Goal: Task Accomplishment & Management: Manage account settings

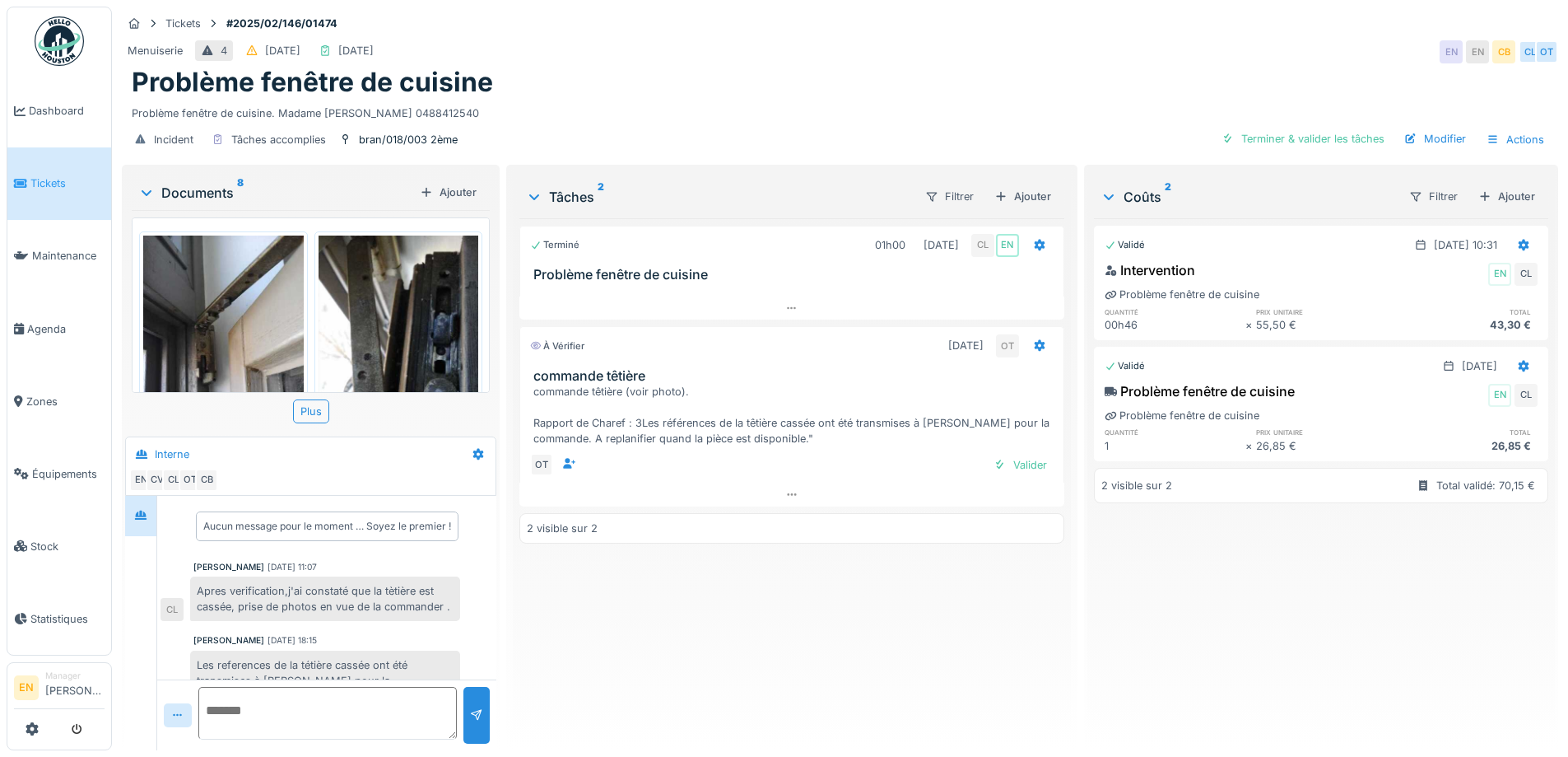
scroll to position [244, 0]
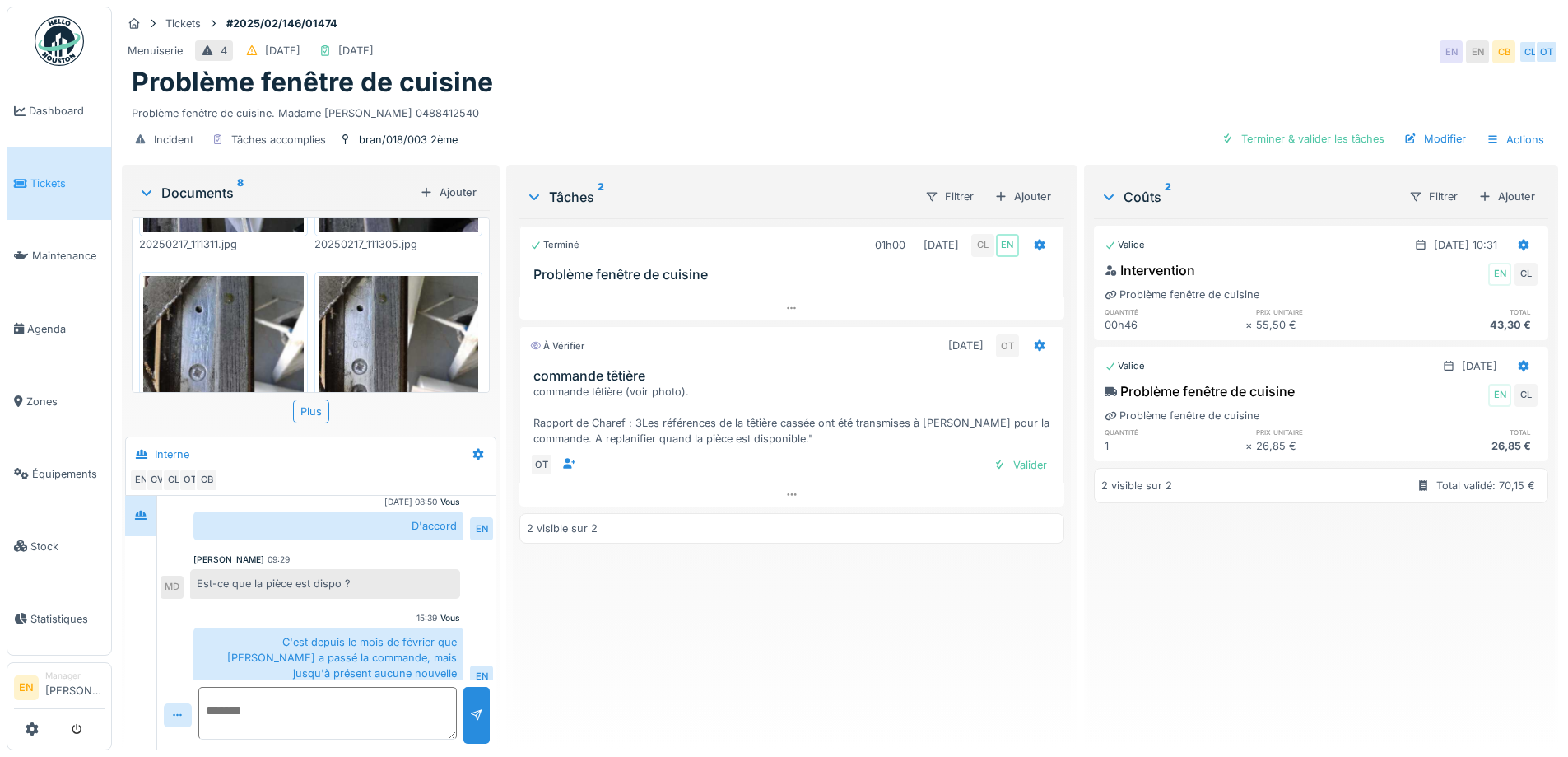
click at [768, 99] on div "Problème fenêtre de cuisine. Madame Diana BUBUTANU 0488412540" at bounding box center [839, 110] width 1417 height 23
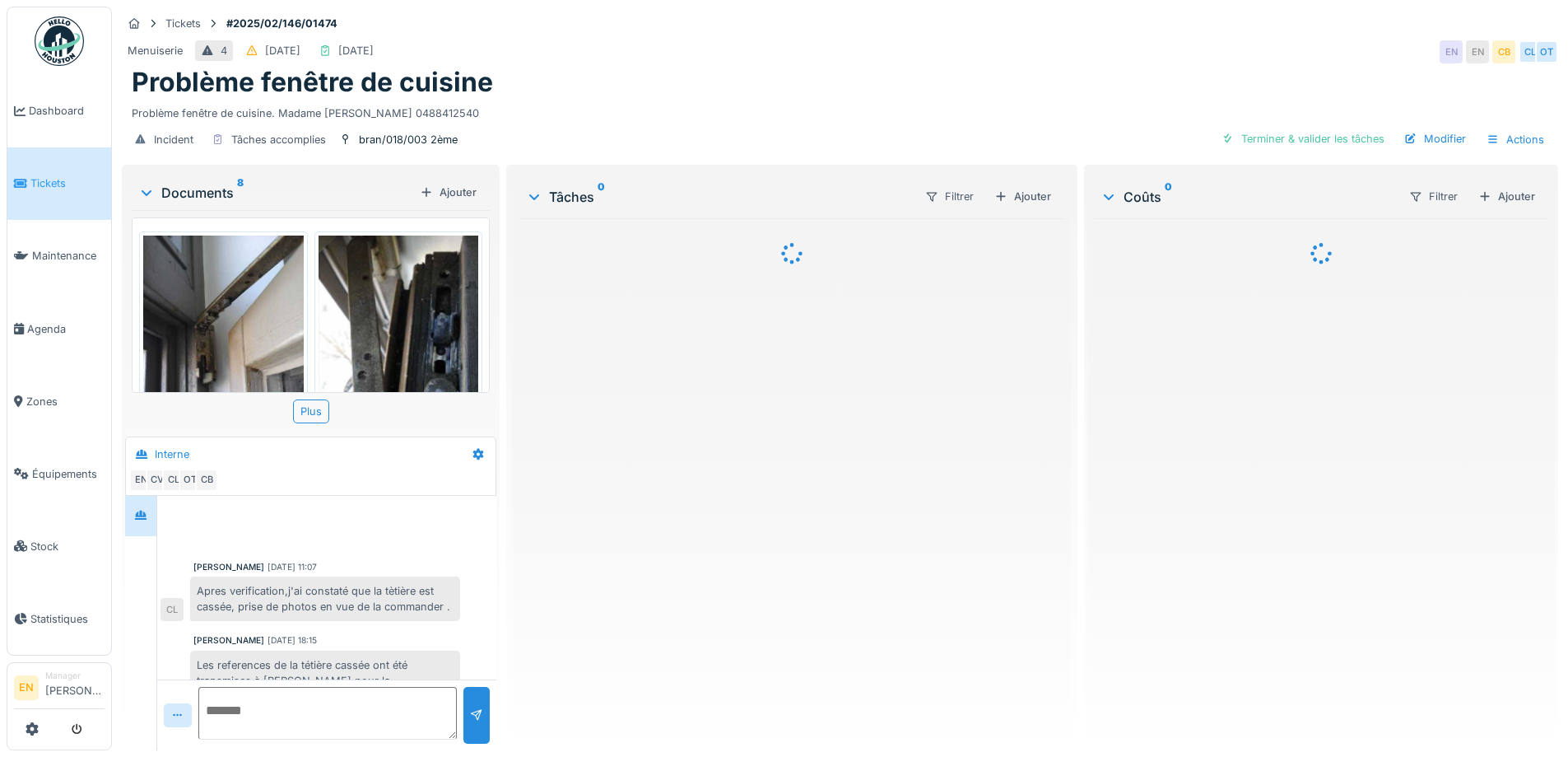
scroll to position [244, 0]
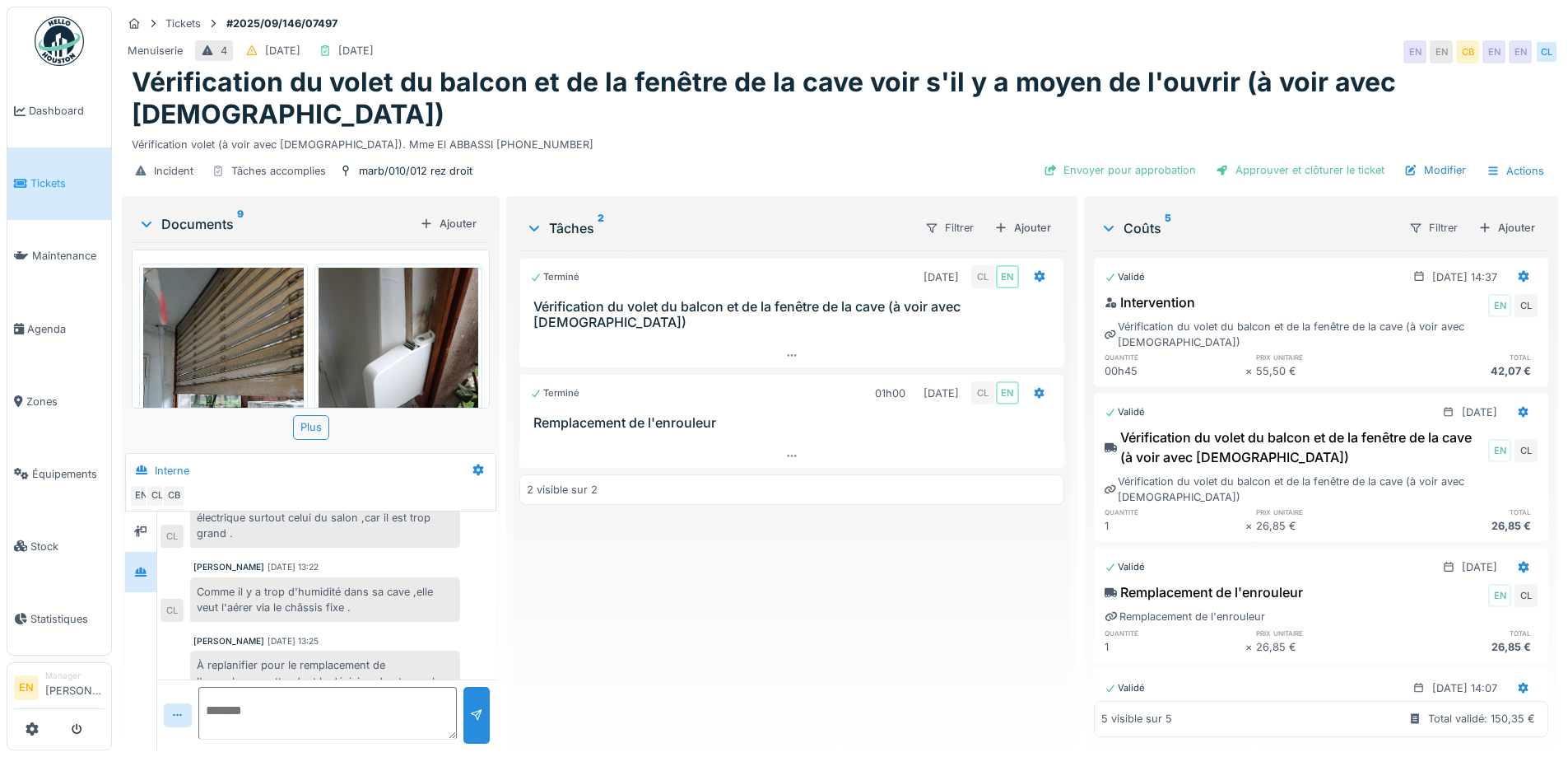
scroll to position [165, 0]
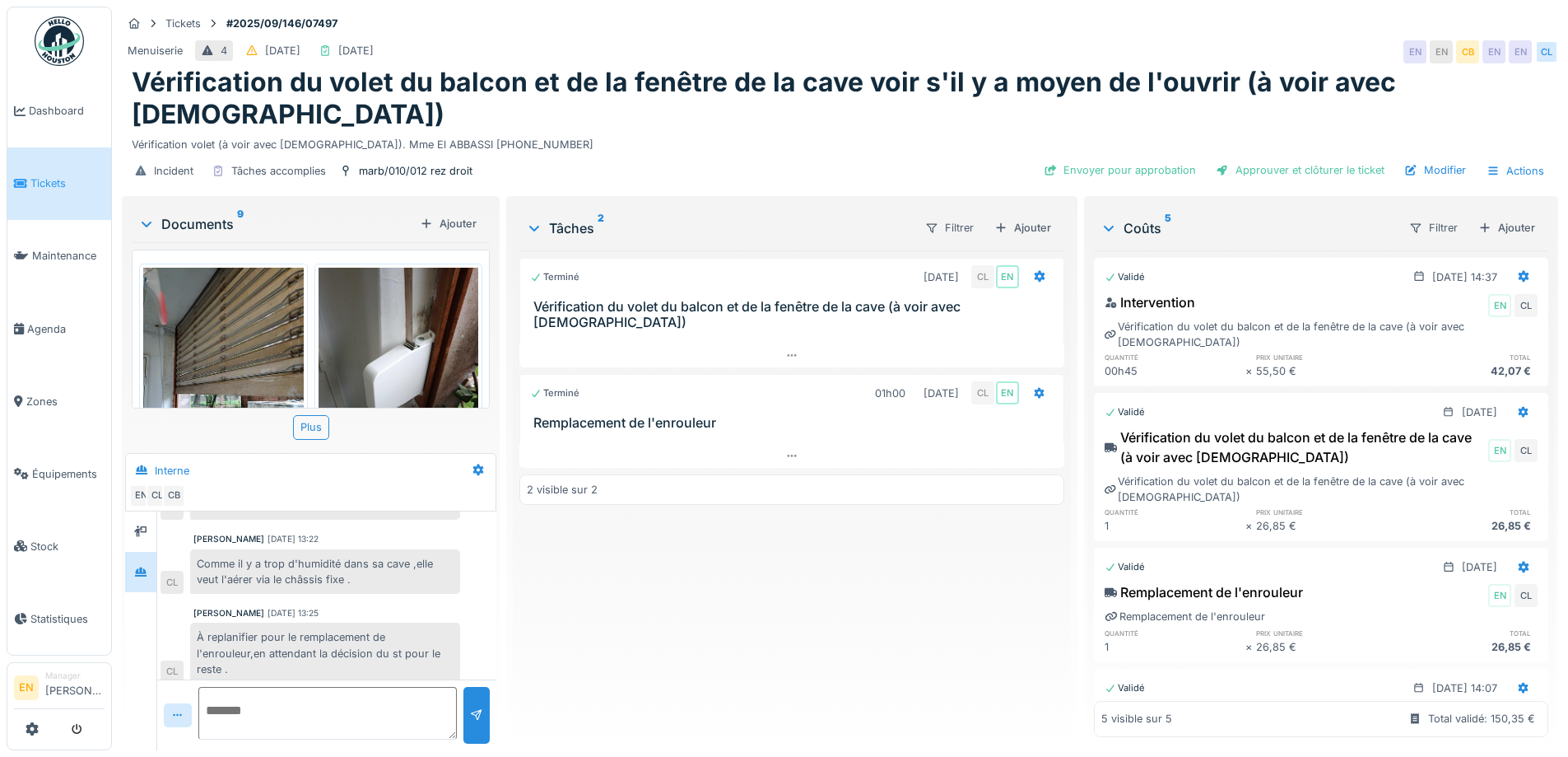
click at [553, 595] on div "Terminé 30/09/2025 CL EN Vérification du volet du balcon et de la fenêtre de la…" at bounding box center [791, 493] width 544 height 486
click at [543, 589] on div "Terminé 30/09/2025 CL EN Vérification du volet du balcon et de la fenêtre de la…" at bounding box center [791, 493] width 544 height 486
click at [619, 544] on div "Terminé 30/09/2025 CL EN Vérification du volet du balcon et de la fenêtre de la…" at bounding box center [791, 493] width 544 height 486
click at [732, 613] on div "Terminé 30/09/2025 CL EN Vérification du volet du balcon et de la fenêtre de la…" at bounding box center [791, 493] width 544 height 486
click at [1147, 15] on div "Tickets #2025/09/146/07497" at bounding box center [840, 24] width 1436 height 21
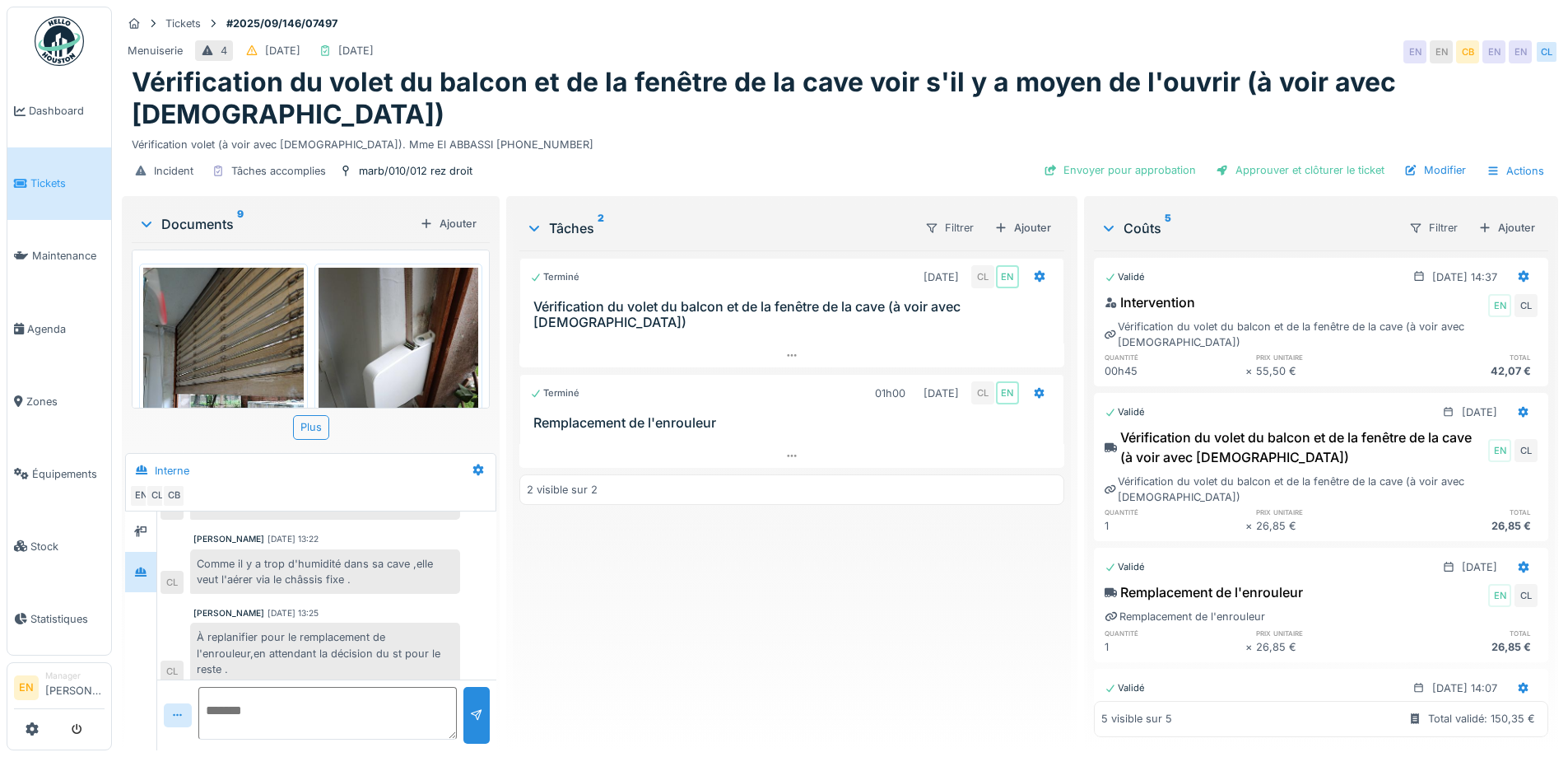
click at [672, 590] on div "Terminé 30/09/2025 CL EN Vérification du volet du balcon et de la fenêtre de la…" at bounding box center [791, 493] width 544 height 486
click at [635, 645] on div "Terminé 30/09/2025 CL EN Vérification du volet du balcon et de la fenêtre de la…" at bounding box center [791, 493] width 544 height 486
click at [748, 626] on div "Terminé 30/09/2025 CL EN Vérification du volet du balcon et de la fenêtre de la…" at bounding box center [791, 493] width 544 height 486
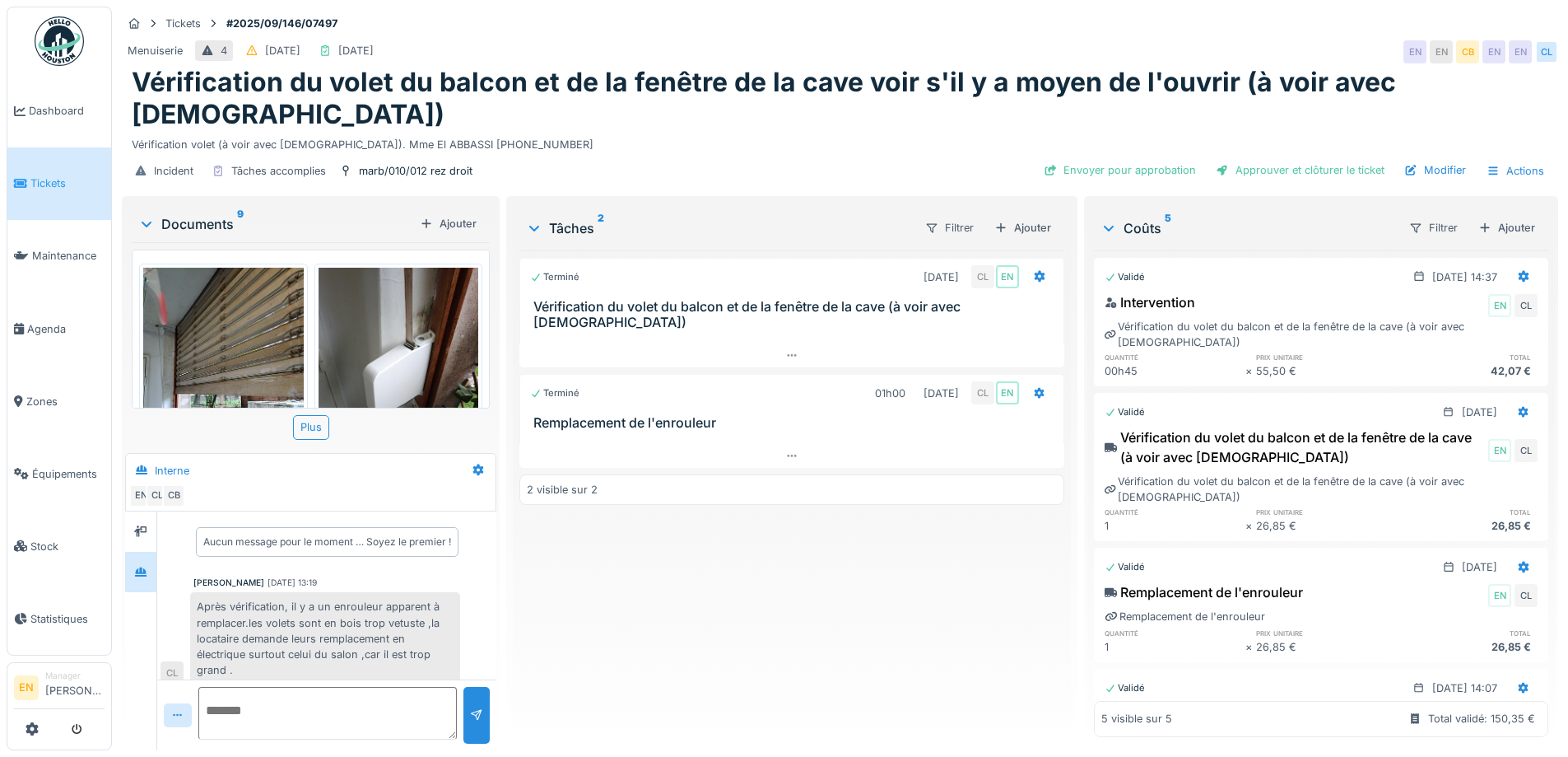
scroll to position [0, 0]
click at [665, 656] on div "Terminé 30/09/2025 CL EN Vérification du volet du balcon et de la fenêtre de la…" at bounding box center [791, 493] width 544 height 486
click at [846, 32] on div "Tickets #2025/09/146/07497" at bounding box center [840, 24] width 1436 height 21
click at [802, 581] on div "Terminé 30/09/2025 CL EN Vérification du volet du balcon et de la fenêtre de la…" at bounding box center [791, 493] width 544 height 486
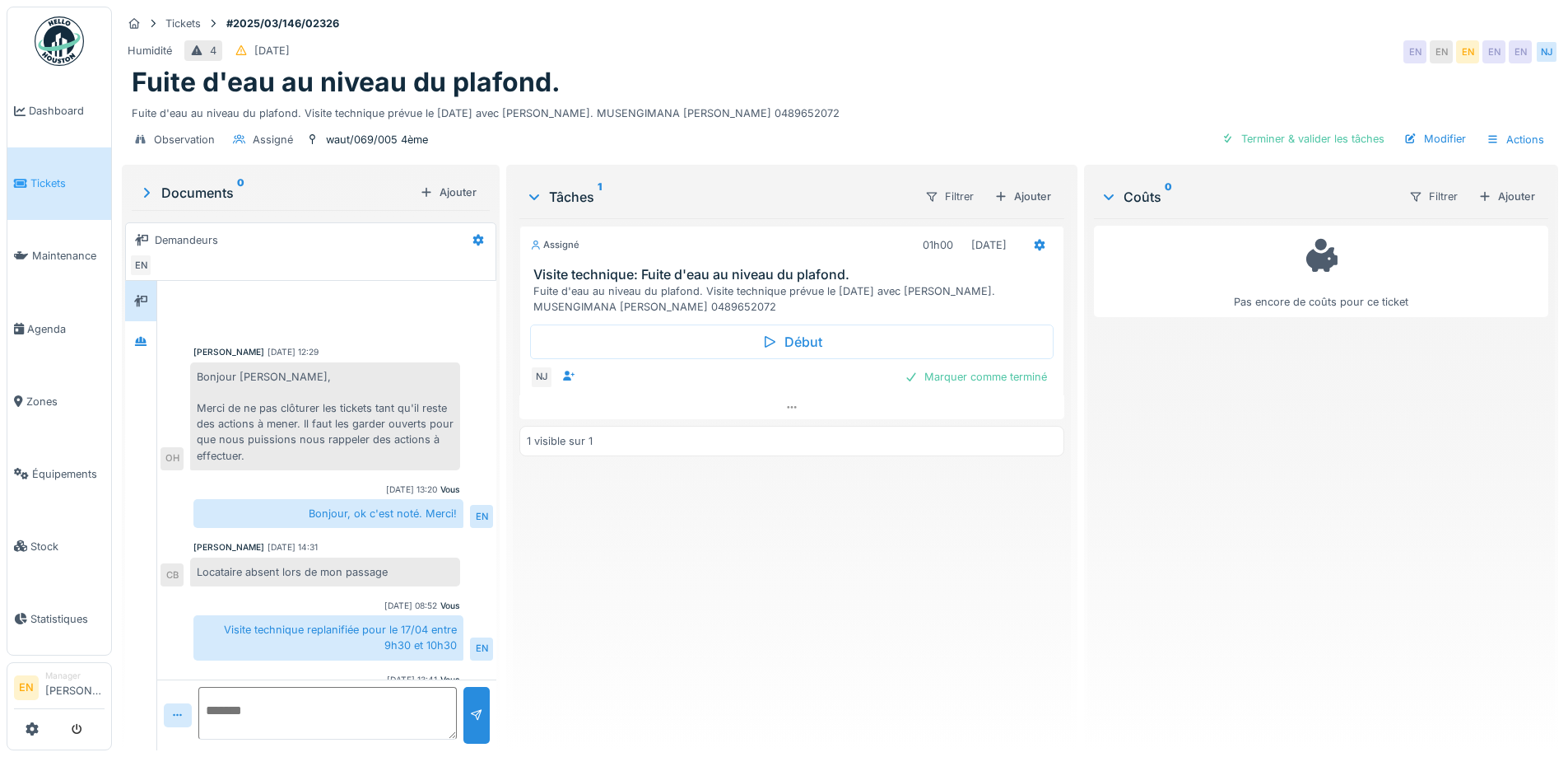
scroll to position [135, 0]
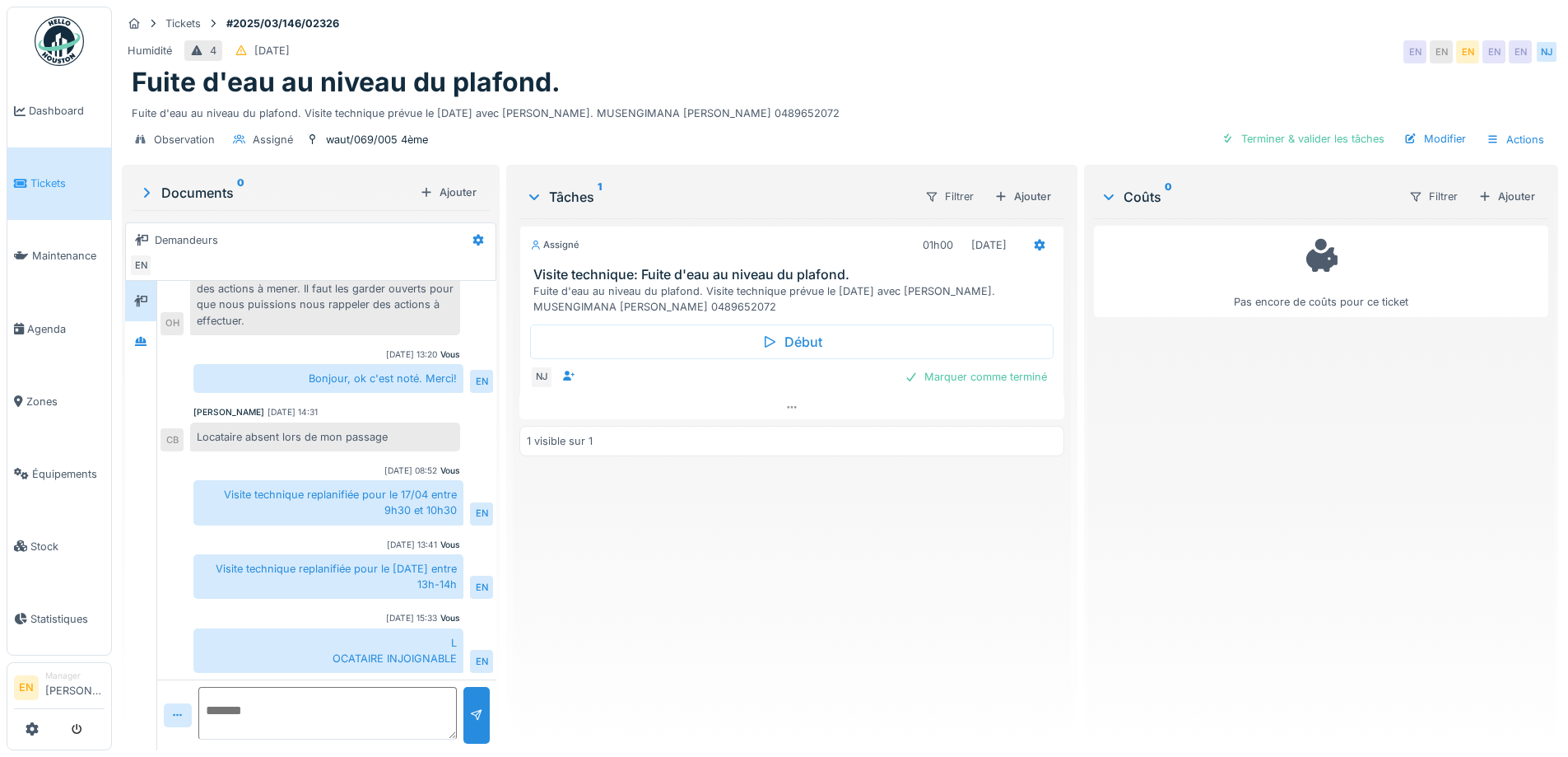
click at [887, 83] on div "Fuite d'eau au niveau du plafond." at bounding box center [839, 82] width 1417 height 31
click at [958, 36] on div "Tickets #2025/03/146/02326 Humidité 4 11/03/2025 EN EN EN EN EN NJ Fuite d'eau …" at bounding box center [839, 84] width 1443 height 155
click at [573, 688] on div "Assigné 01h00 11/09/2025 Visite technique: Fuite d'eau au niveau du plafond. Fu…" at bounding box center [791, 478] width 544 height 519
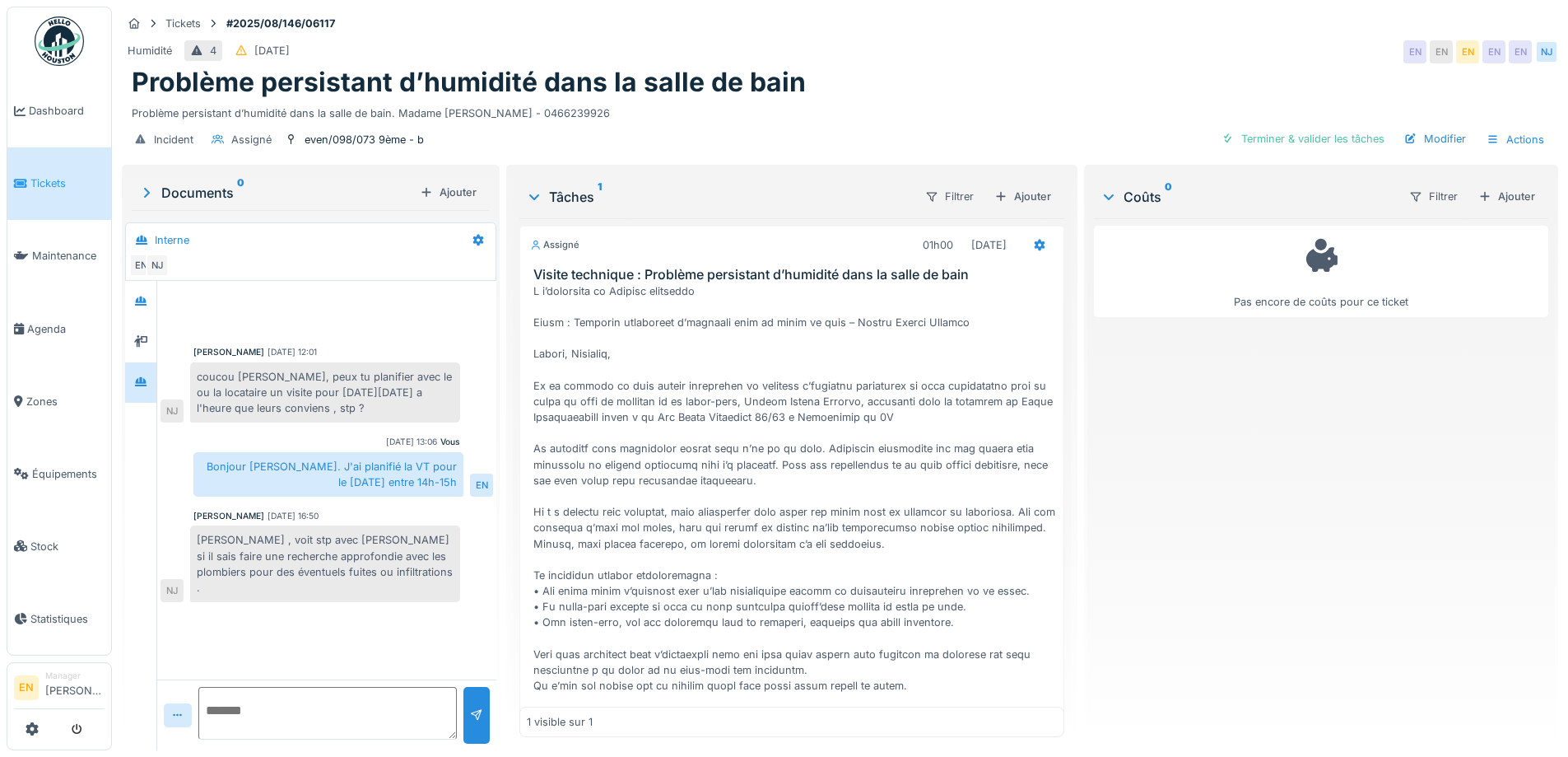
scroll to position [210, 0]
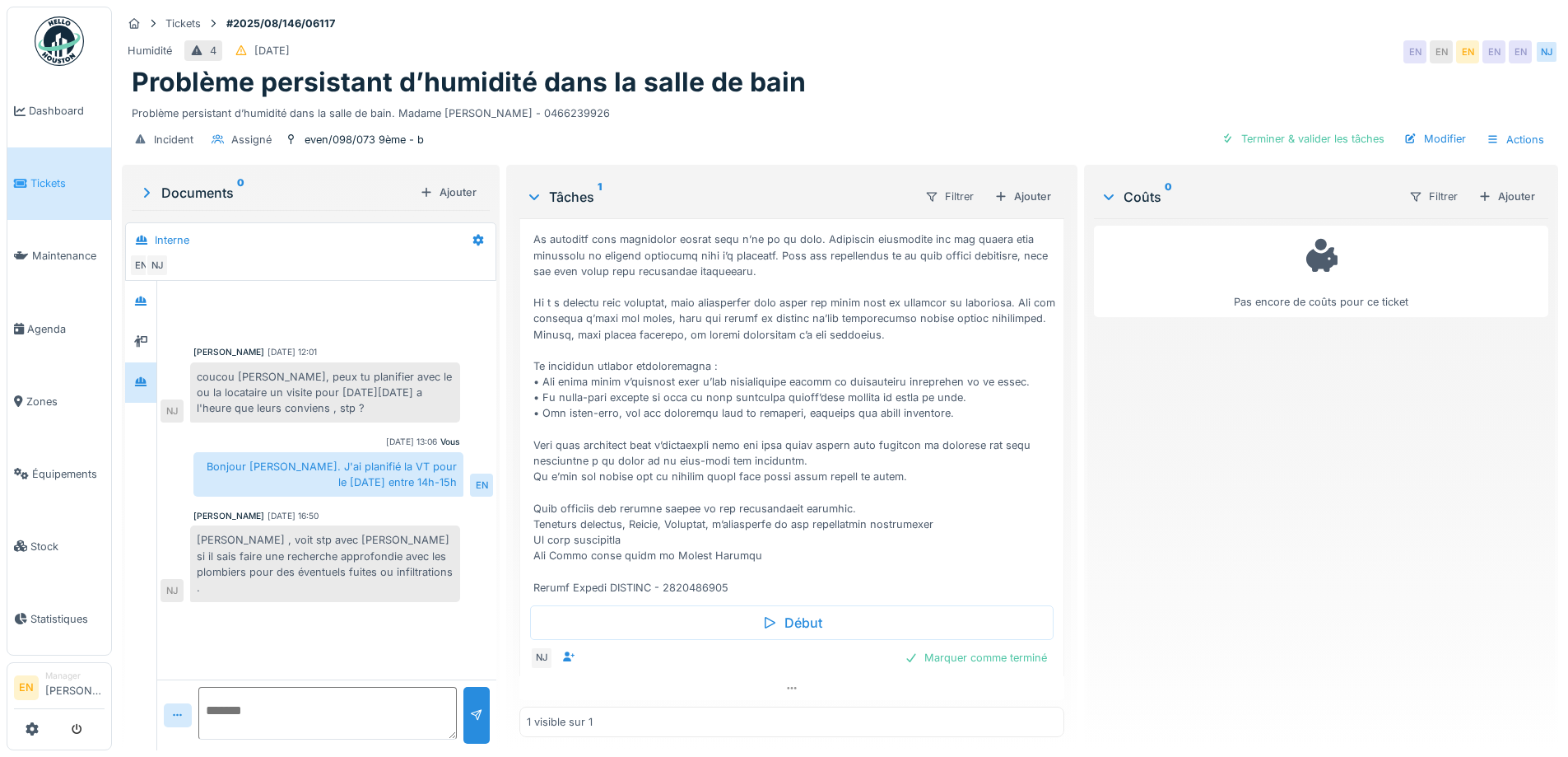
drag, startPoint x: 846, startPoint y: 77, endPoint x: 862, endPoint y: 5, distance: 73.8
click at [847, 77] on div "Problème persistant d’humidité dans la salle de bain" at bounding box center [839, 82] width 1417 height 31
click at [871, 96] on div "Problème persistant d’humidité dans la salle de bain" at bounding box center [839, 82] width 1417 height 31
click at [943, 113] on div "Problème persistant d’humidité dans la salle de bain. Madame Farida BOUANAN - 0…" at bounding box center [839, 110] width 1417 height 23
click at [1094, 50] on div "Humidité 4 05/08/2025 EN EN EN EN EN NJ" at bounding box center [840, 52] width 1436 height 30
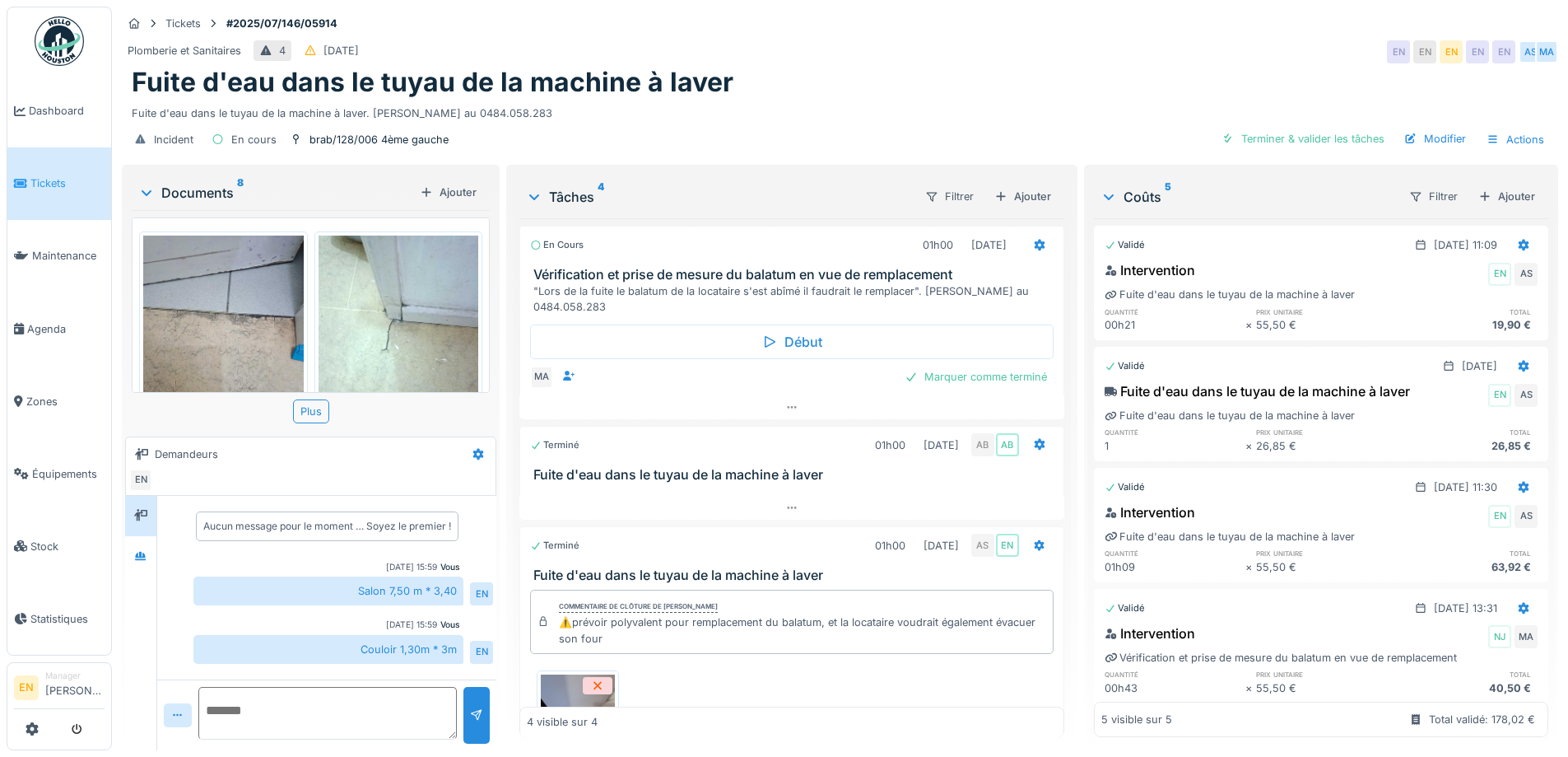
click at [837, 55] on div "Plomberie et Sanitaires 4 27/07/2025 EN EN EN EN EN AS MA" at bounding box center [840, 52] width 1436 height 30
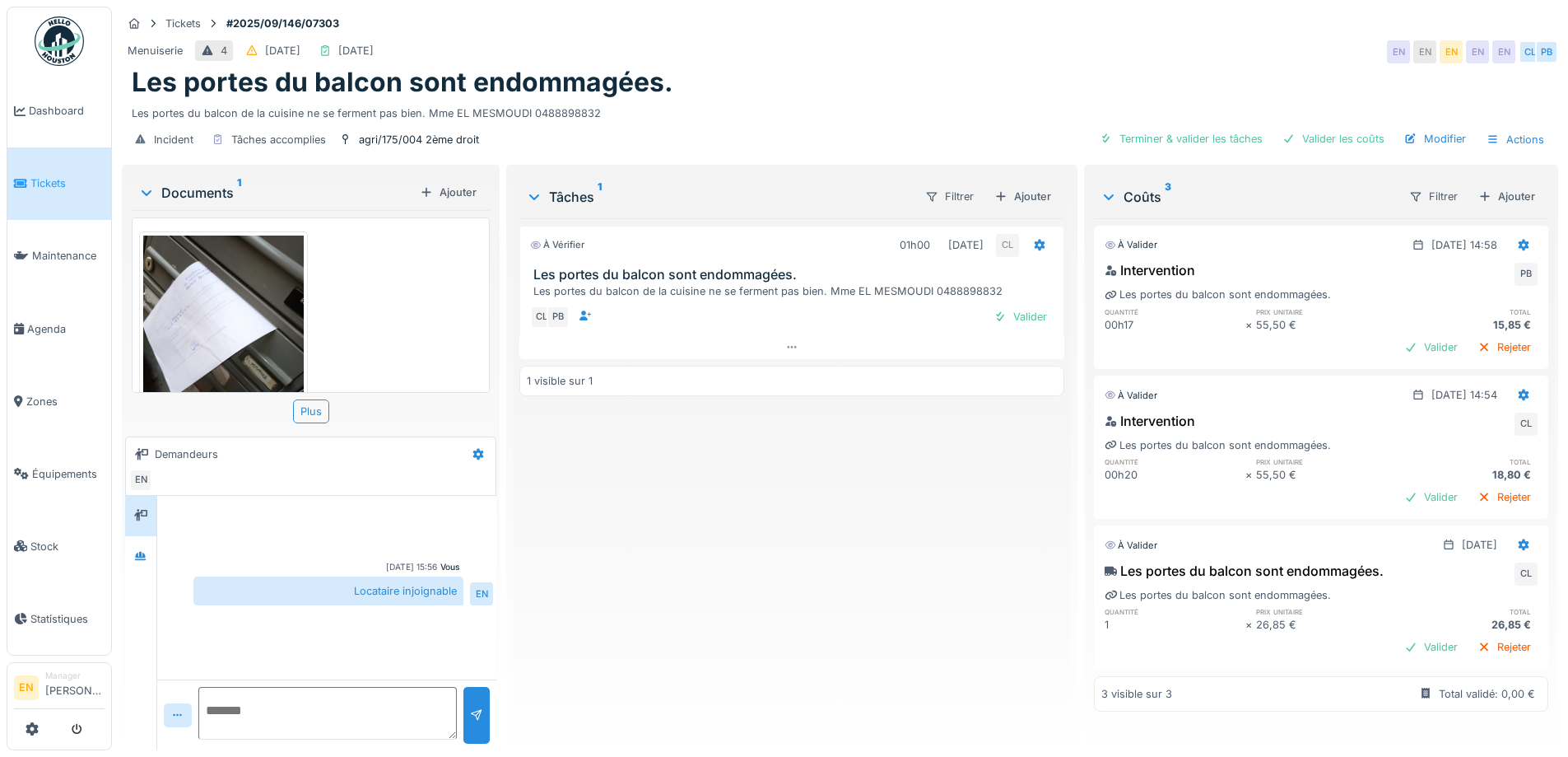
scroll to position [87, 0]
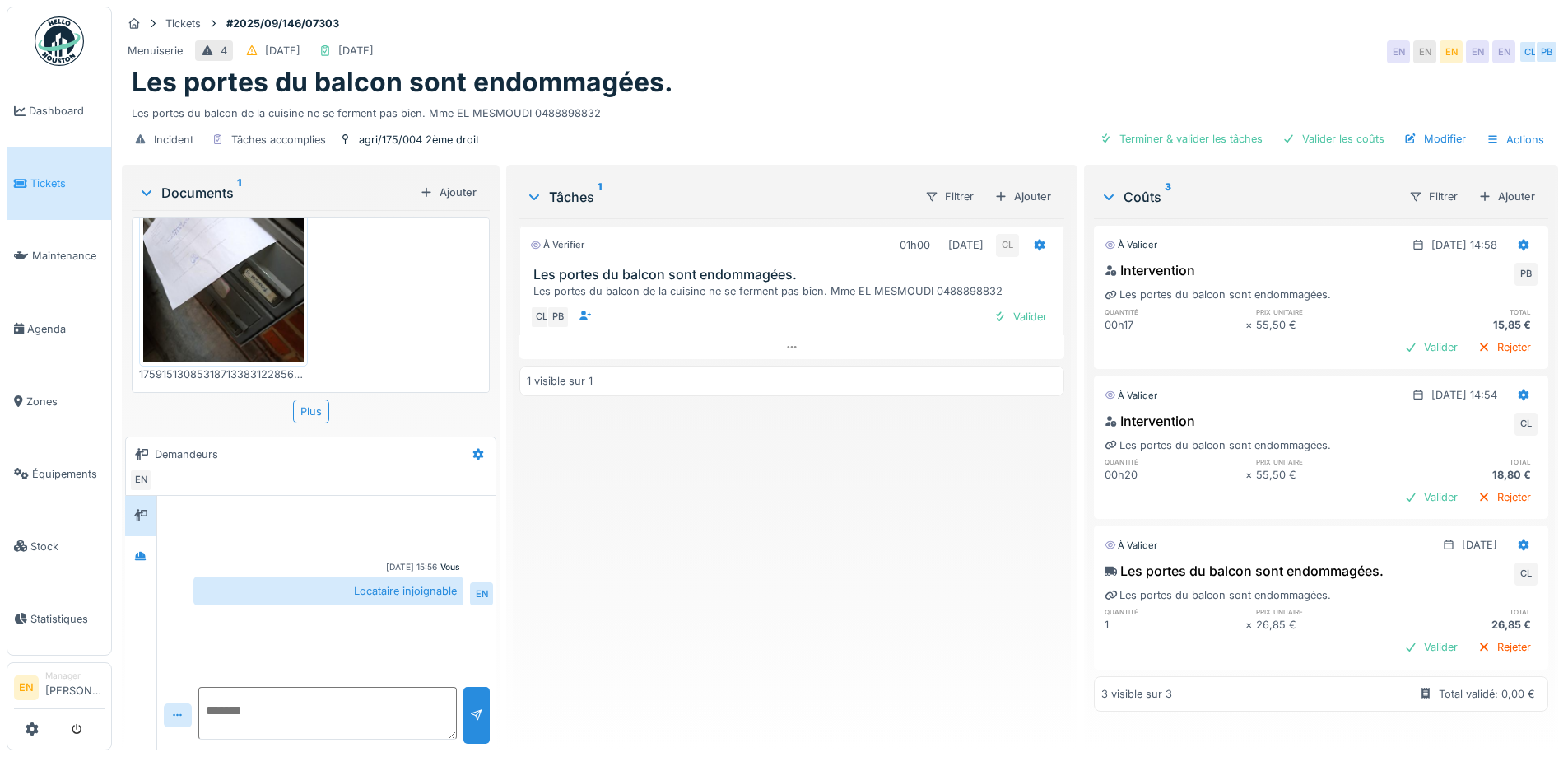
click at [881, 87] on div "Les portes du balcon sont endommagées." at bounding box center [839, 82] width 1417 height 31
click at [875, 65] on div "Menuiserie 4 22/09/2025 29/09/2025 EN EN EN EN EN CL PB" at bounding box center [840, 52] width 1436 height 30
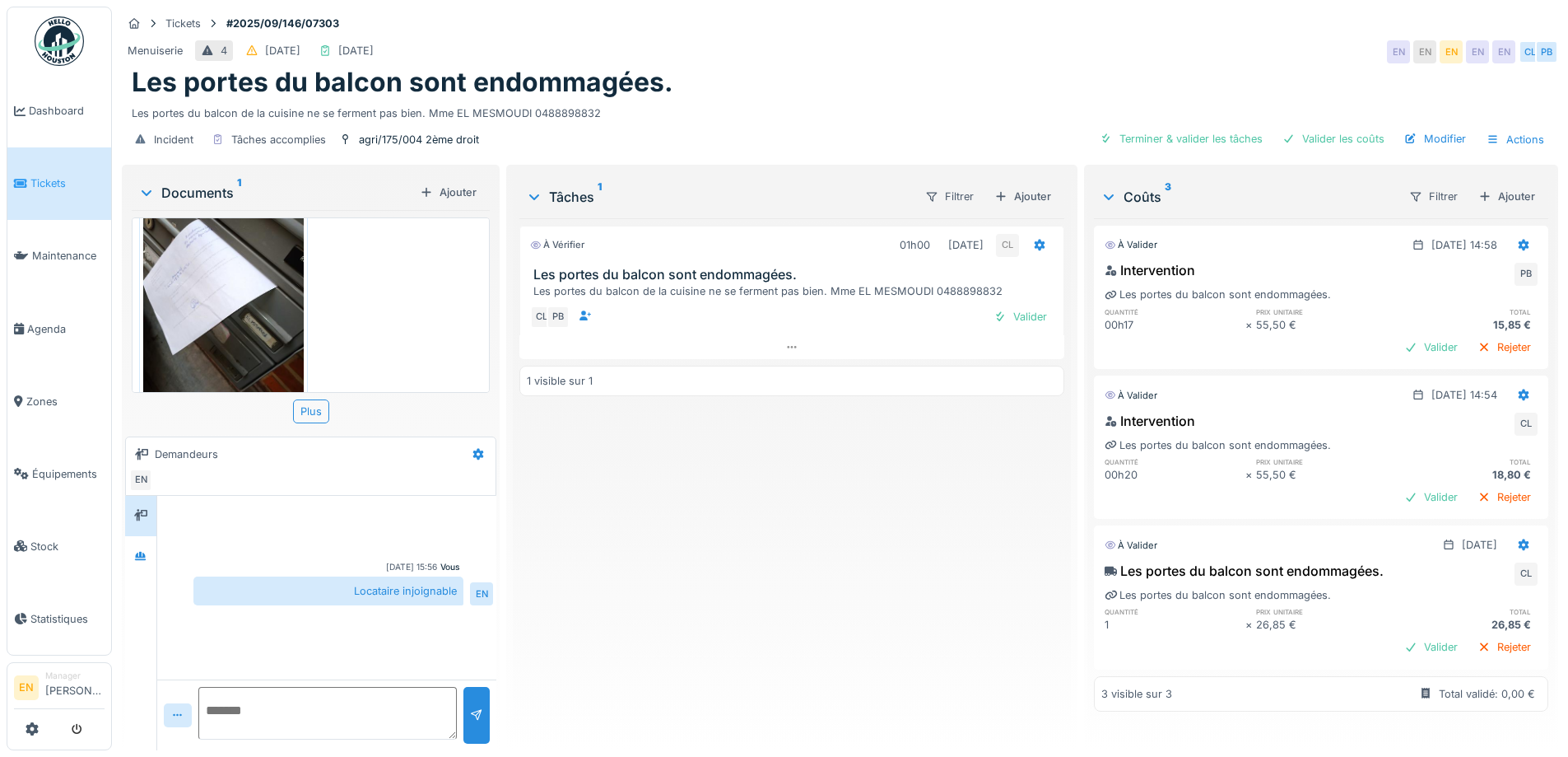
scroll to position [0, 0]
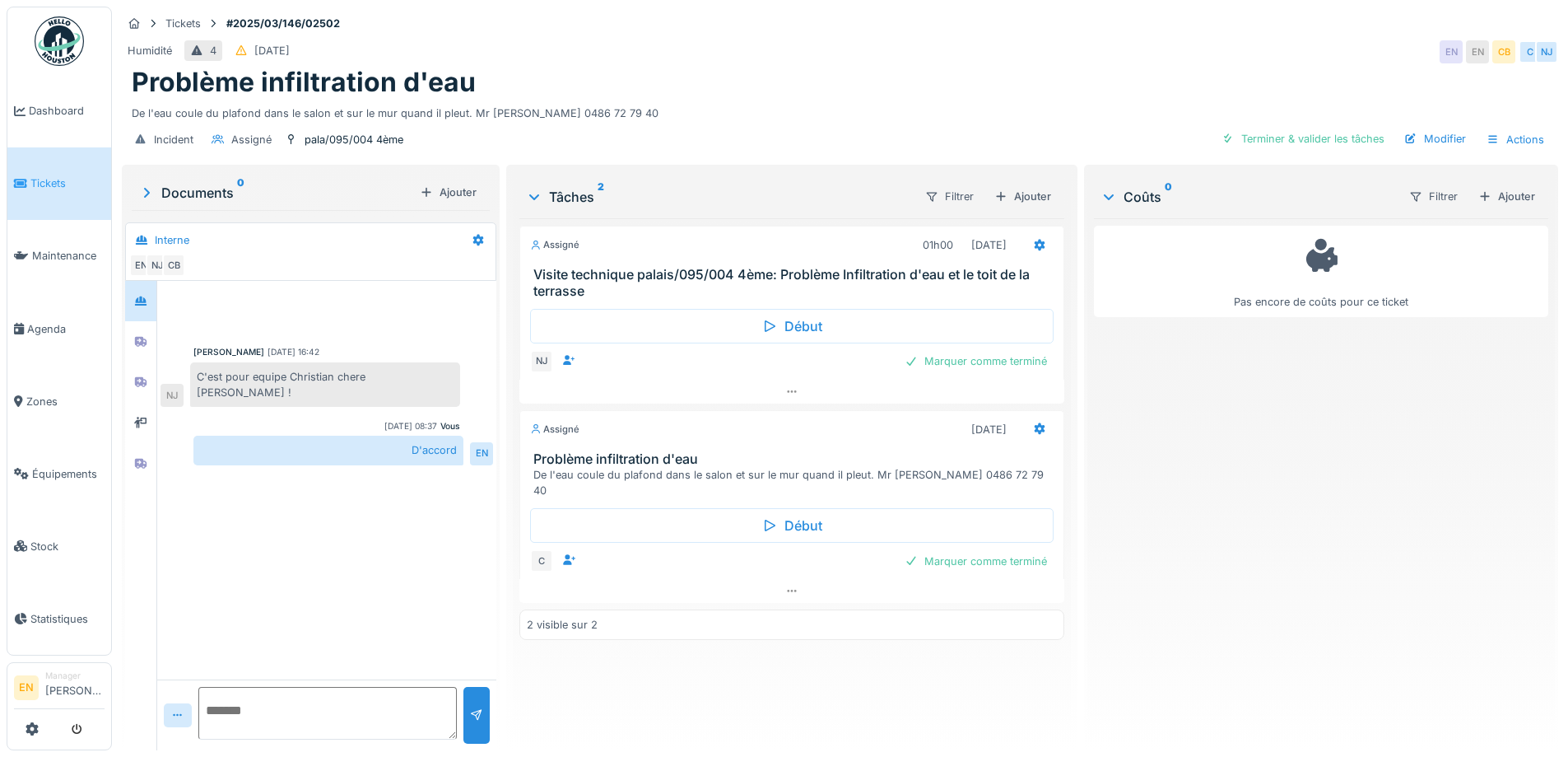
click at [777, 88] on div "Problème infiltration d'eau" at bounding box center [839, 82] width 1417 height 31
drag, startPoint x: 1144, startPoint y: 42, endPoint x: 1129, endPoint y: 0, distance: 44.6
click at [1141, 30] on div "Tickets #2025/03/146/02502 Humidité 4 [DATE] EN EN CB C NJ Problème infiltratio…" at bounding box center [839, 84] width 1443 height 155
click at [1072, 72] on div "Problème infiltration d'eau" at bounding box center [839, 82] width 1417 height 31
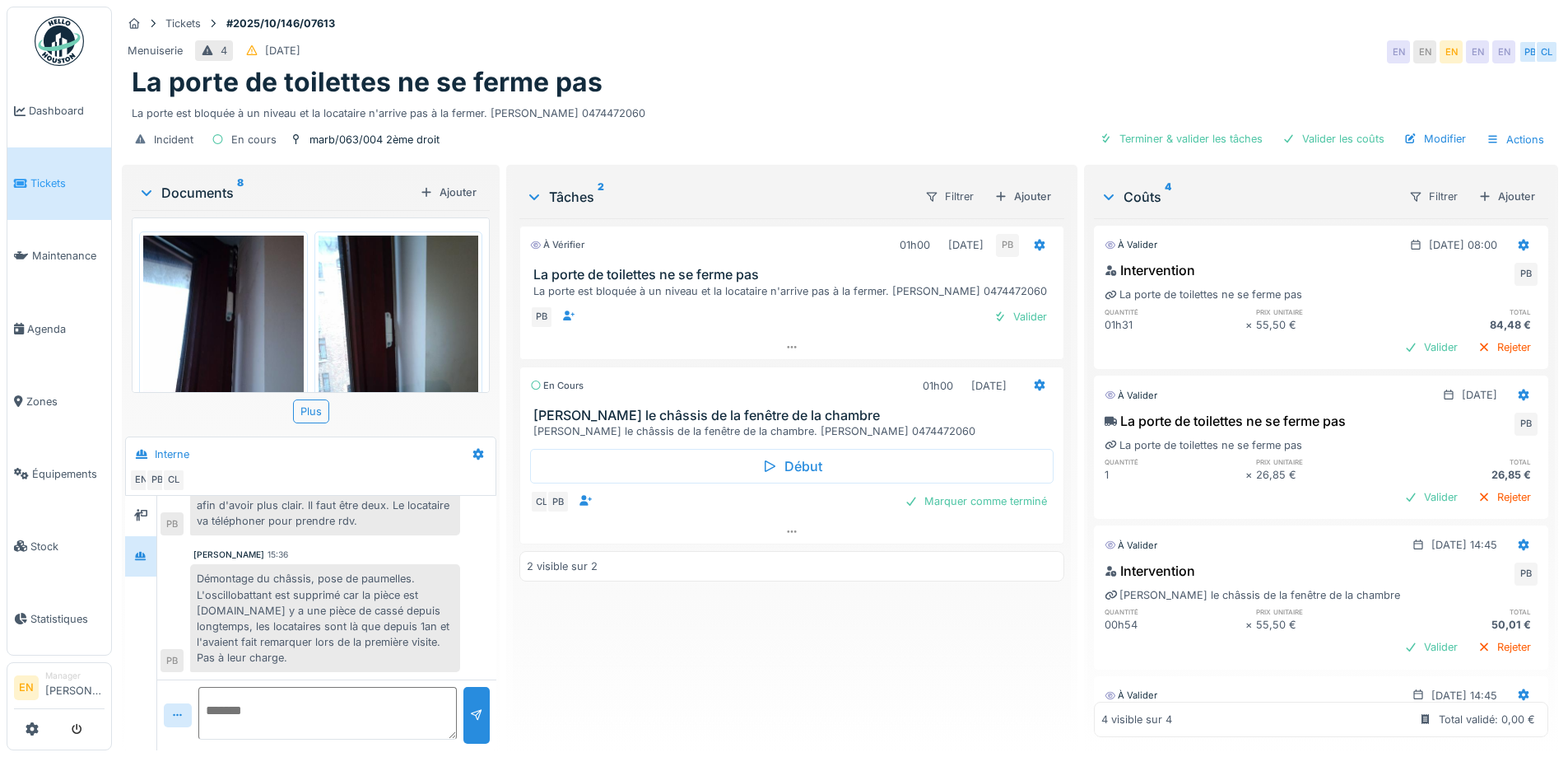
drag, startPoint x: 707, startPoint y: 658, endPoint x: 666, endPoint y: 654, distance: 41.2
click at [706, 658] on div "À vérifier 01h00 02/10/2025 PB La porte de toilettes ne se ferme pas La porte e…" at bounding box center [791, 478] width 544 height 519
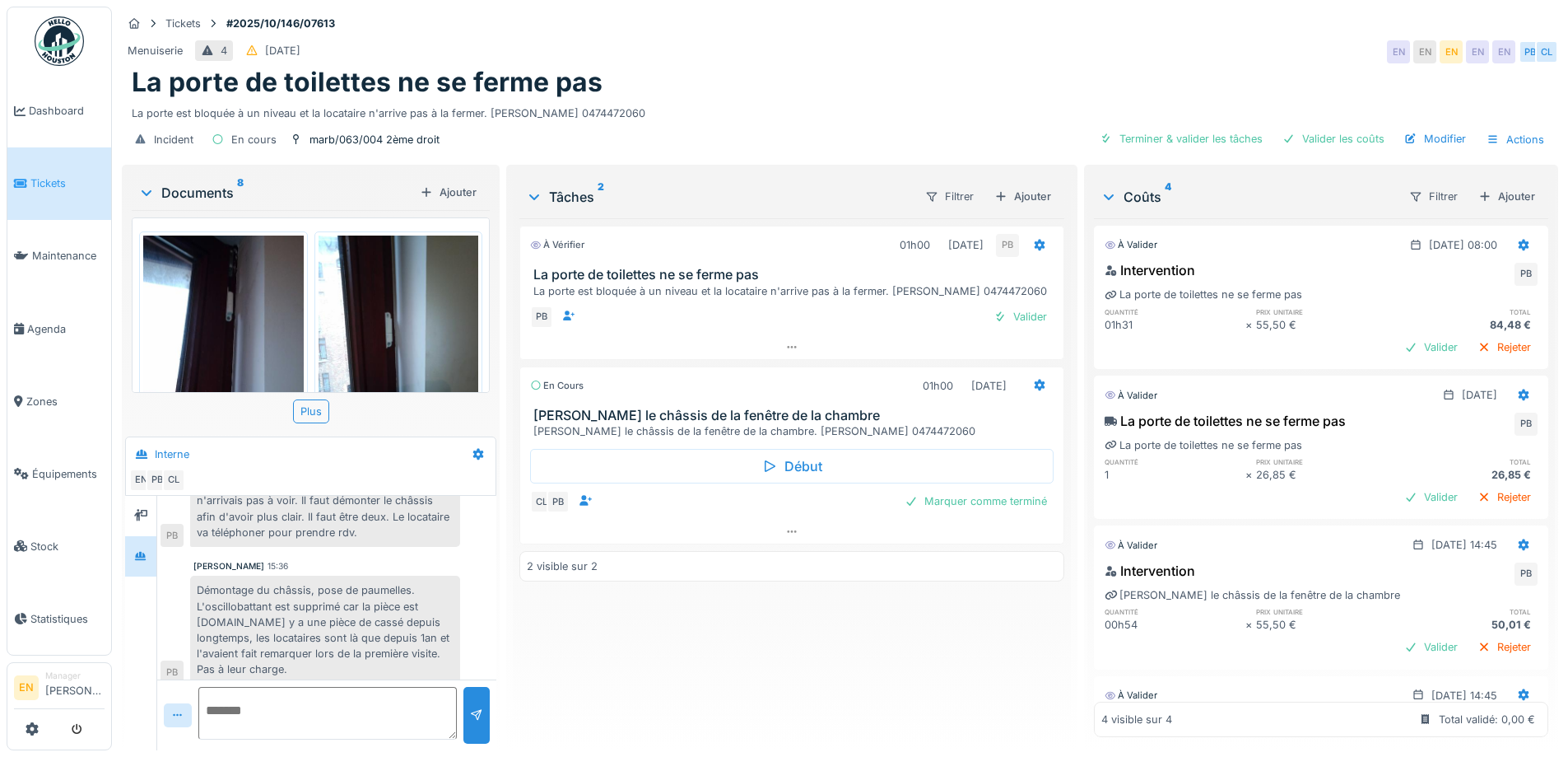
scroll to position [213, 0]
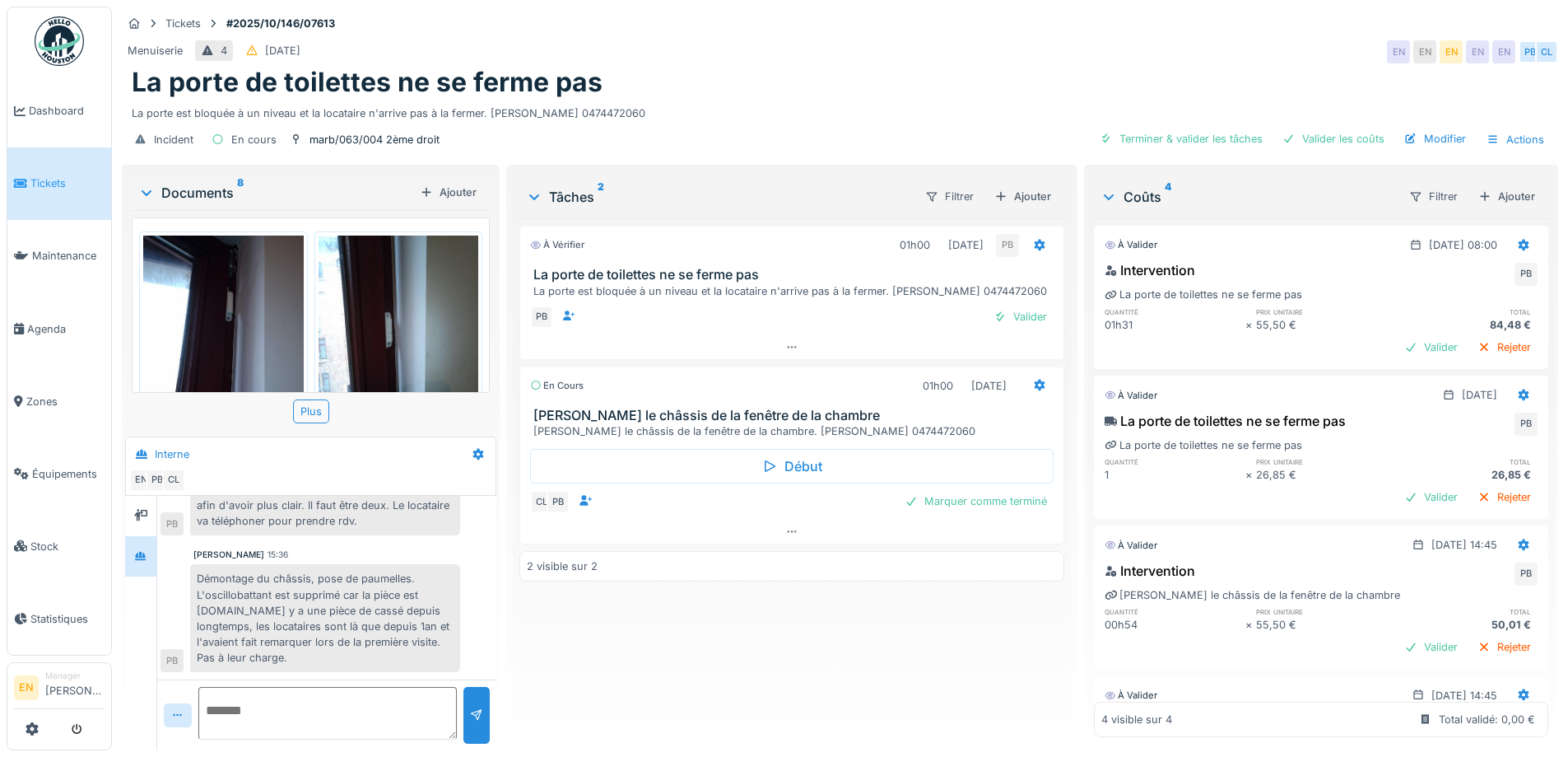
click at [724, 635] on div "À vérifier 01h00 02/10/2025 PB La porte de toilettes ne se ferme pas La porte e…" at bounding box center [791, 478] width 544 height 519
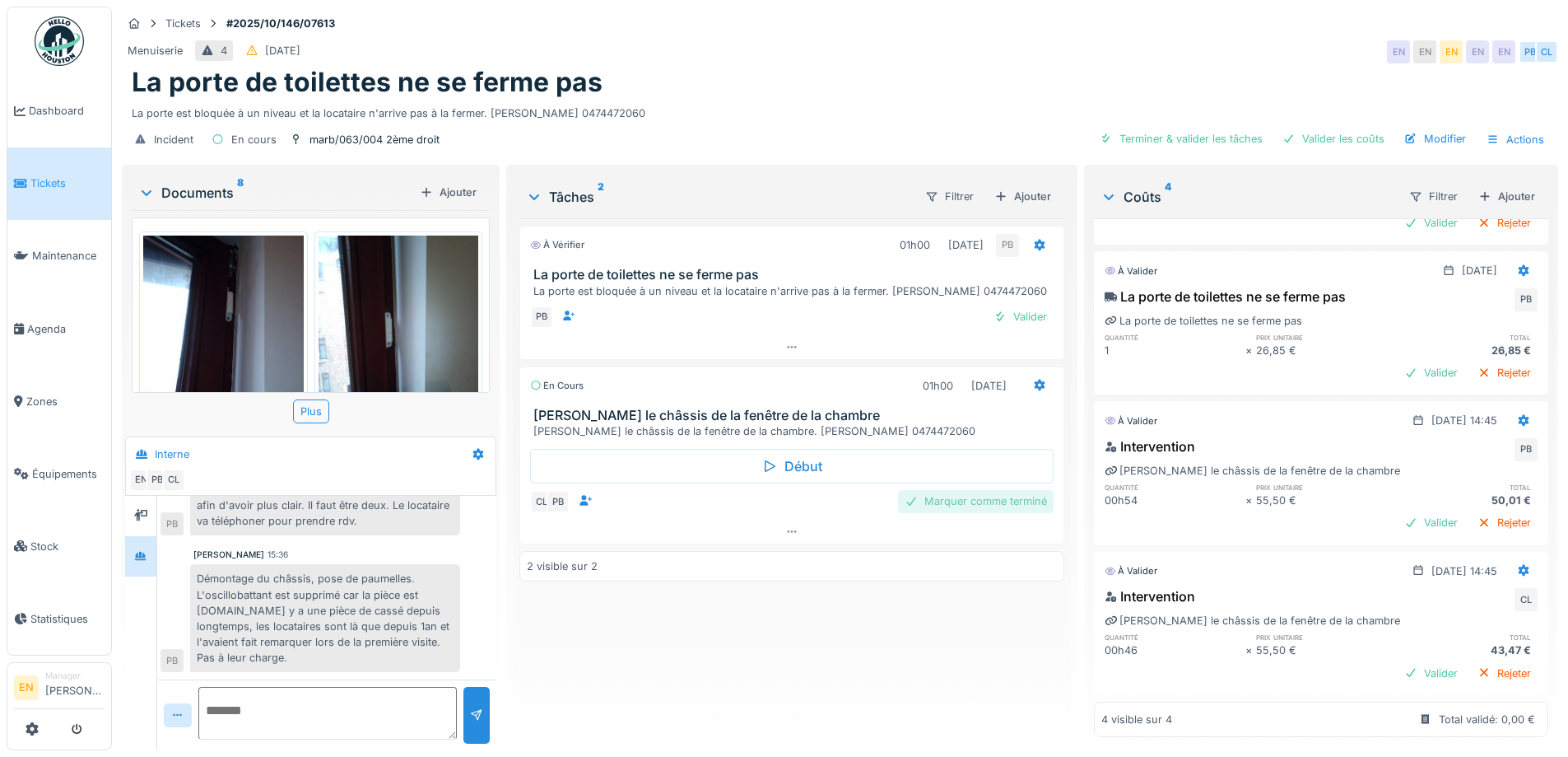
click at [953, 490] on div "Marquer comme terminé" at bounding box center [975, 501] width 155 height 23
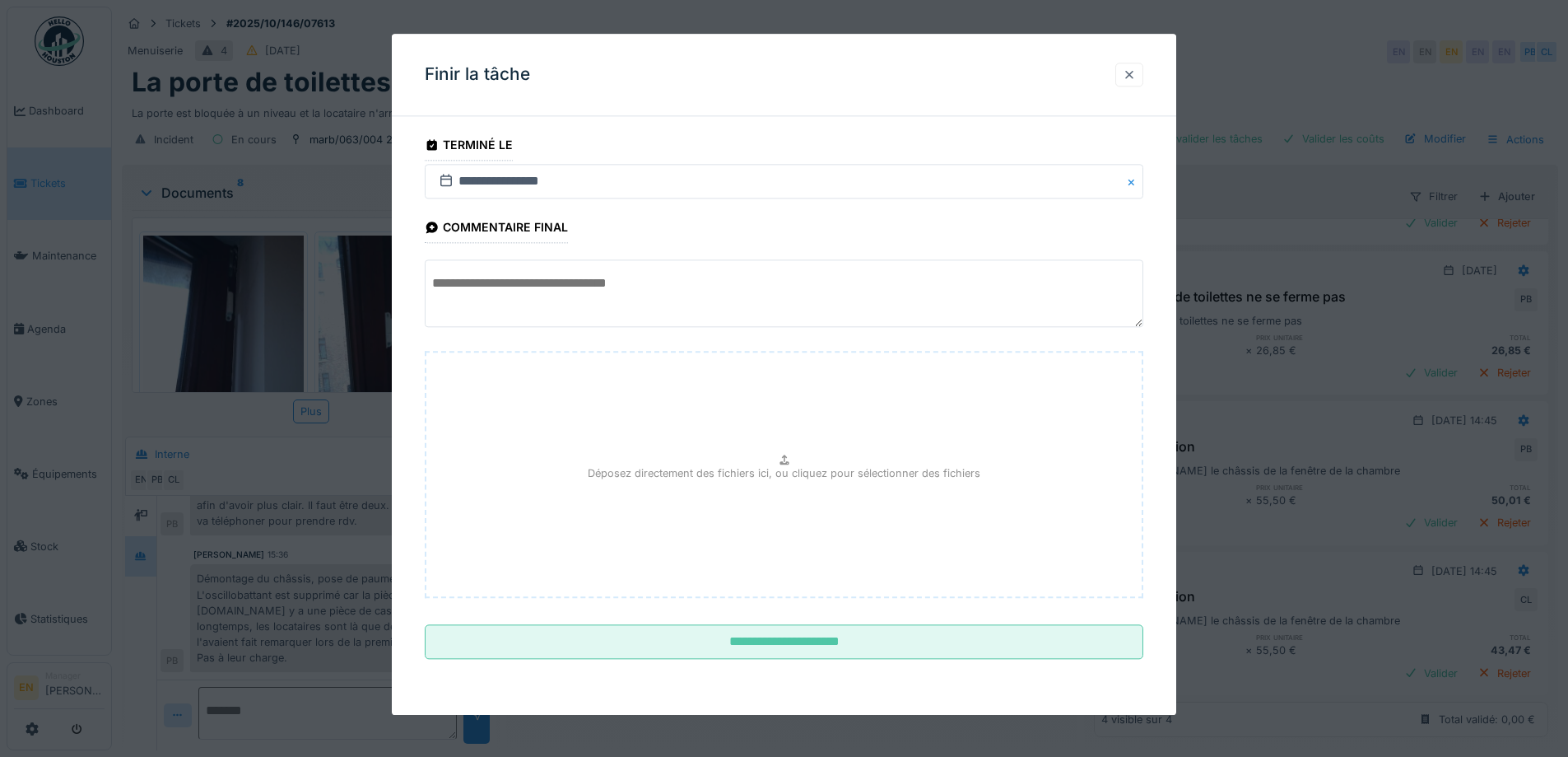
click at [1136, 82] on div at bounding box center [1129, 74] width 13 height 16
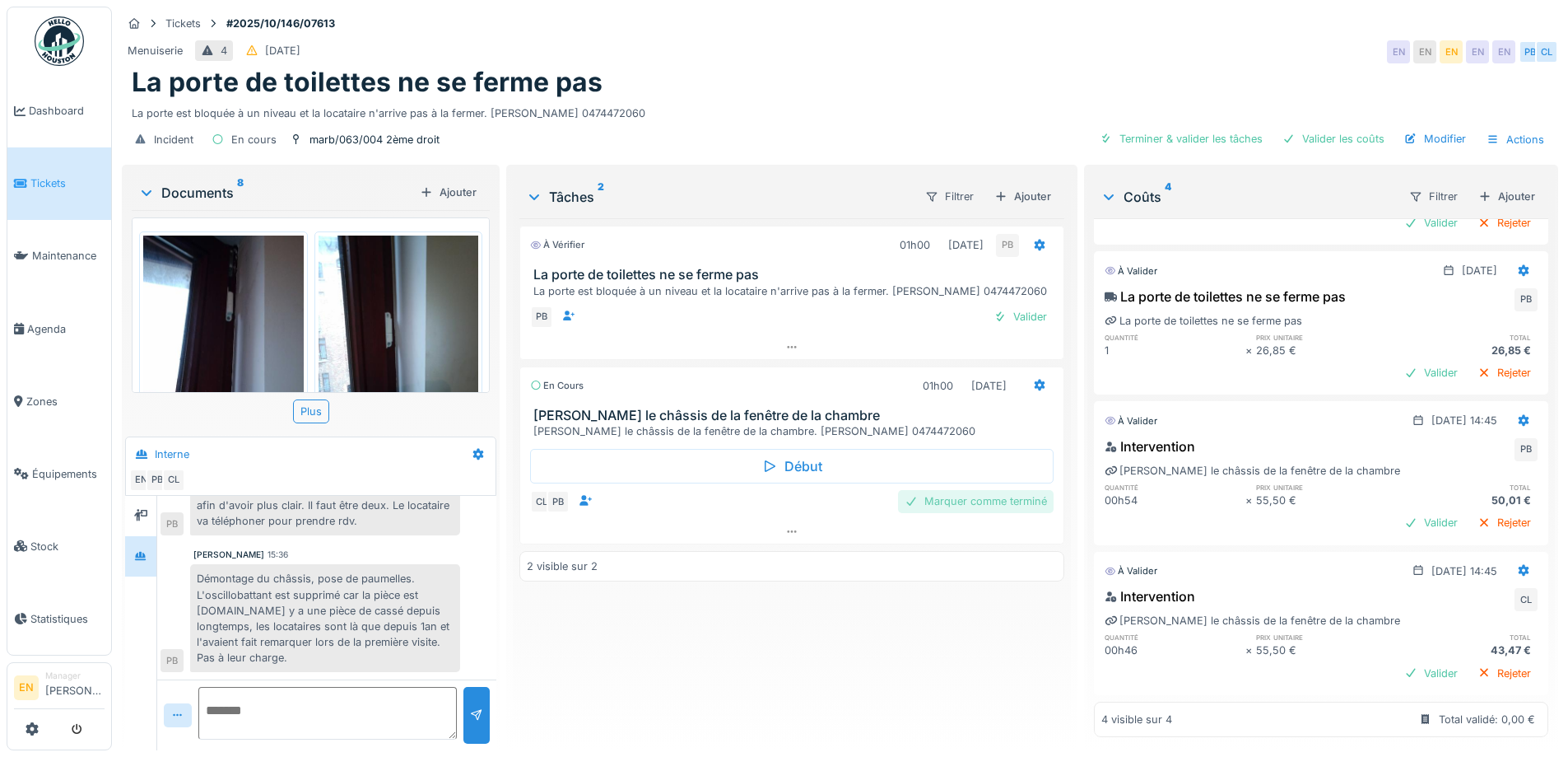
click at [946, 491] on div "Marquer comme terminé" at bounding box center [975, 501] width 155 height 23
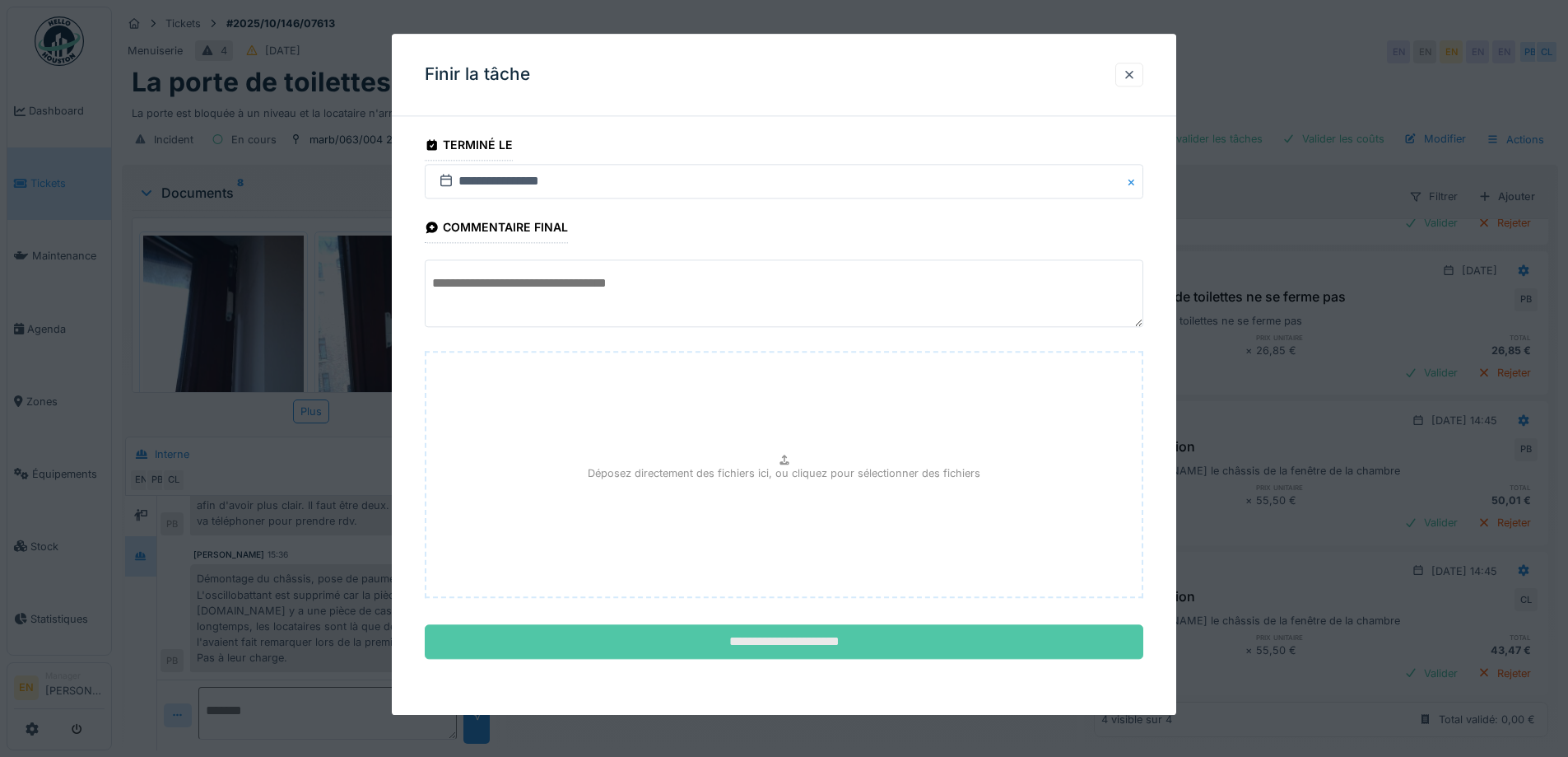
click at [764, 649] on input "**********" at bounding box center [784, 642] width 718 height 35
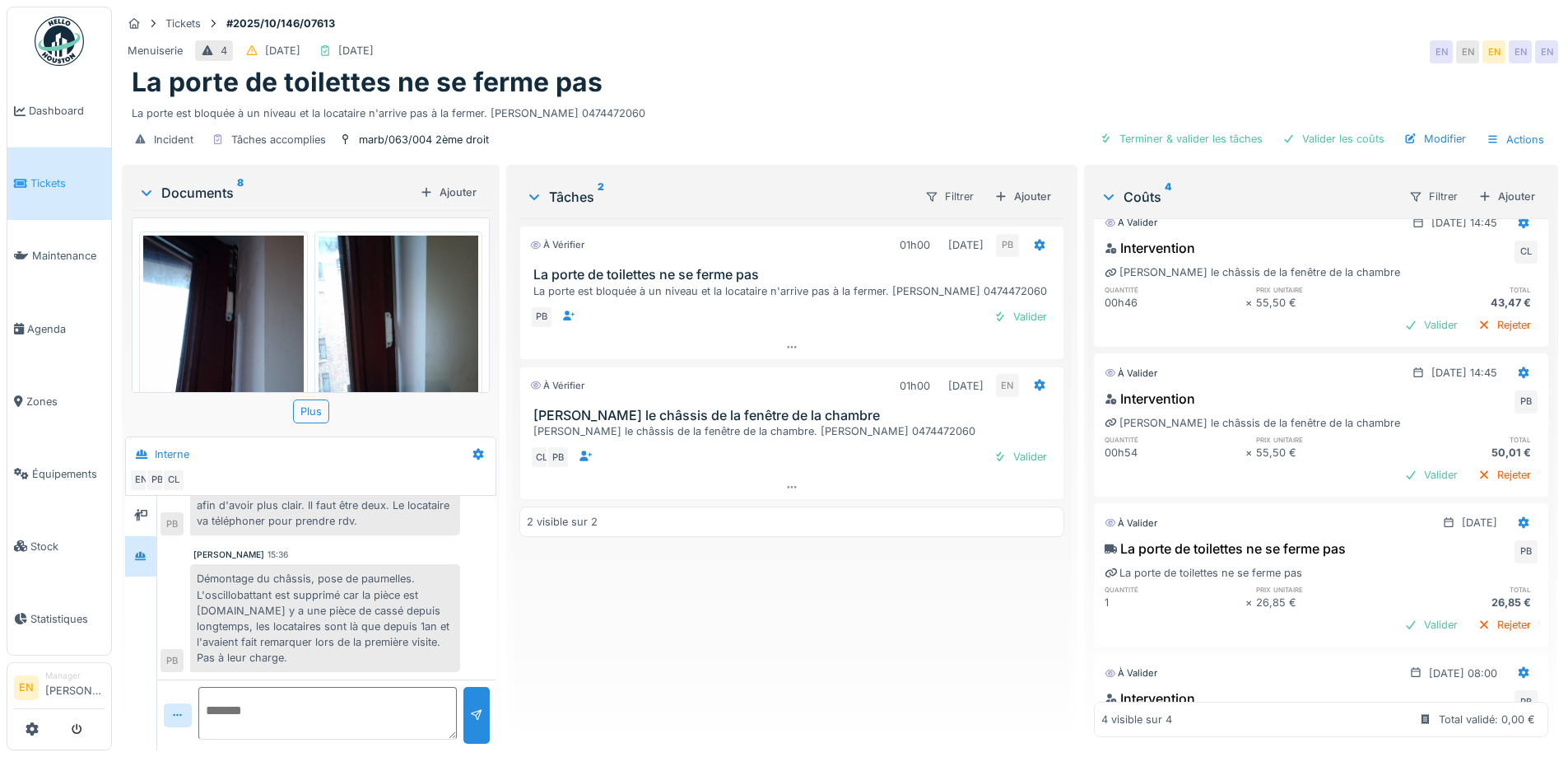
scroll to position [0, 0]
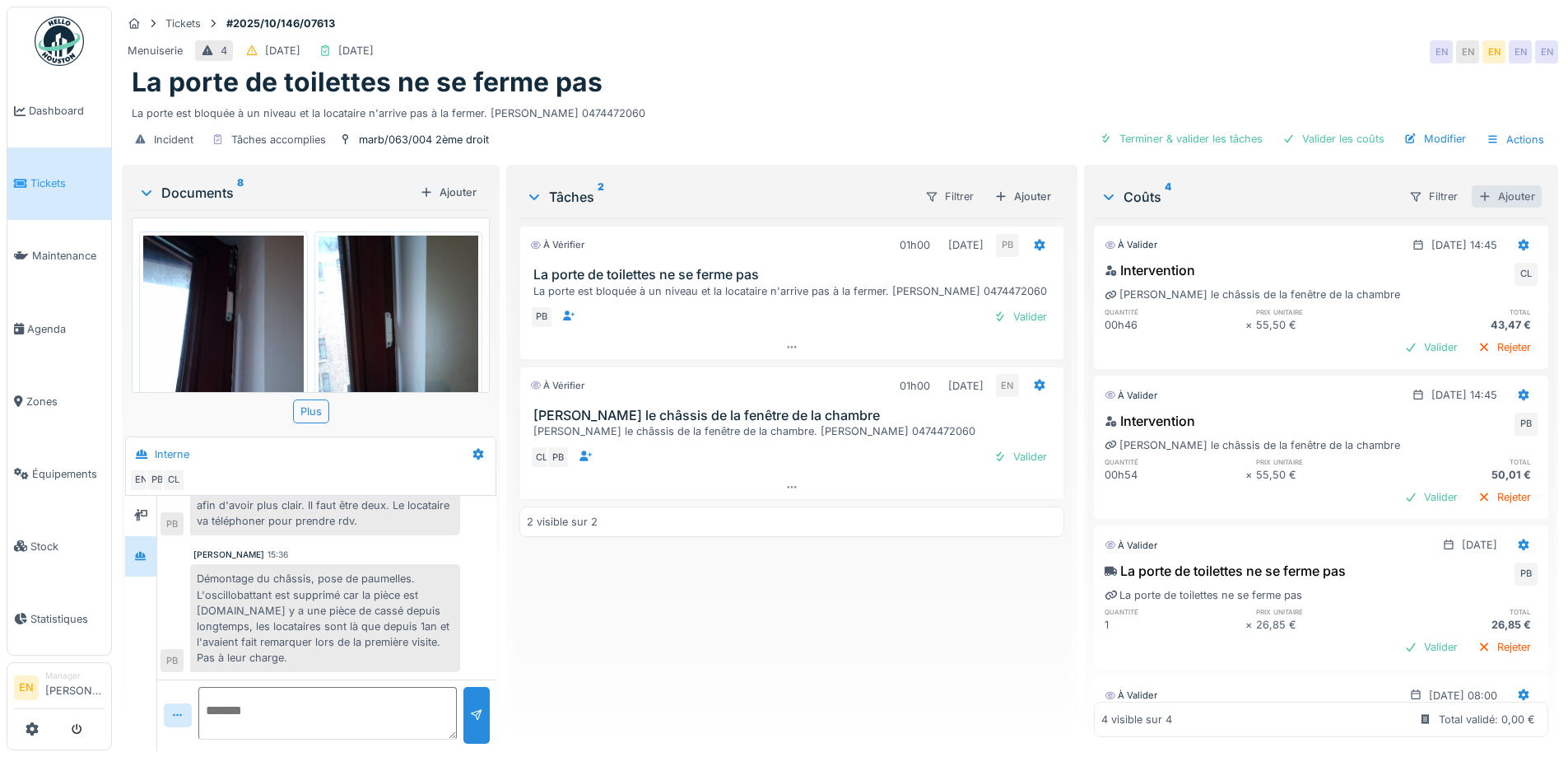
click at [1491, 185] on div "Ajouter" at bounding box center [1506, 197] width 70 height 23
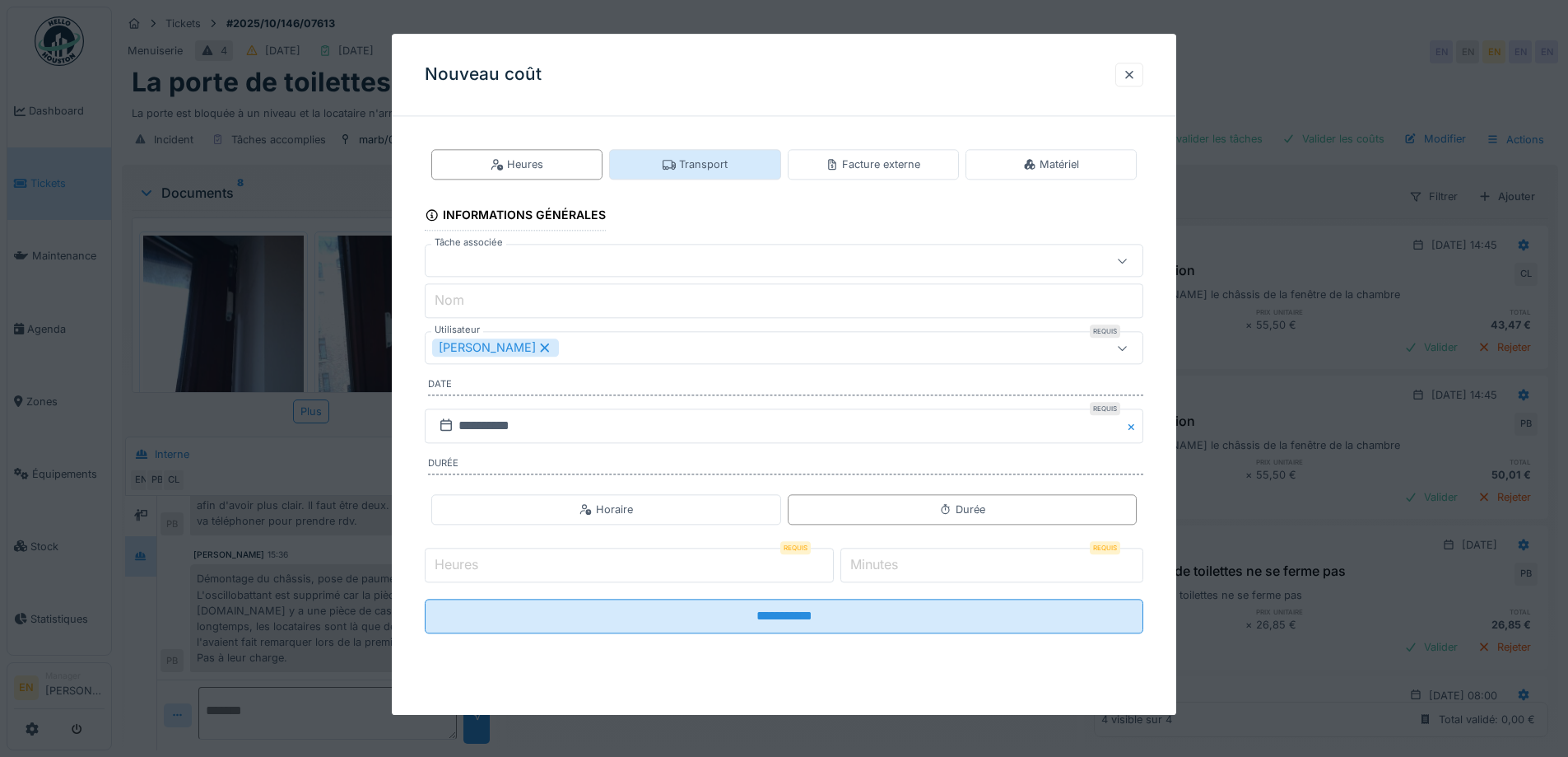
click at [720, 163] on div "Transport" at bounding box center [695, 164] width 65 height 16
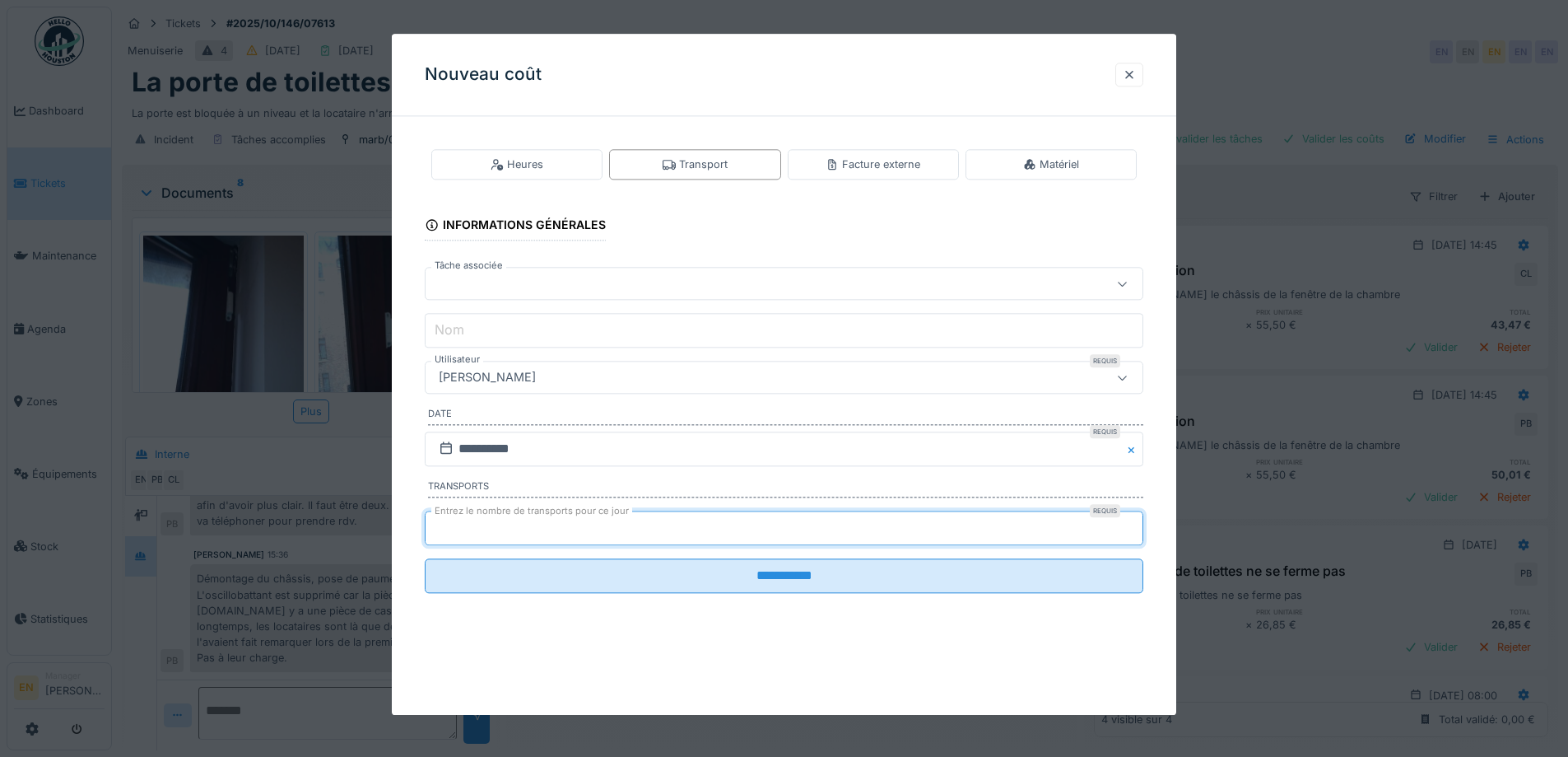
type input "*"
click at [1136, 520] on input "*" at bounding box center [784, 528] width 718 height 35
click at [676, 383] on div "[PERSON_NAME]" at bounding box center [742, 377] width 619 height 18
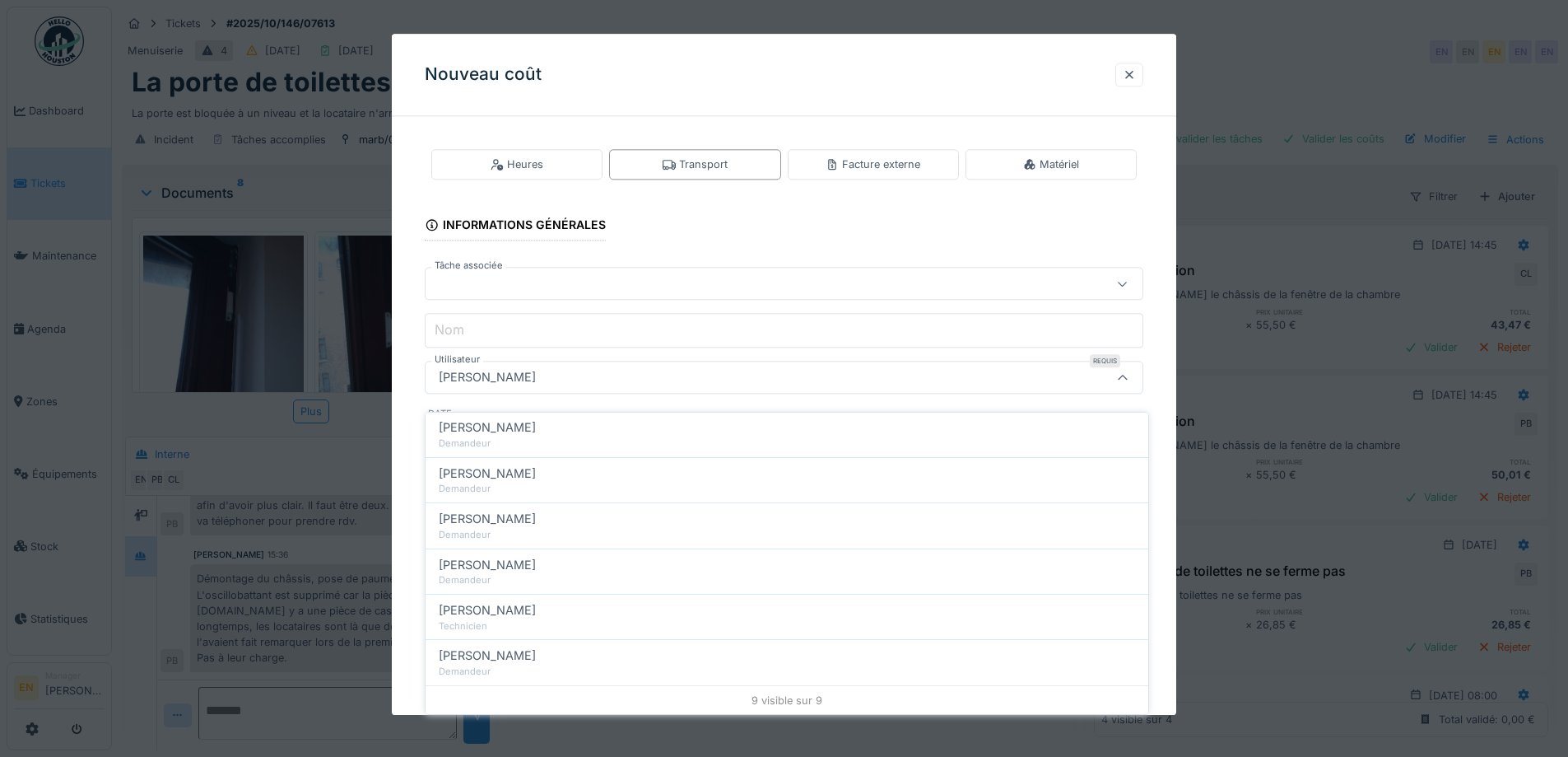
scroll to position [237, 0]
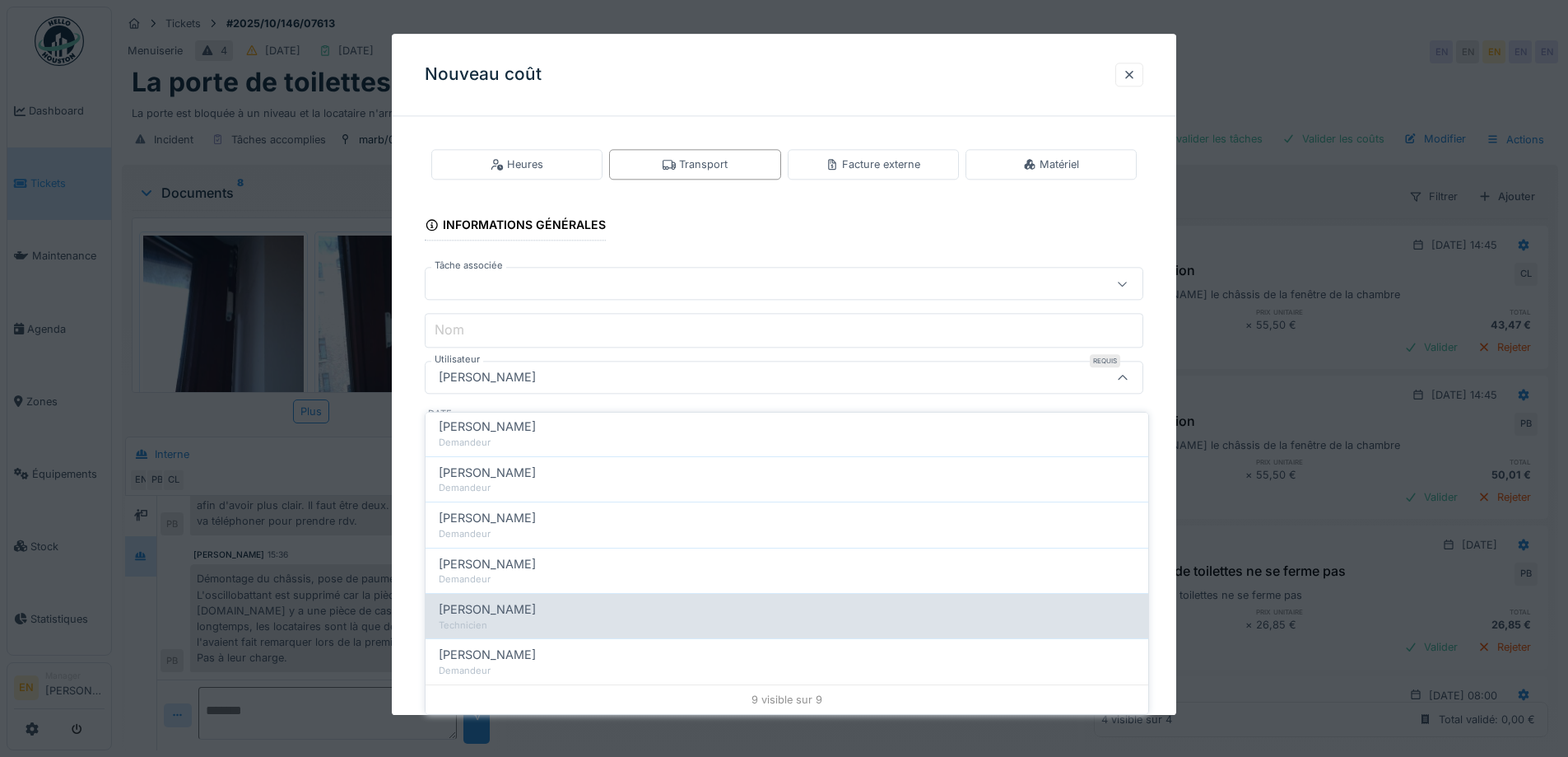
type input "******"
click at [496, 619] on div "Technicien" at bounding box center [787, 625] width 697 height 14
type input "****"
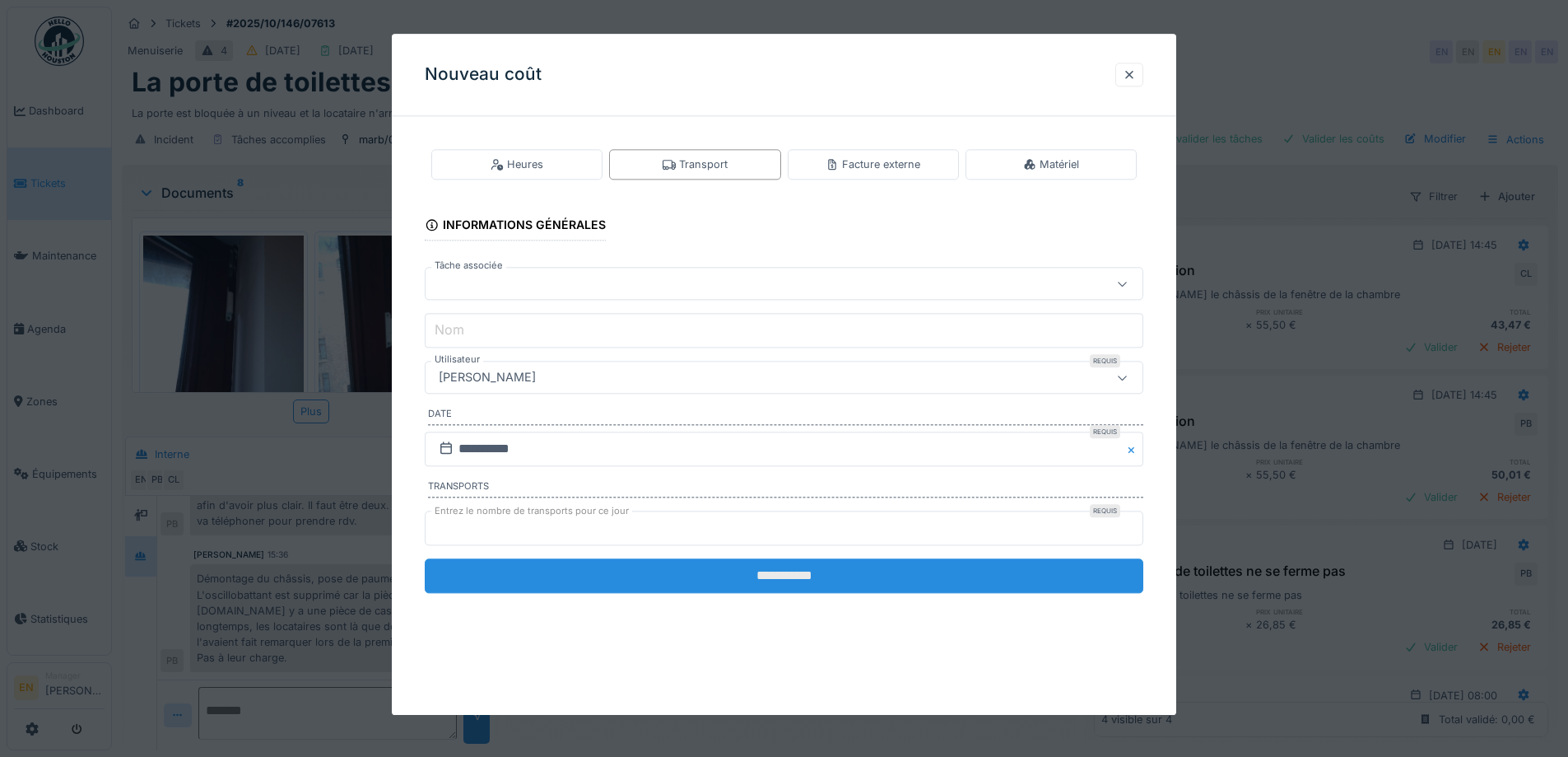
click at [791, 582] on input "**********" at bounding box center [784, 576] width 718 height 35
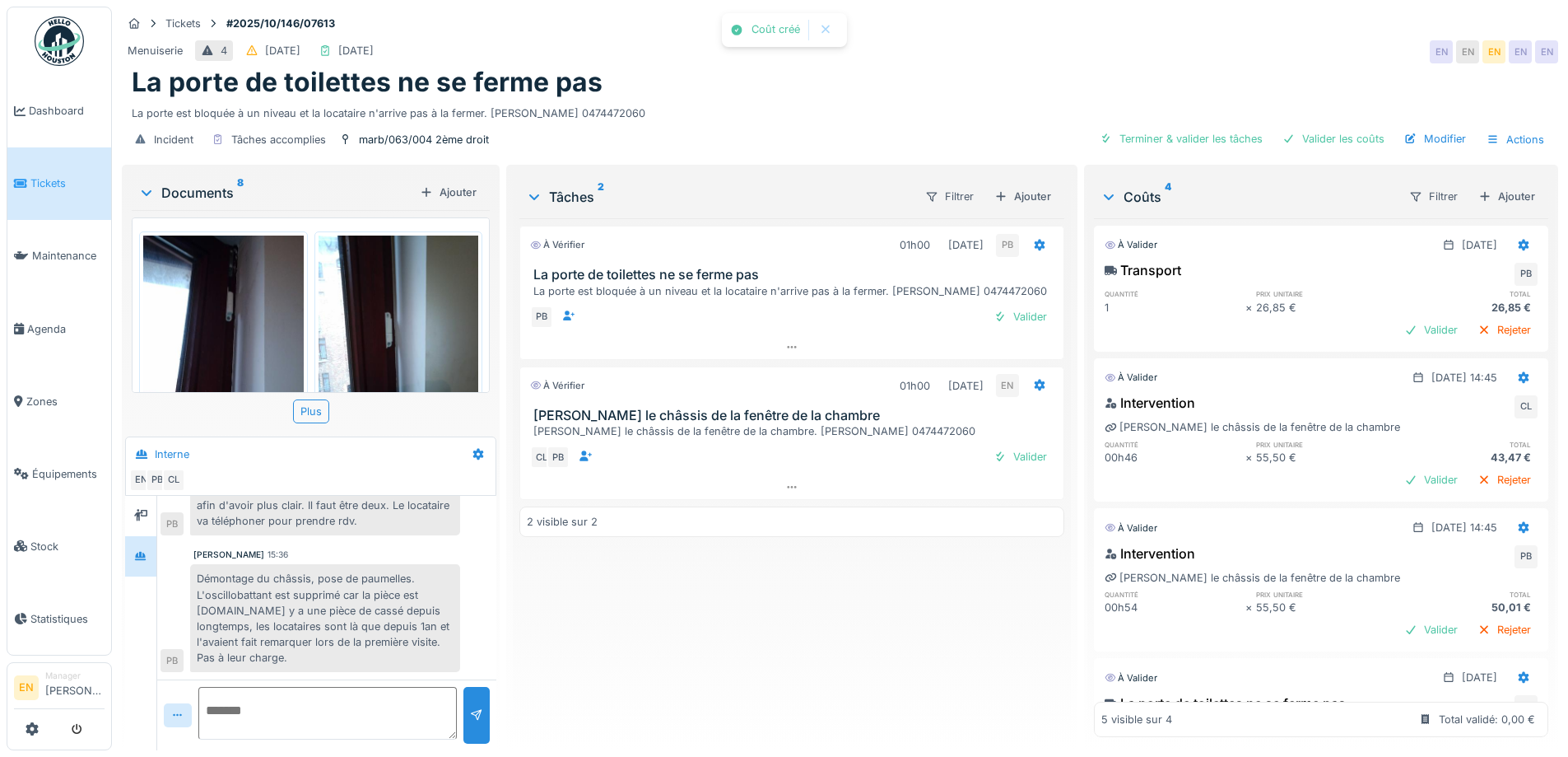
click at [776, 612] on div "À vérifier 01h00 02/10/2025 PB La porte de toilettes ne se ferme pas La porte e…" at bounding box center [791, 478] width 544 height 519
click at [886, 562] on div "À vérifier 01h00 02/10/2025 PB La porte de toilettes ne se ferme pas La porte e…" at bounding box center [791, 478] width 544 height 519
drag, startPoint x: 1018, startPoint y: 442, endPoint x: 750, endPoint y: 609, distance: 315.8
click at [750, 609] on div "À vérifier 01h00 02/10/2025 PB La porte de toilettes ne se ferme pas La porte e…" at bounding box center [791, 478] width 544 height 519
click at [1023, 306] on div "Valider" at bounding box center [1020, 317] width 67 height 23
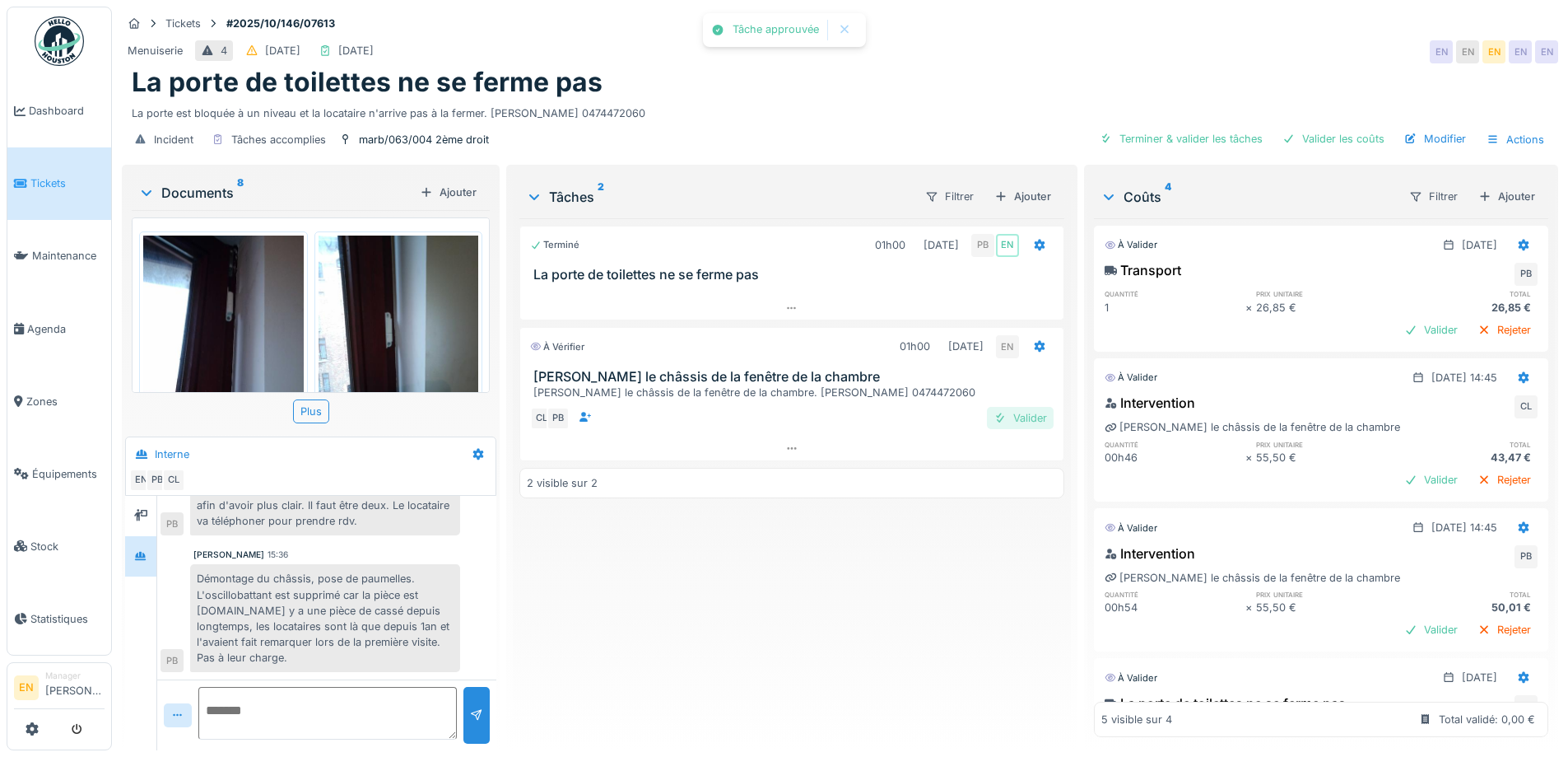
click at [1021, 406] on div "Valider" at bounding box center [1020, 418] width 67 height 23
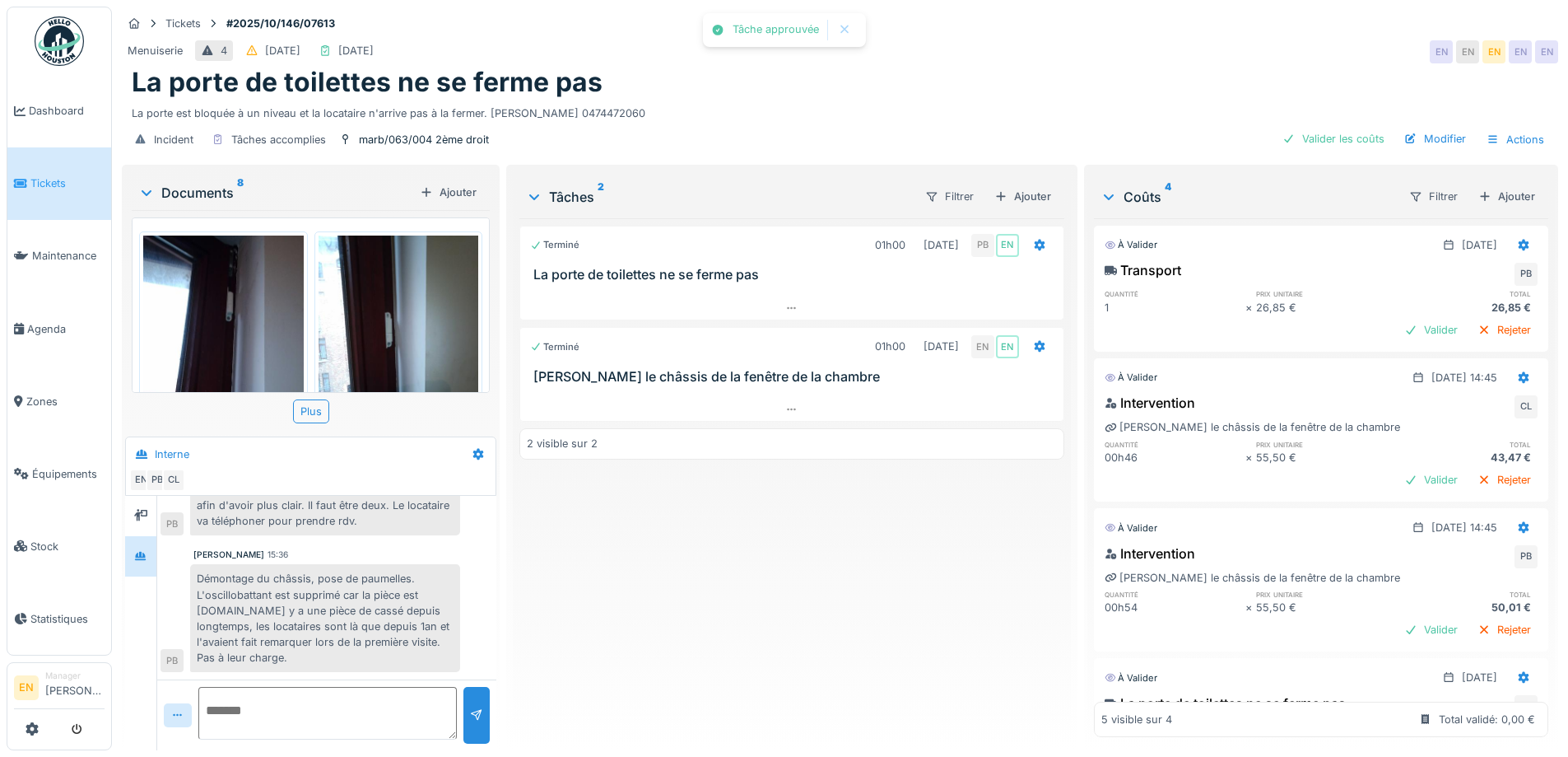
click at [828, 532] on div "Terminé 01h00 02/10/2025 PB EN La porte de toilettes ne se ferme pas Terminé 01…" at bounding box center [791, 478] width 544 height 519
click at [1347, 128] on div "Valider les coûts" at bounding box center [1333, 139] width 116 height 23
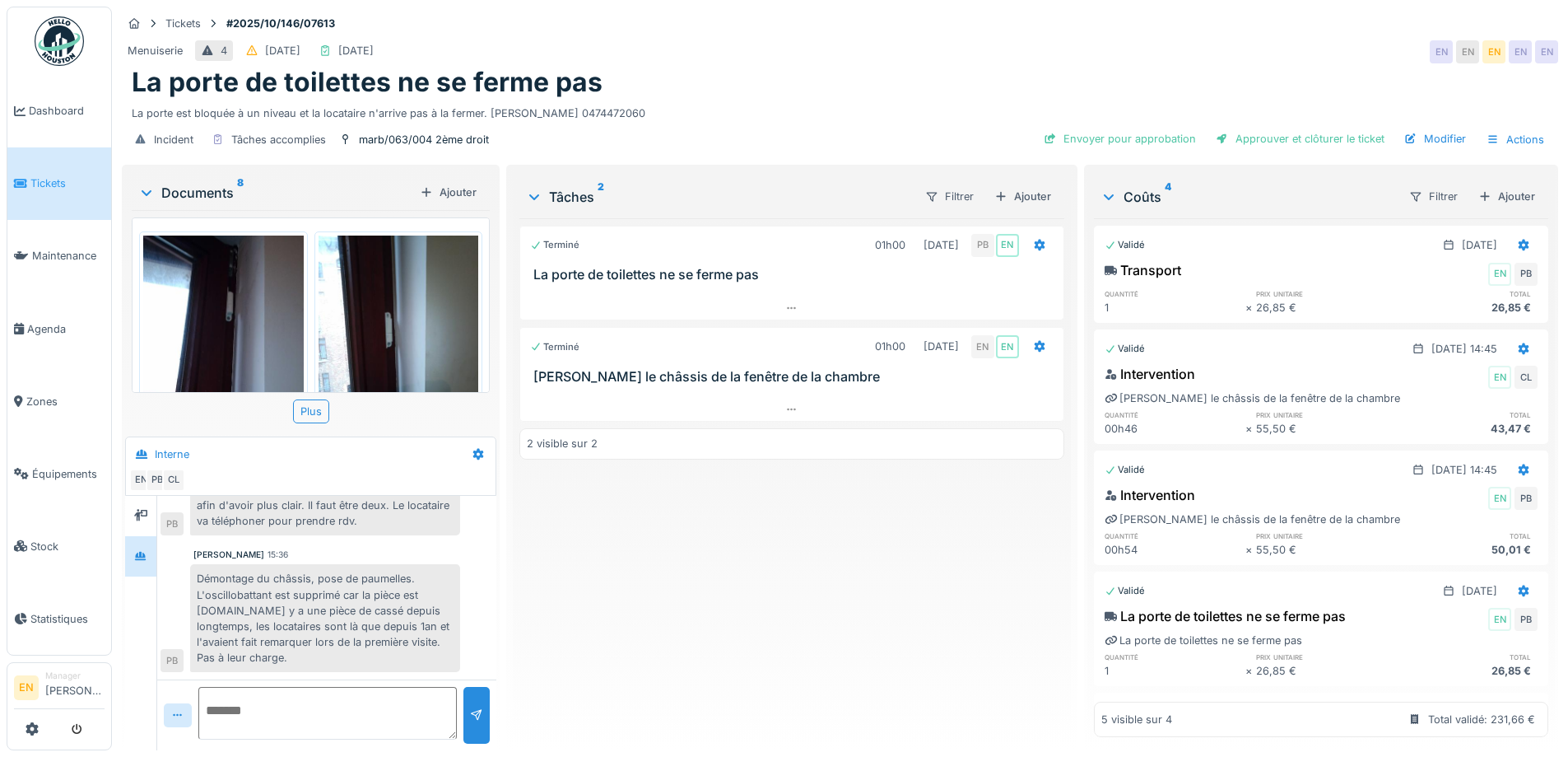
click at [597, 592] on div "Terminé 01h00 02/10/2025 PB EN La porte de toilettes ne se ferme pas Terminé 01…" at bounding box center [791, 478] width 544 height 519
click at [1433, 134] on div "Modifier" at bounding box center [1435, 139] width 75 height 23
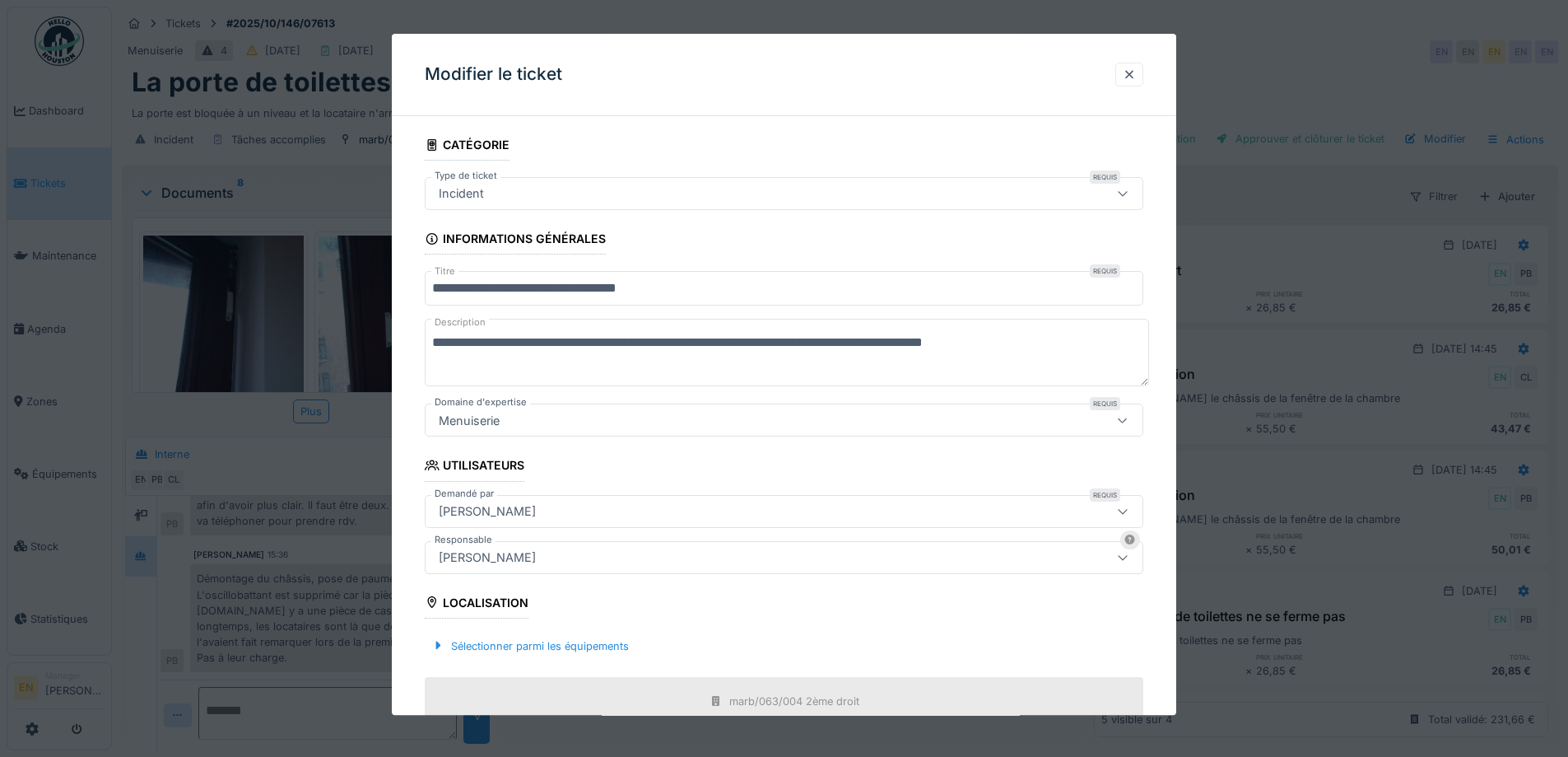
click at [630, 555] on div "[PERSON_NAME]" at bounding box center [742, 557] width 619 height 18
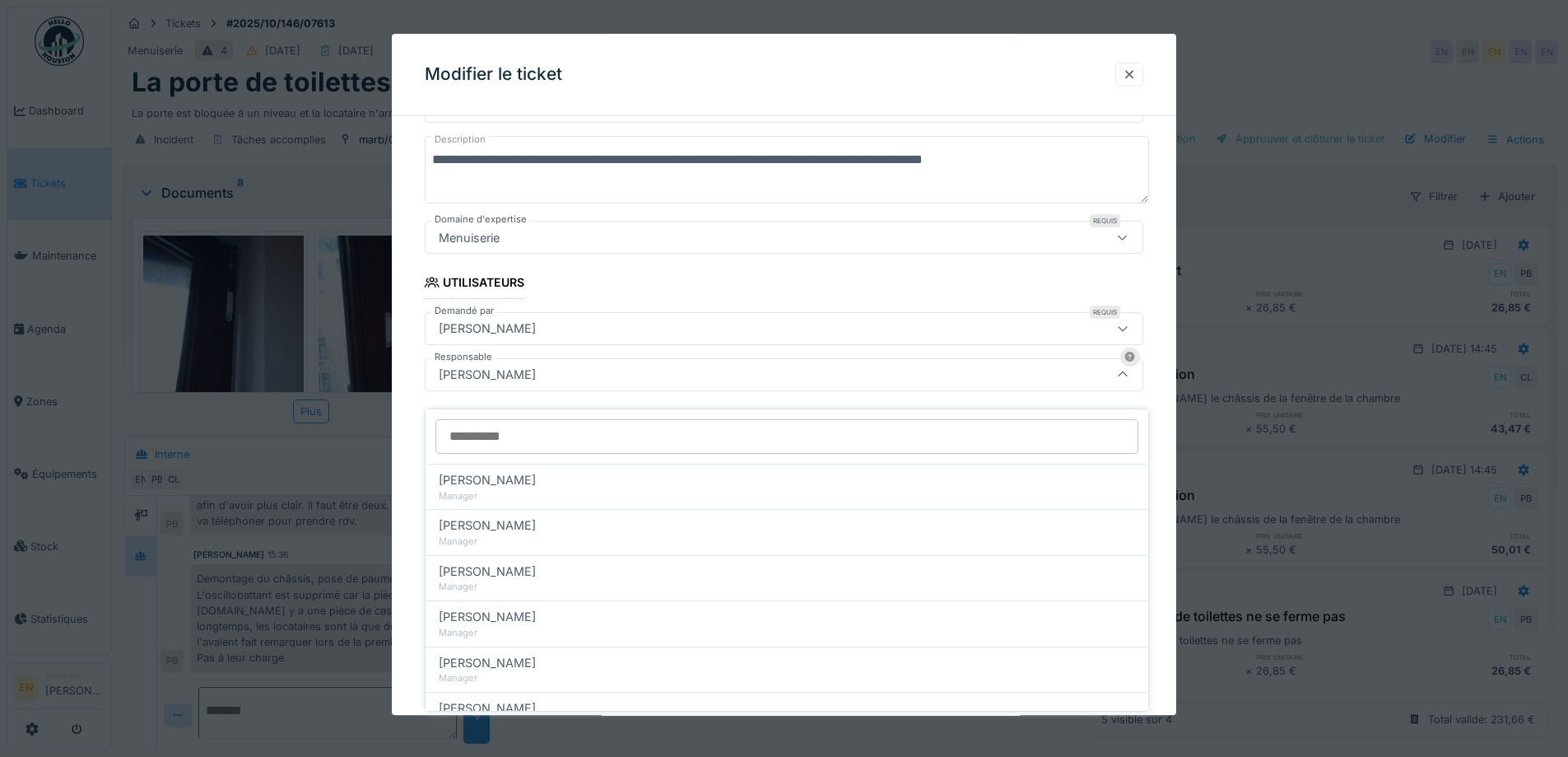
click at [572, 422] on input "Responsable" at bounding box center [787, 436] width 703 height 35
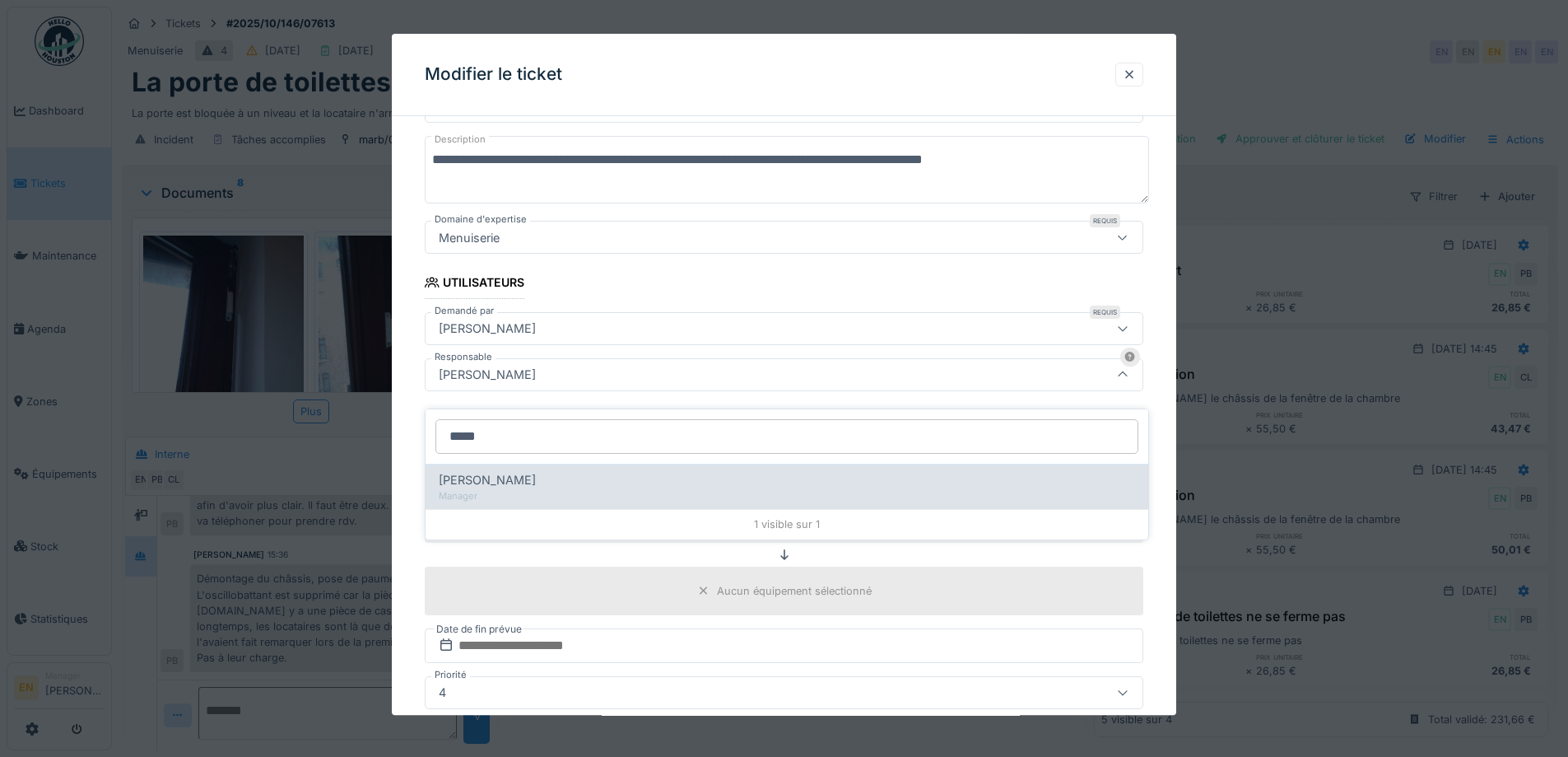
type input "*****"
click at [539, 489] on div "Manager" at bounding box center [787, 496] width 697 height 14
type input "****"
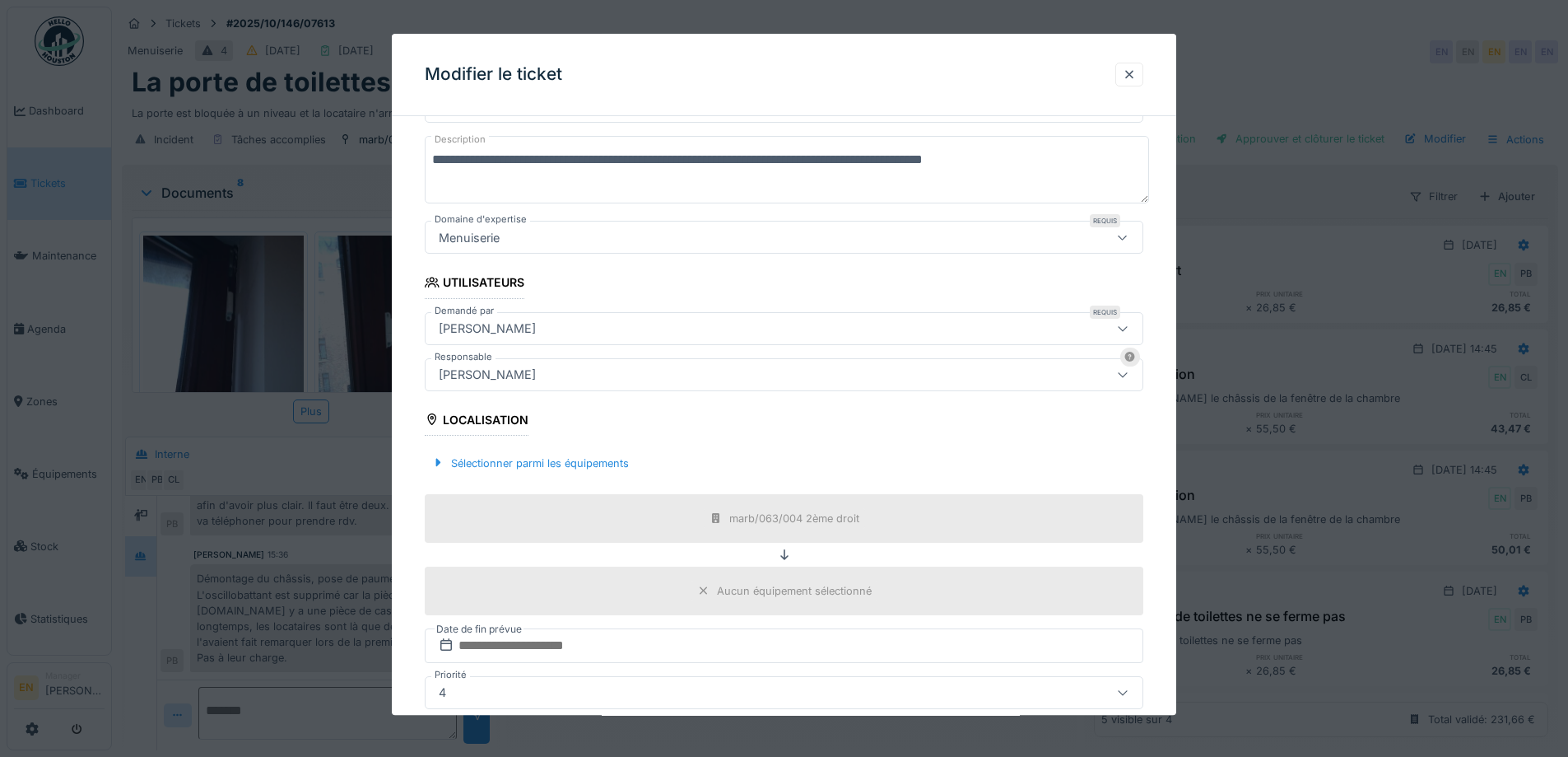
click at [1167, 575] on div "**********" at bounding box center [784, 437] width 784 height 983
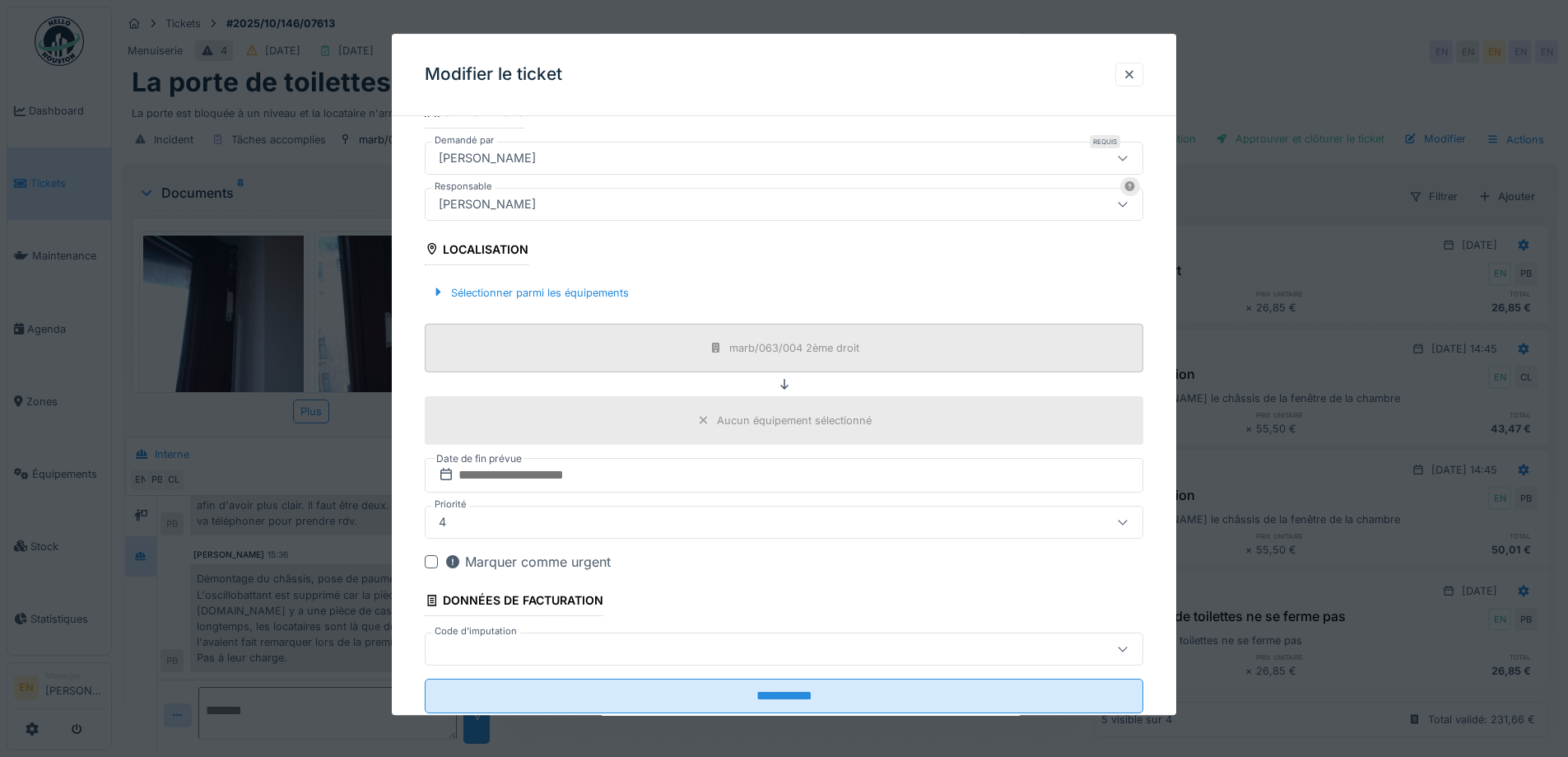
scroll to position [398, 0]
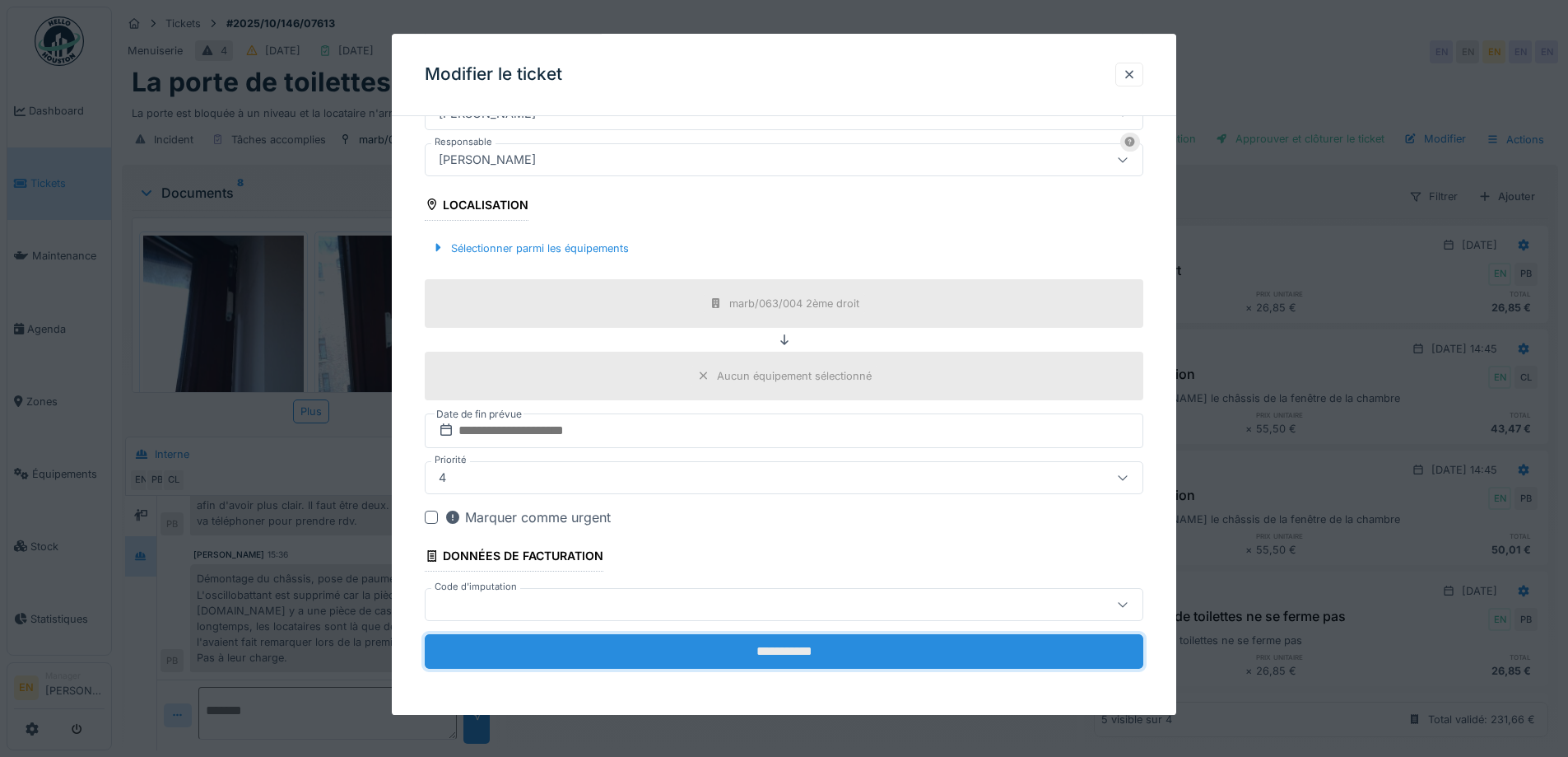
click at [776, 648] on input "**********" at bounding box center [784, 651] width 718 height 35
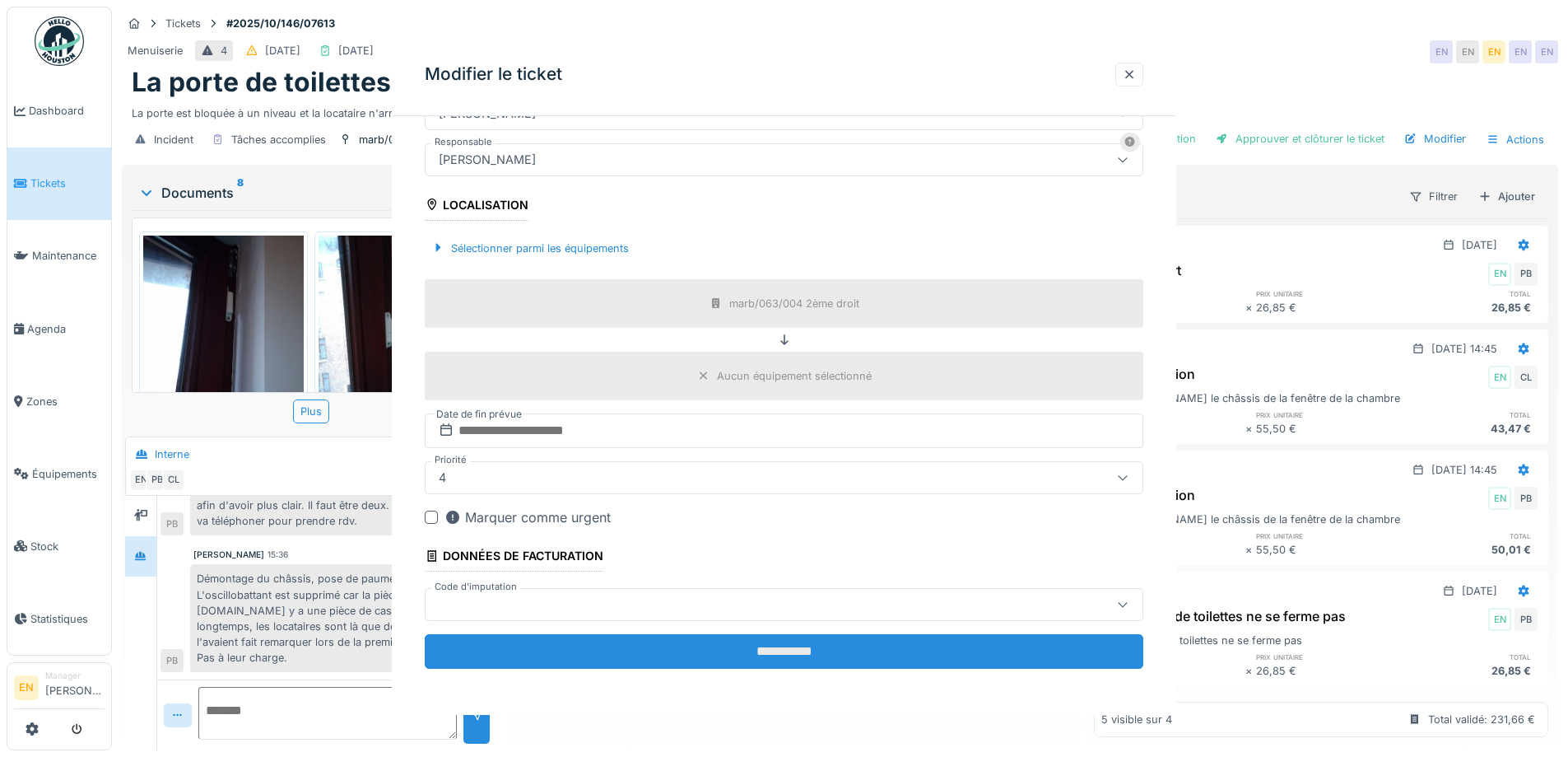
scroll to position [0, 0]
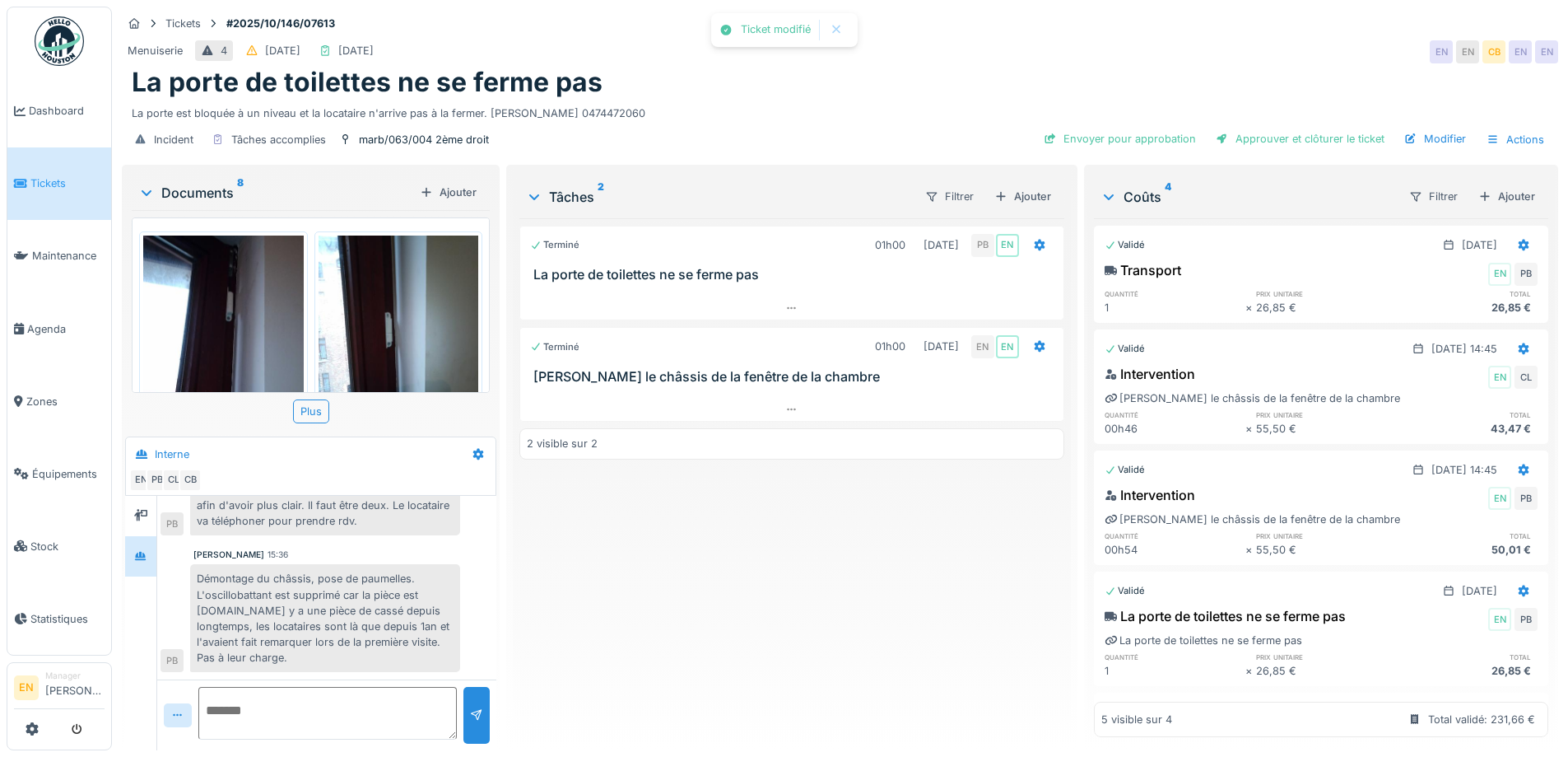
click at [752, 612] on div "Terminé 01h00 02/10/2025 PB EN La porte de toilettes ne se ferme pas Terminé 01…" at bounding box center [791, 478] width 544 height 519
click at [1166, 128] on div "Envoyer pour approbation" at bounding box center [1120, 139] width 165 height 23
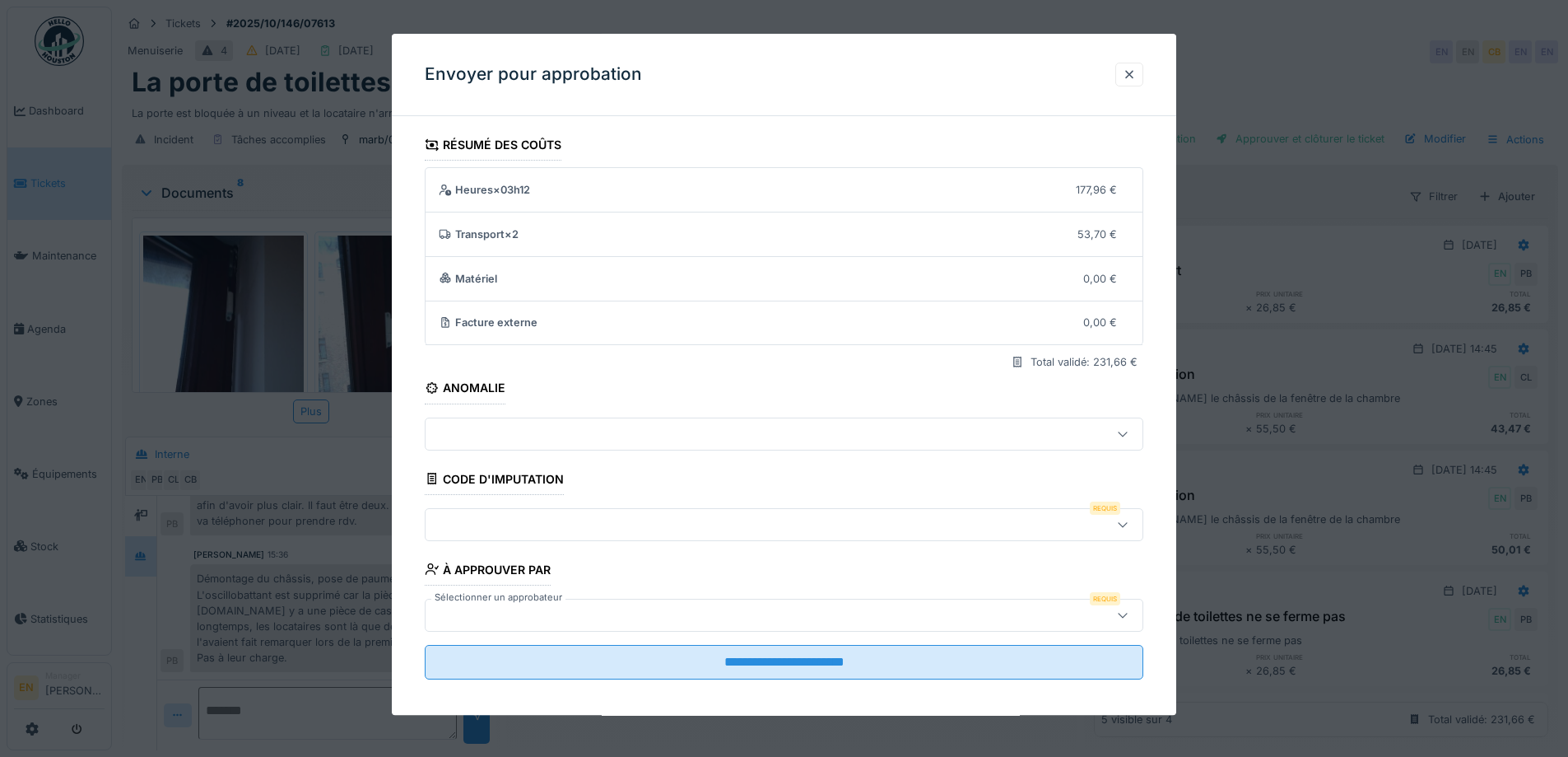
click at [1129, 527] on icon at bounding box center [1122, 524] width 13 height 10
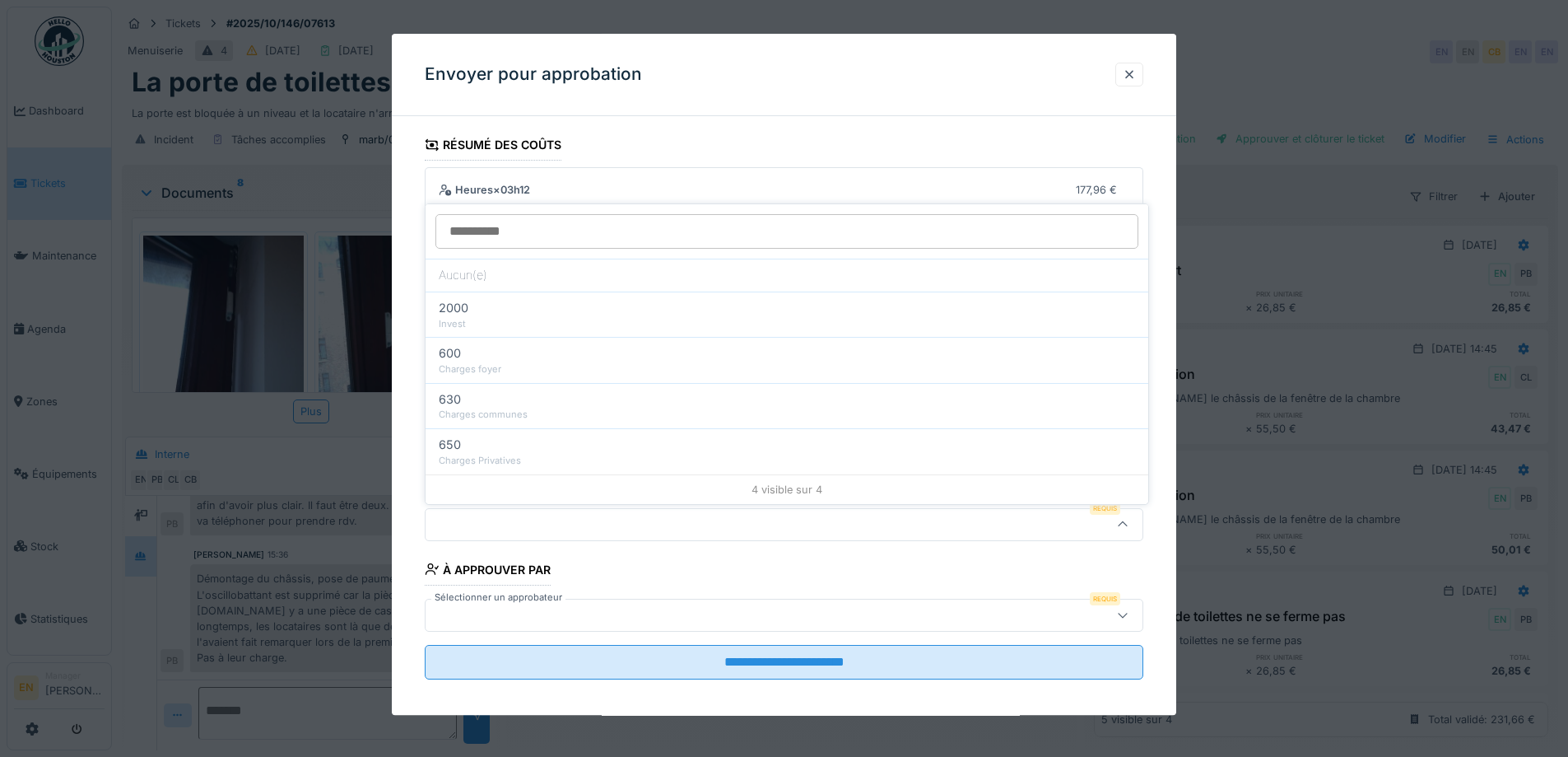
scroll to position [10, 0]
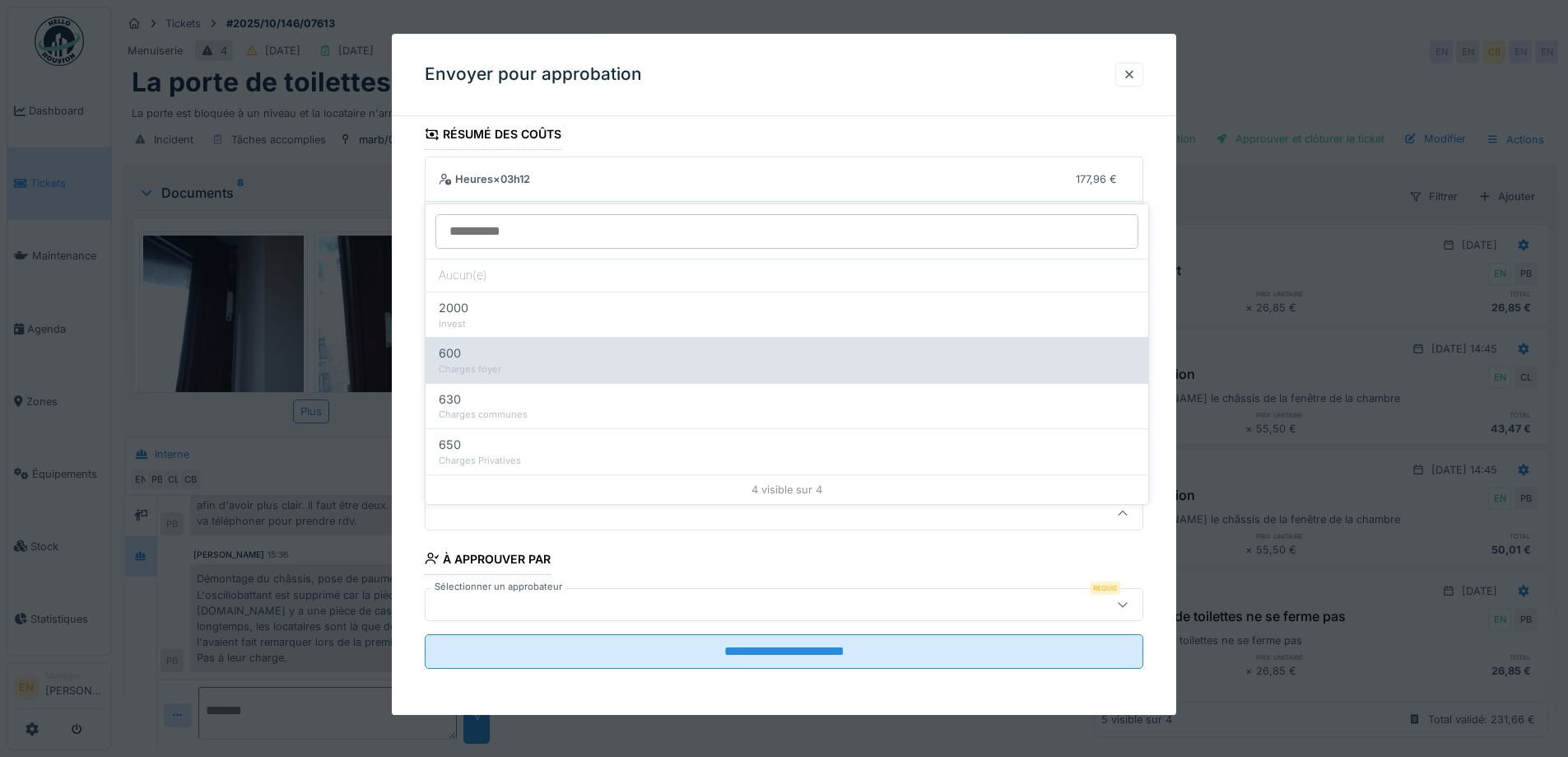
click at [478, 347] on div "600" at bounding box center [787, 353] width 697 height 18
type input "***"
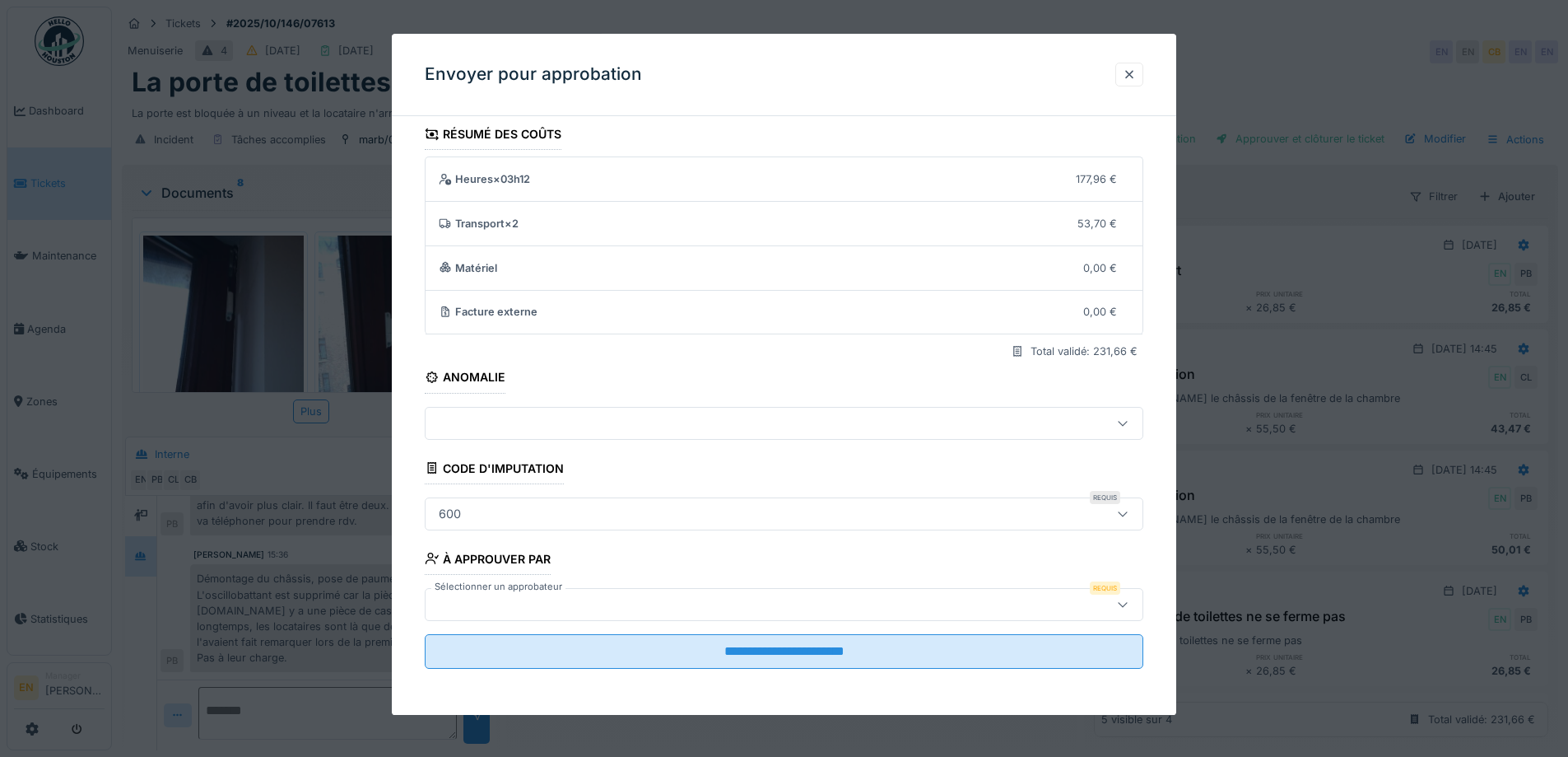
click at [665, 606] on div at bounding box center [742, 604] width 619 height 18
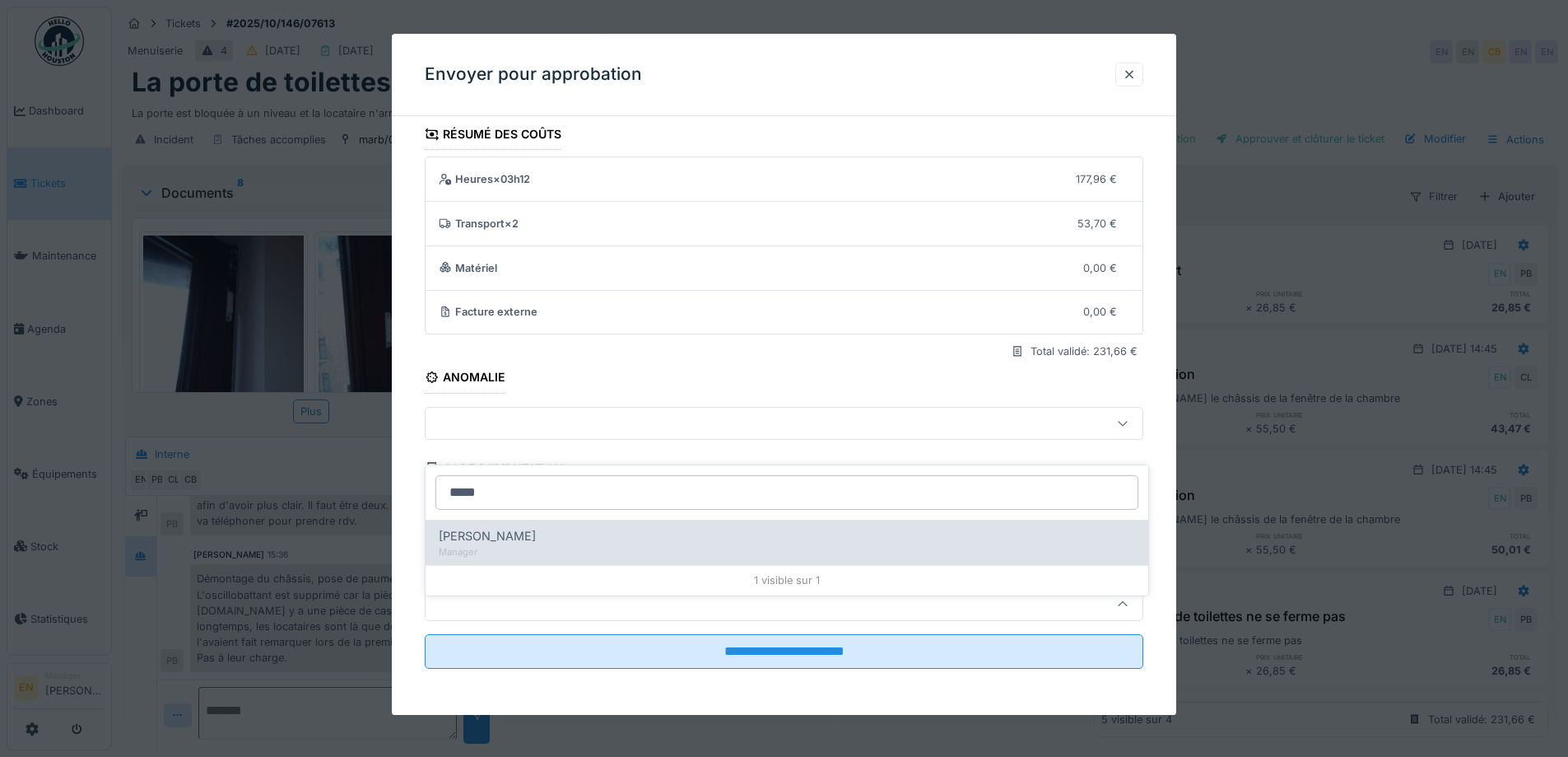
type input "*****"
click at [524, 527] on span "Christian Bassette" at bounding box center [487, 535] width 97 height 18
type input "****"
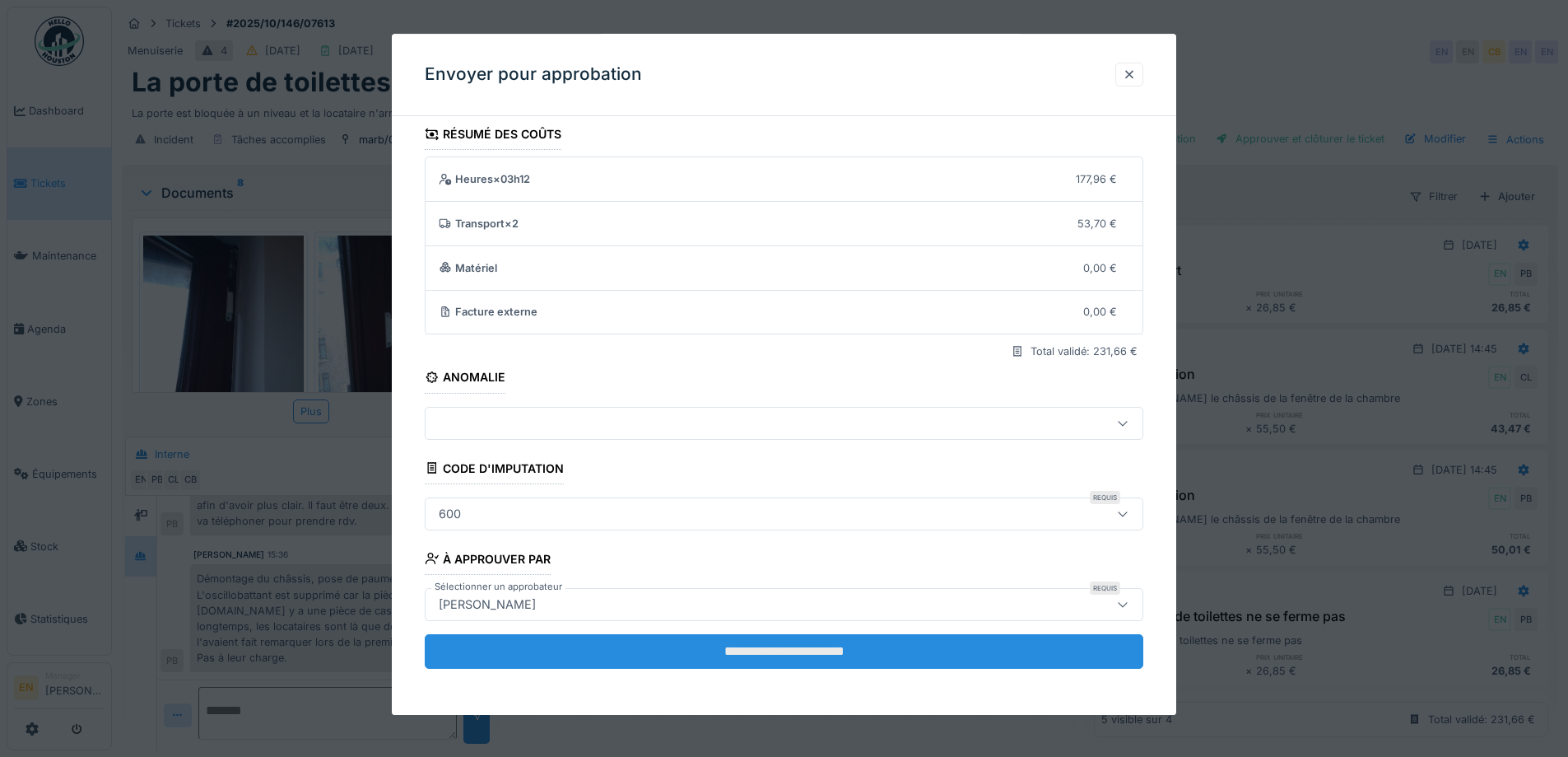
click at [787, 652] on input "**********" at bounding box center [784, 651] width 718 height 35
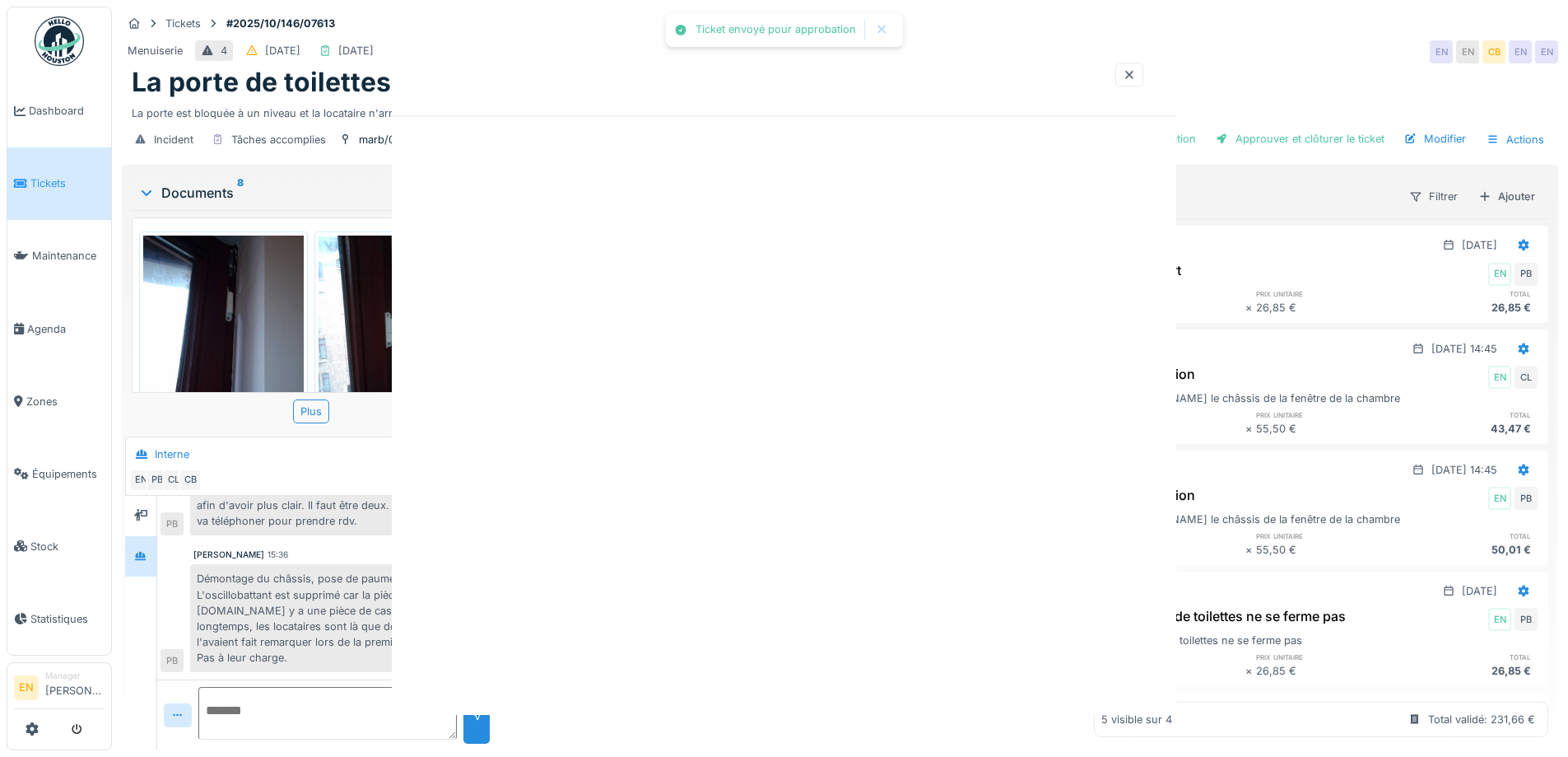
scroll to position [0, 0]
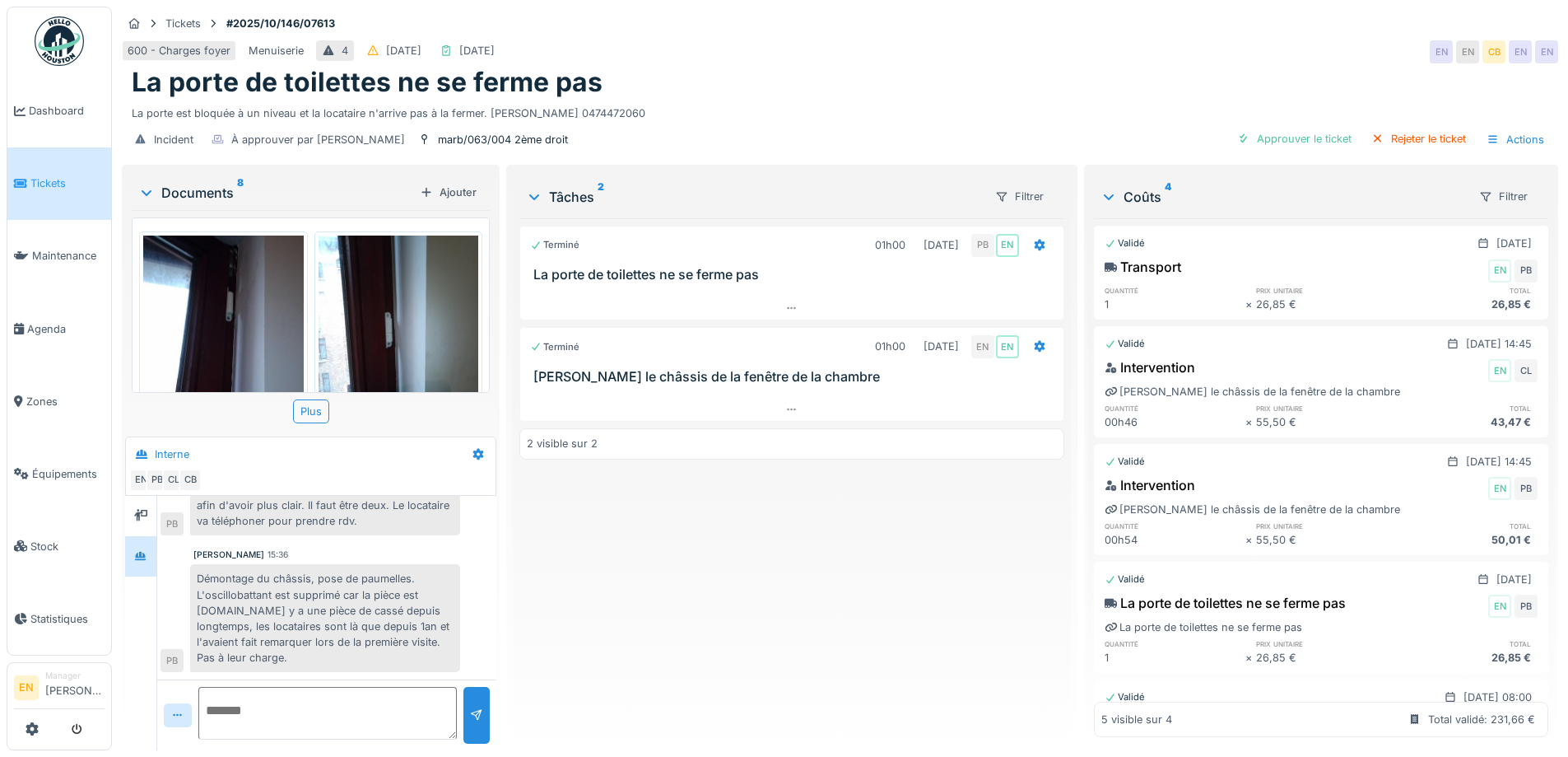
click at [794, 637] on div "Terminé 01h00 02/10/2025 PB EN La porte de toilettes ne se ferme pas Terminé 01…" at bounding box center [791, 478] width 544 height 519
click at [1278, 67] on div "La porte de toilettes ne se ferme pas" at bounding box center [839, 82] width 1417 height 31
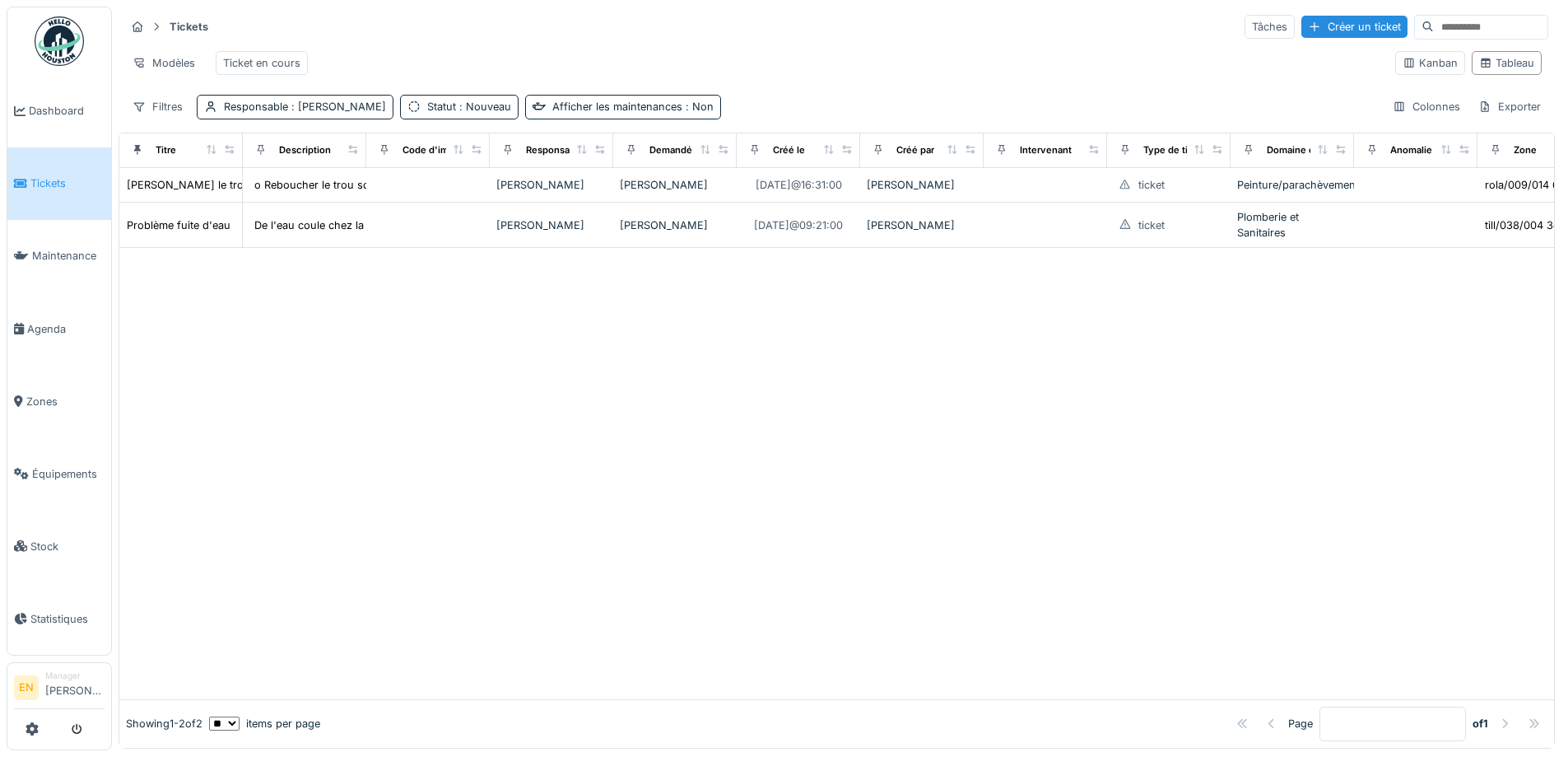
click at [297, 345] on div at bounding box center [837, 473] width 1435 height 450
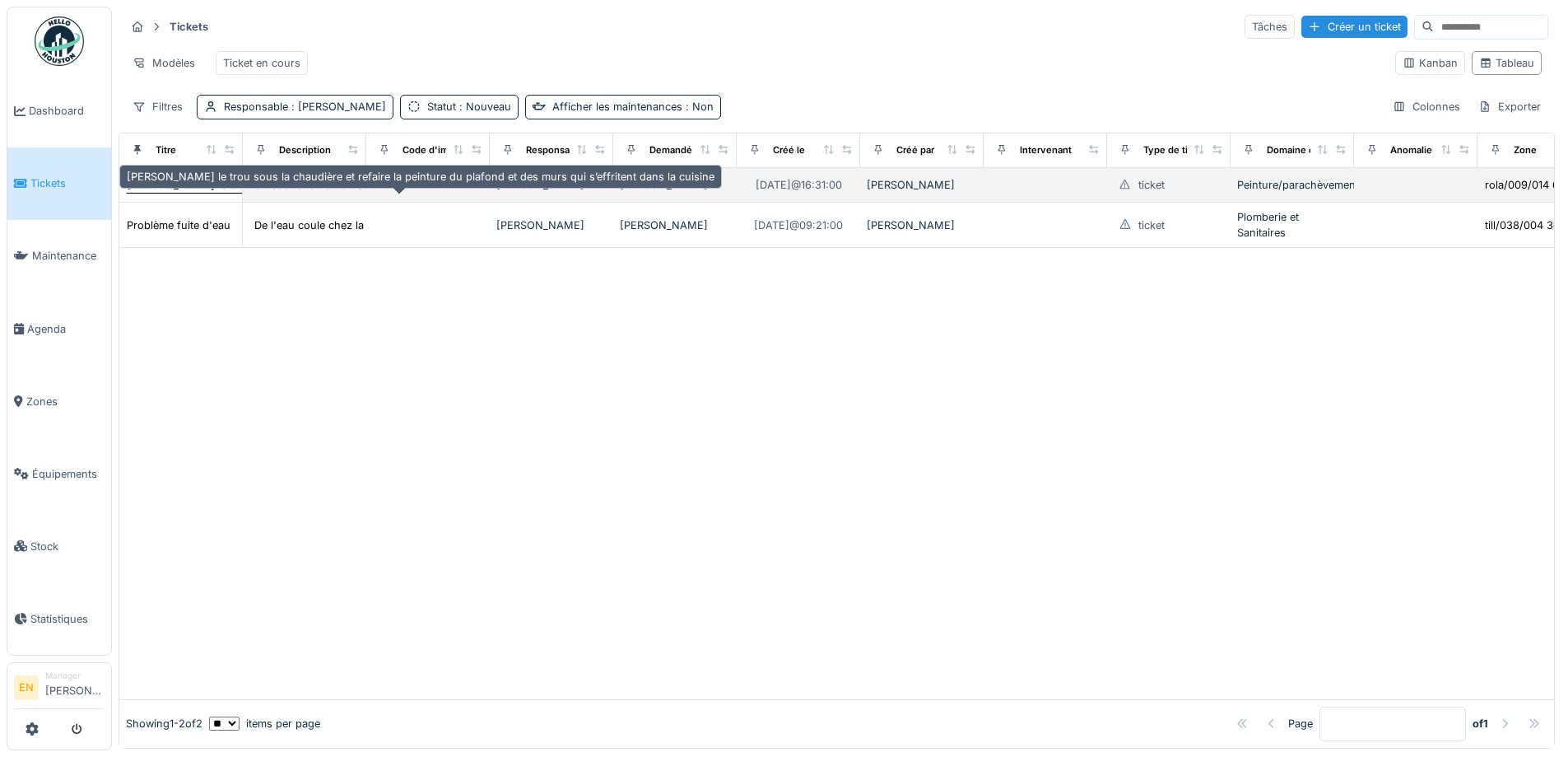
click at [206, 193] on div "Reboucher le trou sous la chaudière et refaire la peinture du plafond et des mu…" at bounding box center [420, 184] width 588 height 16
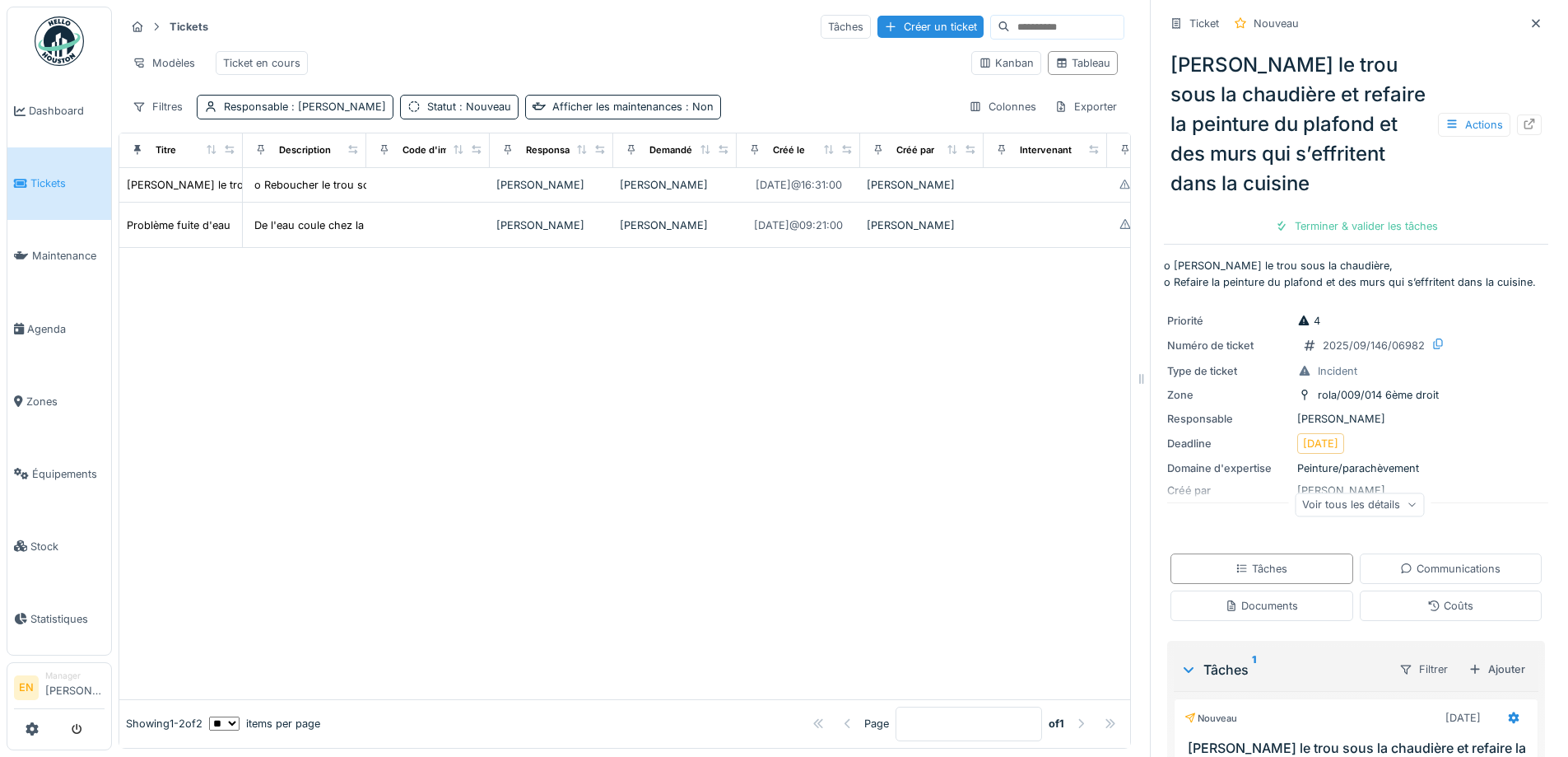
click at [809, 465] on div at bounding box center [624, 473] width 1011 height 450
click at [870, 463] on div at bounding box center [624, 473] width 1011 height 450
click at [1523, 126] on icon at bounding box center [1529, 123] width 13 height 10
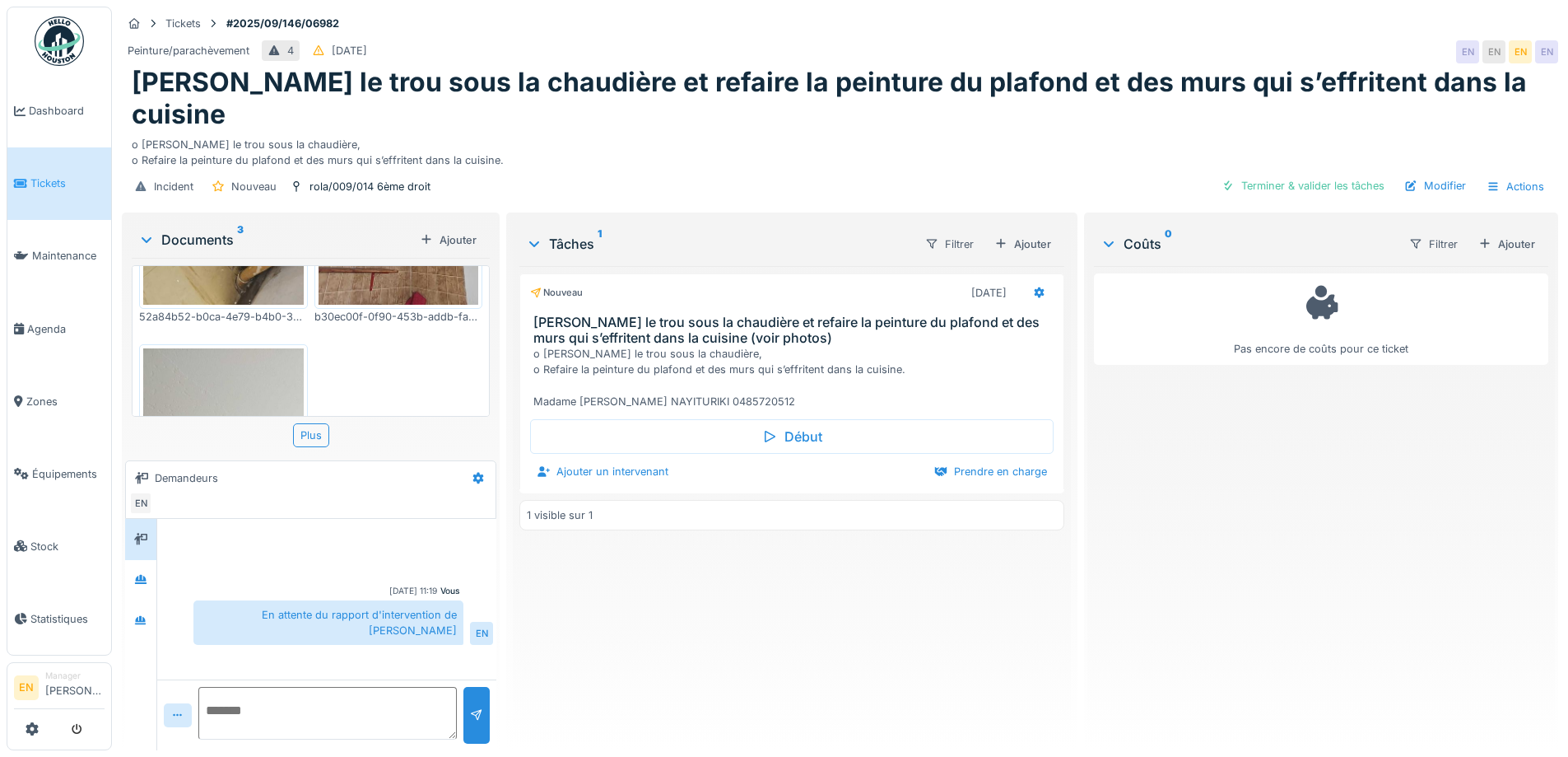
scroll to position [247, 0]
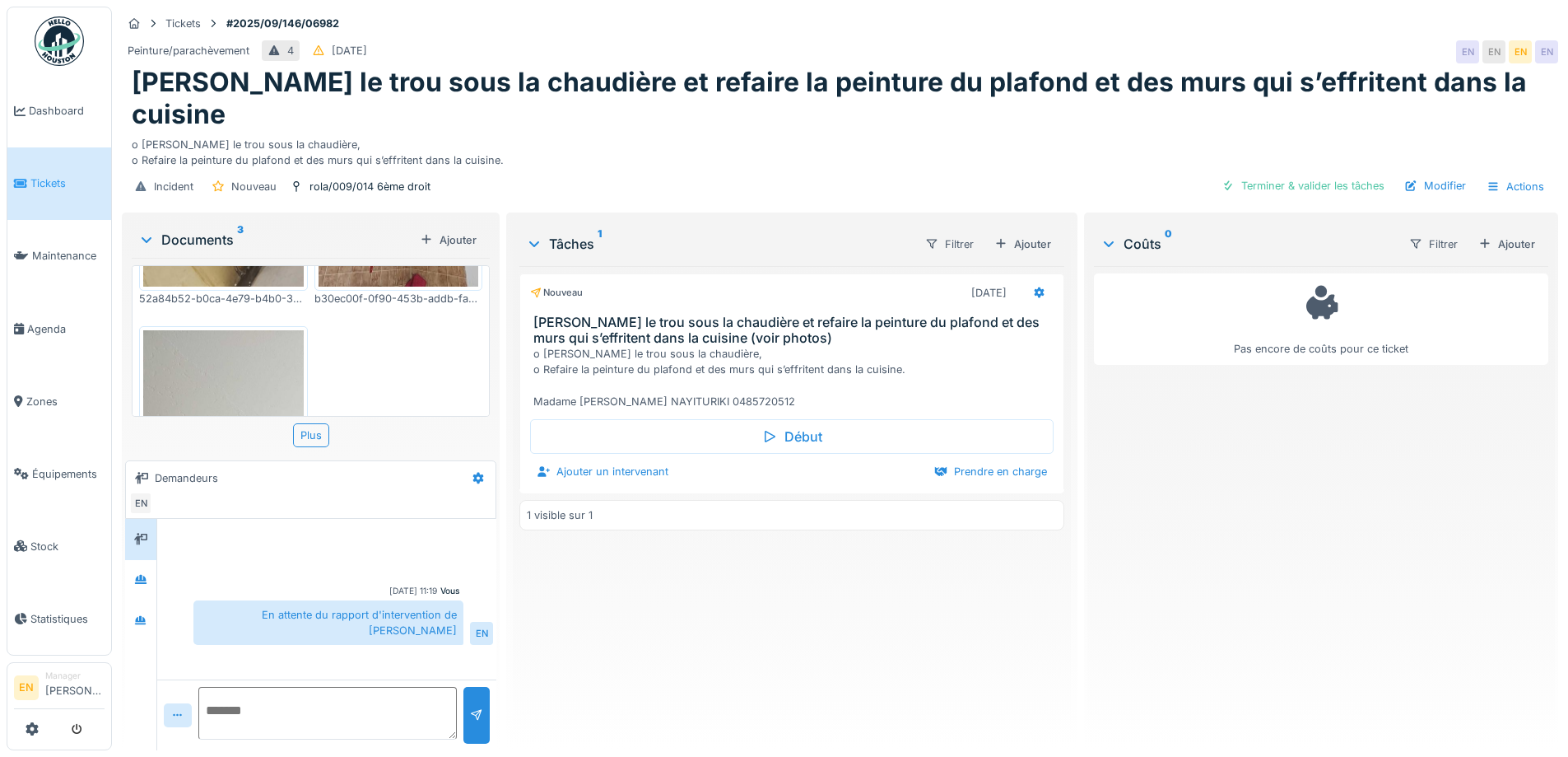
drag, startPoint x: 743, startPoint y: 645, endPoint x: 493, endPoint y: 652, distance: 250.1
click at [742, 645] on div "Nouveau 08/09/2025 Reboucher le trou sous la chaudière et refaire la peinture d…" at bounding box center [791, 501] width 544 height 471
click at [684, 572] on div "Nouveau 08/09/2025 Reboucher le trou sous la chaudière et refaire la peinture d…" at bounding box center [791, 501] width 544 height 471
click at [1147, 470] on div "Pas encore de coûts pour ce ticket" at bounding box center [1321, 501] width 454 height 471
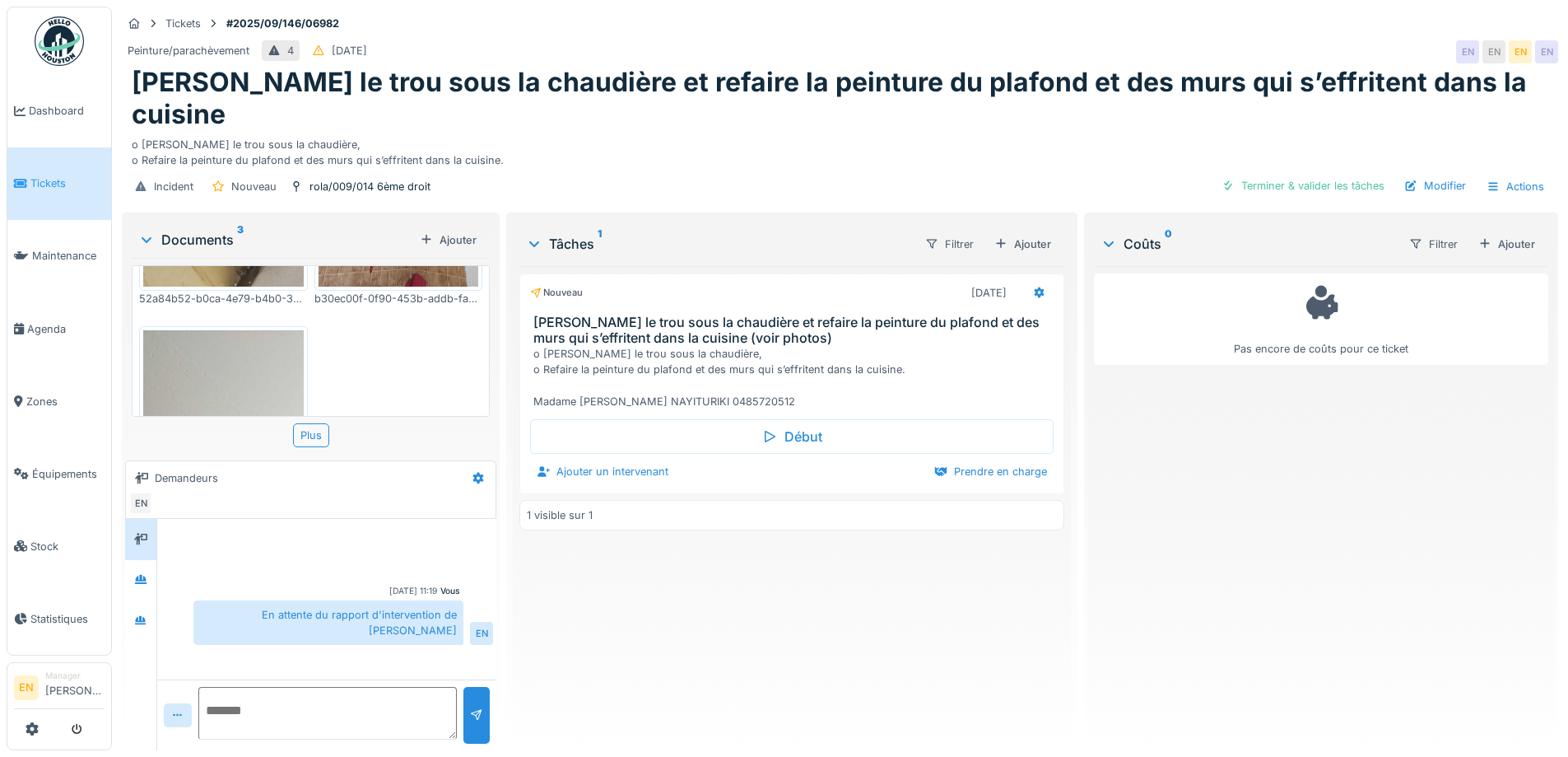
scroll to position [0, 0]
click at [1140, 535] on div "Pas encore de coûts pour ce ticket" at bounding box center [1321, 501] width 454 height 471
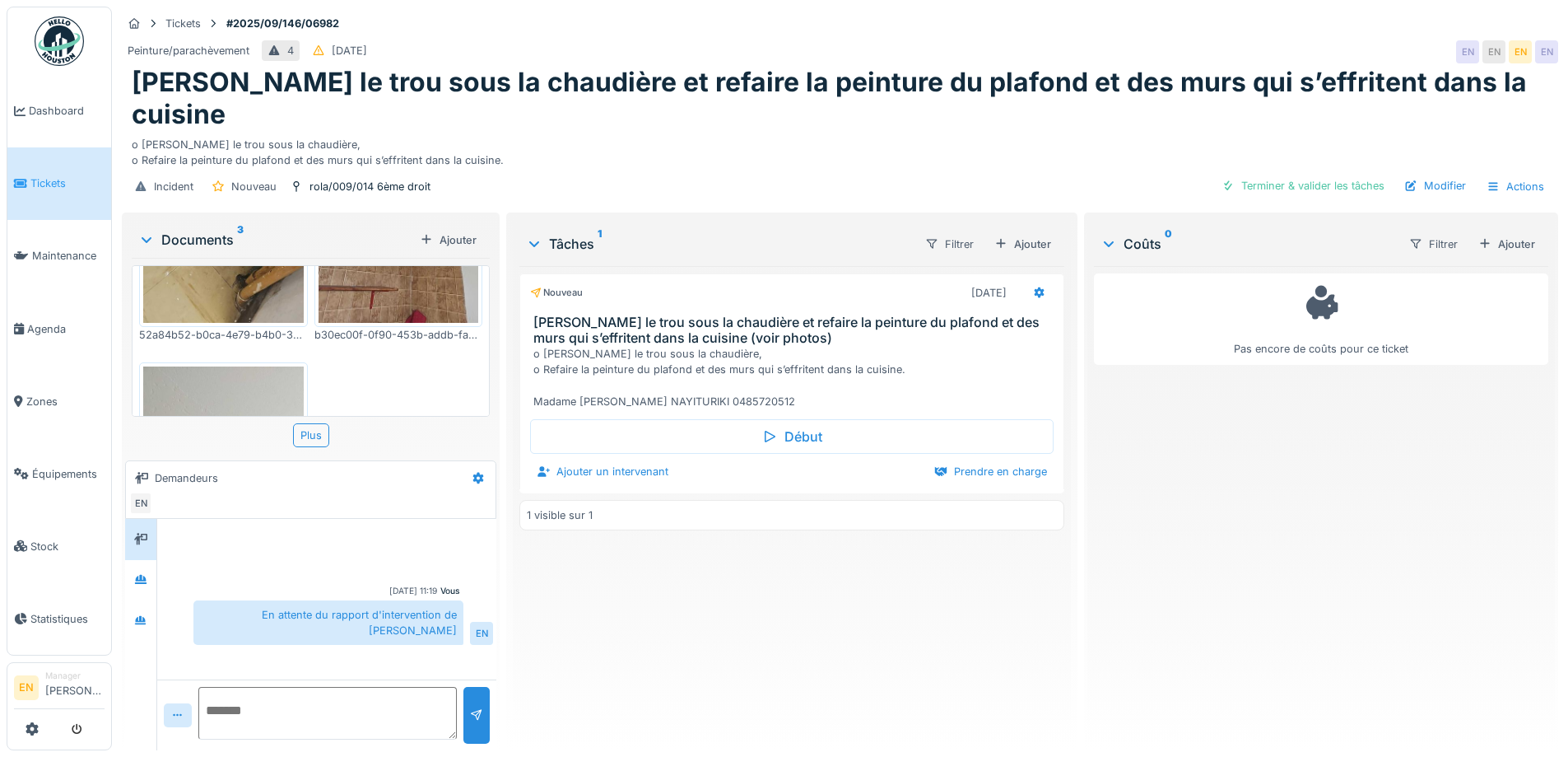
scroll to position [247, 0]
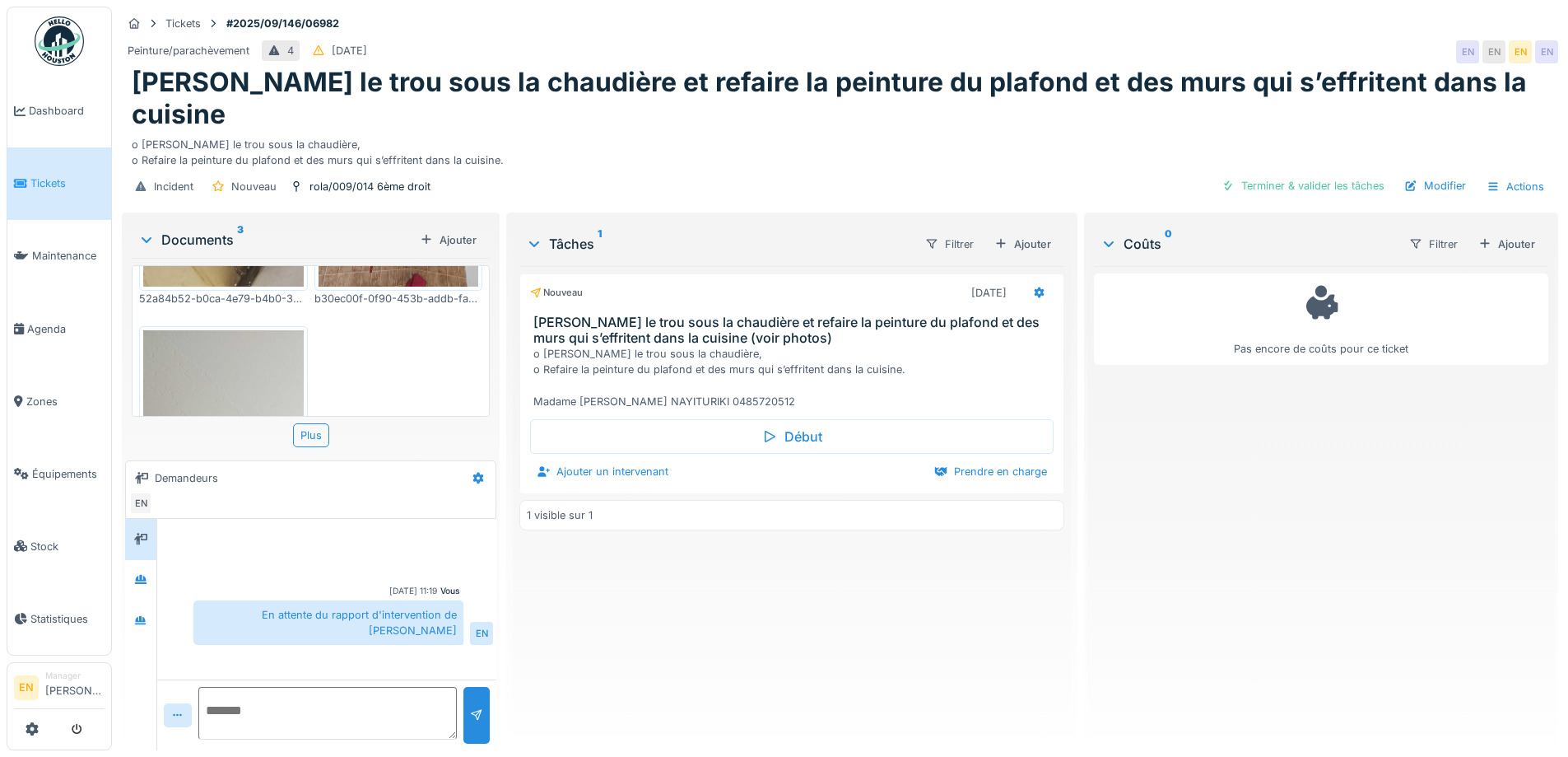
click at [753, 583] on div "Nouveau 08/09/2025 Reboucher le trou sous la chaudière et refaire la peinture d…" at bounding box center [791, 501] width 544 height 471
click at [139, 615] on icon at bounding box center [141, 620] width 13 height 10
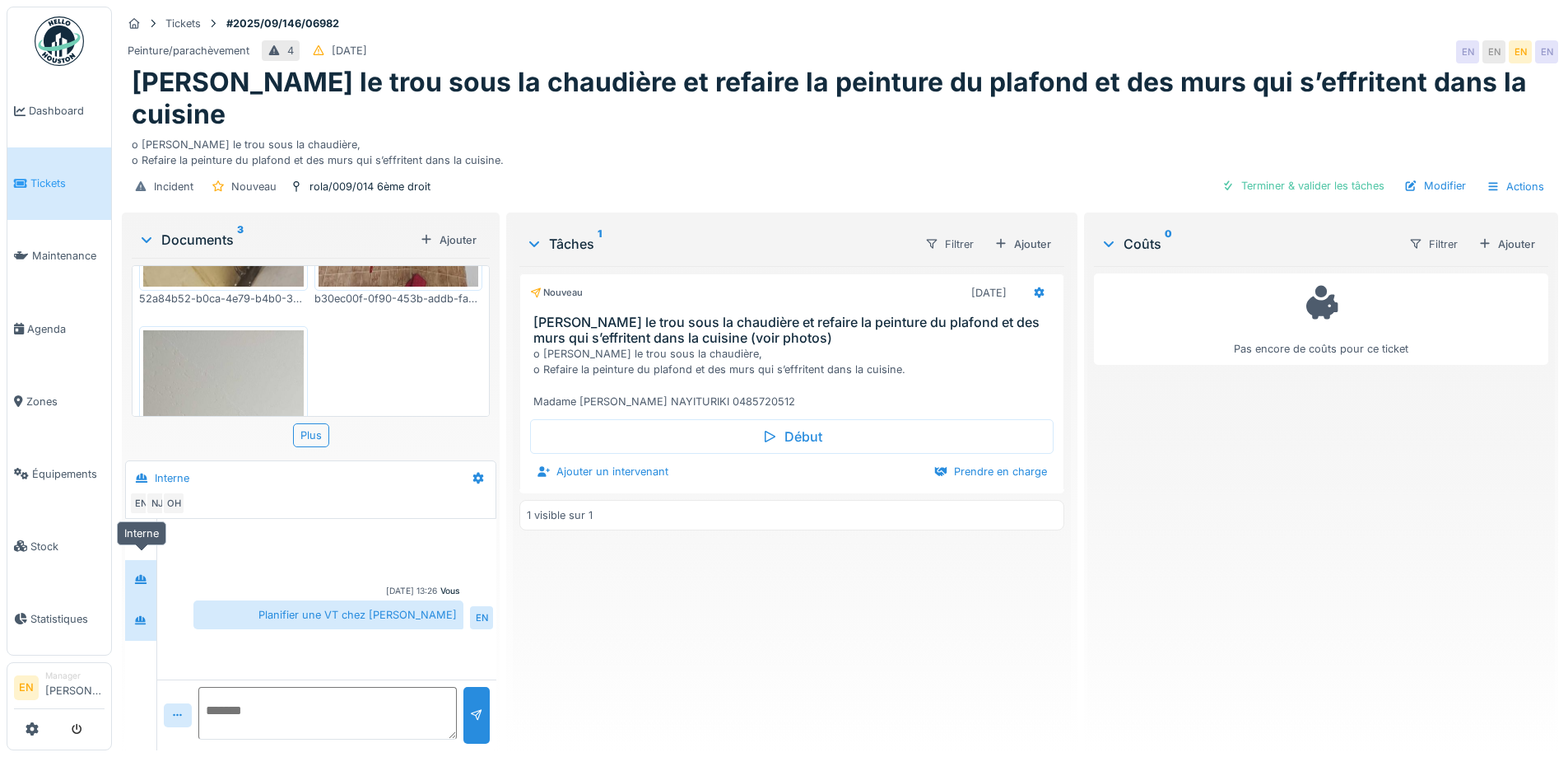
click at [138, 572] on div at bounding box center [141, 580] width 24 height 21
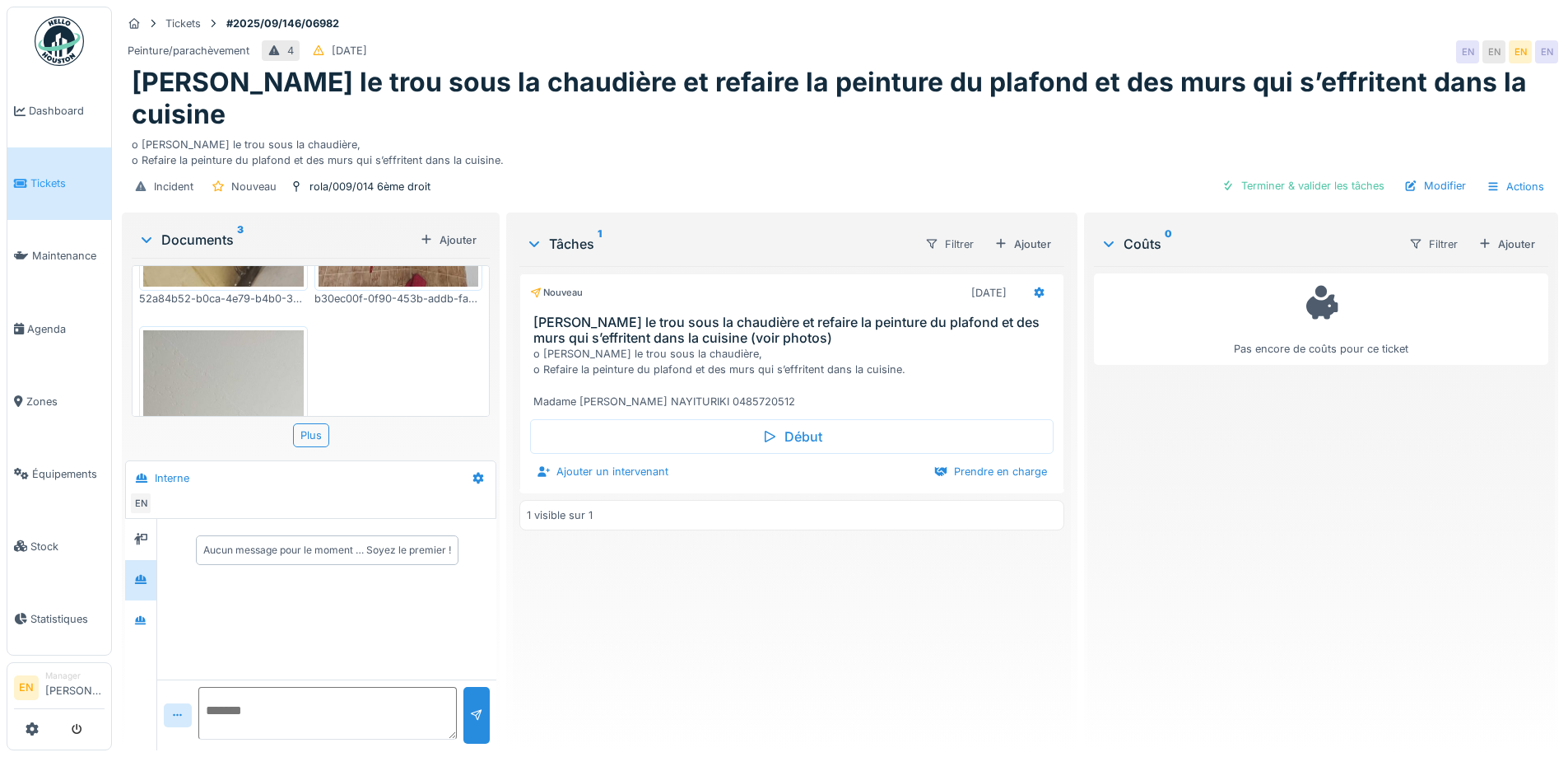
click at [632, 630] on div "Nouveau 08/09/2025 Reboucher le trou sous la chaudière et refaire la peinture d…" at bounding box center [791, 501] width 544 height 471
click at [1269, 468] on div "Pas encore de coûts pour ce ticket" at bounding box center [1321, 501] width 454 height 471
click at [1055, 168] on div "Incident Nouveau rola/009/014 6ème droit Terminer & valider les tâches Modifier…" at bounding box center [840, 186] width 1436 height 37
click at [687, 168] on div "Incident Nouveau rola/009/014 6ème droit Terminer & valider les tâches Modifier…" at bounding box center [840, 186] width 1436 height 37
click at [718, 574] on div "Nouveau 08/09/2025 Reboucher le trou sous la chaudière et refaire la peinture d…" at bounding box center [791, 501] width 544 height 471
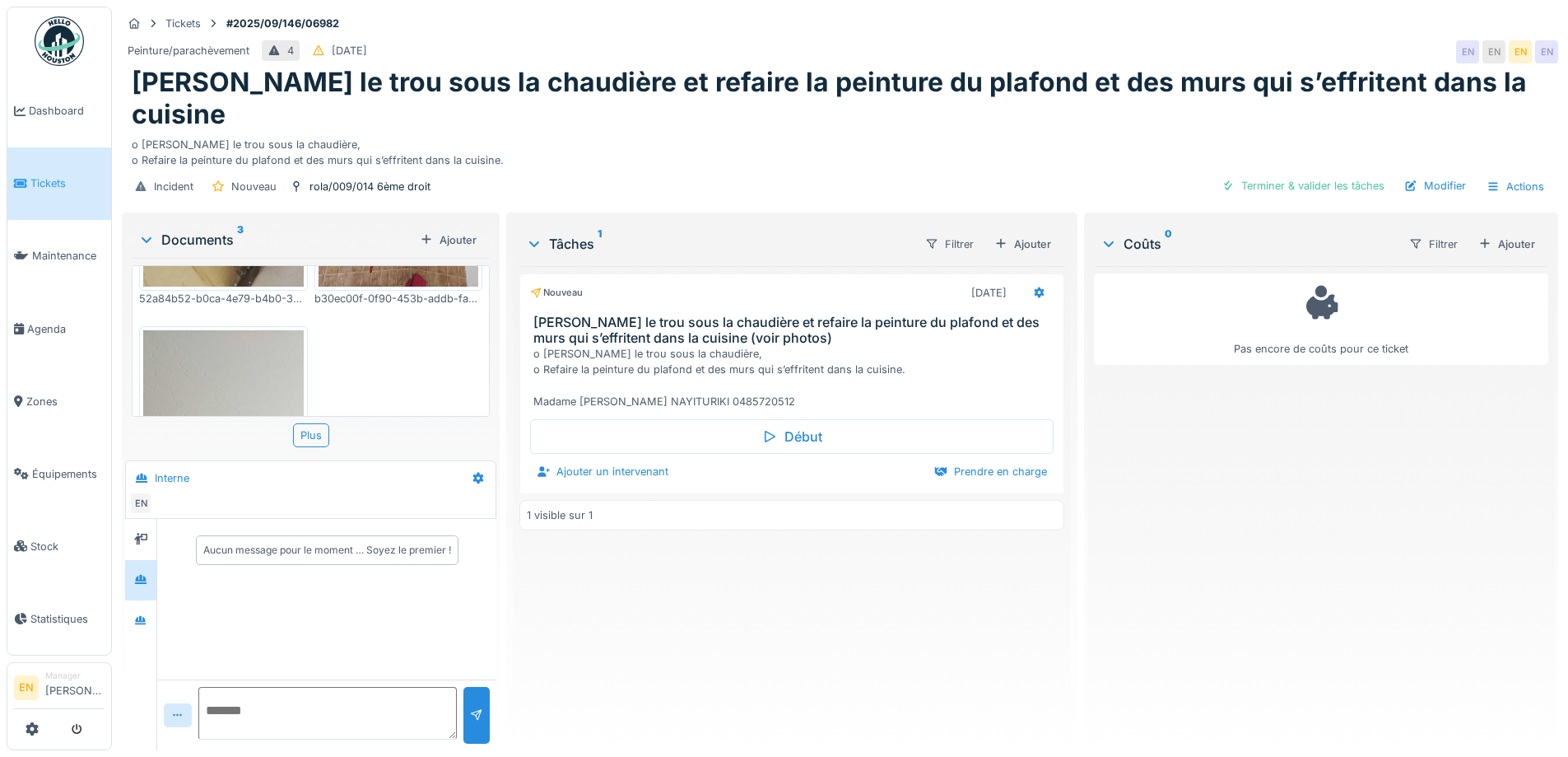
click at [1127, 12] on div "Tickets #2025/09/146/06982 Peinture/parachèvement 4 08/09/2025 EN EN EN EN Rebo…" at bounding box center [839, 107] width 1443 height 202
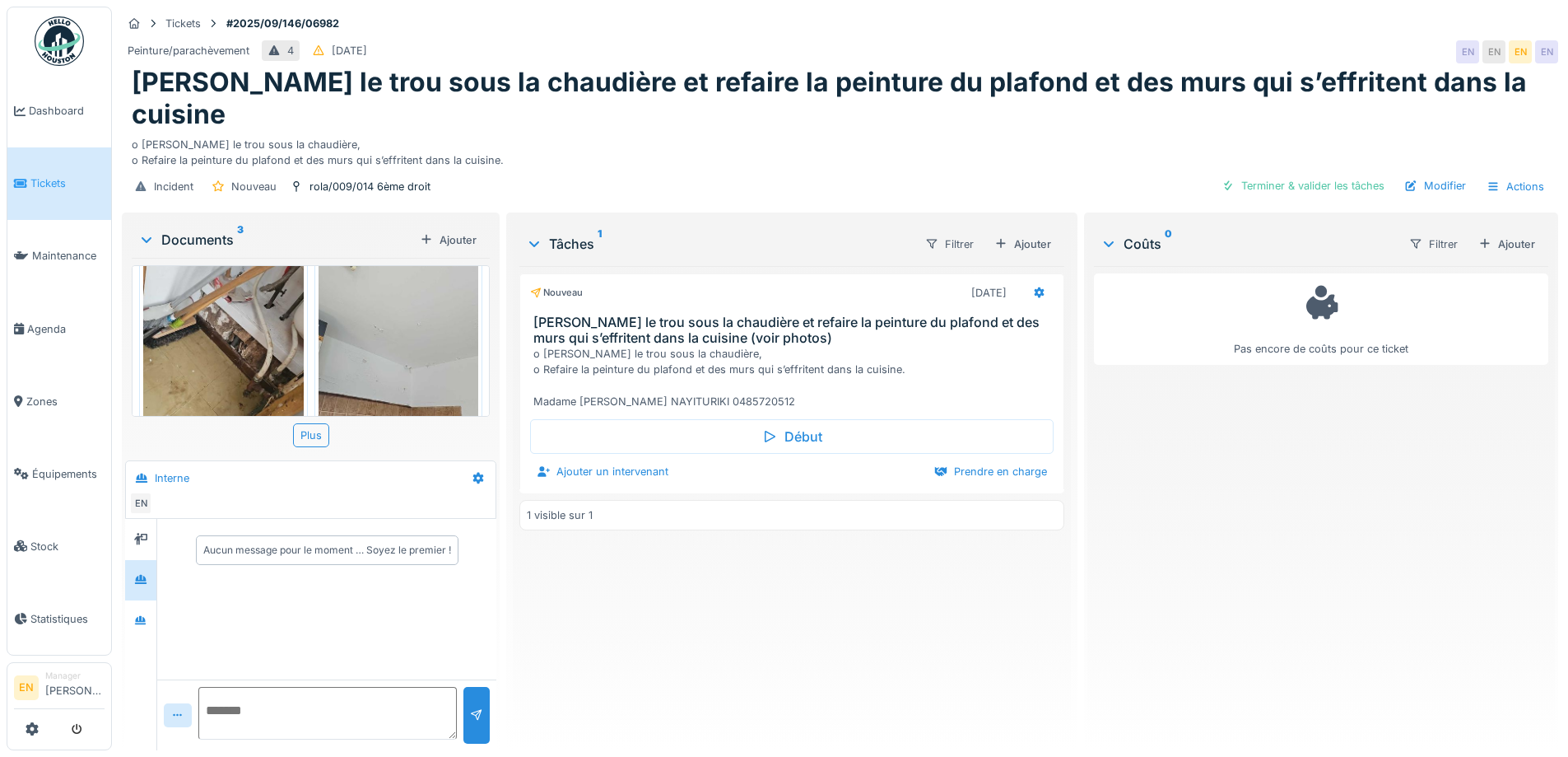
scroll to position [0, 0]
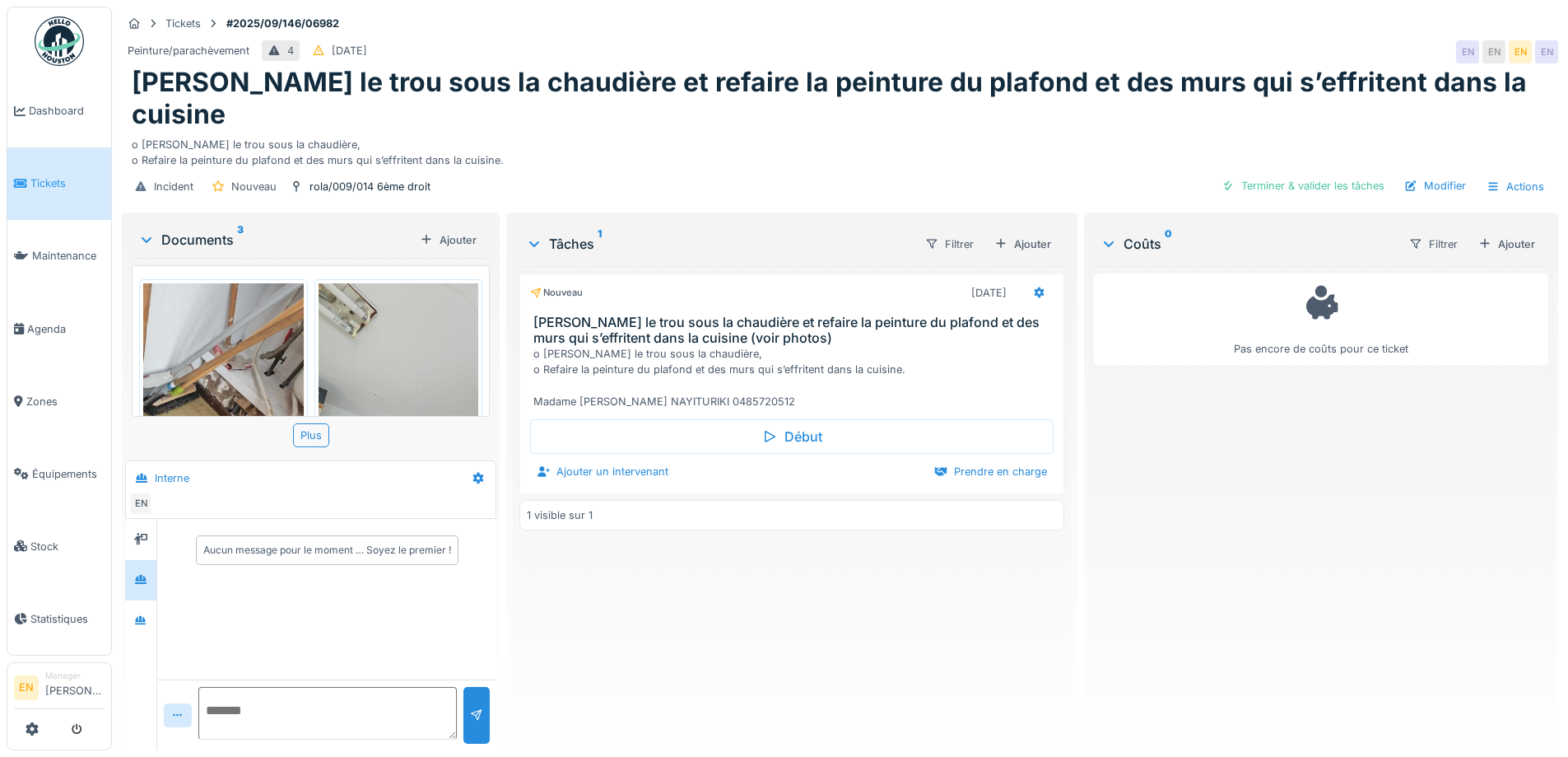
click at [614, 168] on div "Incident Nouveau rola/009/014 6ème droit Terminer & valider les tâches Modifier…" at bounding box center [840, 186] width 1436 height 37
drag, startPoint x: 739, startPoint y: 582, endPoint x: 751, endPoint y: 582, distance: 12.0
click at [745, 582] on div "Nouveau 08/09/2025 Reboucher le trou sous la chaudière et refaire la peinture d…" at bounding box center [791, 501] width 544 height 471
click at [1144, 12] on div "Tickets #2025/09/146/06982 Peinture/parachèvement 4 08/09/2025 EN EN EN EN Rebo…" at bounding box center [839, 107] width 1443 height 202
click at [1329, 10] on div "Tickets #2025/09/146/06982 Peinture/parachèvement 4 08/09/2025 EN EN EN EN Rebo…" at bounding box center [839, 107] width 1443 height 202
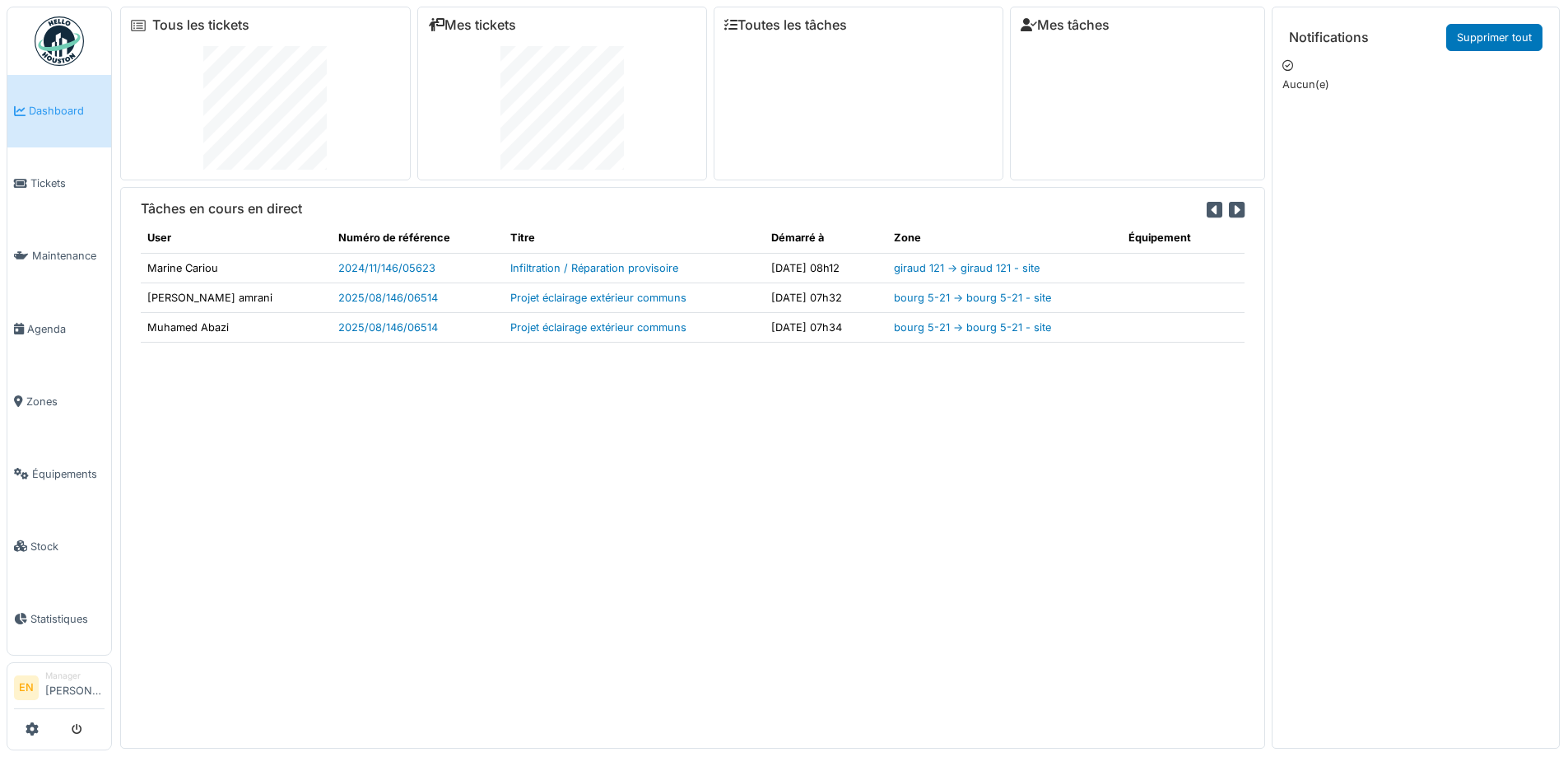
click at [564, 503] on div "Tâches en cours en direct User Numéro de référence Titre Démarré à Zone Équipem…" at bounding box center [693, 467] width 1145 height 560
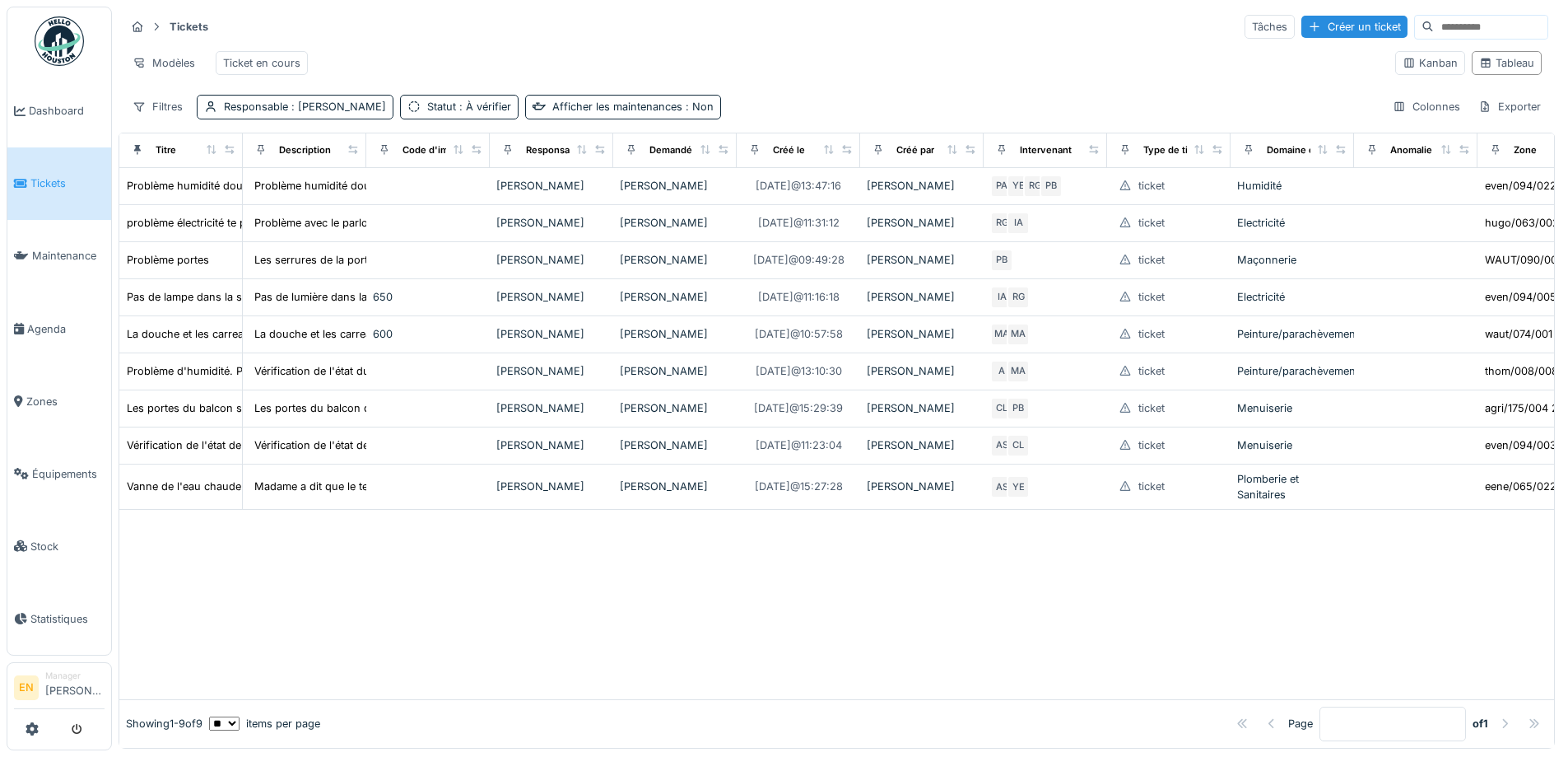
click at [281, 641] on div at bounding box center [837, 604] width 1435 height 188
click at [871, 95] on div "Tickets Tâches Créer un ticket Modèles Ticket en cours Kanban Tableau Filtres R…" at bounding box center [837, 66] width 1436 height 119
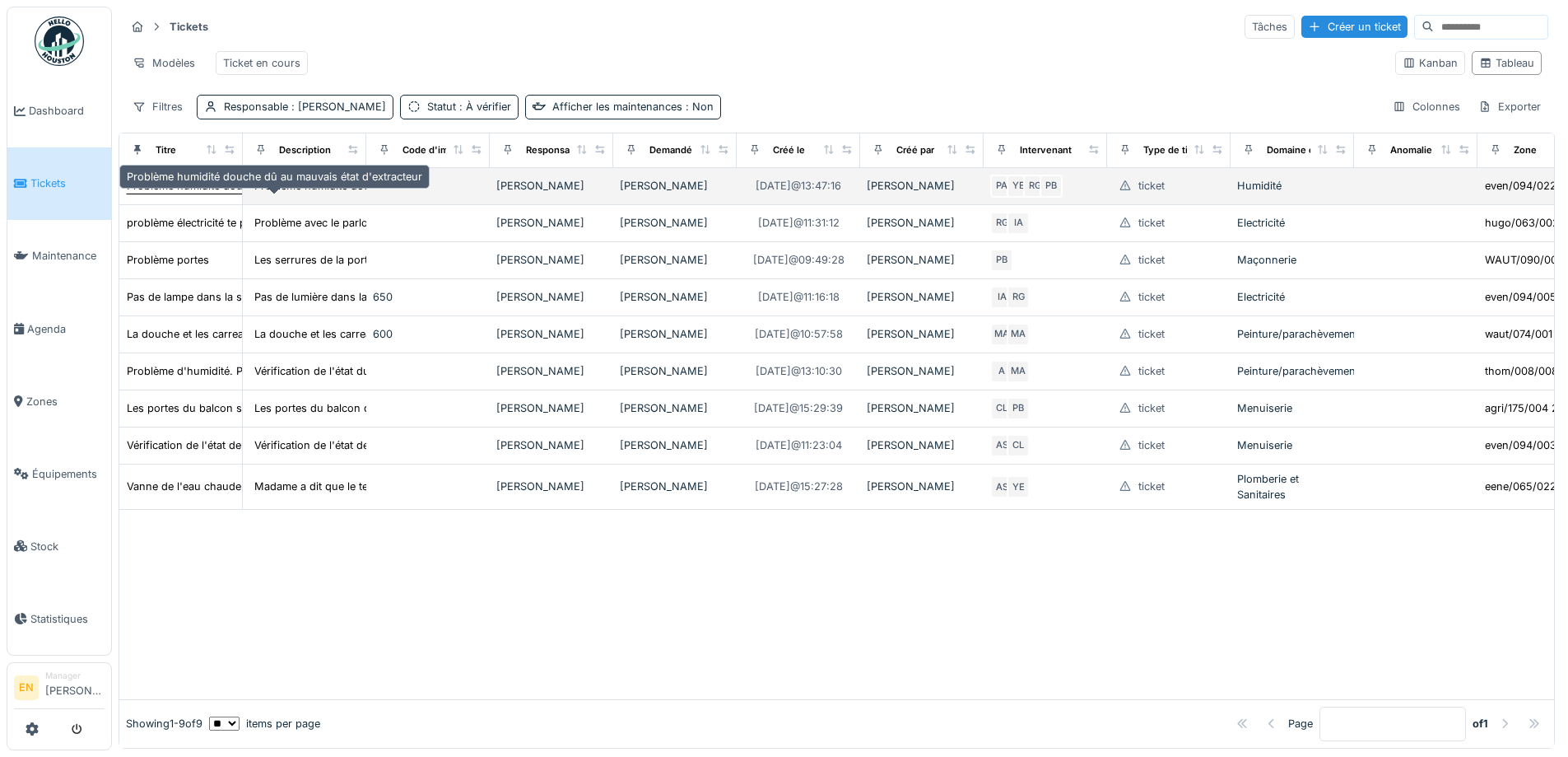
click at [218, 194] on div "Problème humidité douche dû au mauvais état d'extracteur" at bounding box center [274, 185] width 295 height 16
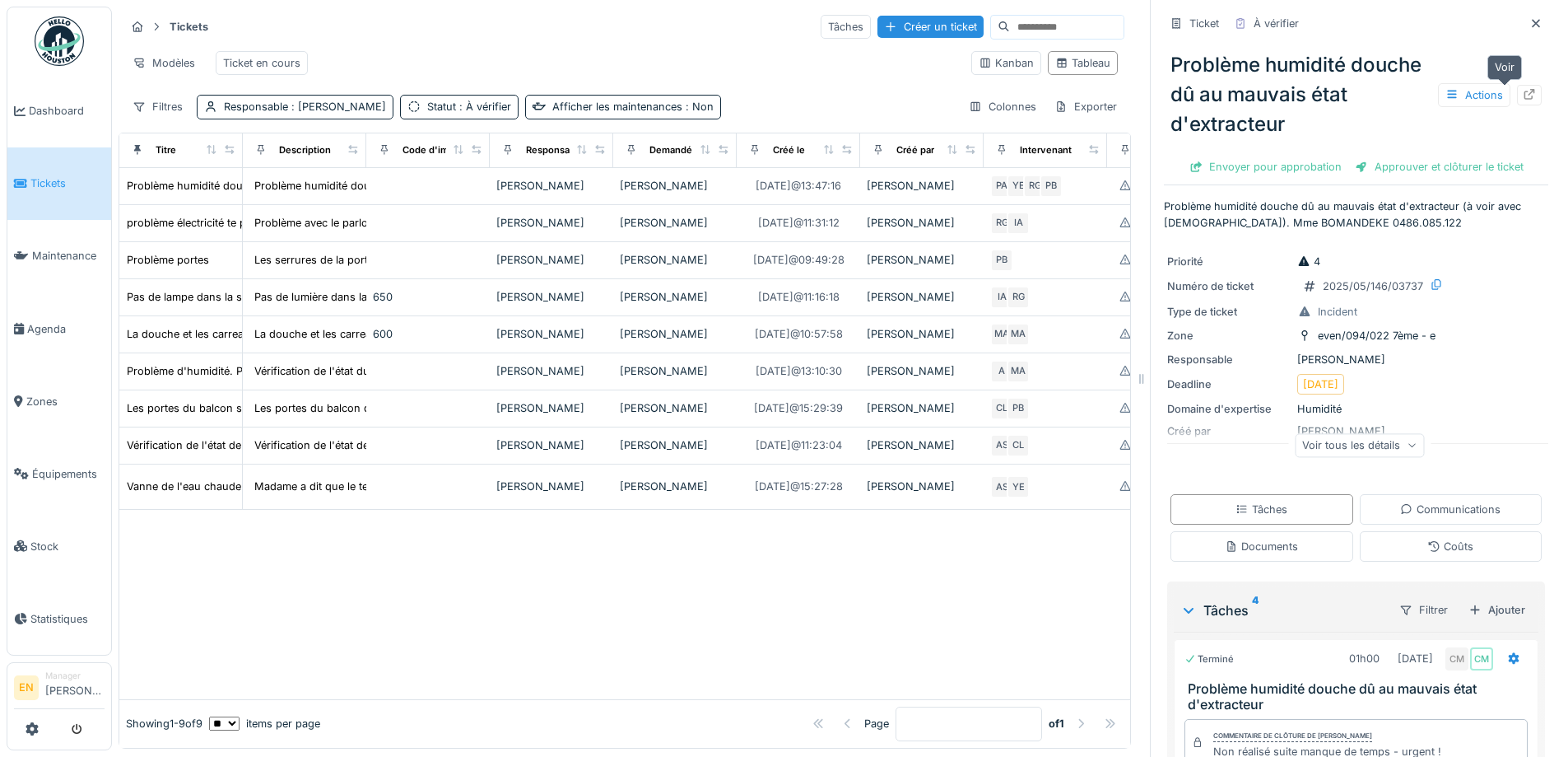
click at [1523, 90] on icon at bounding box center [1529, 94] width 13 height 10
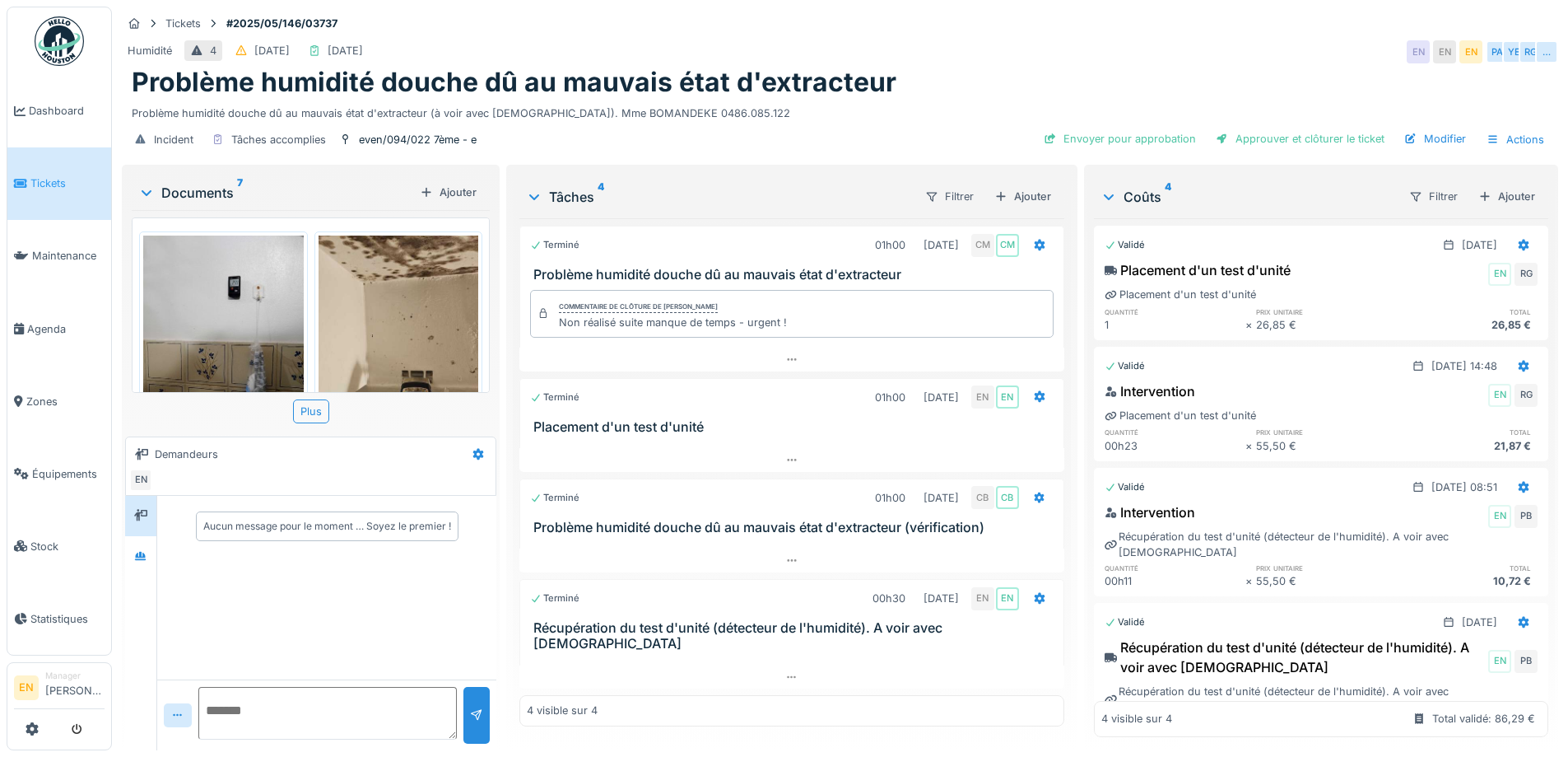
click at [1071, 36] on div "Tickets #2025/05/146/03737 Humidité 4 [DATE] [DATE] EN EN EN PA YE RG … Problèm…" at bounding box center [839, 84] width 1443 height 155
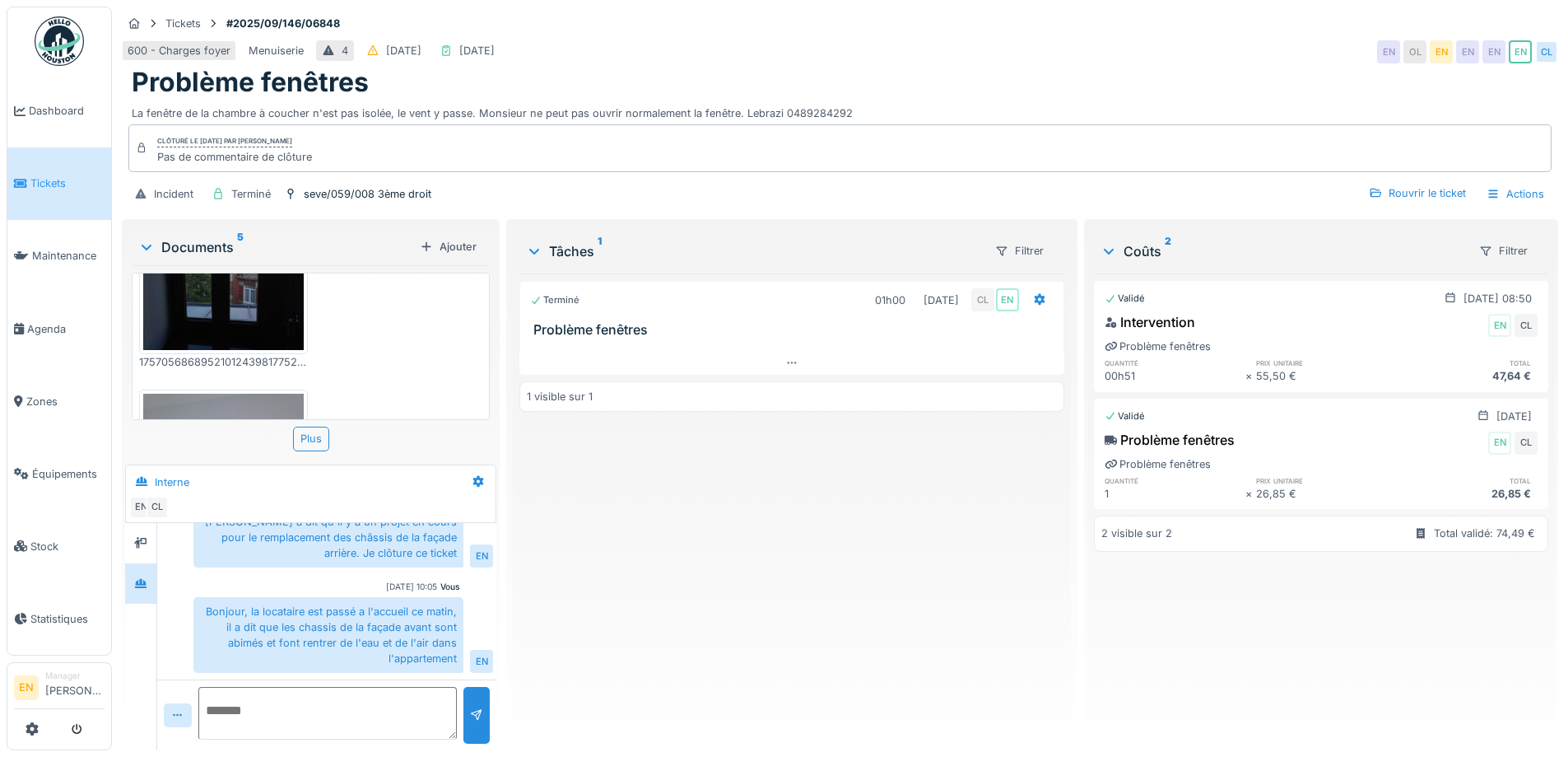
scroll to position [601, 0]
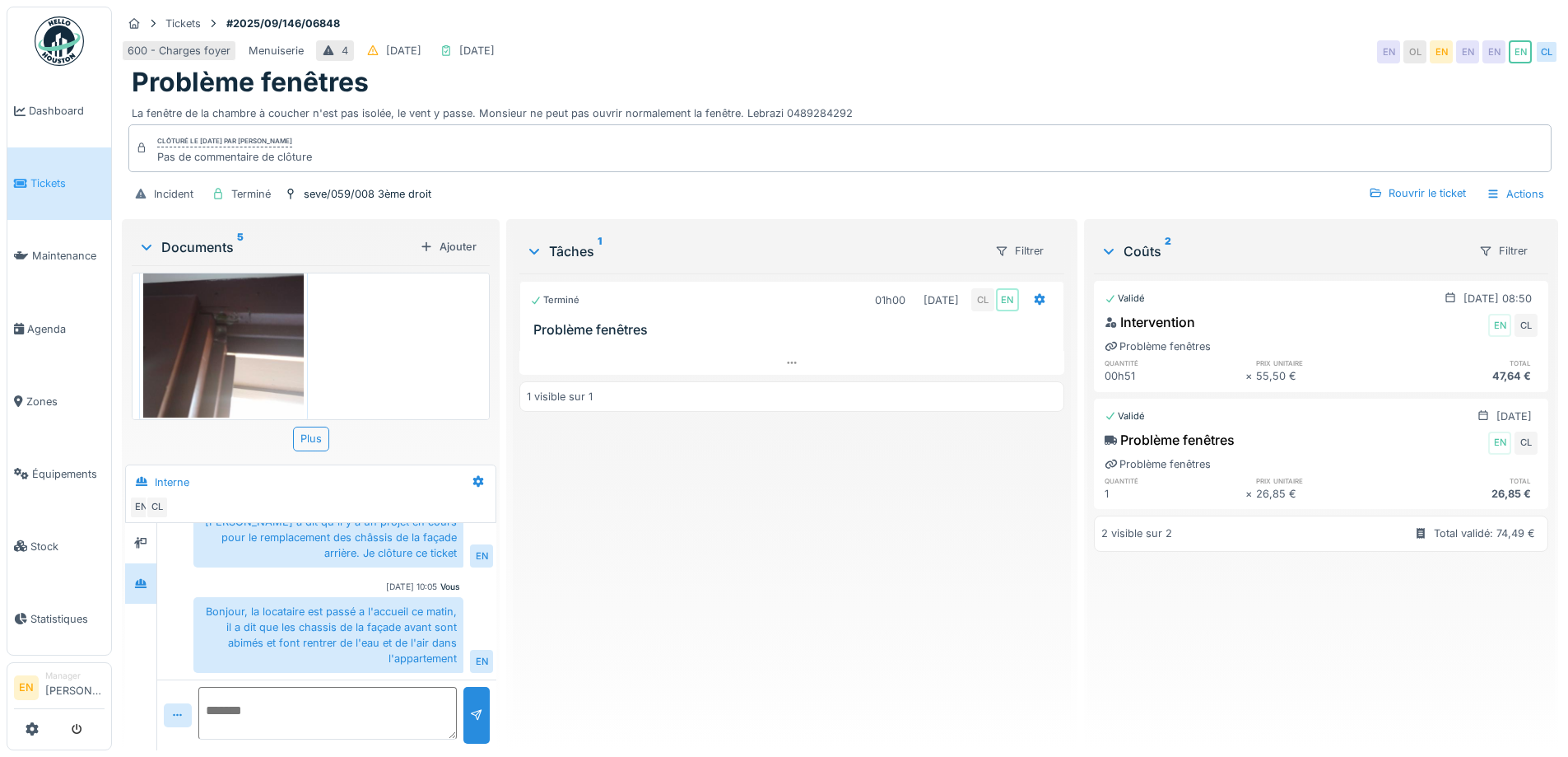
click at [862, 537] on div "Terminé 01h00 [DATE] CL EN Problème fenêtres 1 visible sur 1" at bounding box center [791, 505] width 544 height 464
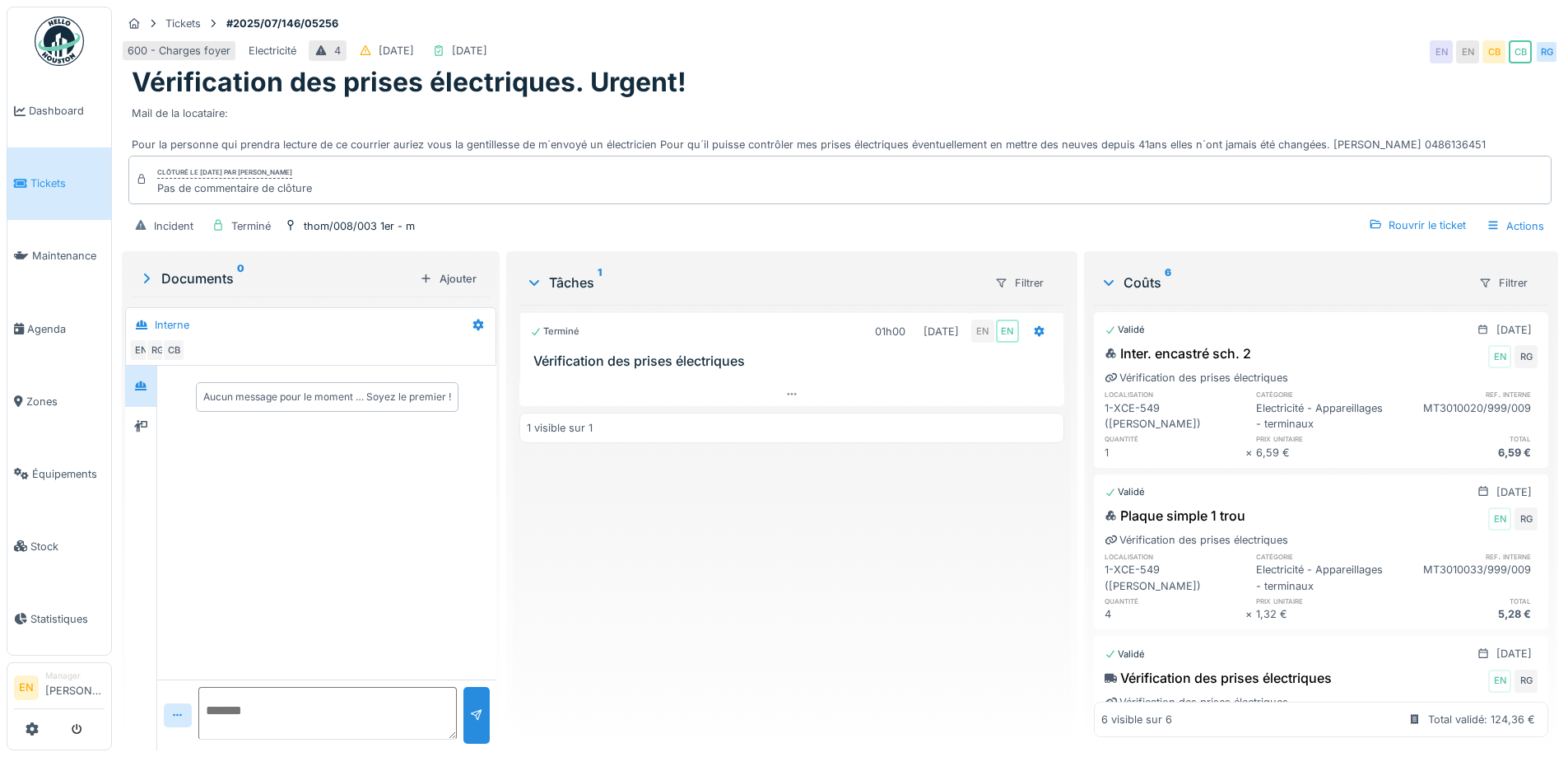
click at [812, 76] on div "Vérification des prises électriques. Urgent!" at bounding box center [839, 82] width 1417 height 31
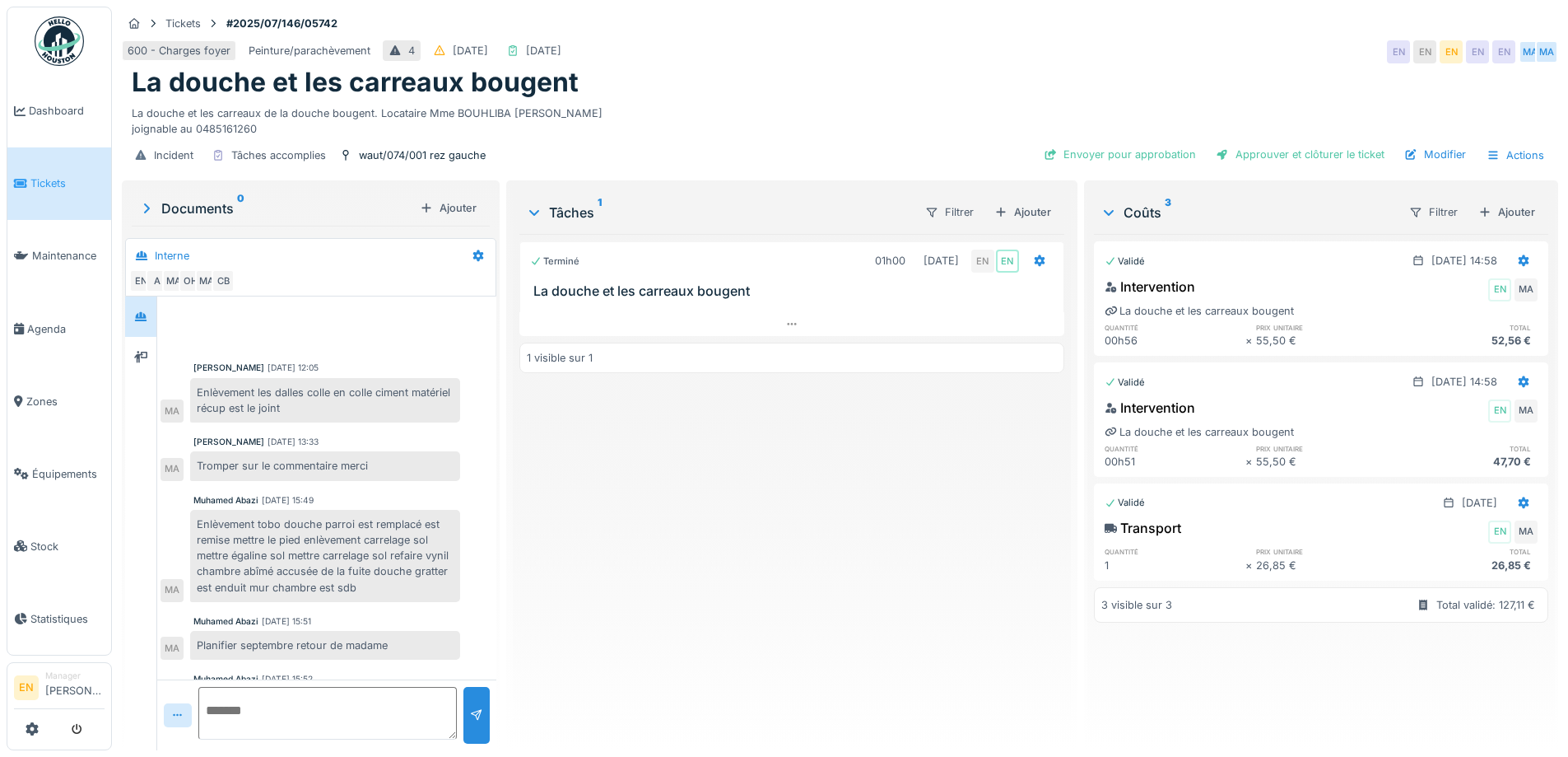
scroll to position [120, 0]
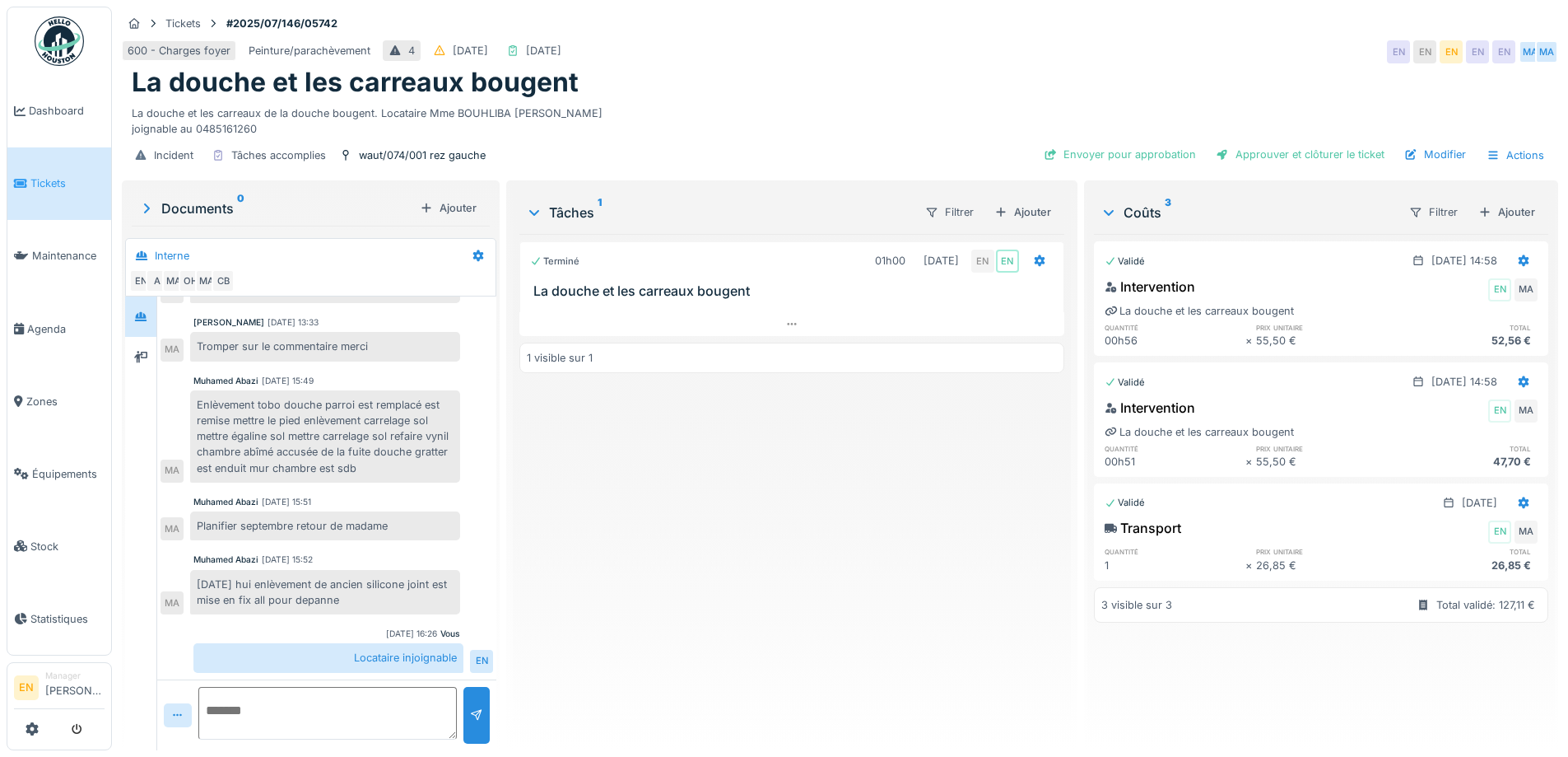
click at [814, 150] on div "Incident Tâches accomplies waut/074/001 rez gauche Envoyer pour approbation App…" at bounding box center [840, 154] width 1436 height 37
click at [654, 578] on div "Terminé 01h00 [DATE] EN EN [GEOGRAPHIC_DATA] et les carreaux bougent 1 visible …" at bounding box center [791, 485] width 544 height 503
click at [658, 540] on div "Terminé 01h00 [DATE] EN EN [GEOGRAPHIC_DATA] et les carreaux bougent 1 visible …" at bounding box center [791, 485] width 544 height 503
click at [829, 37] on div "600 - Charges foyer Peinture/parachèvement 4 [DATE] [DATE] EN EN EN EN EN MA [G…" at bounding box center [840, 52] width 1436 height 30
click at [844, 487] on div "Terminé 01h00 [DATE] EN EN [GEOGRAPHIC_DATA] et les carreaux bougent 1 visible …" at bounding box center [791, 485] width 544 height 503
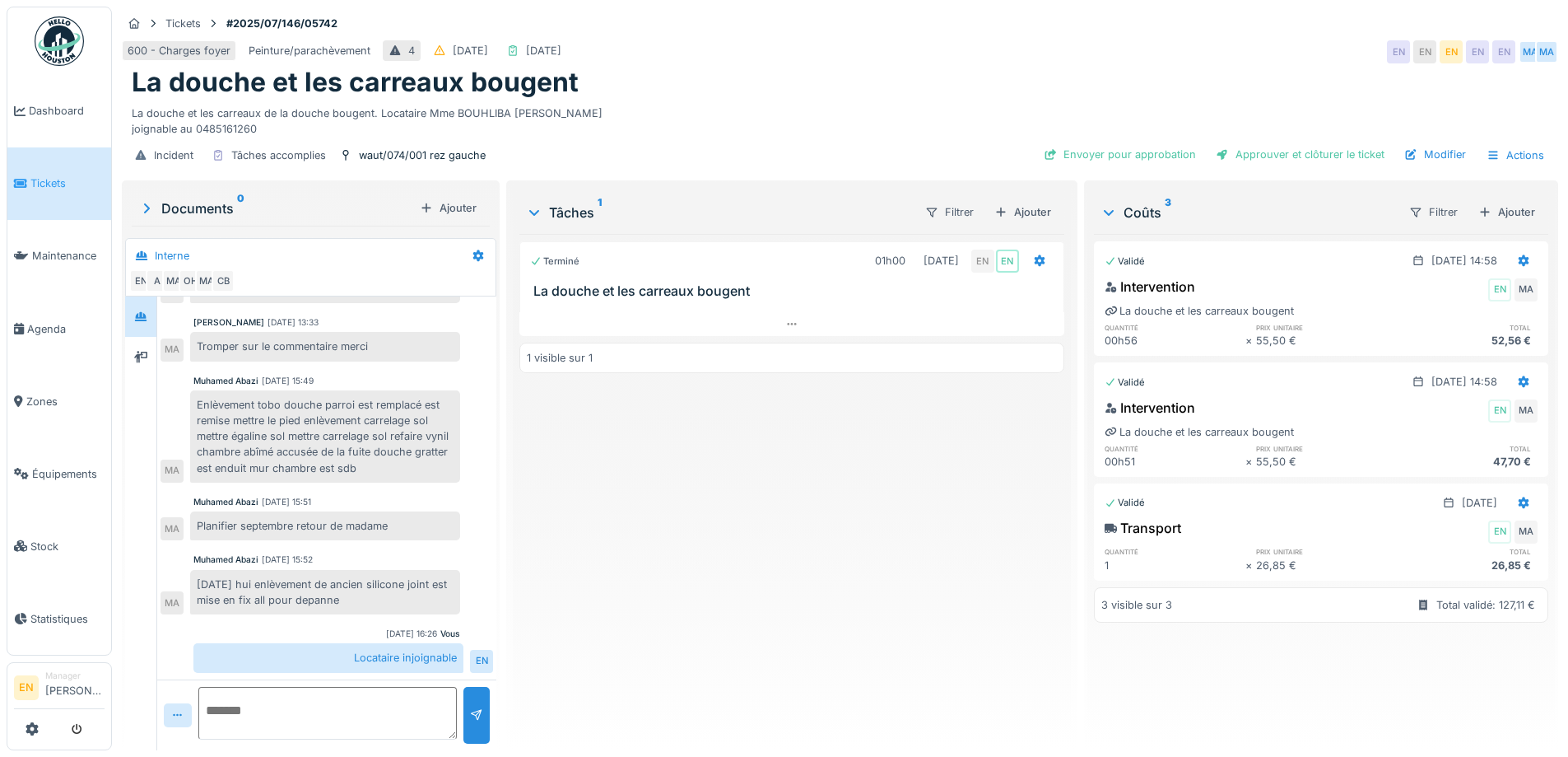
click at [613, 486] on div "Terminé 01h00 22/07/2025 EN EN La douche et les carreaux bougent 1 visible sur 1" at bounding box center [791, 485] width 544 height 503
click at [739, 48] on div "600 - Charges foyer Peinture/parachèvement 4 20/07/2025 22/07/2025 EN EN EN EN …" at bounding box center [840, 52] width 1436 height 30
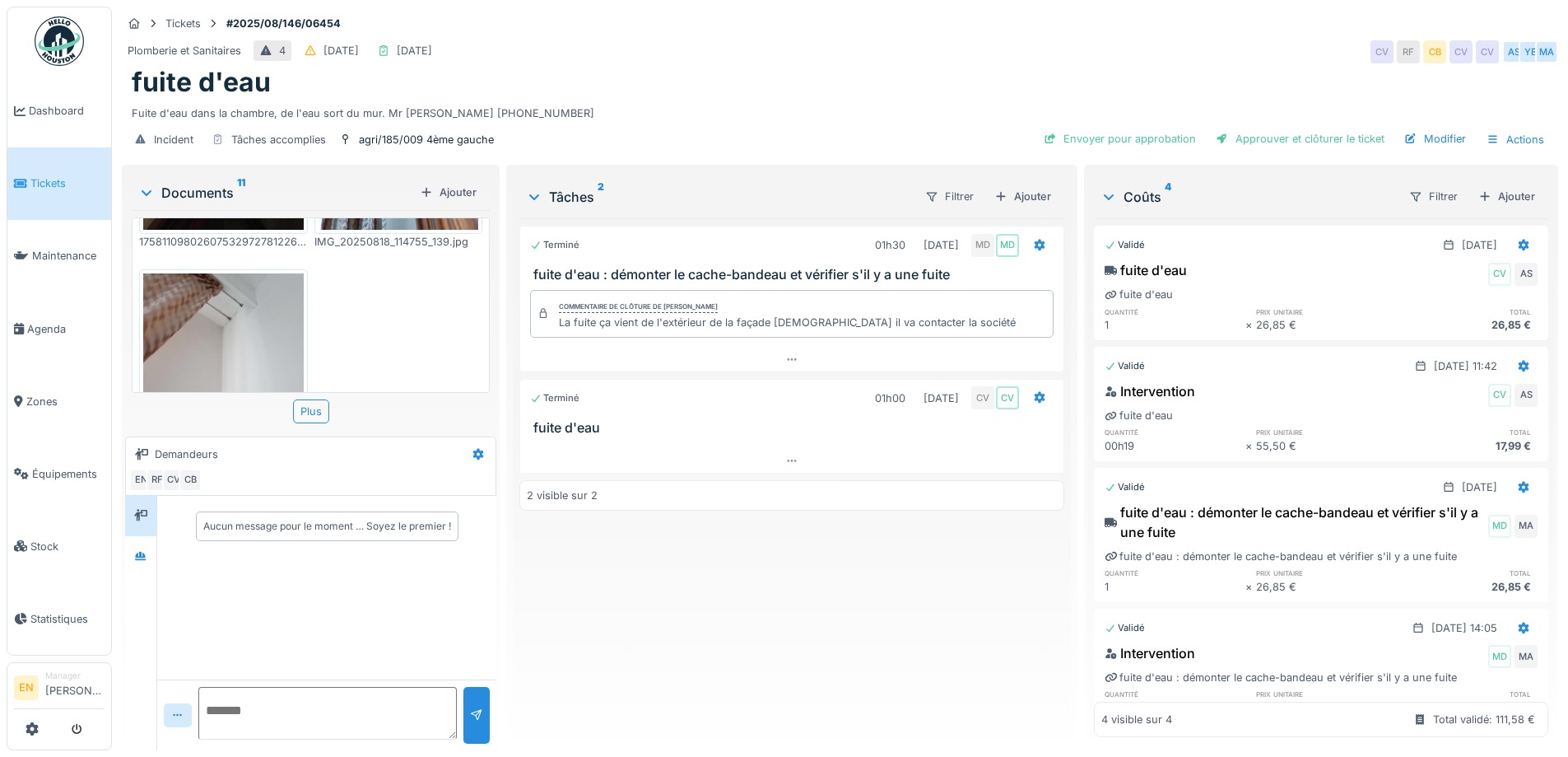
scroll to position [1315, 0]
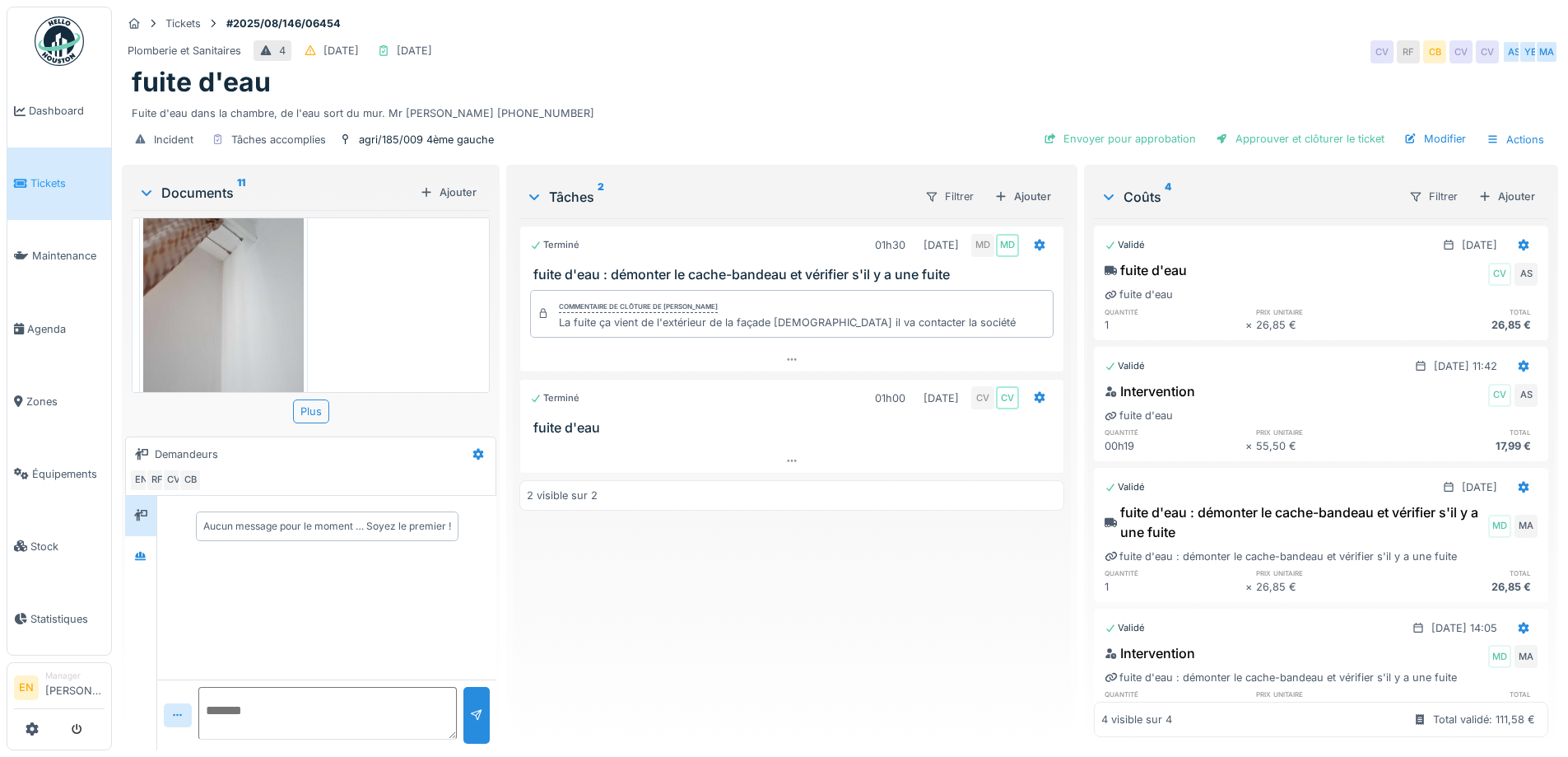
click at [915, 117] on div "Fuite d'eau dans la chambre, de l'eau sort du mur. Mr FAEK 0488.71.27.26" at bounding box center [839, 110] width 1417 height 23
drag, startPoint x: 956, startPoint y: 71, endPoint x: 958, endPoint y: 89, distance: 18.1
click at [956, 72] on div "fuite d'eau" at bounding box center [839, 82] width 1417 height 31
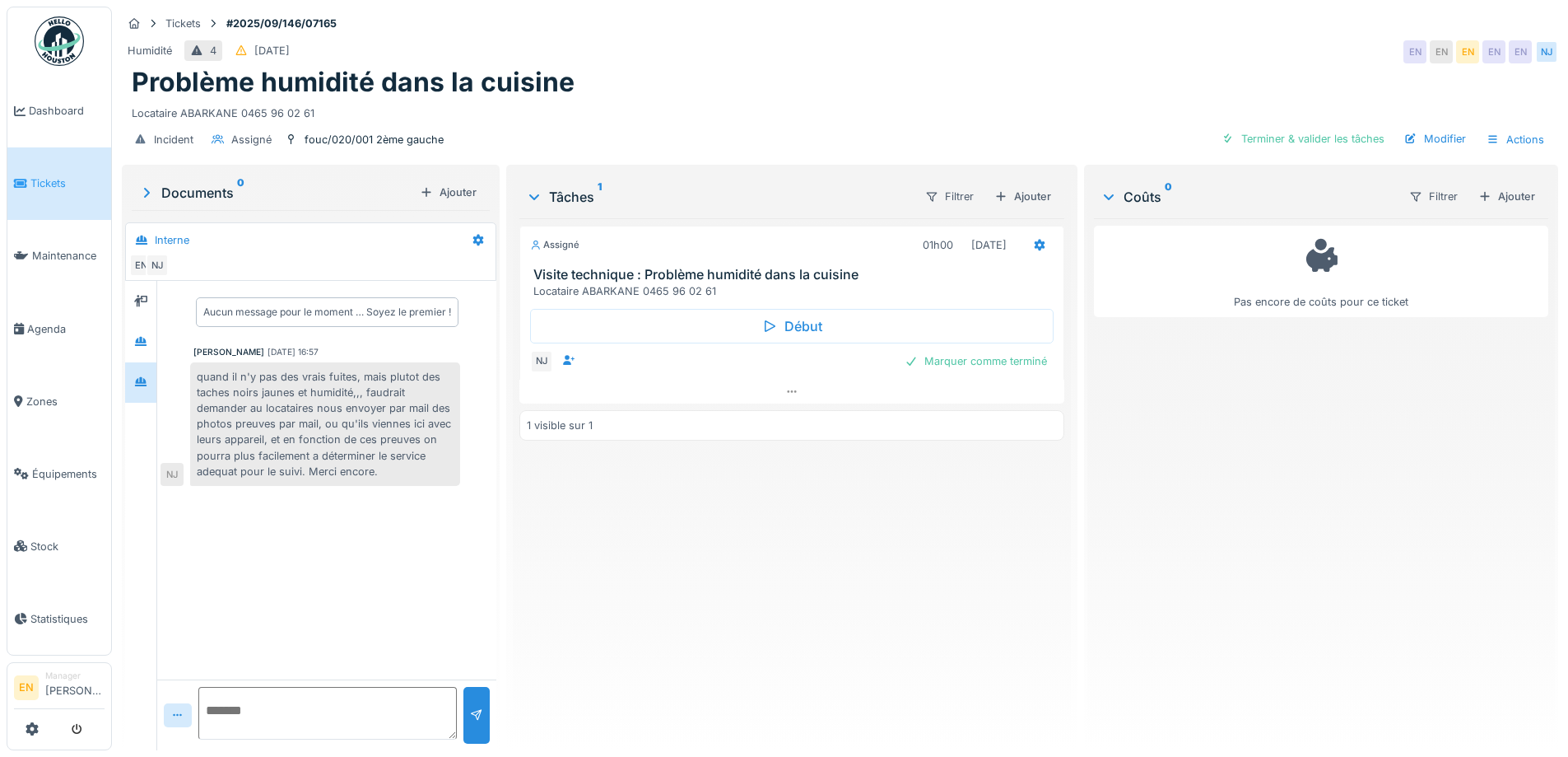
click at [880, 64] on div "Humidité 4 16/09/2025 EN EN EN EN EN NJ" at bounding box center [840, 52] width 1436 height 30
click at [677, 570] on div "Assigné 01h00 23/09/2025 Visite technique : Problème humidité dans la cuisine L…" at bounding box center [791, 478] width 544 height 519
click at [1180, 70] on div "Problème humidité dans la cuisine" at bounding box center [839, 82] width 1417 height 31
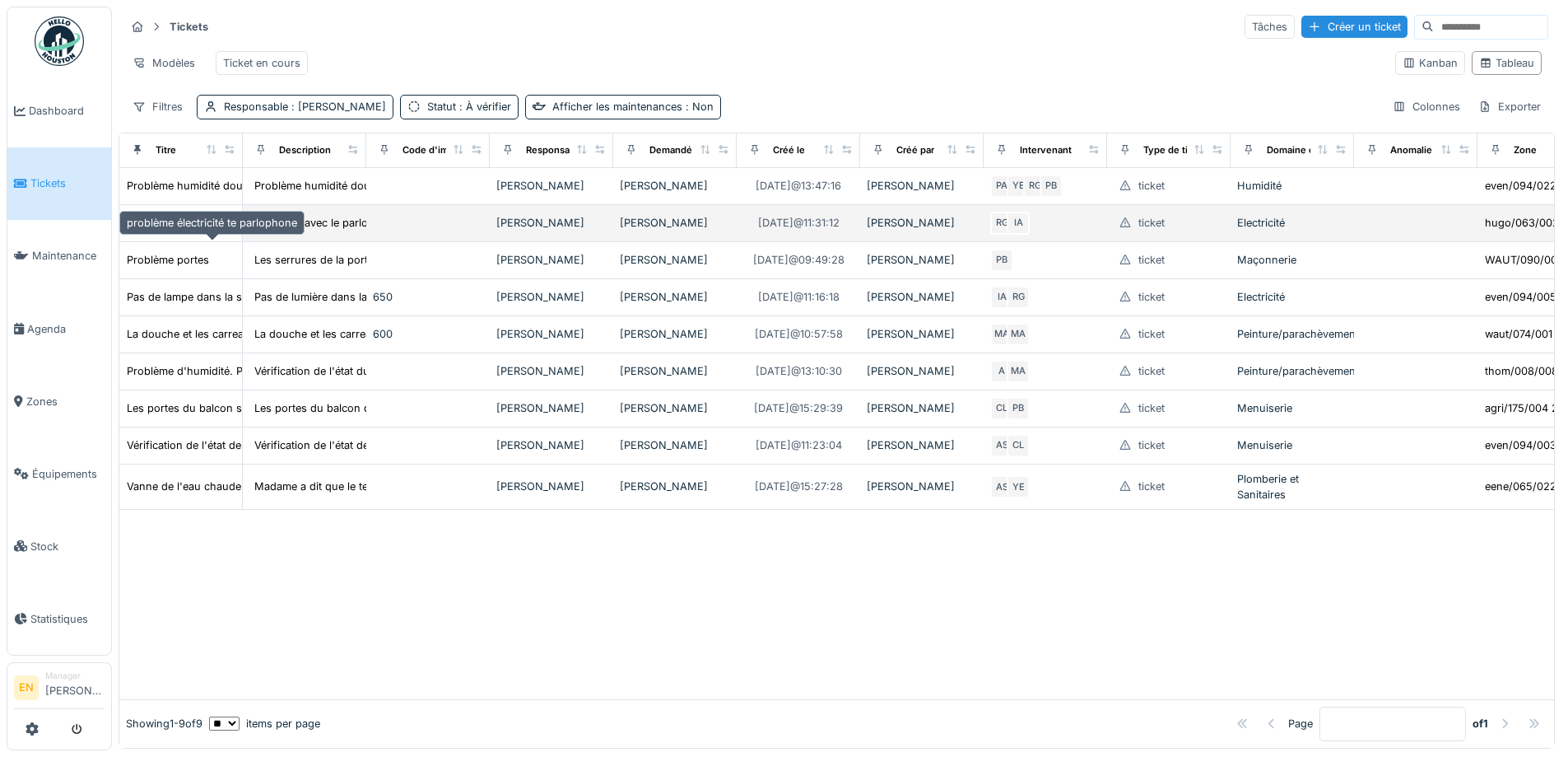
click at [190, 230] on div "problème électricité te parlophone" at bounding box center [212, 223] width 170 height 16
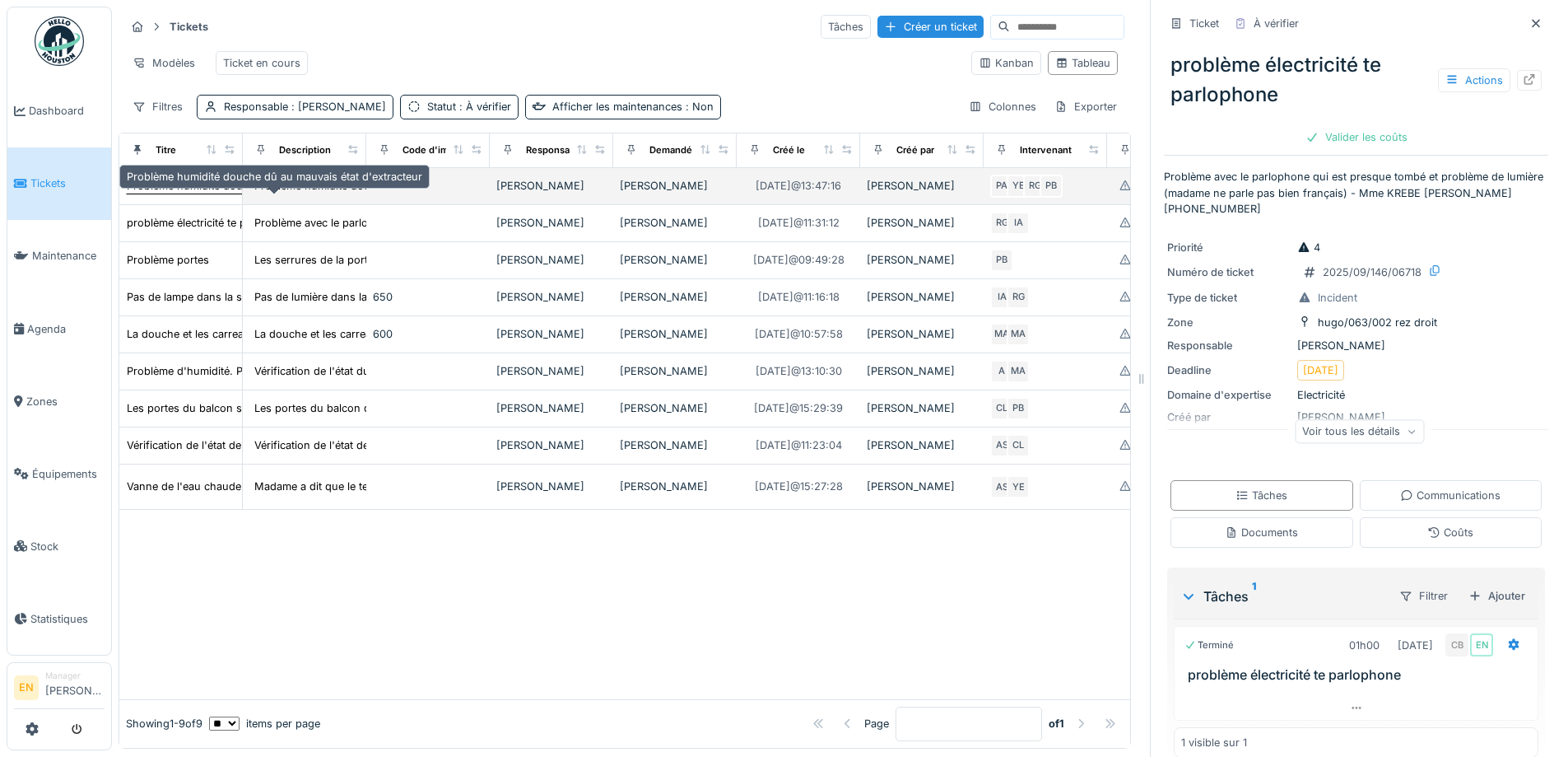
click at [203, 194] on div "Problème humidité douche dû au mauvais état d'extracteur" at bounding box center [274, 185] width 295 height 16
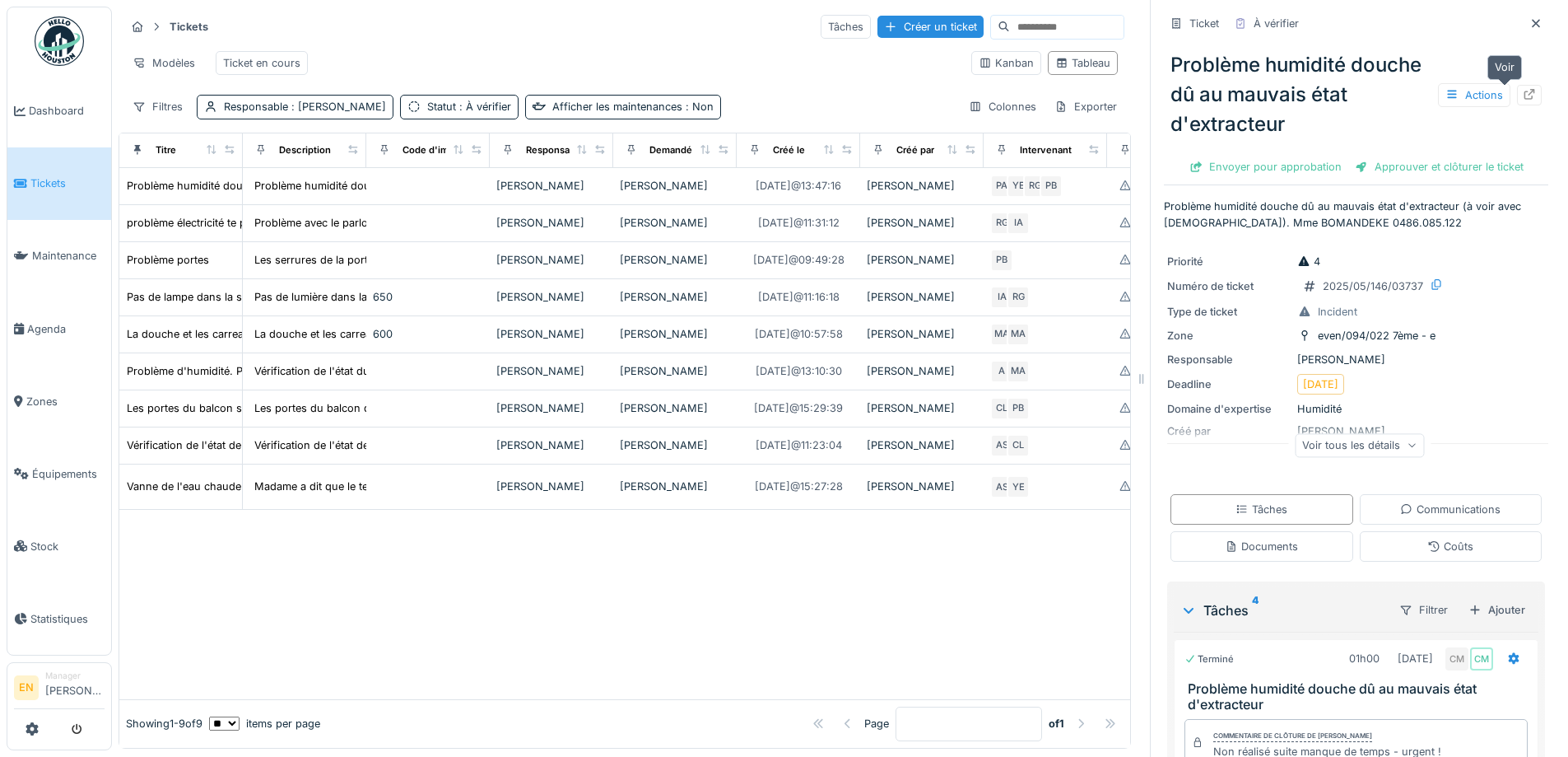
click at [1523, 95] on icon at bounding box center [1529, 94] width 13 height 10
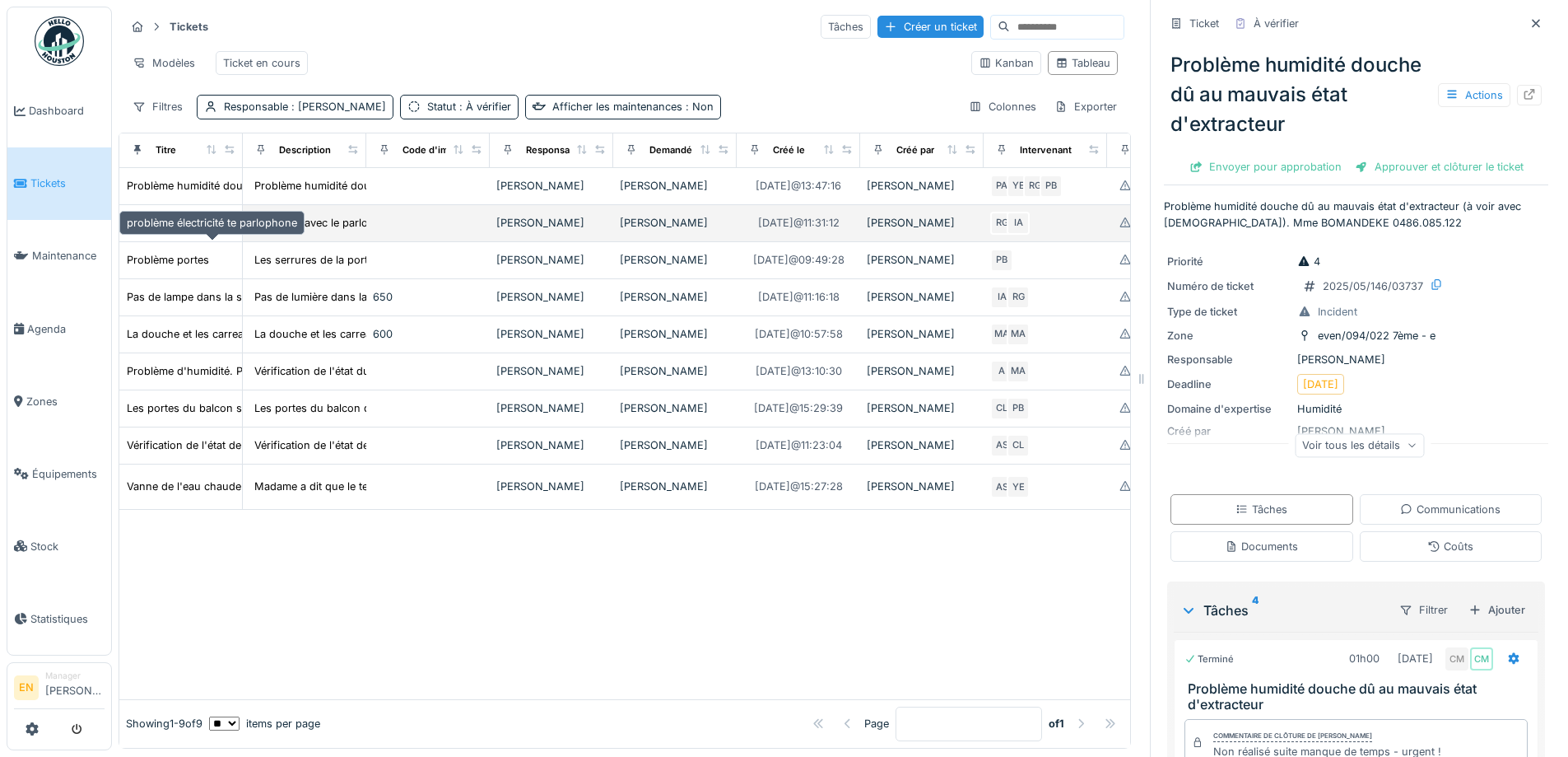
click at [163, 230] on div "problème électricité te parlophone" at bounding box center [212, 223] width 170 height 16
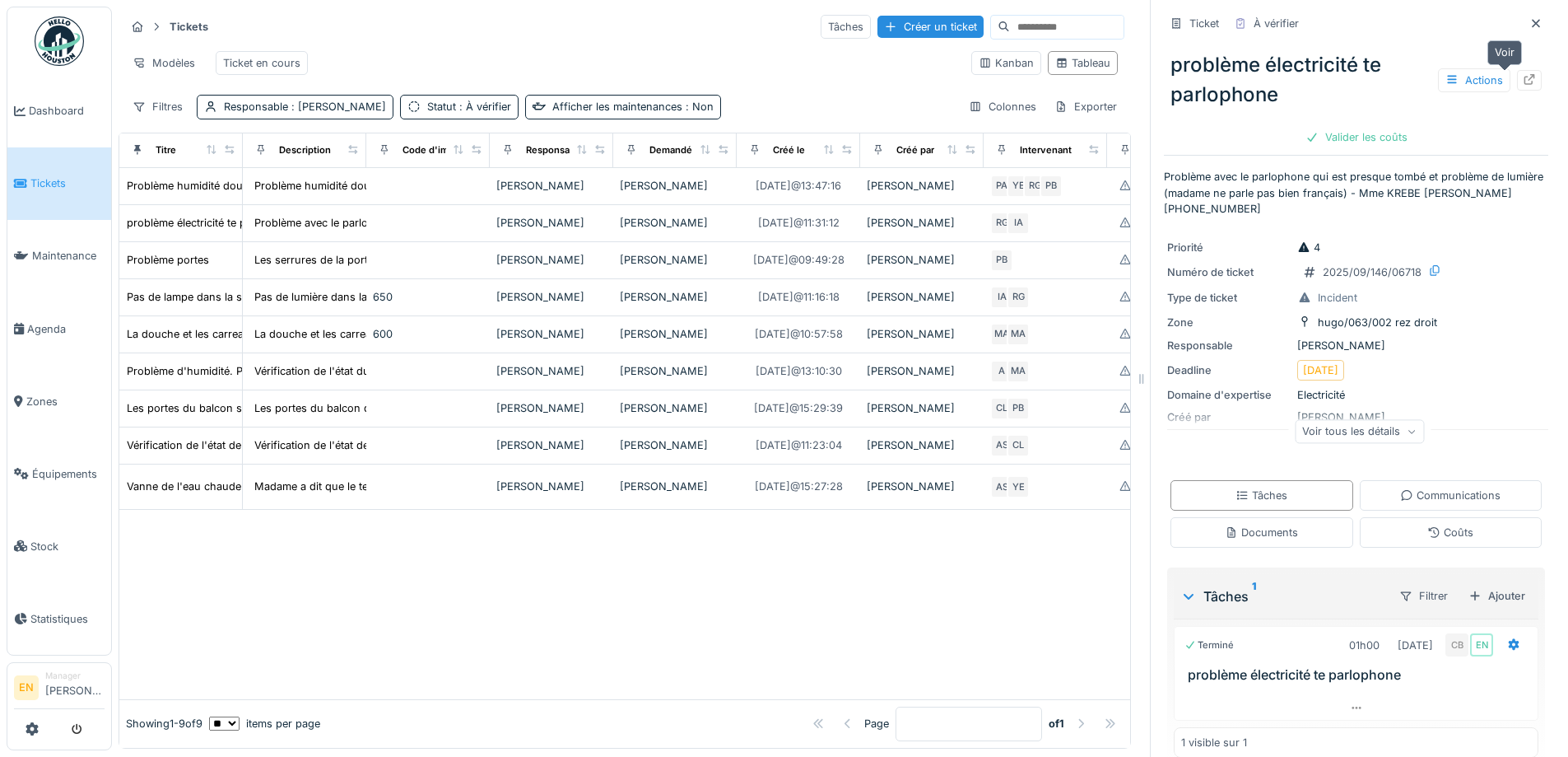
click at [1524, 81] on icon at bounding box center [1529, 79] width 10 height 10
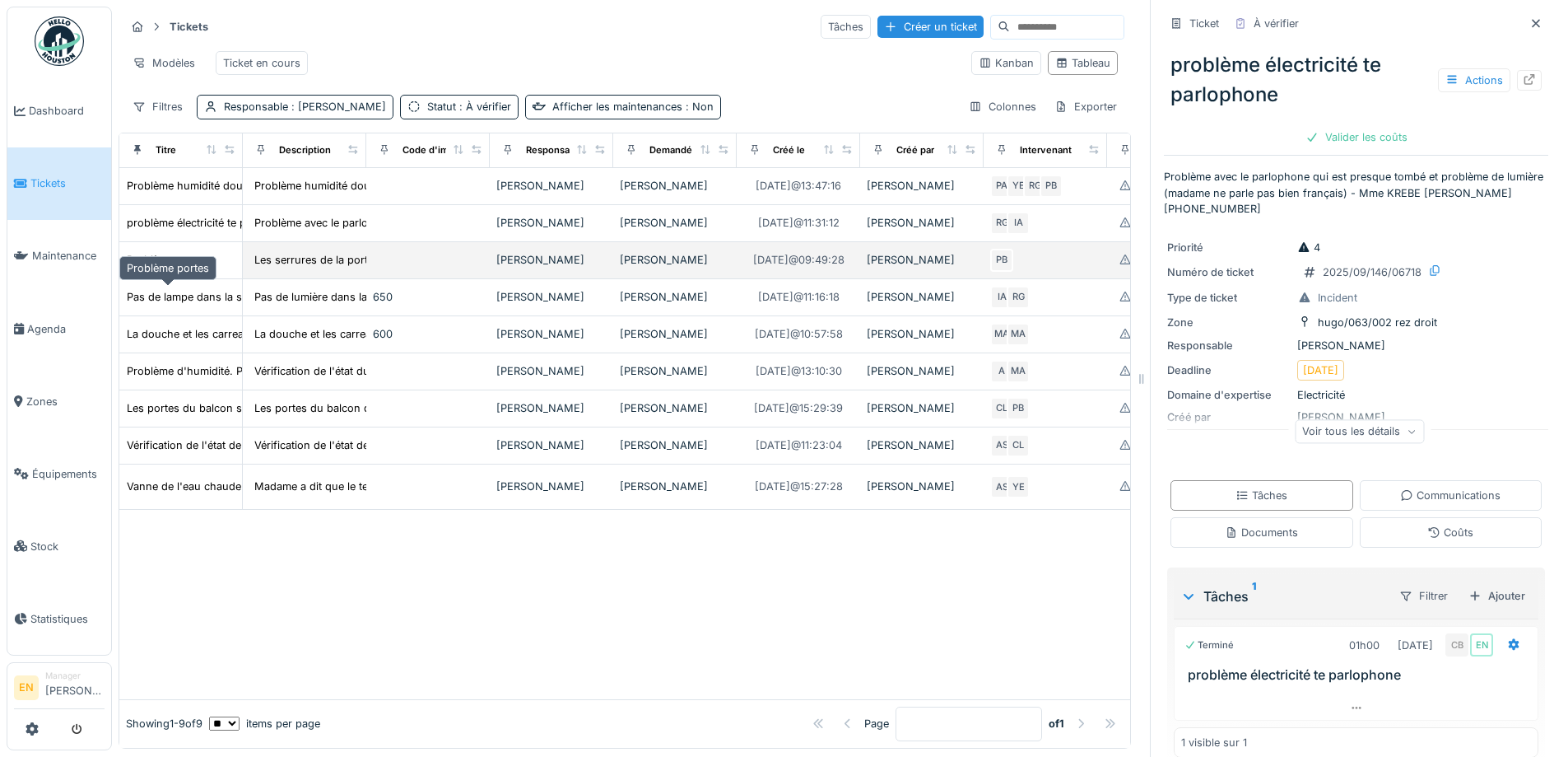
click at [179, 268] on div "Problème portes" at bounding box center [168, 260] width 83 height 16
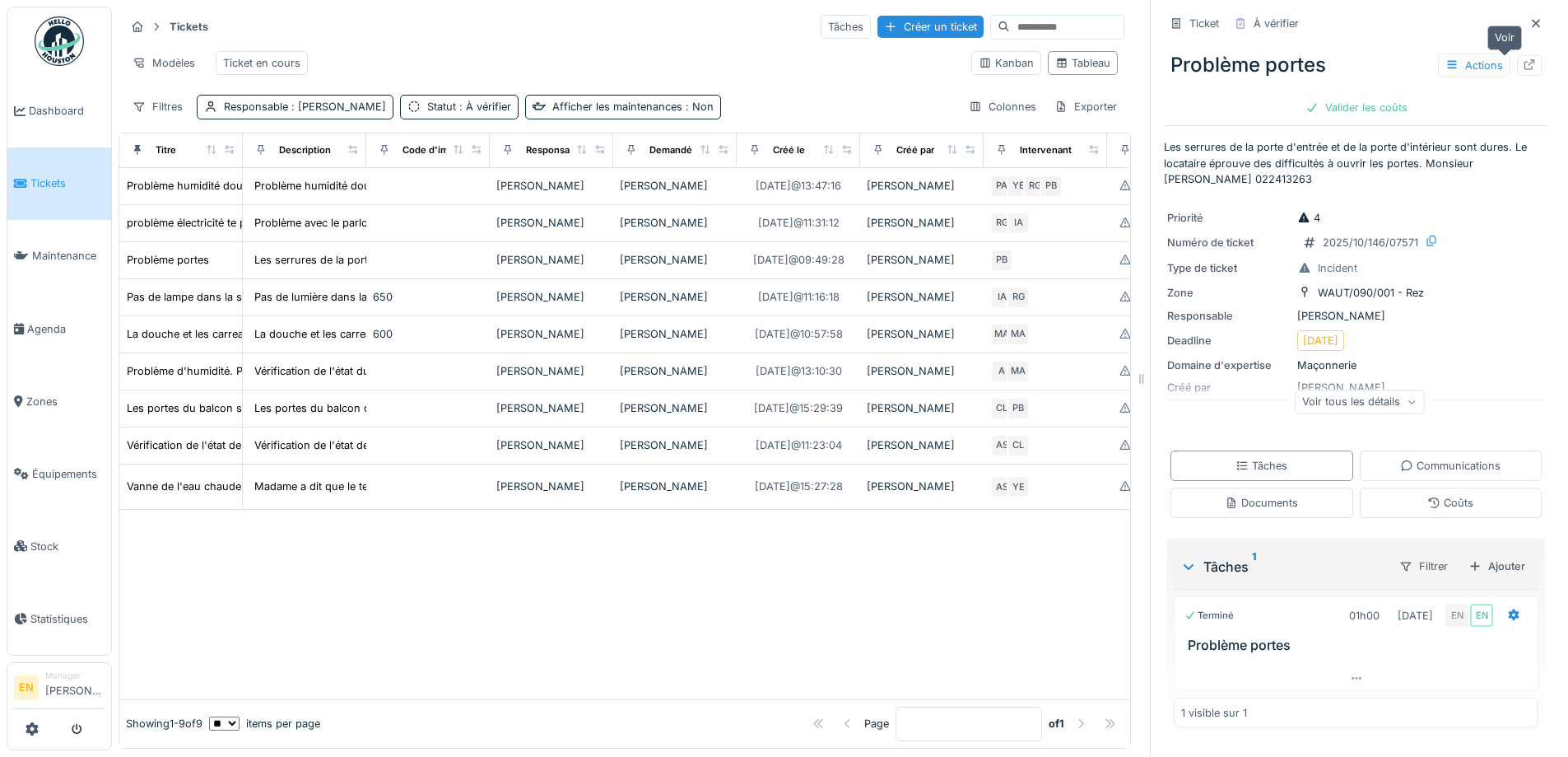
click at [1523, 66] on icon at bounding box center [1529, 64] width 13 height 10
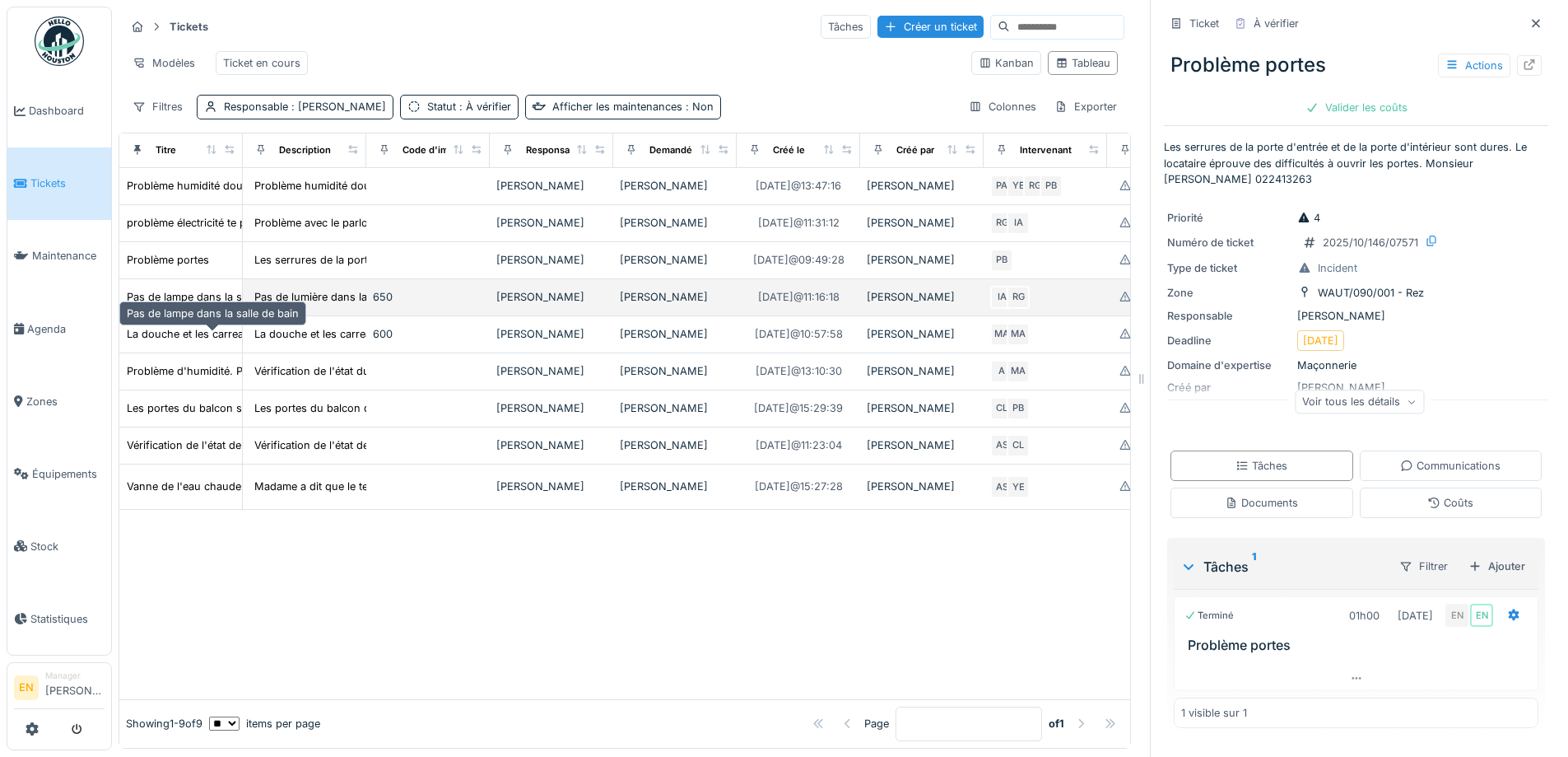
click at [185, 305] on div "Pas de lampe dans la salle de bain" at bounding box center [212, 296] width 172 height 16
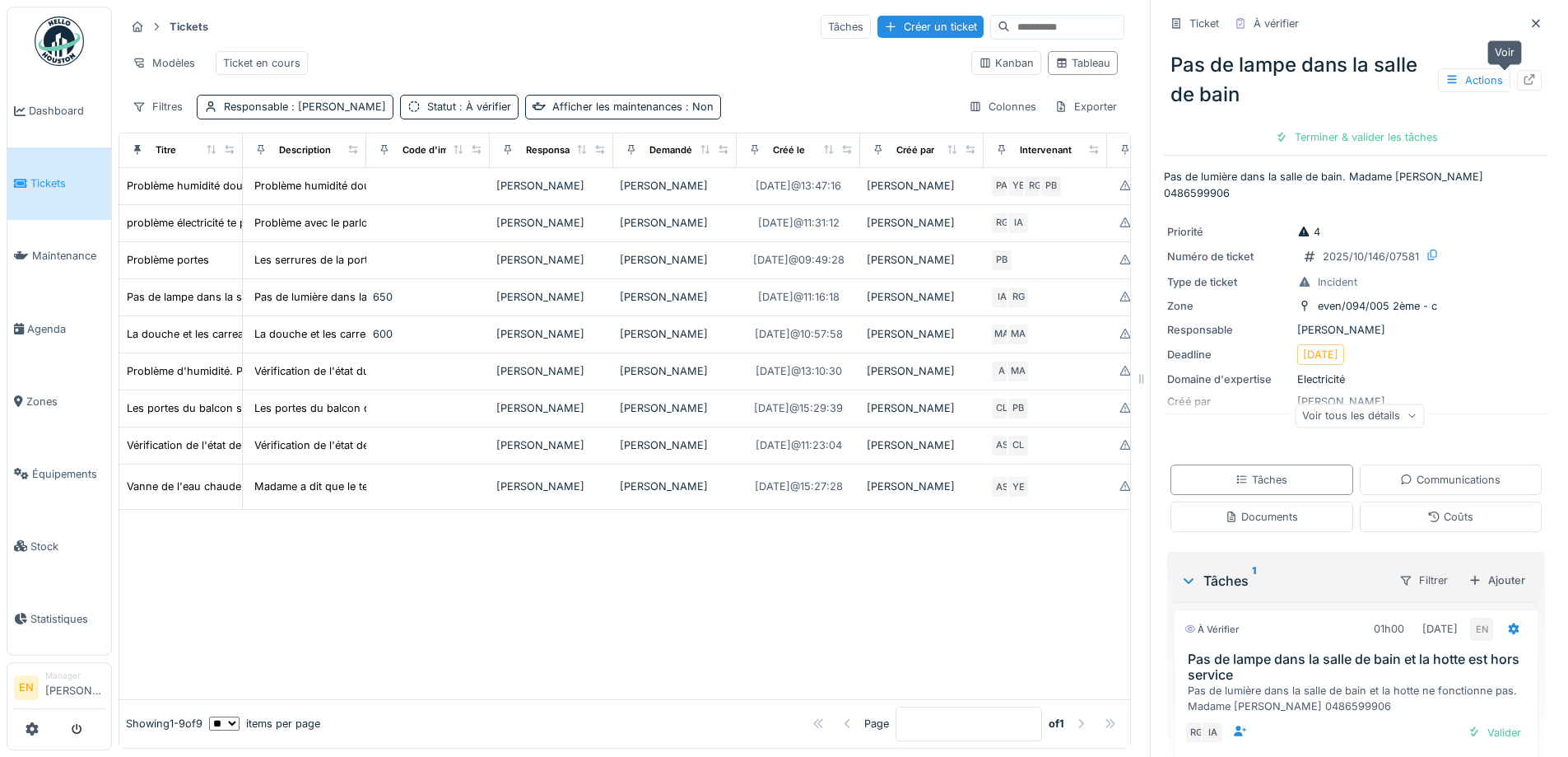
click at [1523, 82] on icon at bounding box center [1529, 79] width 13 height 10
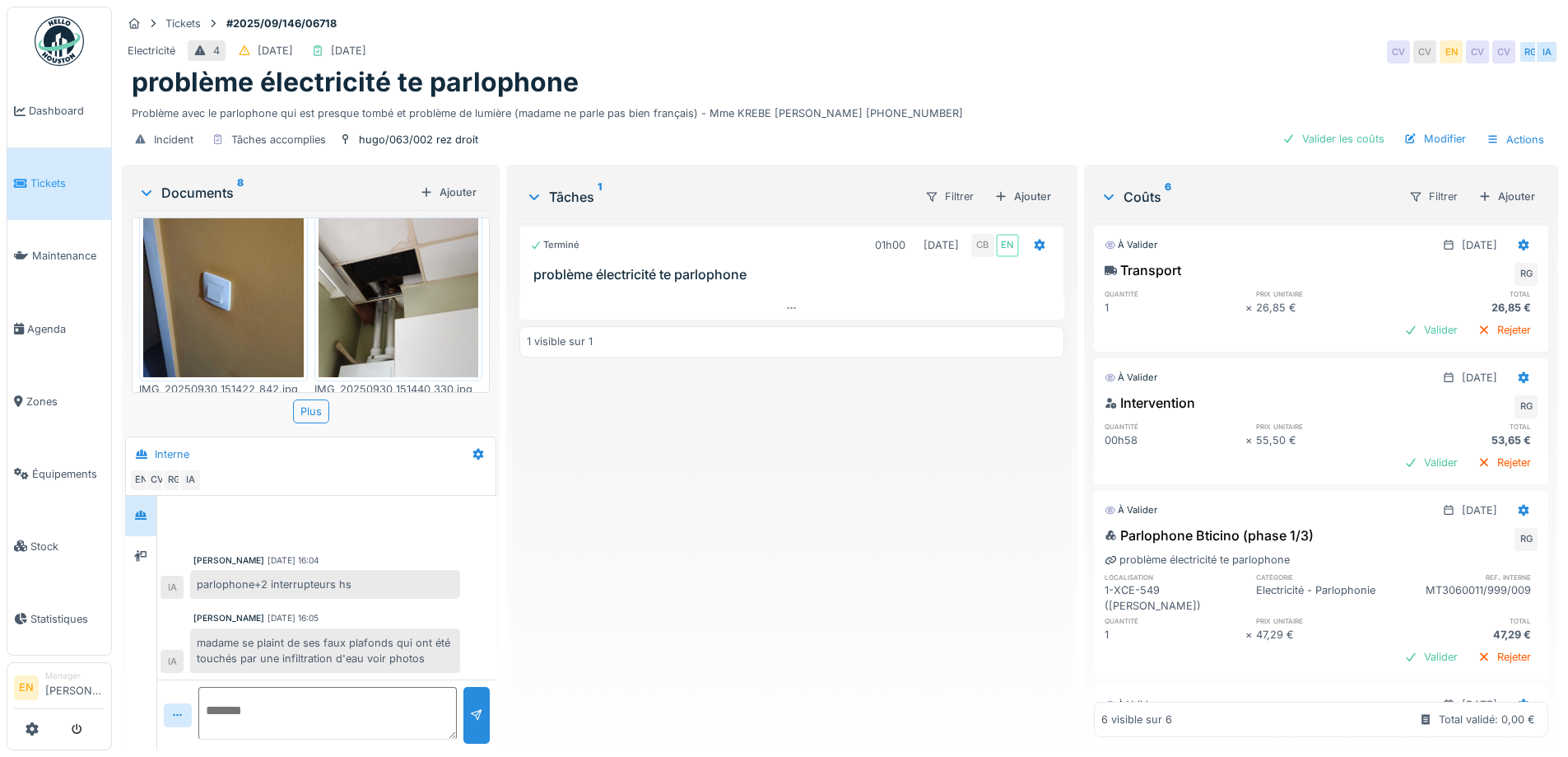
click at [797, 511] on div "Terminé 01h00 30/09/2025 CB EN problème électricité te parlophone 1 visible sur…" at bounding box center [791, 478] width 544 height 519
click at [750, 538] on div "Terminé 01h00 30/09/2025 CB EN problème électricité te parlophone 1 visible sur…" at bounding box center [791, 478] width 544 height 519
click at [748, 535] on div "Terminé 01h00 30/09/2025 CB EN problème électricité te parlophone 1 visible sur…" at bounding box center [791, 478] width 544 height 519
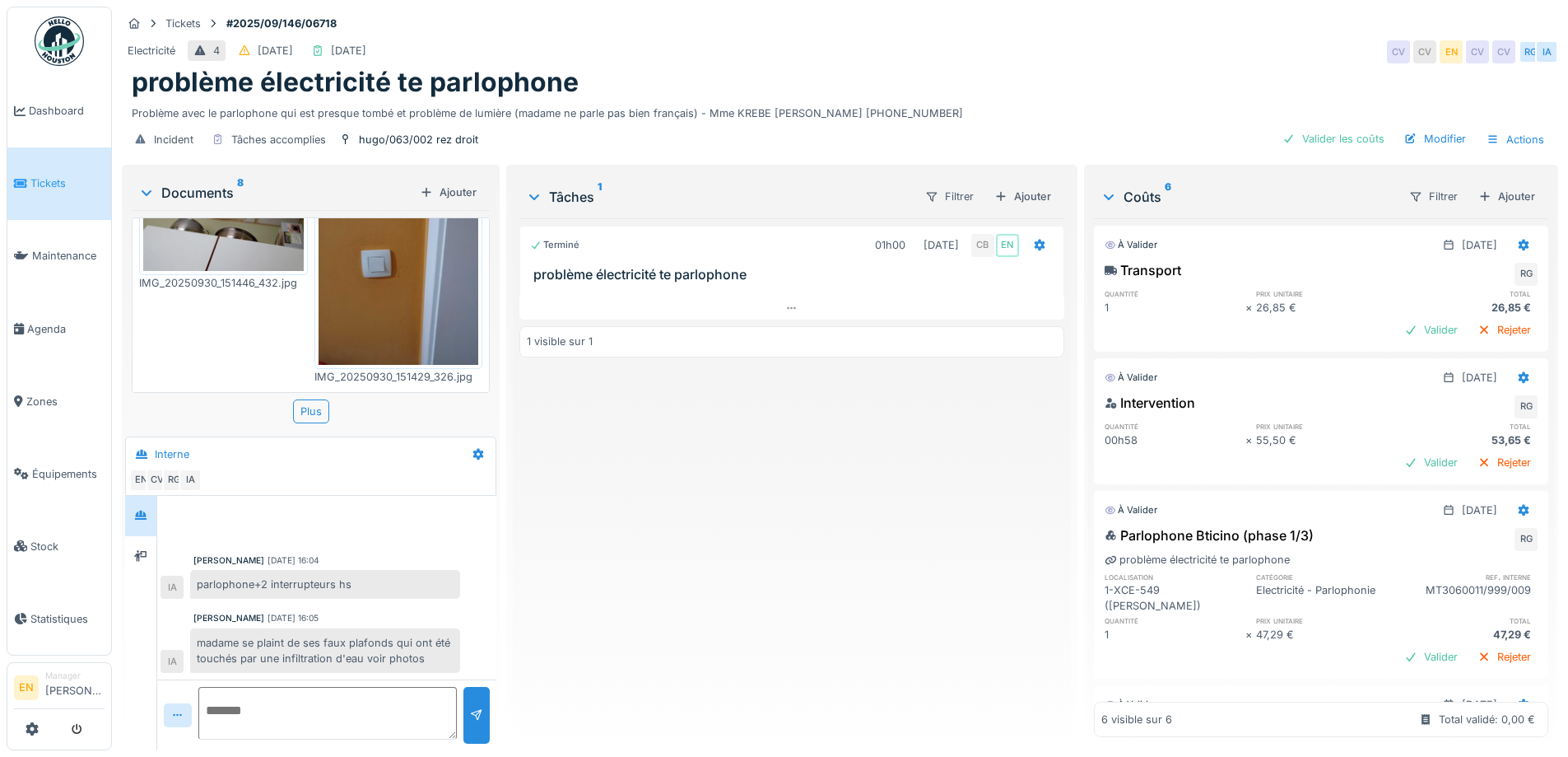
scroll to position [732, 0]
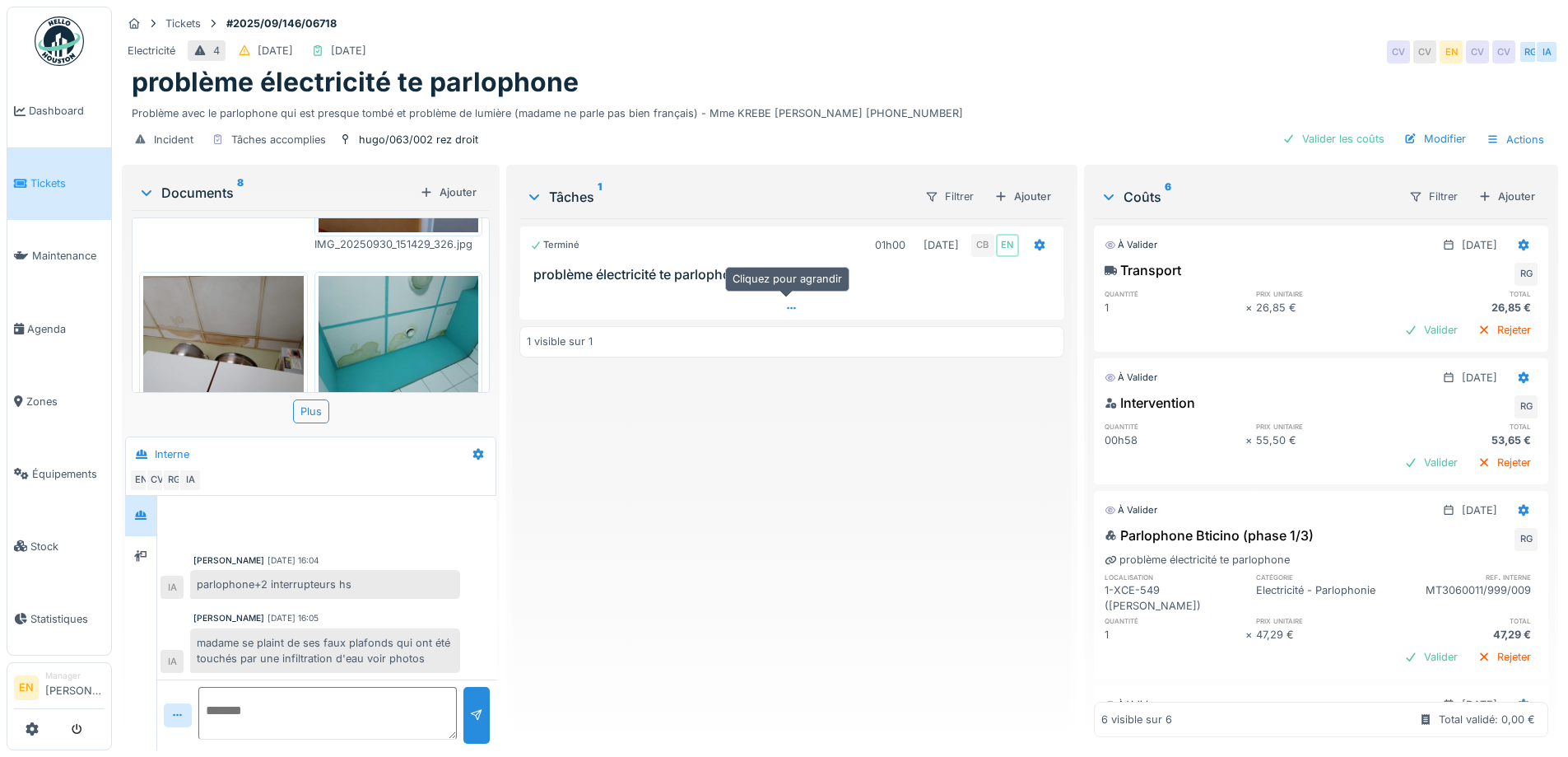
click at [785, 306] on icon at bounding box center [792, 308] width 13 height 10
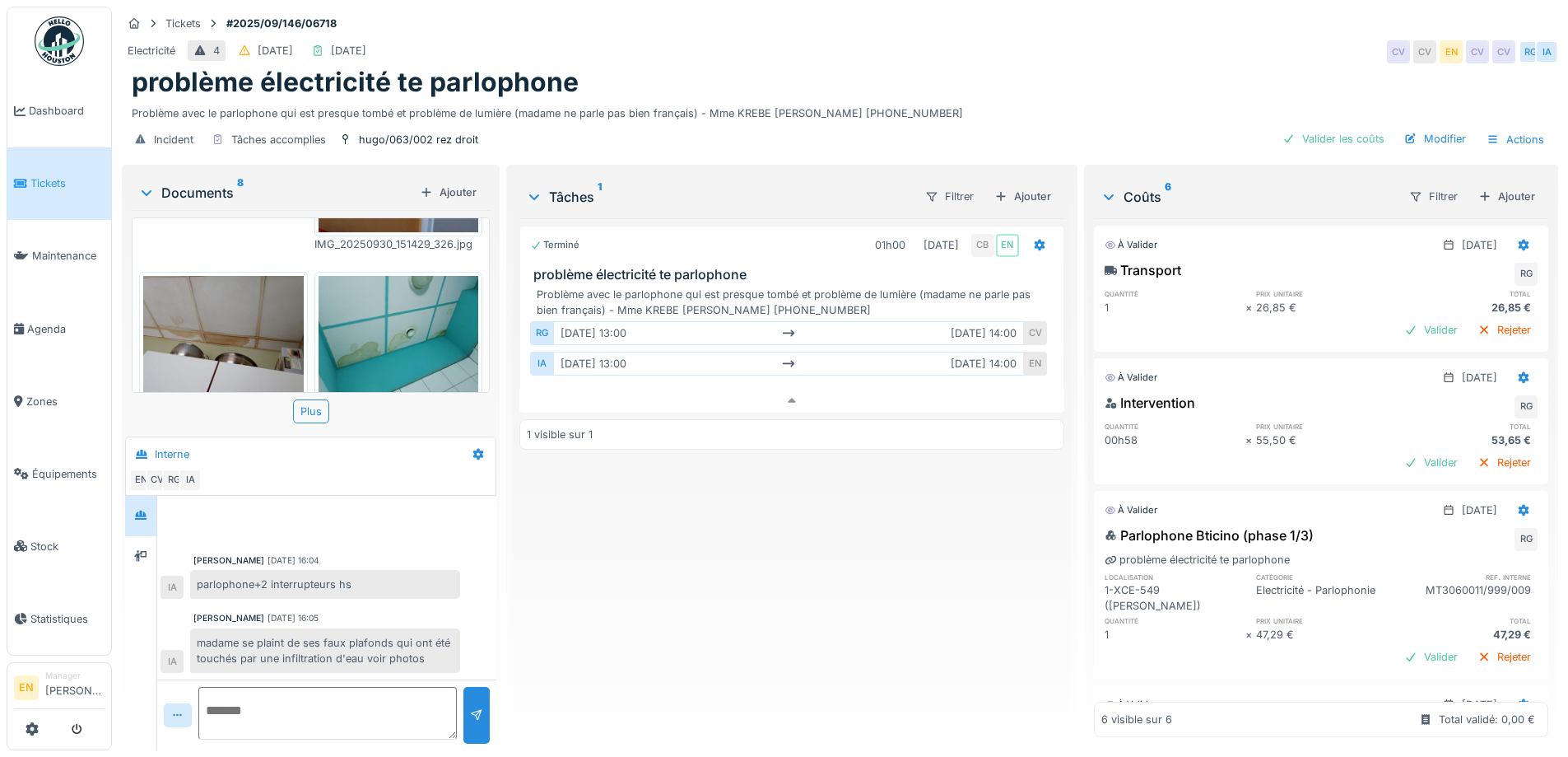
click at [752, 549] on div "Terminé 01h00 30/09/2025 CB EN problème électricité te parlophone Problème avec…" at bounding box center [791, 478] width 544 height 519
click at [982, 67] on div "problème électricité te parlophone" at bounding box center [839, 82] width 1417 height 31
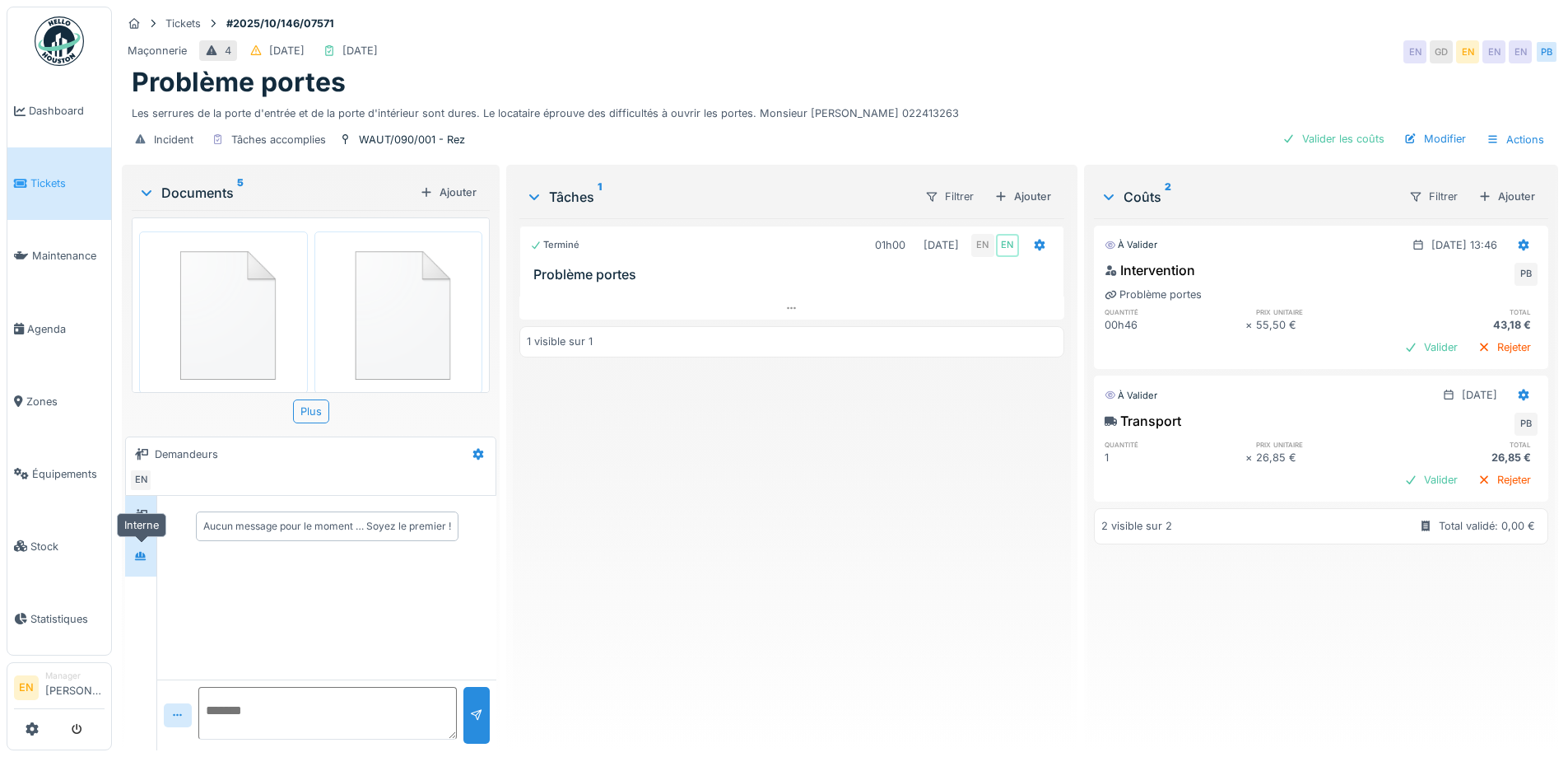
click at [138, 560] on div at bounding box center [141, 556] width 13 height 16
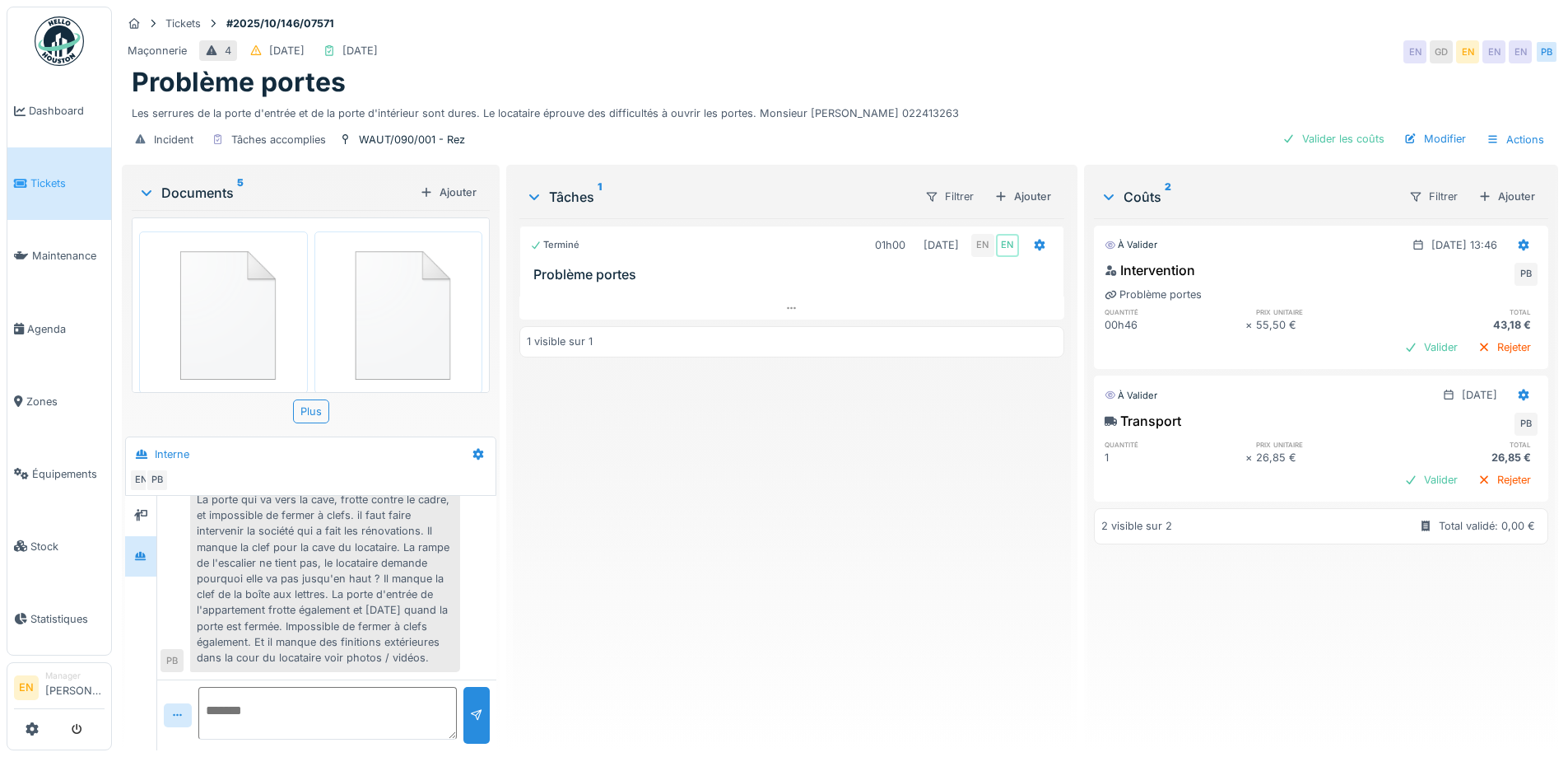
scroll to position [107, 0]
click at [226, 325] on img at bounding box center [223, 311] width 161 height 153
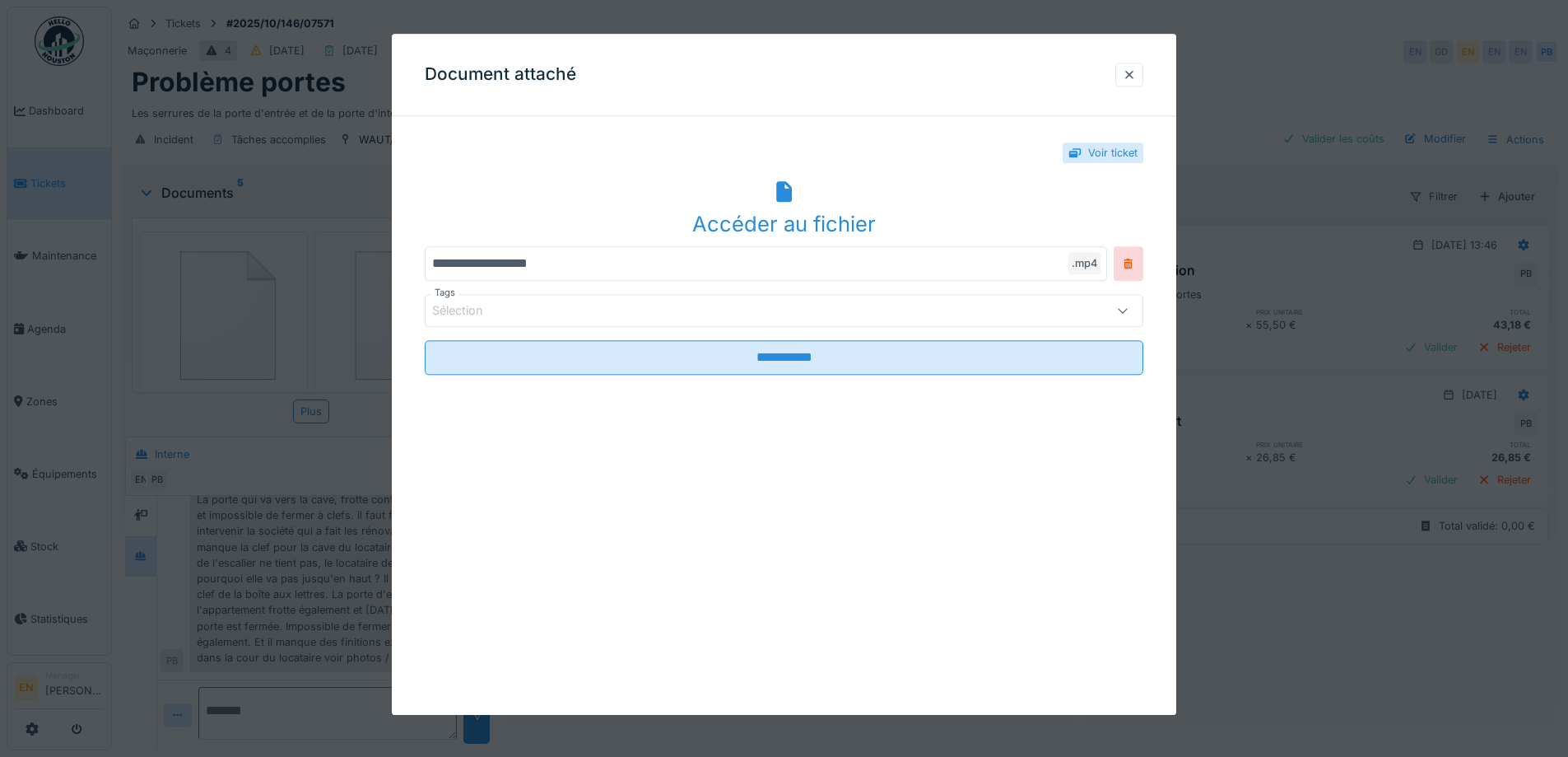
click at [797, 197] on icon at bounding box center [784, 192] width 26 height 22
click at [1134, 71] on div at bounding box center [1129, 74] width 13 height 16
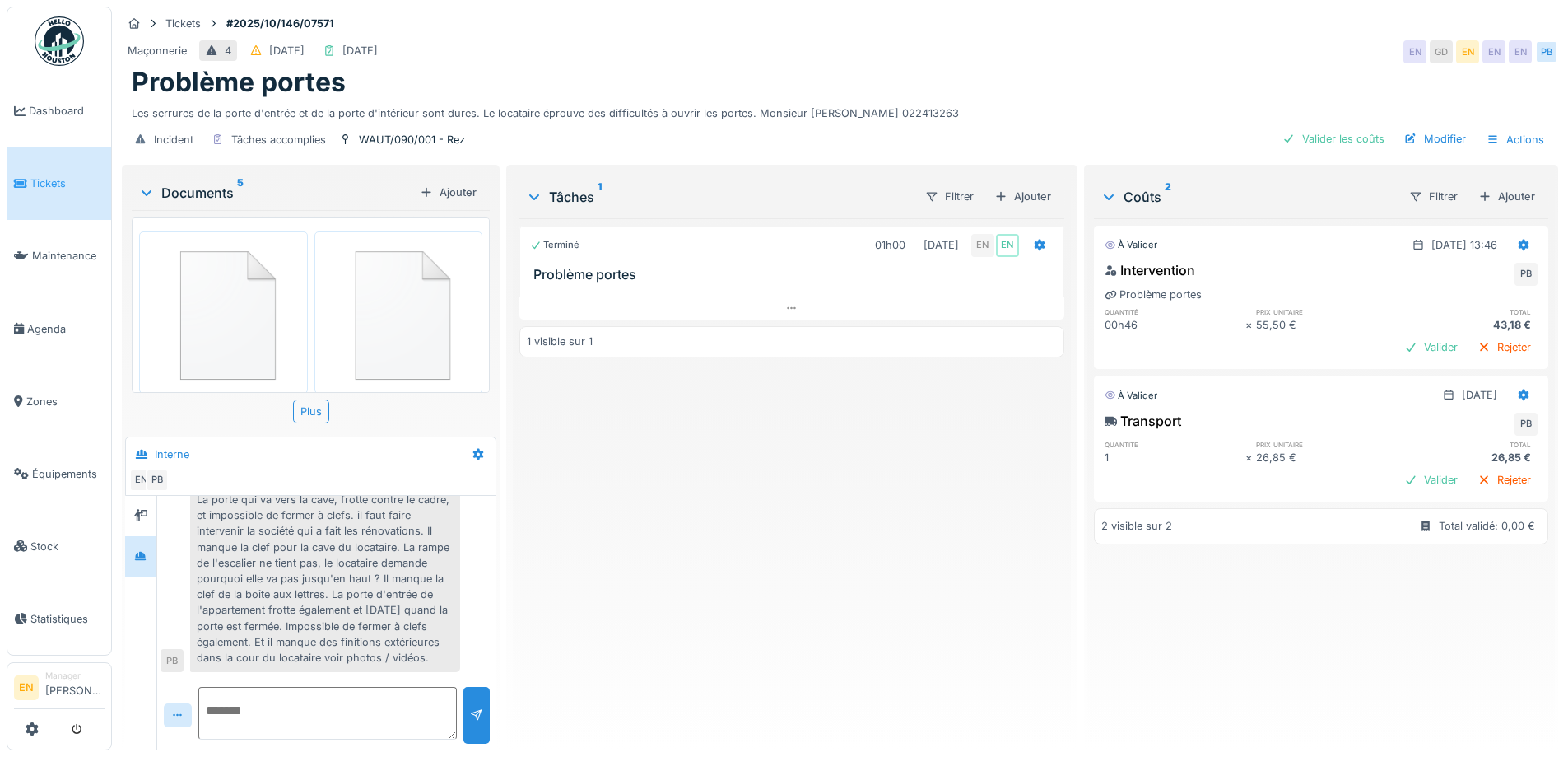
click at [789, 537] on div "Terminé 01h00 [DATE] EN EN Problème portes 1 visible sur 1" at bounding box center [791, 478] width 544 height 519
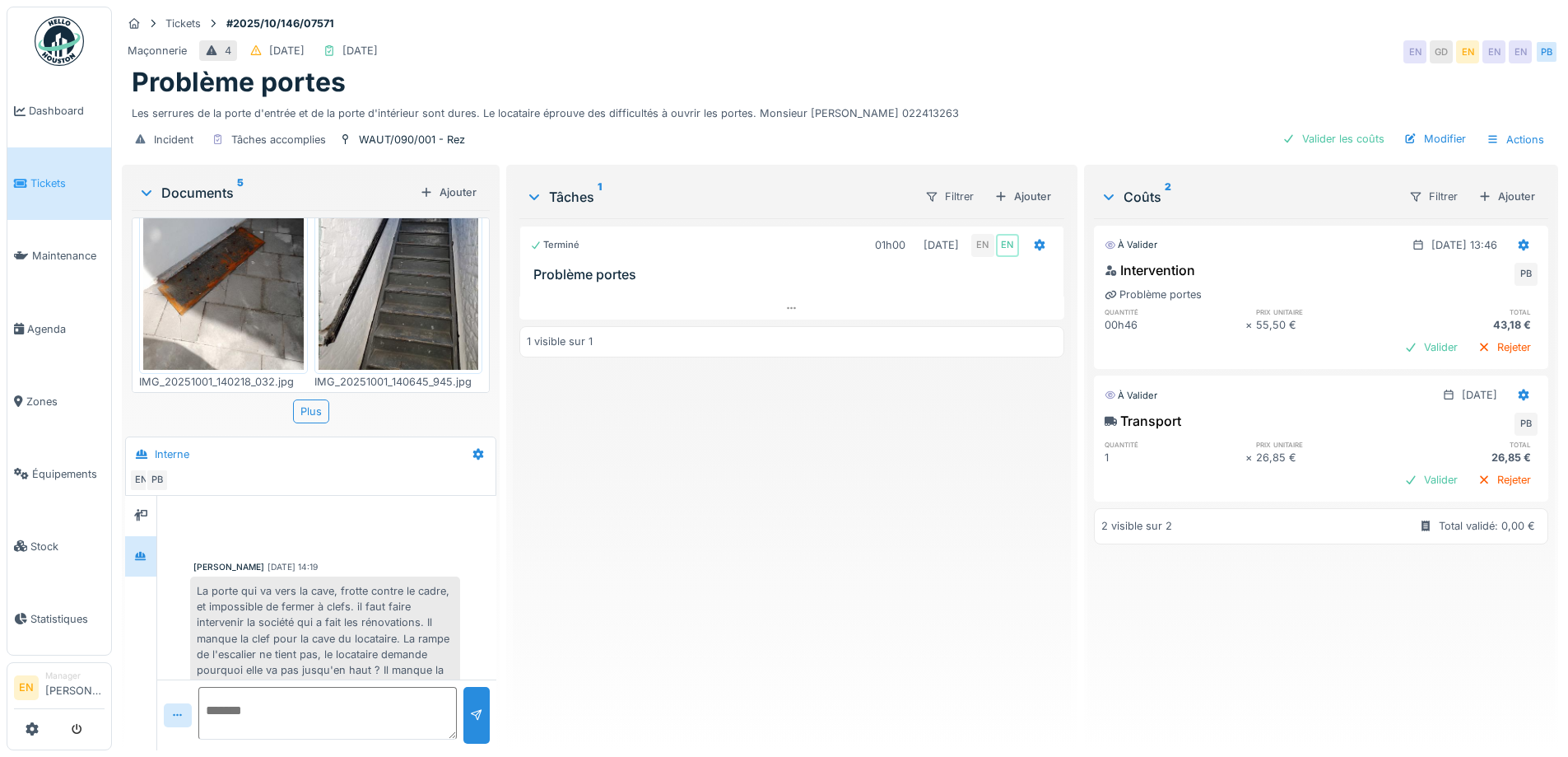
scroll to position [270, 0]
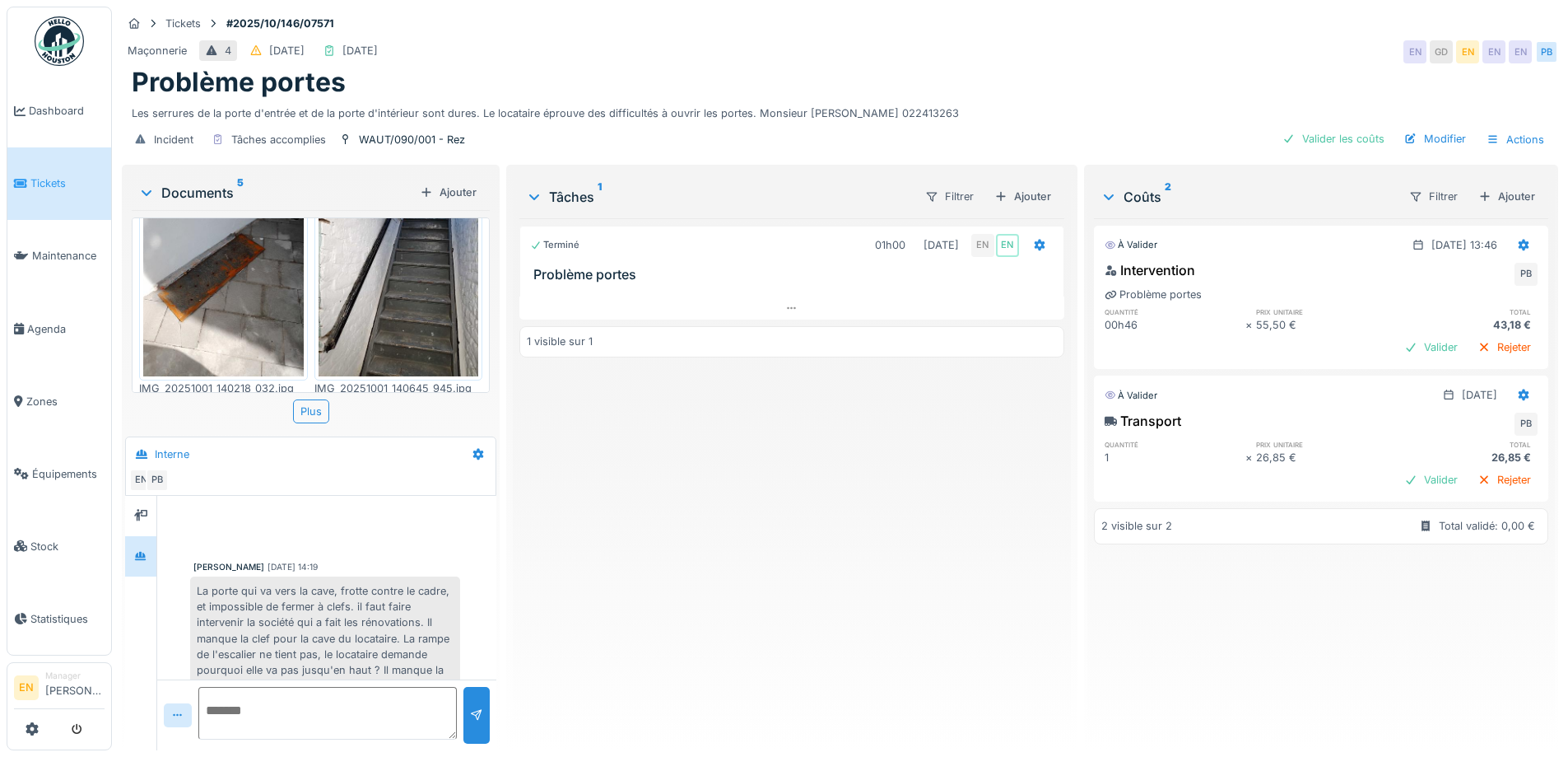
click at [414, 312] on img at bounding box center [399, 269] width 161 height 213
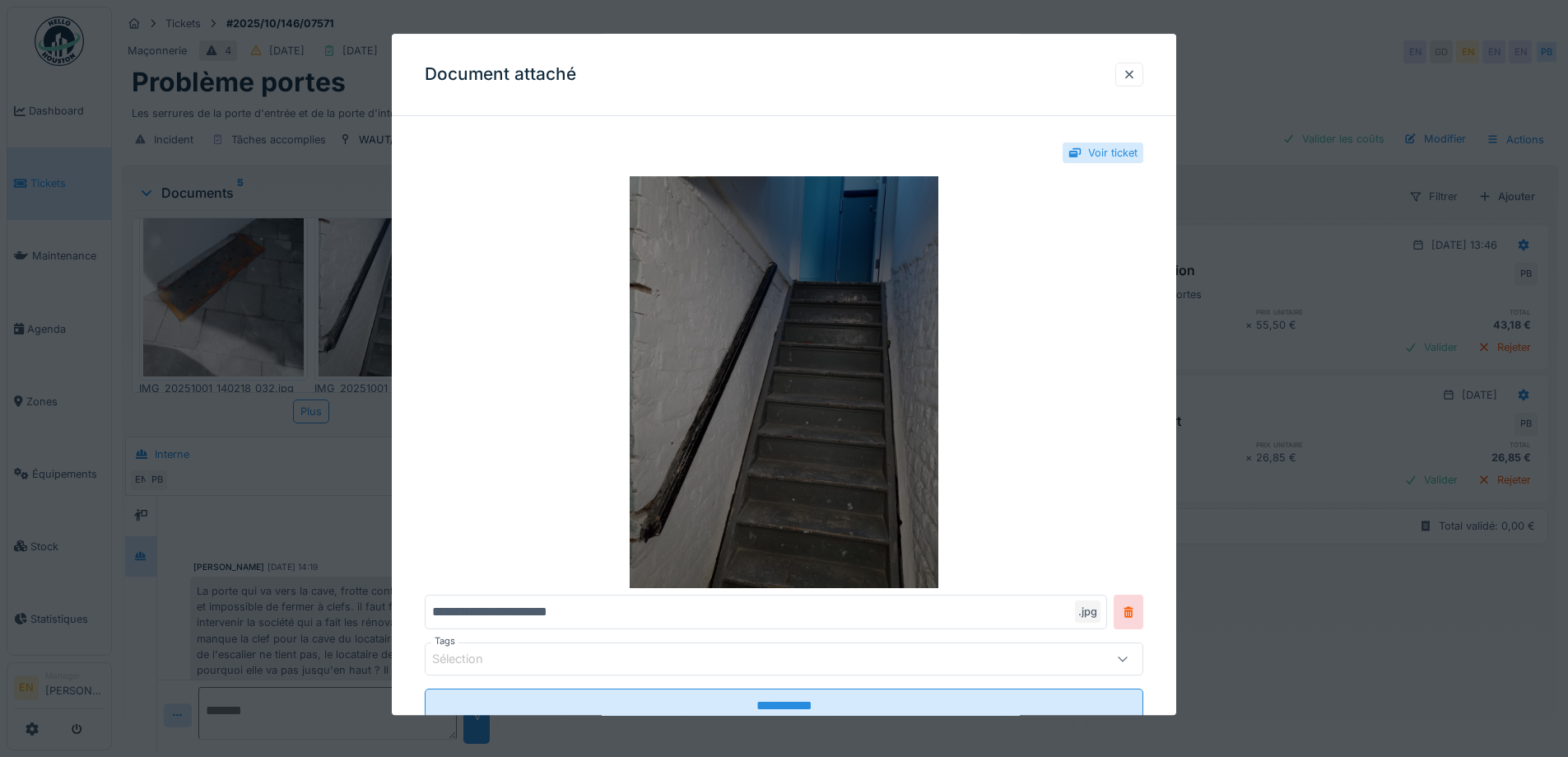
click at [704, 348] on img at bounding box center [784, 383] width 718 height 412
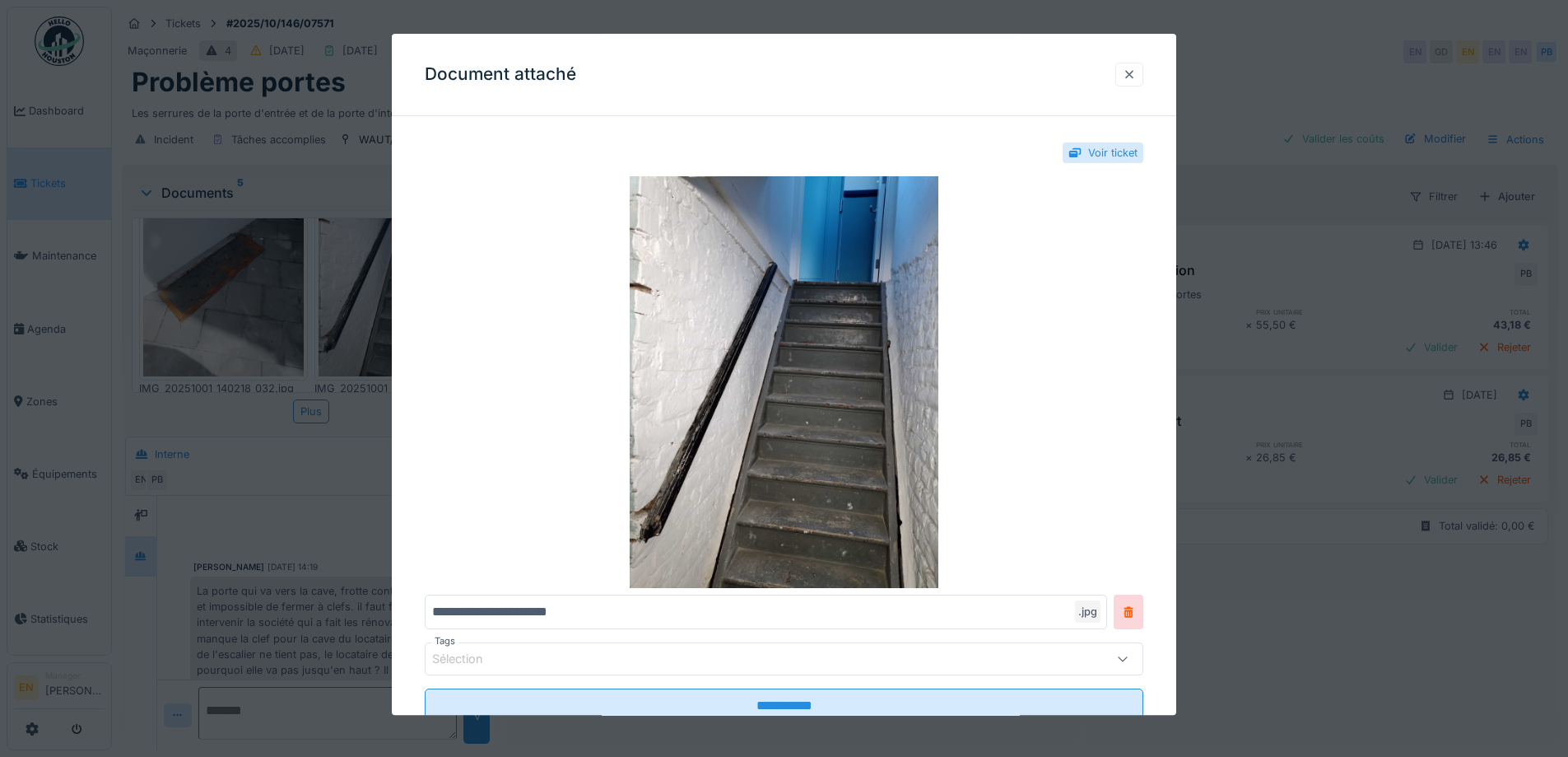
click at [1130, 77] on div at bounding box center [1129, 74] width 13 height 16
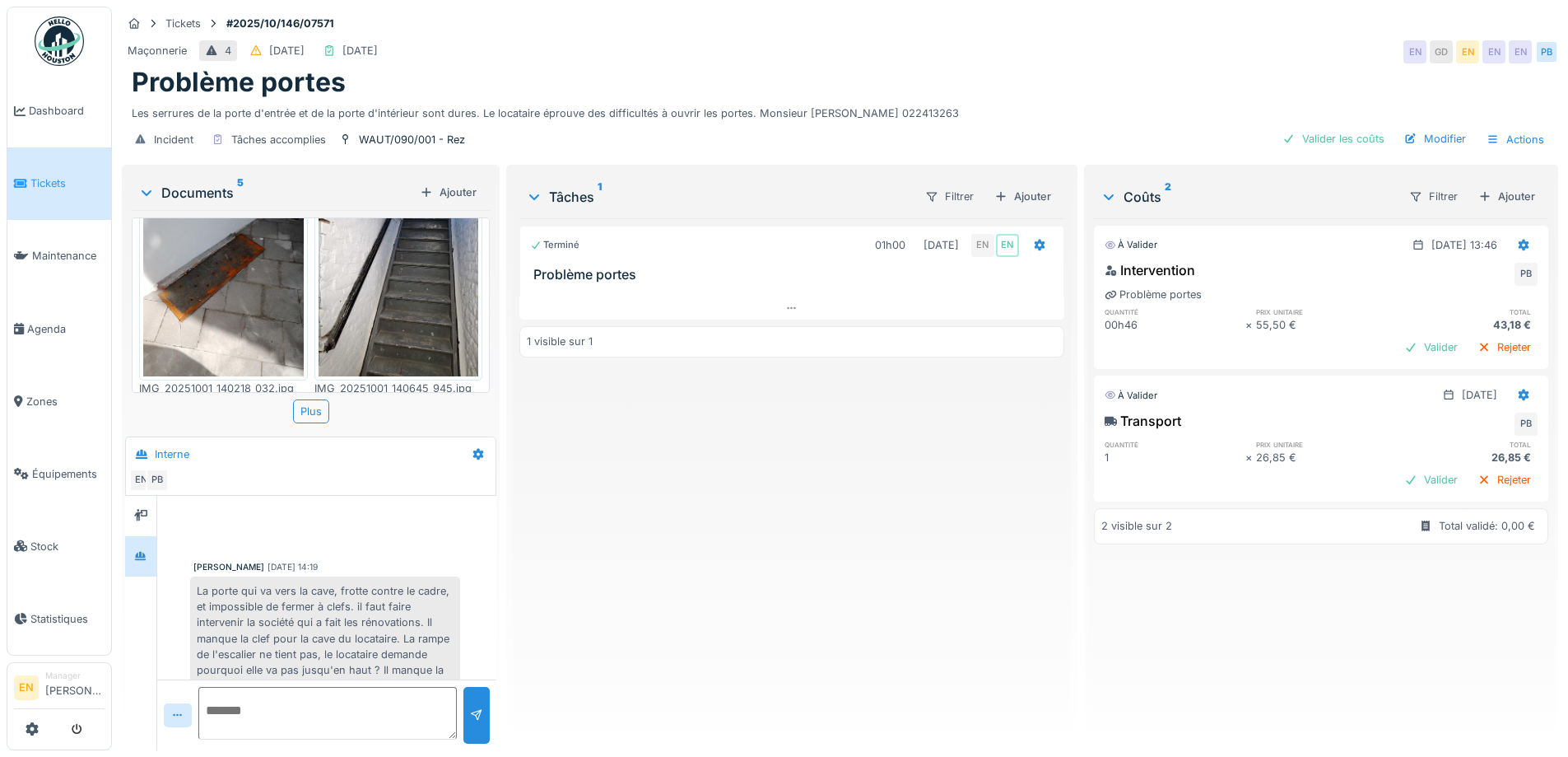
click at [720, 519] on div "Terminé 01h00 [DATE] EN EN Problème portes 1 visible sur 1" at bounding box center [791, 478] width 544 height 519
click at [255, 304] on img at bounding box center [223, 269] width 161 height 213
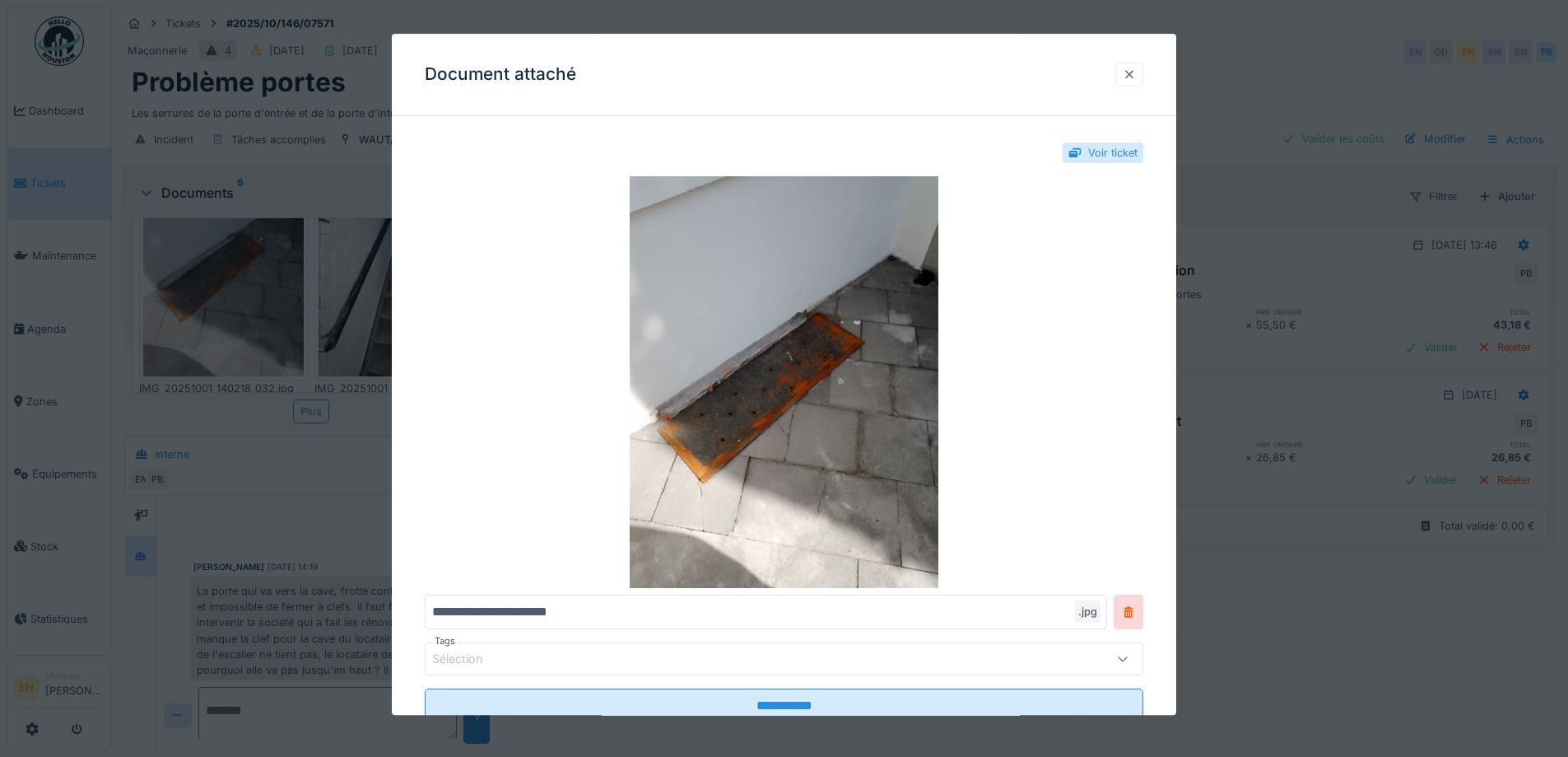
click at [1133, 78] on div at bounding box center [1129, 74] width 13 height 16
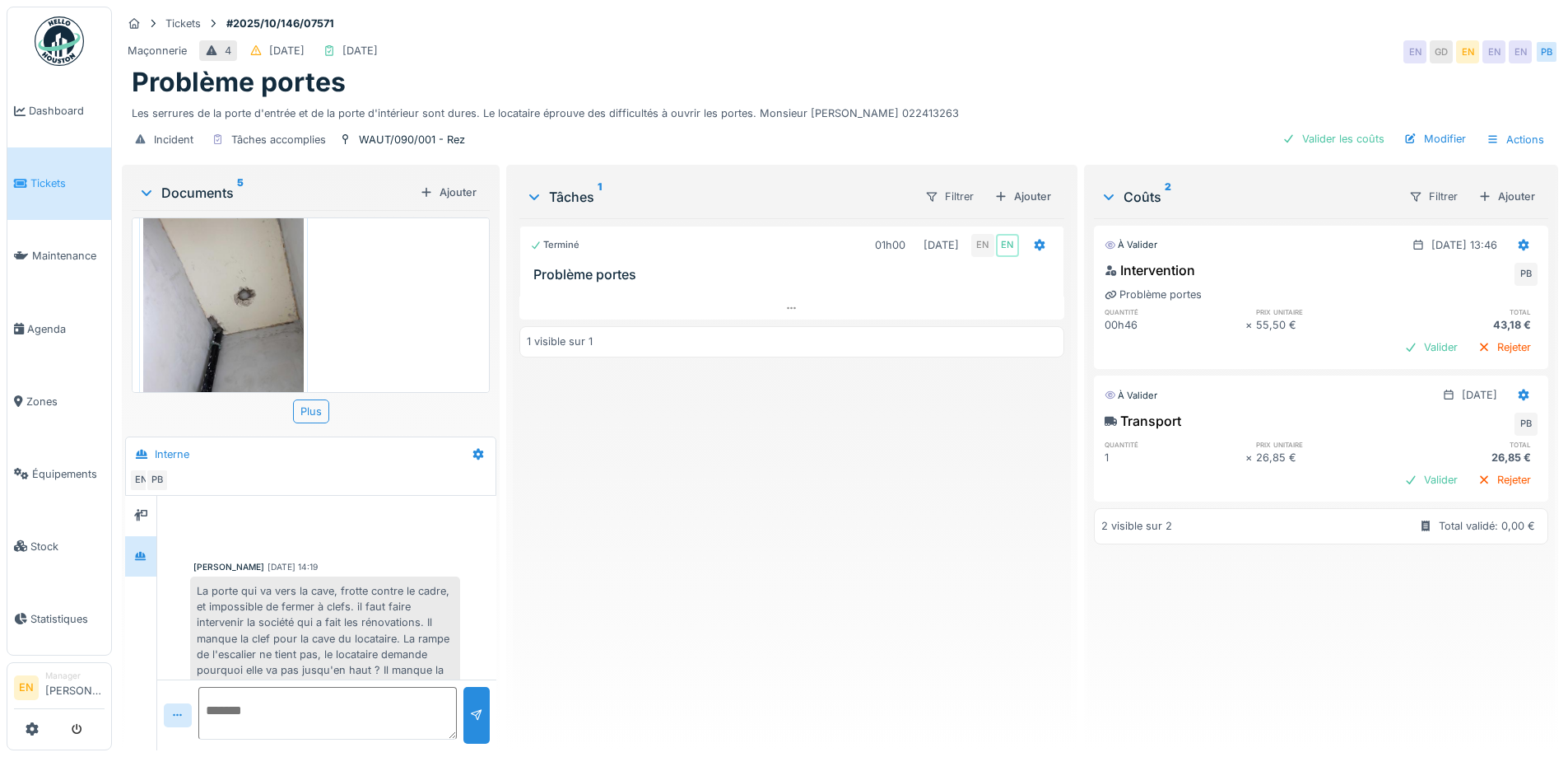
scroll to position [517, 0]
click at [276, 305] on img at bounding box center [223, 279] width 161 height 213
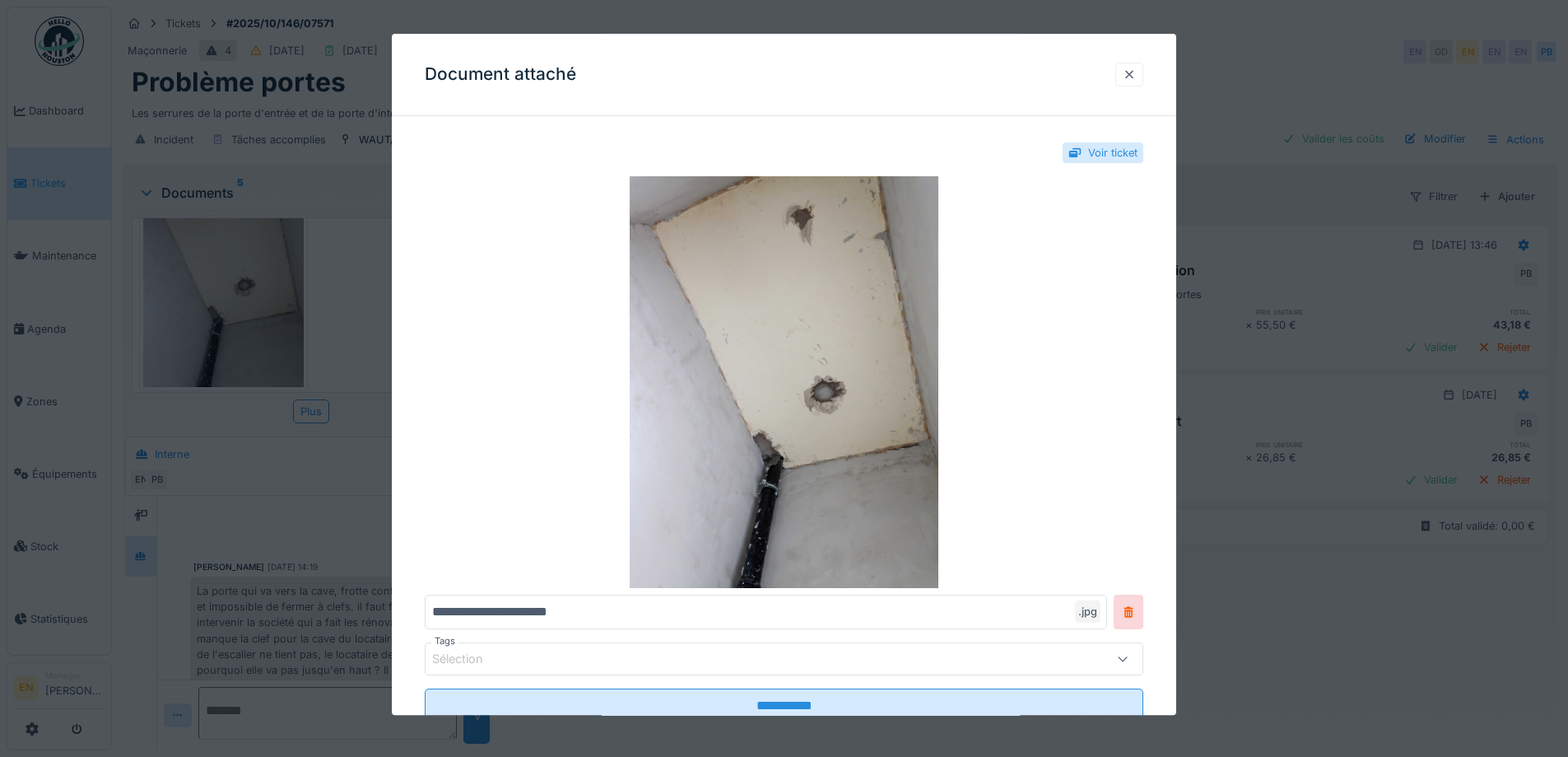
click at [1136, 79] on div at bounding box center [1129, 74] width 13 height 16
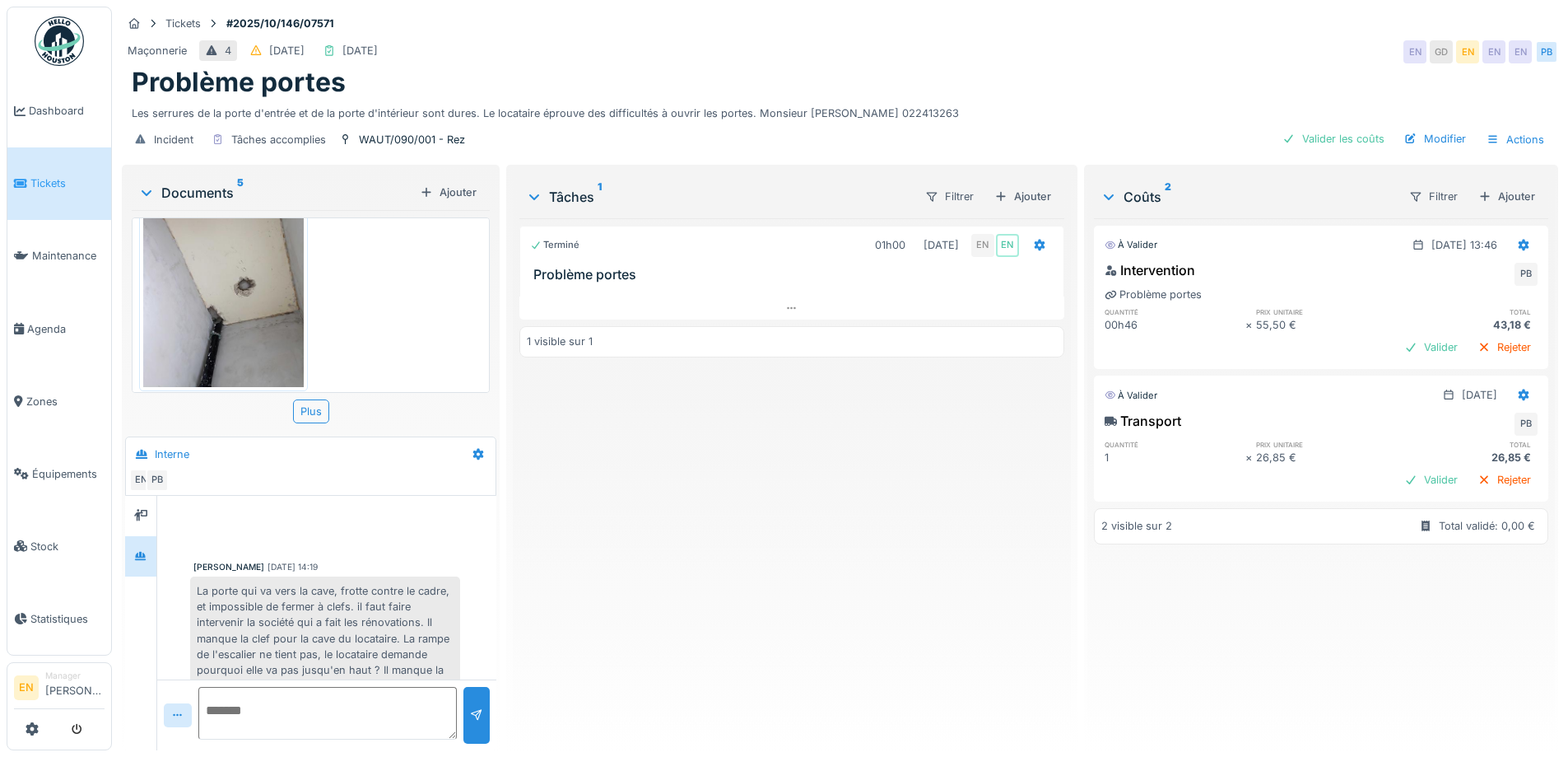
drag, startPoint x: 585, startPoint y: 565, endPoint x: 553, endPoint y: 542, distance: 39.4
click at [585, 565] on div "Terminé 01h00 01/10/2025 EN EN Problème portes 1 visible sur 1" at bounding box center [791, 478] width 544 height 519
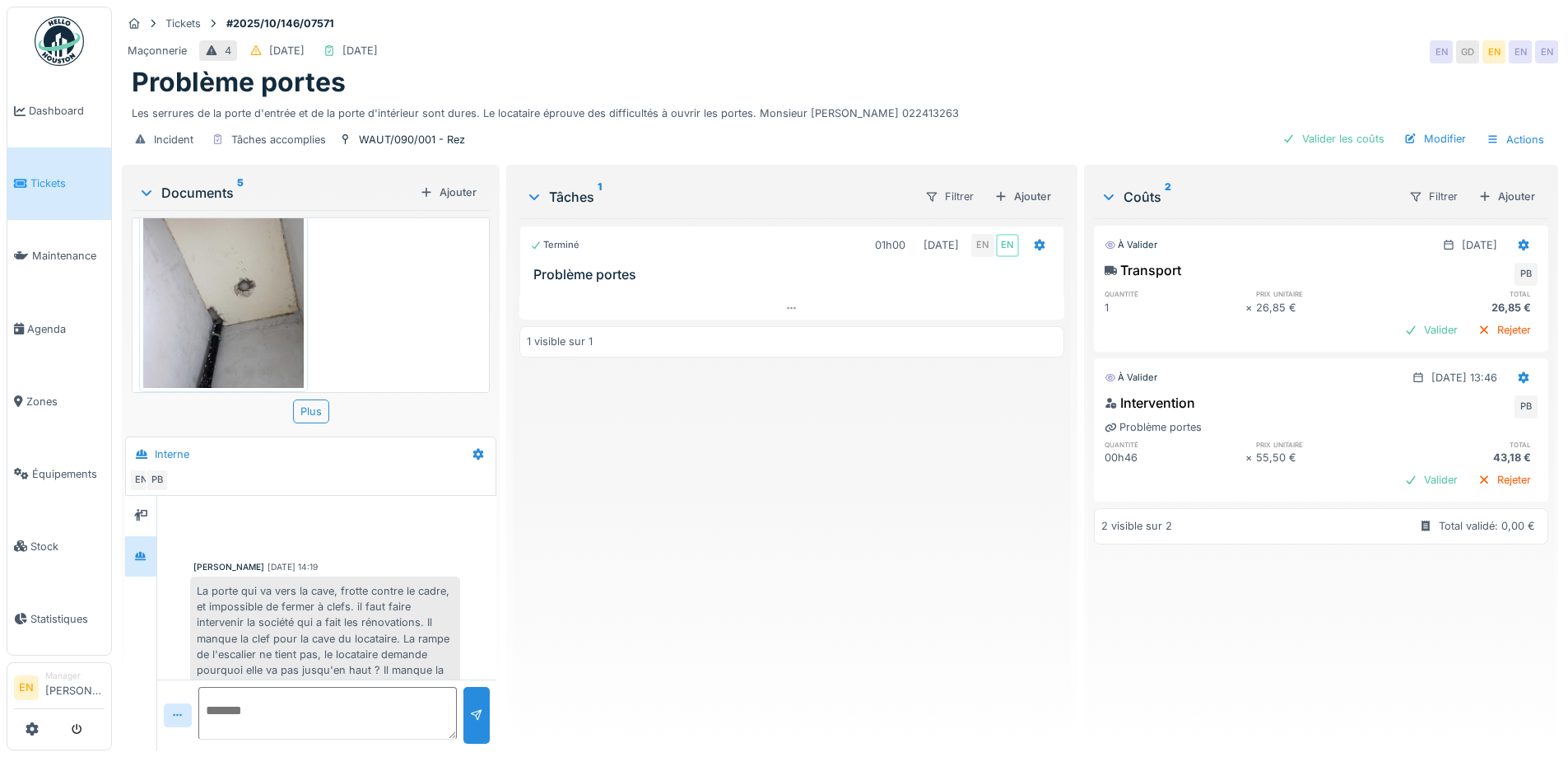
scroll to position [517, 0]
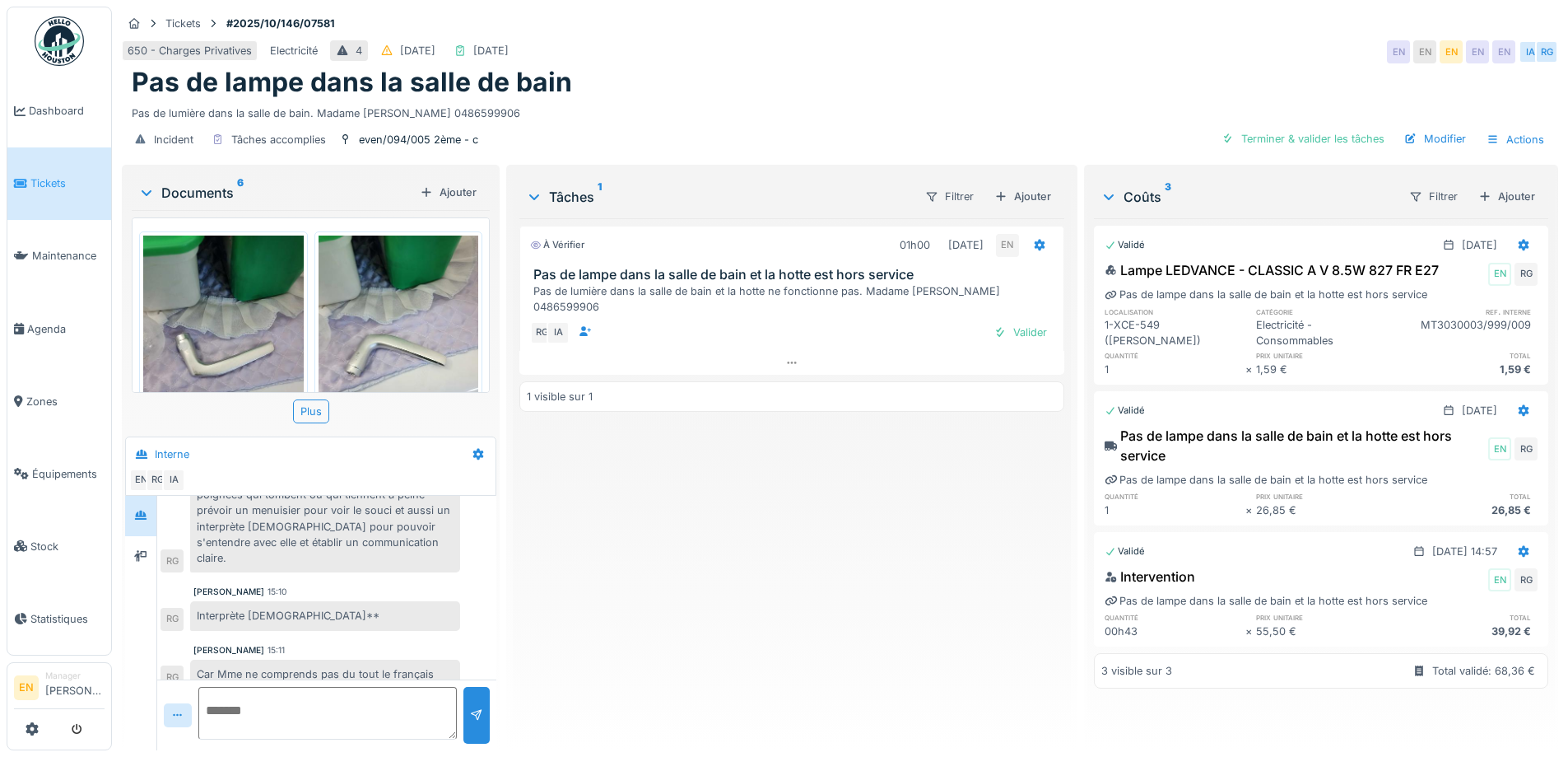
click at [737, 524] on div "À vérifier 01h00 07/10/2025 EN Pas de lampe dans la salle de bain et la hotte e…" at bounding box center [791, 478] width 544 height 519
click at [717, 578] on div "À vérifier 01h00 07/10/2025 EN Pas de lampe dans la salle de bain et la hotte e…" at bounding box center [791, 478] width 544 height 519
click at [1310, 137] on div "Terminer & valider les tâches" at bounding box center [1302, 139] width 176 height 23
click at [865, 467] on div "Terminé 01h00 07/10/2025 EN EN Pas de lampe dans la salle de bain et la hotte e…" at bounding box center [791, 478] width 544 height 519
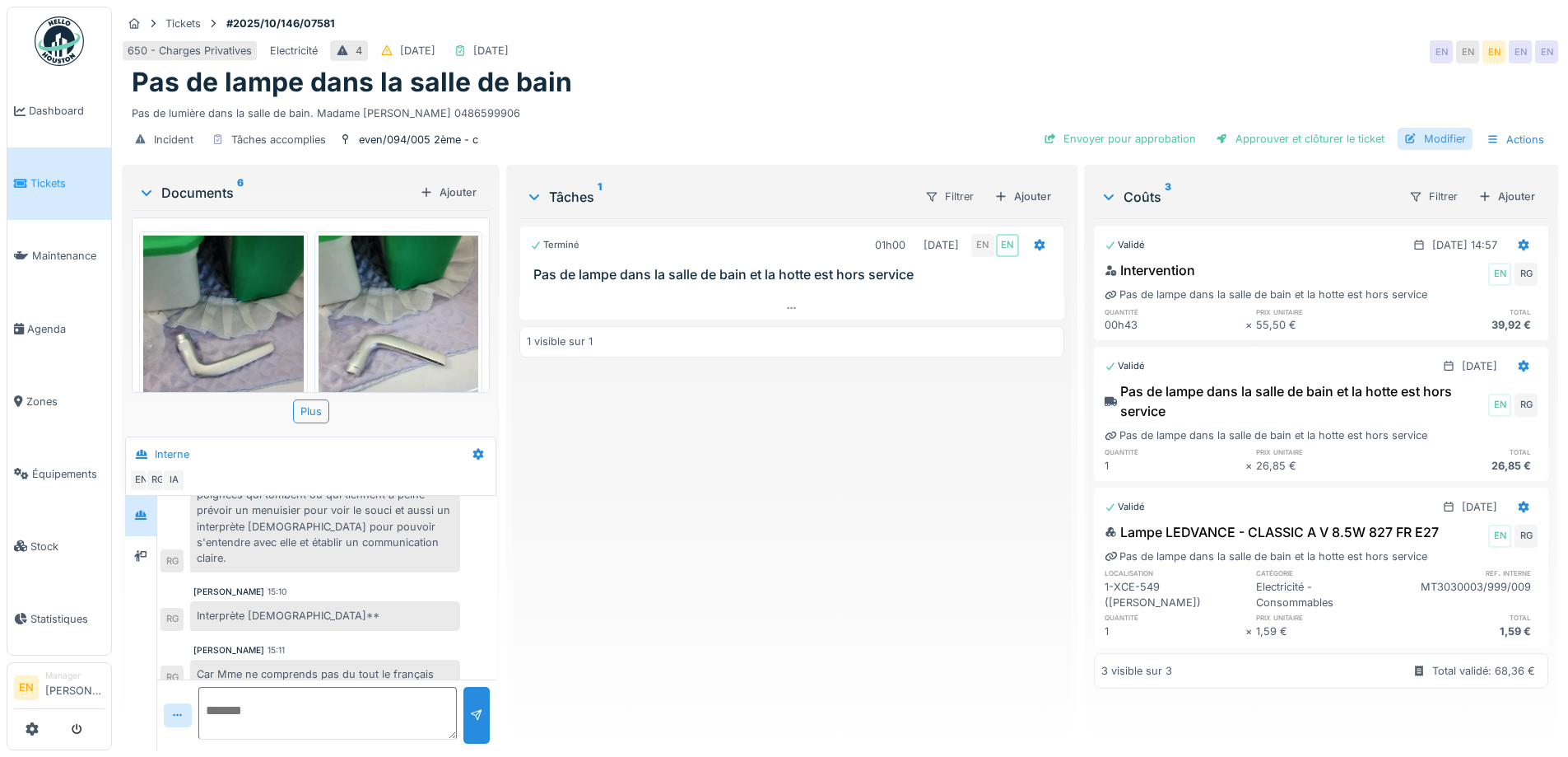
click at [1430, 139] on div "Modifier" at bounding box center [1435, 139] width 75 height 23
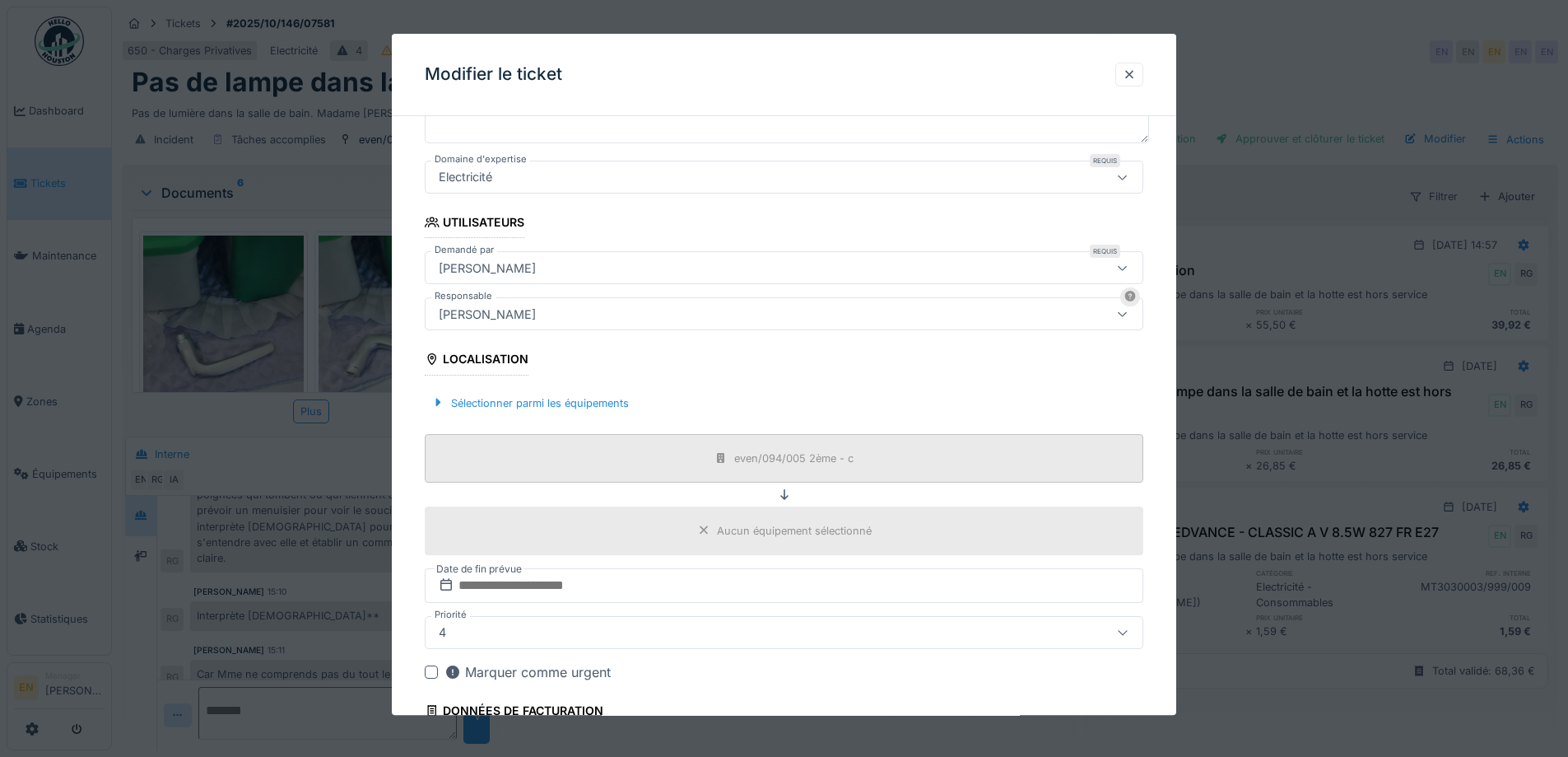
scroll to position [247, 0]
click at [1136, 73] on div at bounding box center [1129, 74] width 13 height 16
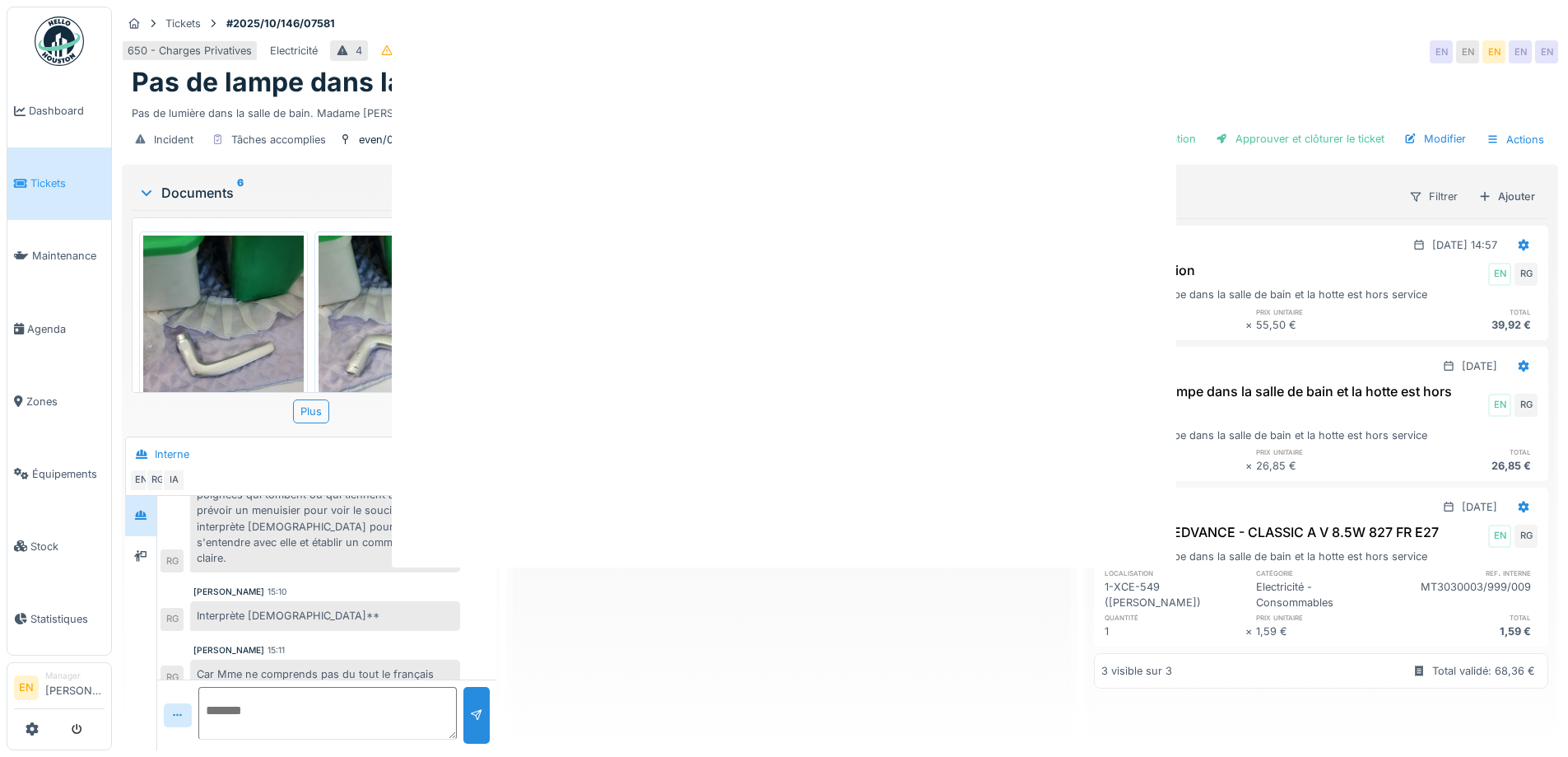
scroll to position [0, 0]
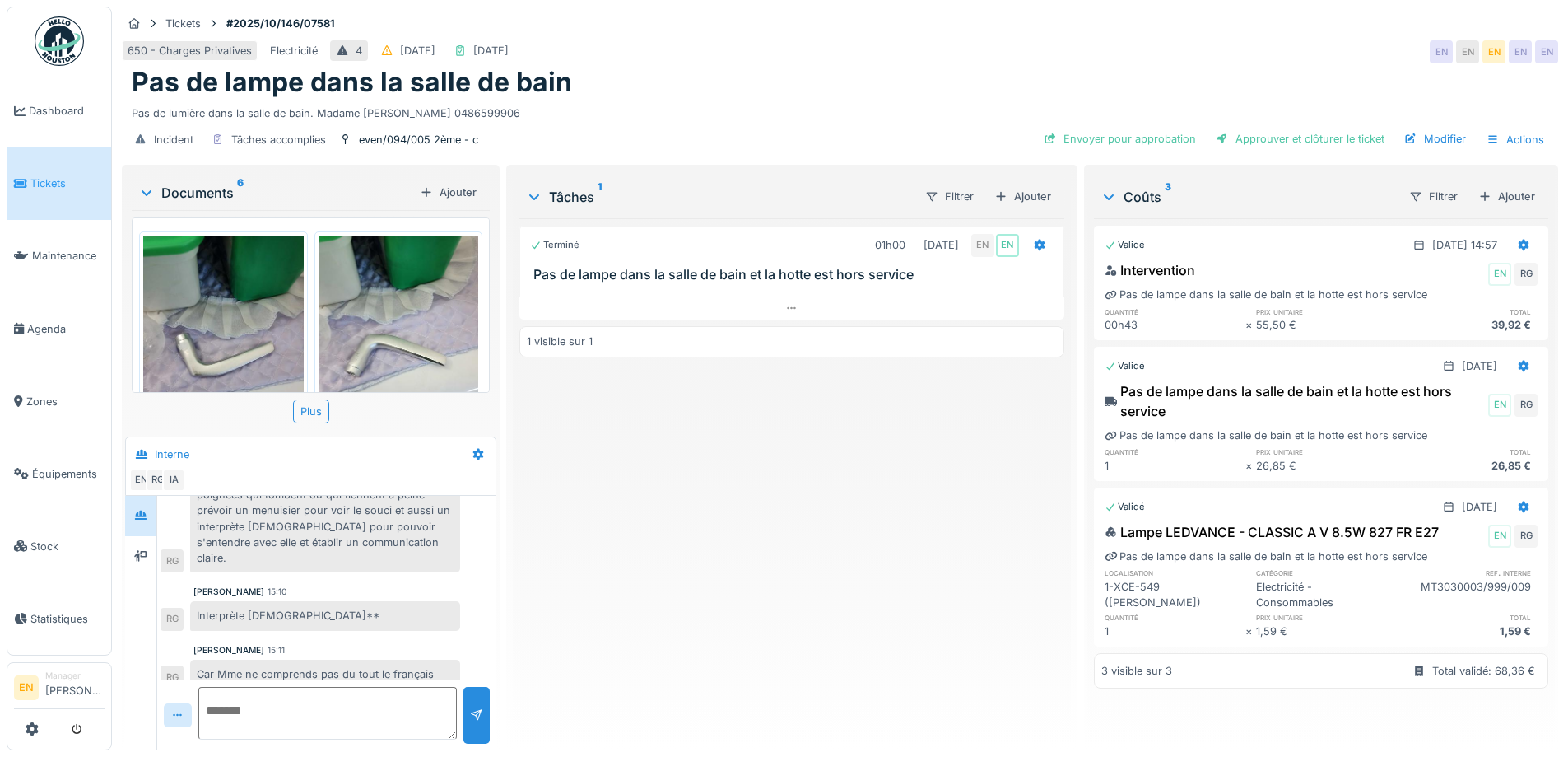
click at [798, 553] on div "Terminé 01h00 07/10/2025 EN EN Pas de lampe dans la salle de bain et la hotte e…" at bounding box center [791, 478] width 544 height 519
click at [424, 138] on div "even/094/005 2ème - c" at bounding box center [418, 139] width 119 height 16
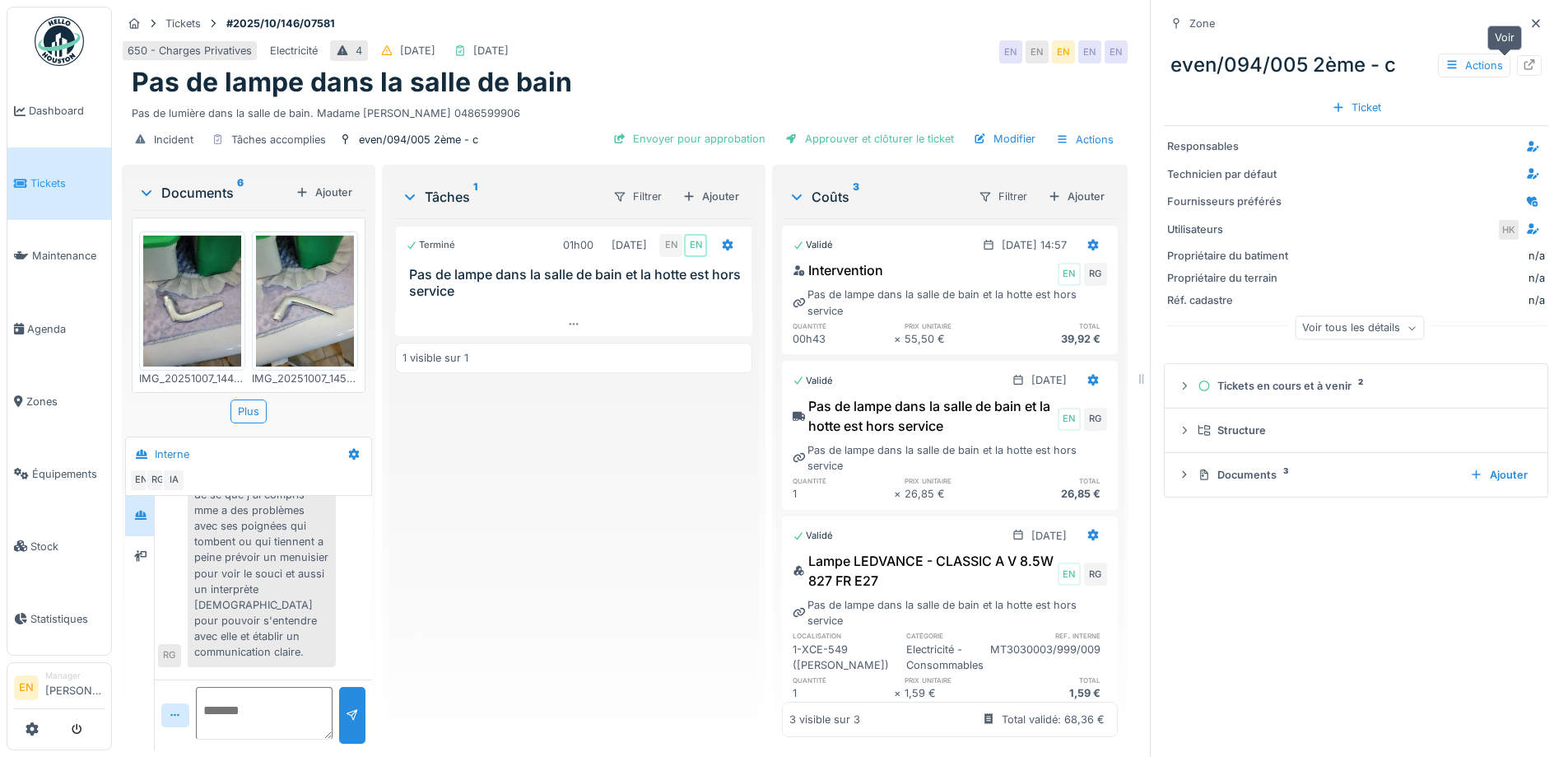
click at [1524, 62] on icon at bounding box center [1529, 64] width 10 height 10
click at [868, 55] on div "650 - Charges Privatives Electricité 4 05/10/2025 07/10/2025 EN EN EN EN EN" at bounding box center [625, 52] width 1006 height 30
drag, startPoint x: 638, startPoint y: 470, endPoint x: 1293, endPoint y: 195, distance: 710.4
click at [641, 471] on div "Terminé 01h00 07/10/2025 EN EN Pas de lampe dans la salle de bain et la hotte e…" at bounding box center [573, 478] width 357 height 519
click at [1524, 16] on div at bounding box center [1536, 24] width 24 height 21
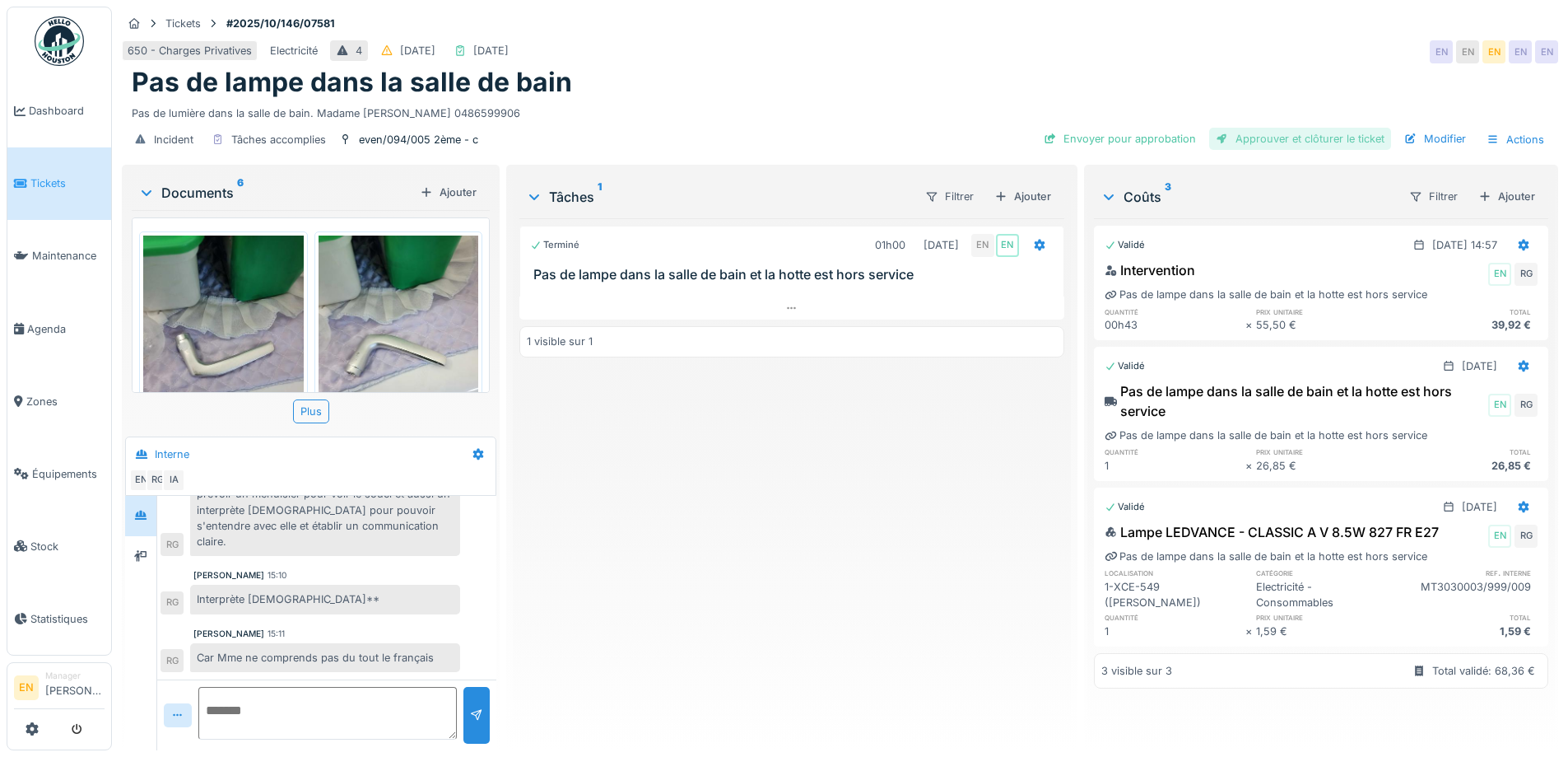
scroll to position [201, 0]
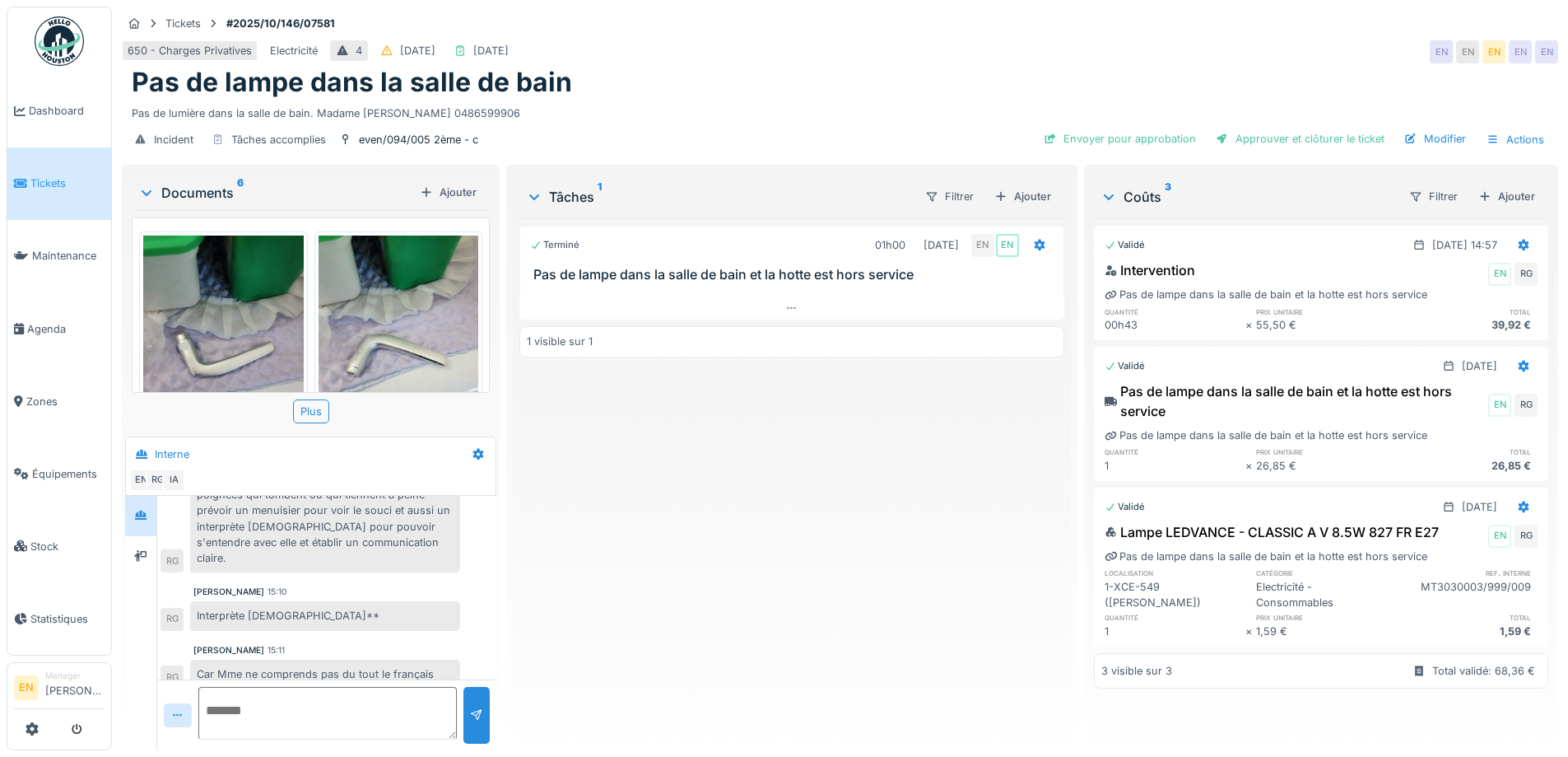
click at [751, 525] on div "Terminé 01h00 07/10/2025 EN EN Pas de lampe dans la salle de bain et la hotte e…" at bounding box center [791, 478] width 544 height 519
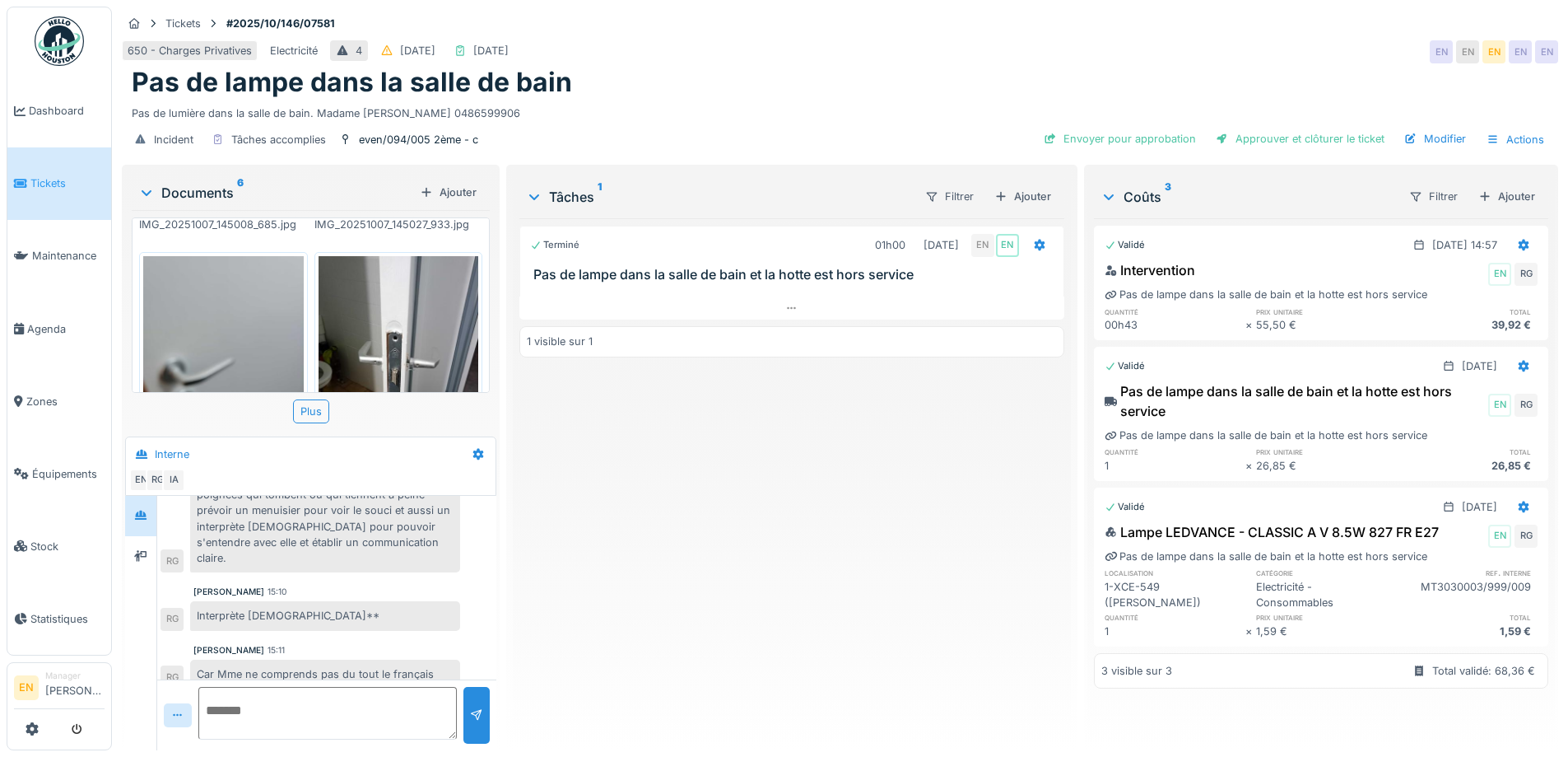
scroll to position [574, 0]
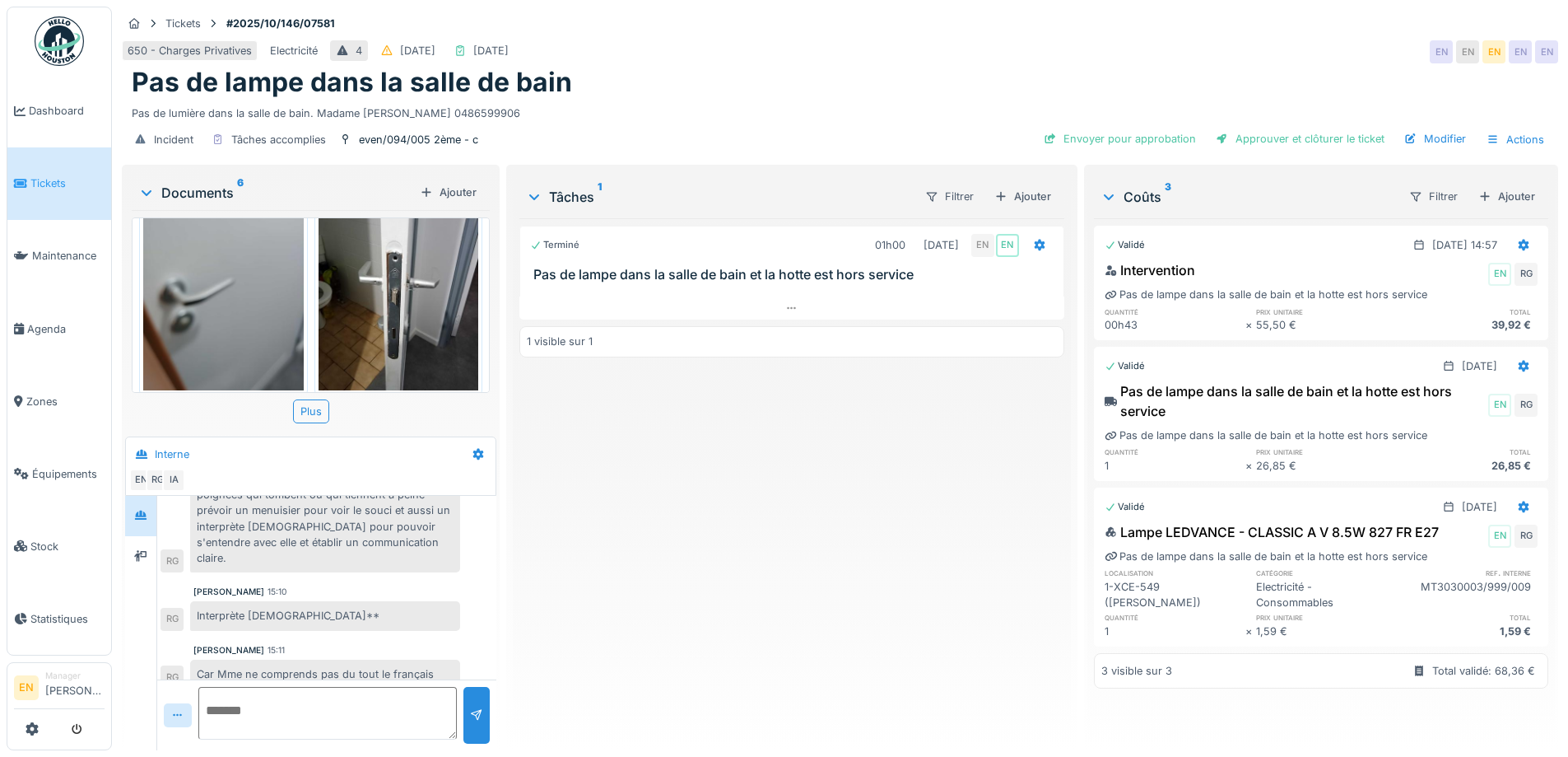
click at [692, 105] on div "Pas de lumière dans la salle de bain. Madame Halime KILIC 0486599906" at bounding box center [839, 110] width 1417 height 23
drag, startPoint x: 494, startPoint y: 102, endPoint x: 133, endPoint y: 111, distance: 361.1
click at [133, 111] on div "Tickets #2025/10/146/07581 650 - Charges Privatives Electricité 4 05/10/2025 07…" at bounding box center [839, 84] width 1443 height 155
click at [520, 102] on div "Pas de lumière dans la salle de bain. Madame Halime KILIC 0486599906" at bounding box center [839, 110] width 1417 height 23
click at [919, 528] on div "Terminé 01h00 07/10/2025 EN EN Pas de lampe dans la salle de bain et la hotte e…" at bounding box center [791, 478] width 544 height 519
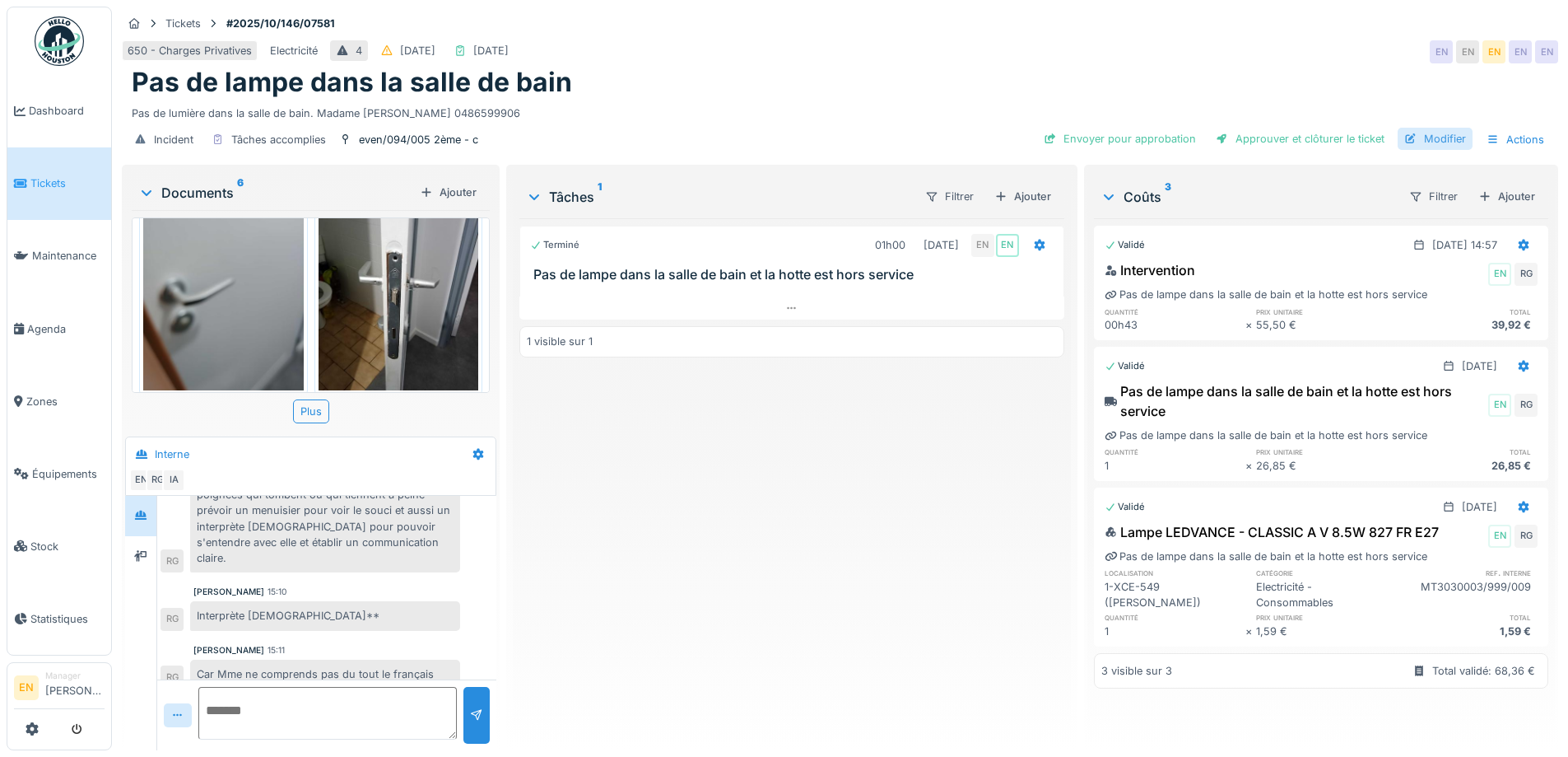
click at [1418, 128] on div "Modifier" at bounding box center [1435, 139] width 75 height 23
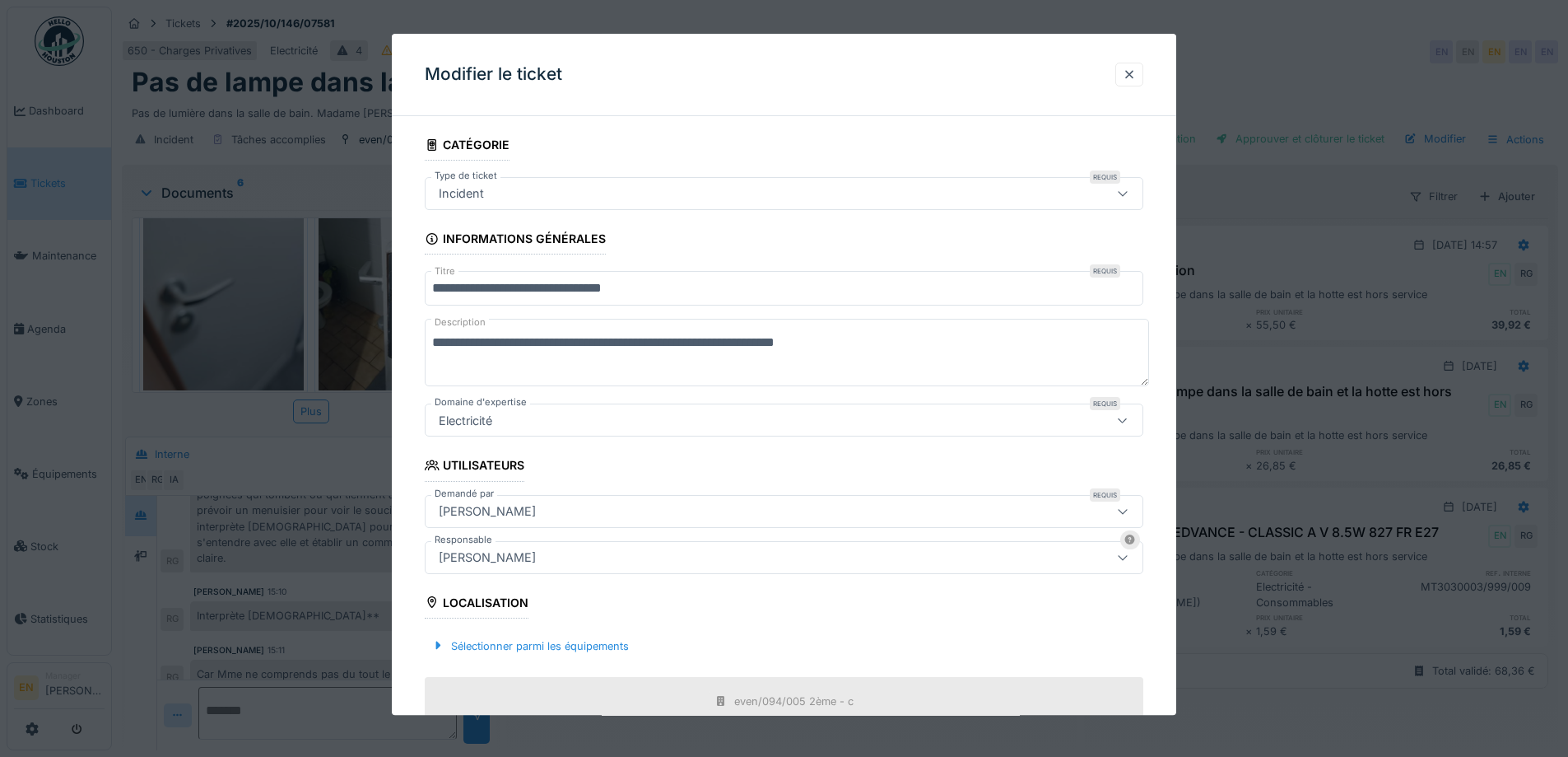
click at [621, 552] on div "[PERSON_NAME]" at bounding box center [742, 557] width 619 height 18
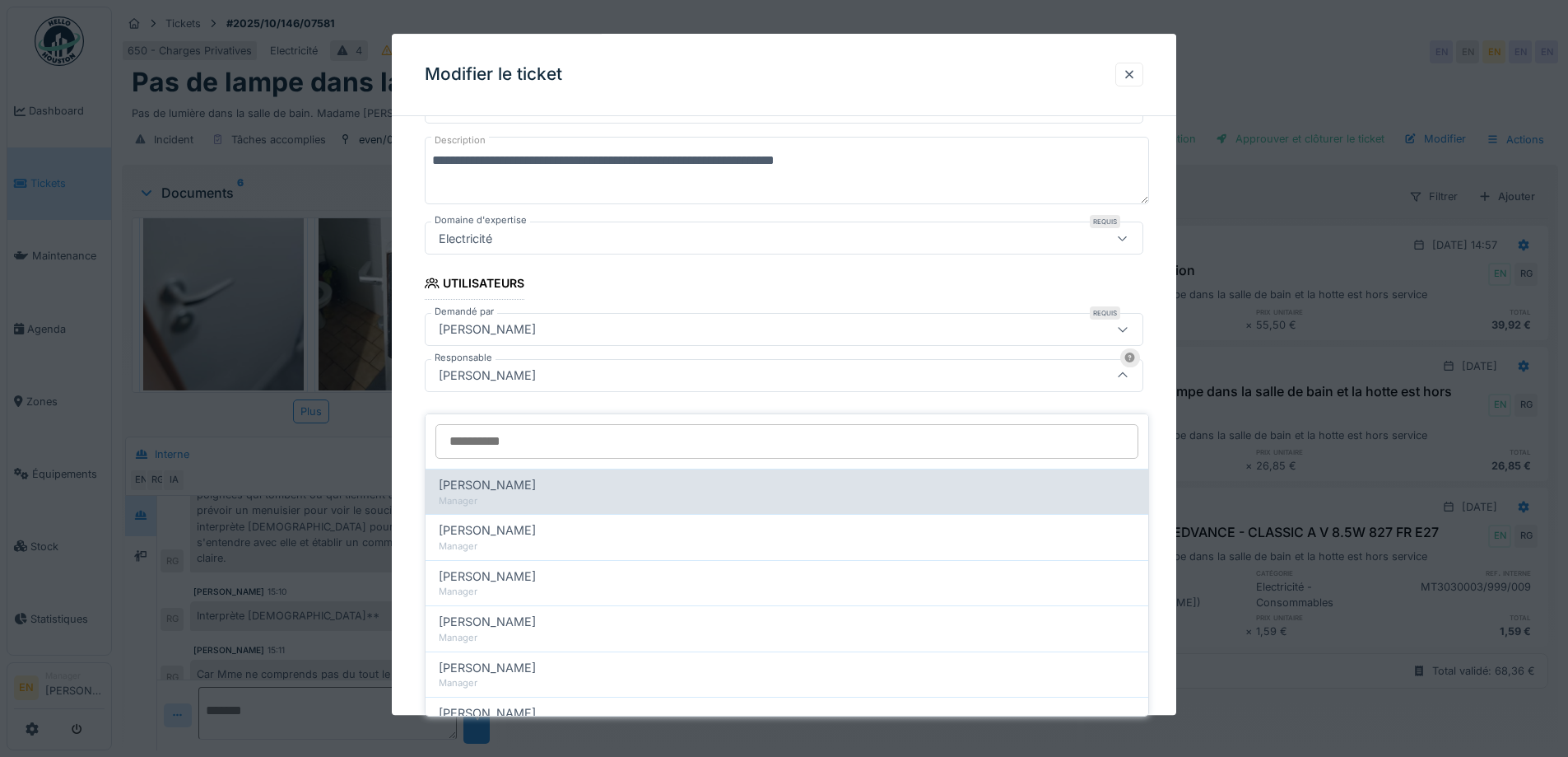
scroll to position [182, 0]
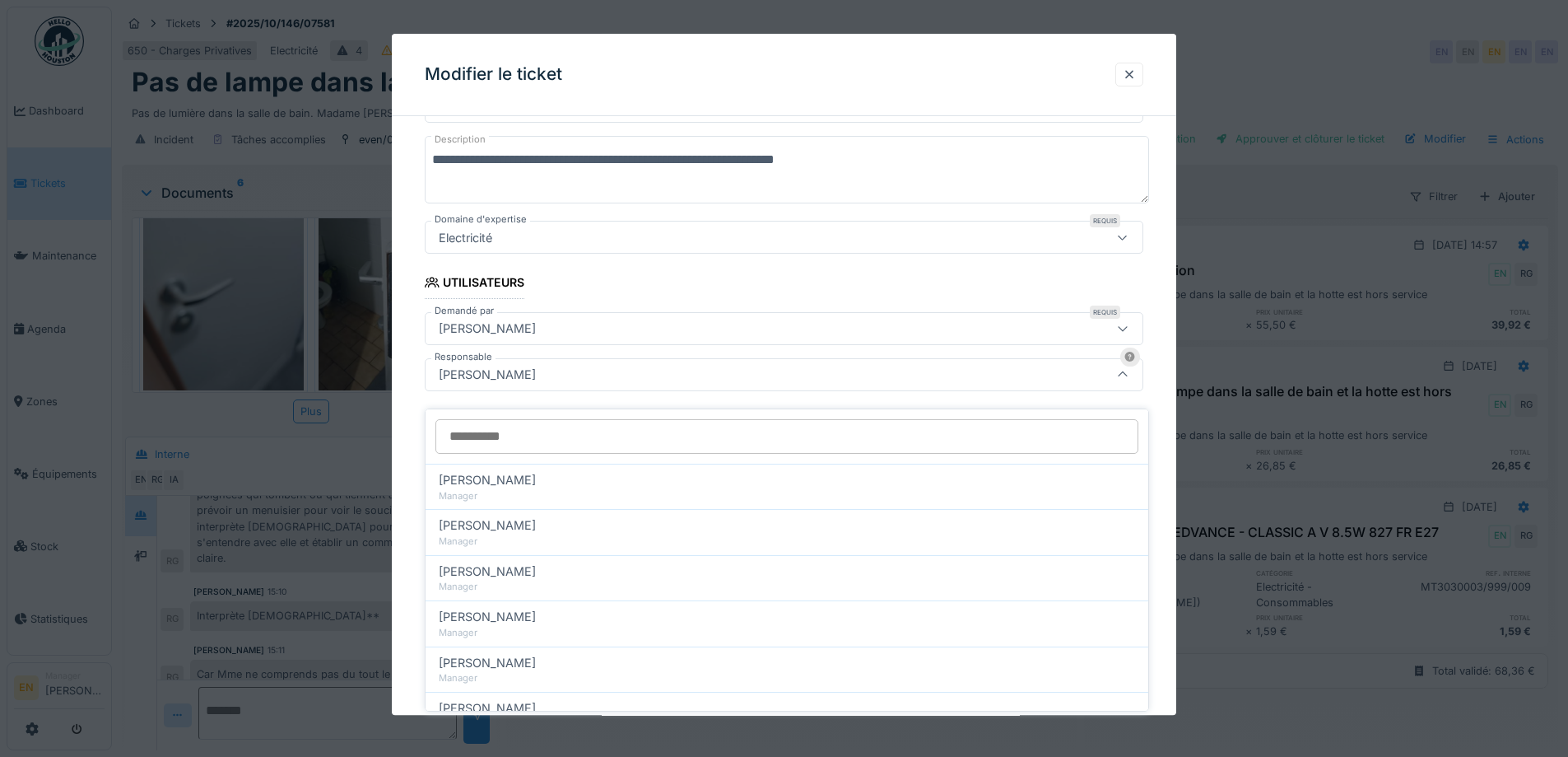
click at [602, 434] on input "Responsable" at bounding box center [787, 436] width 703 height 35
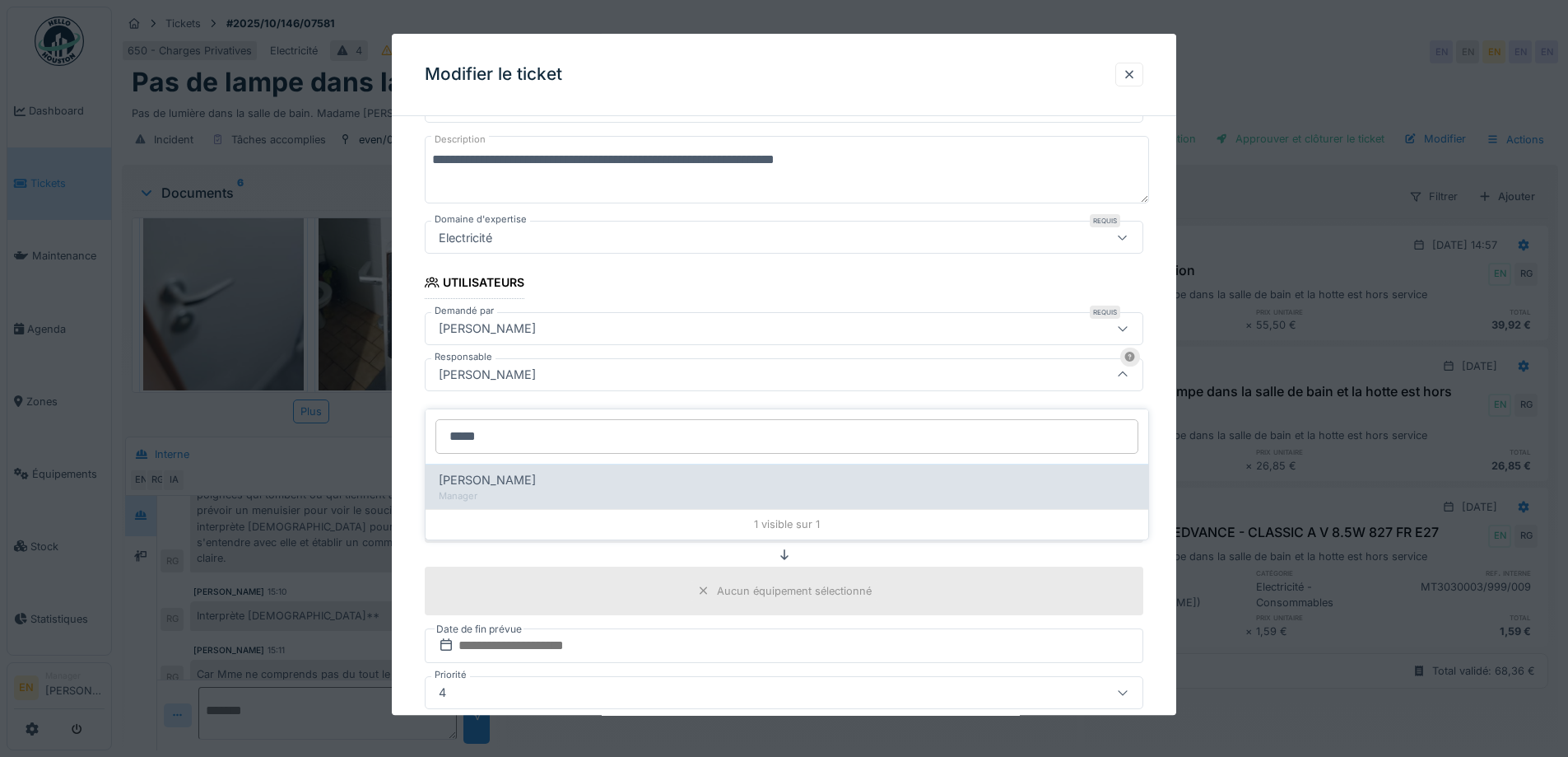
type input "*****"
click at [564, 471] on div "Christian Bassette" at bounding box center [787, 480] width 697 height 18
type input "****"
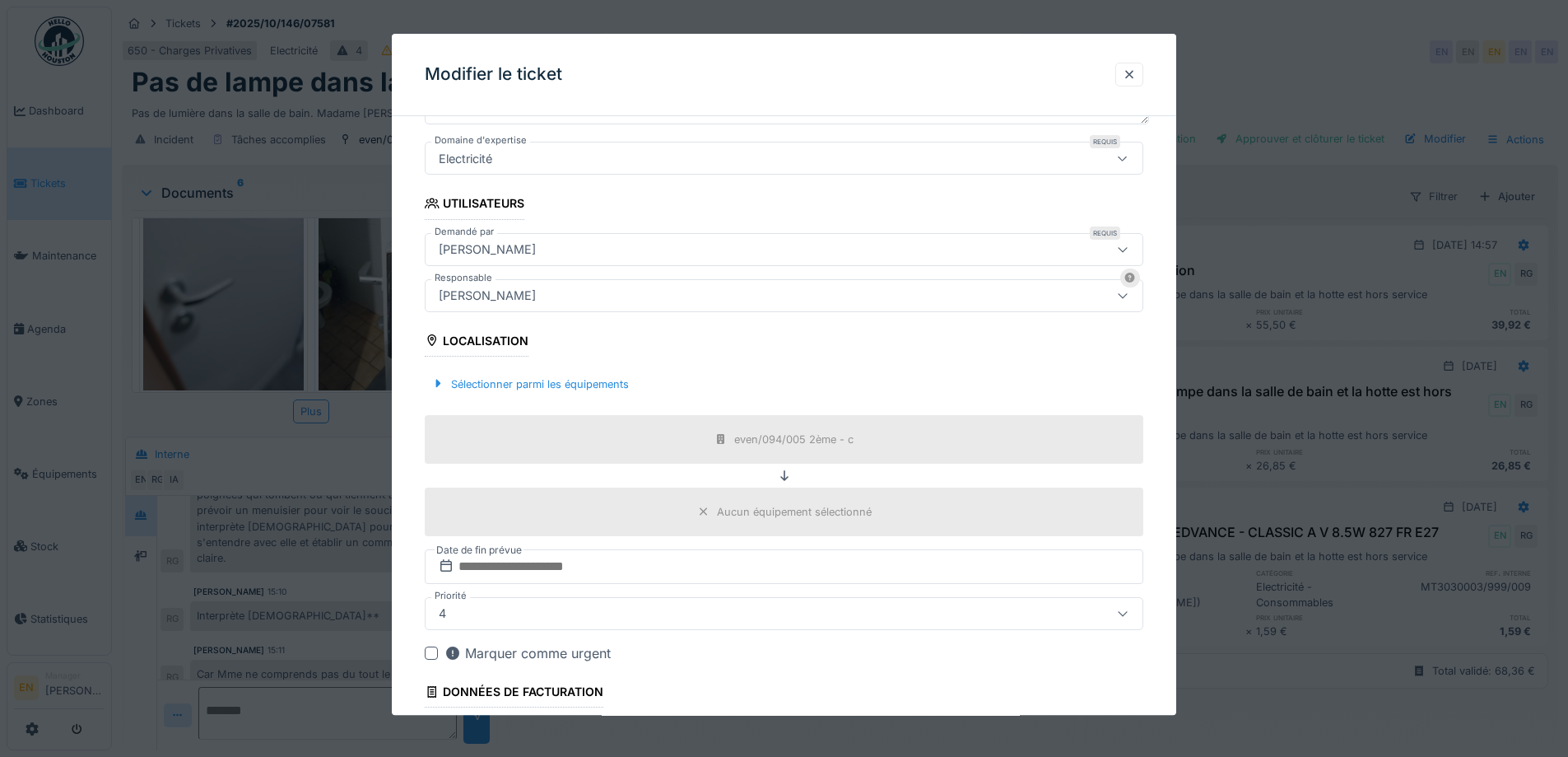
scroll to position [398, 0]
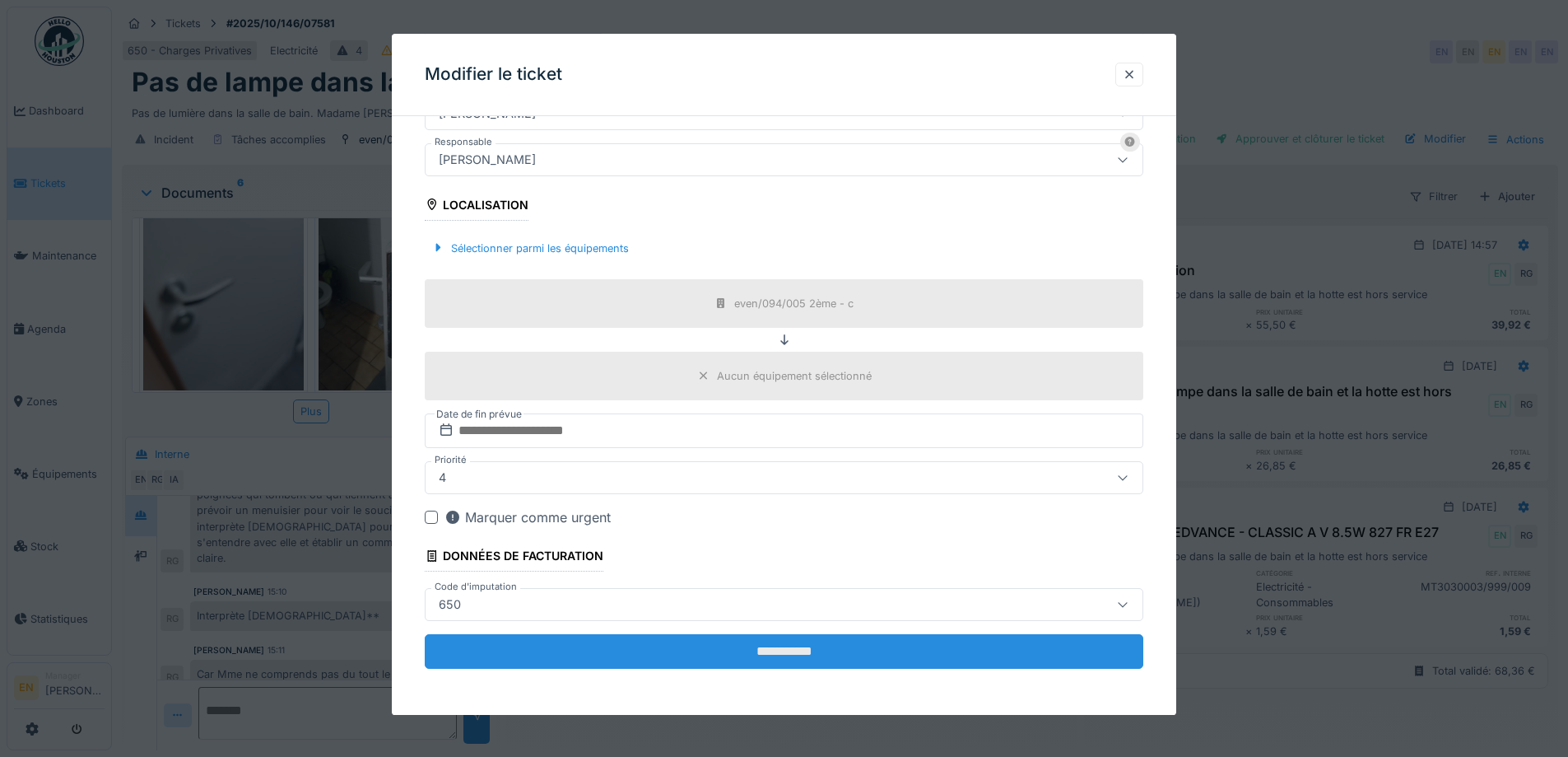
click at [794, 653] on input "**********" at bounding box center [784, 651] width 718 height 35
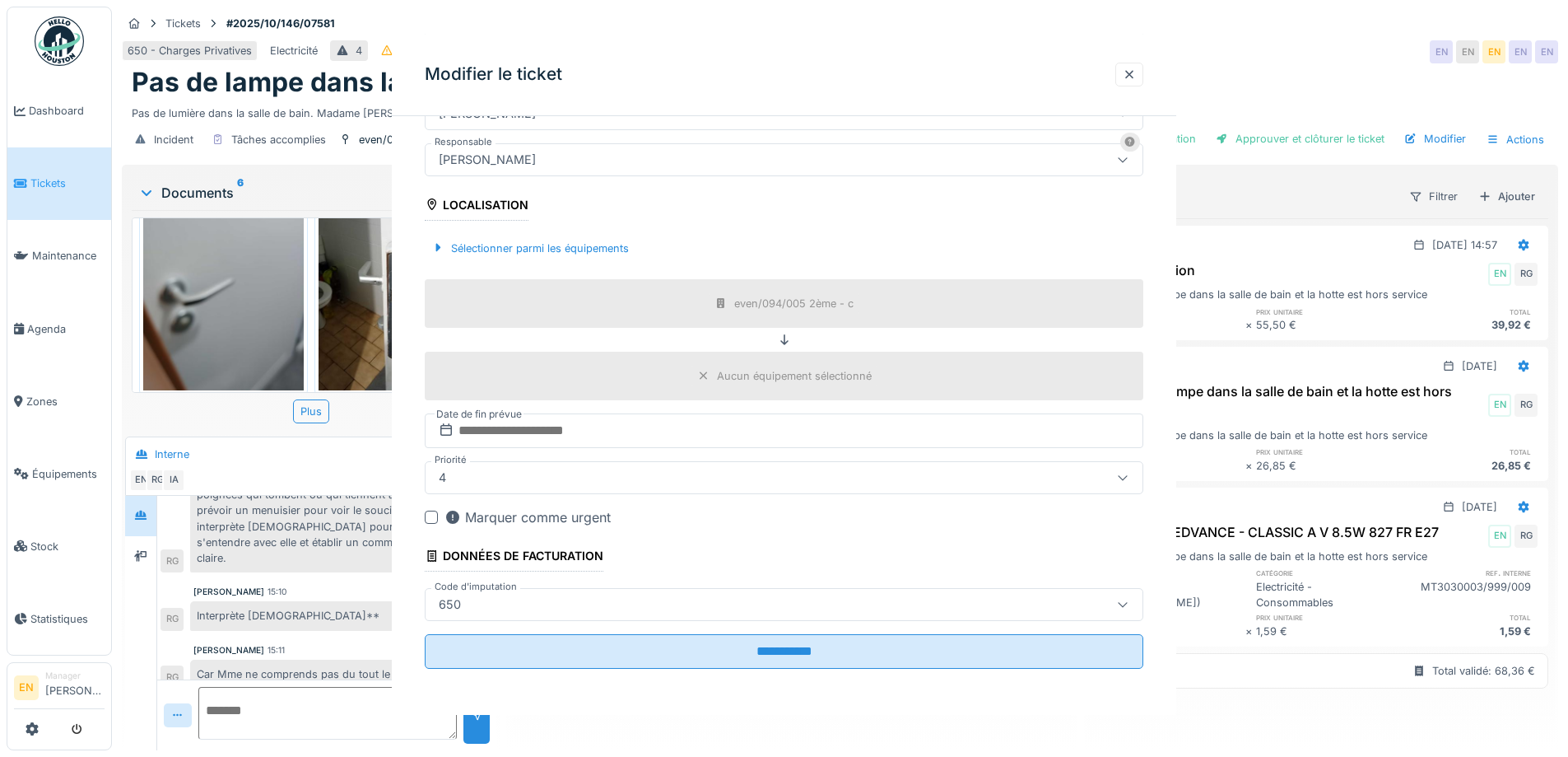
scroll to position [0, 0]
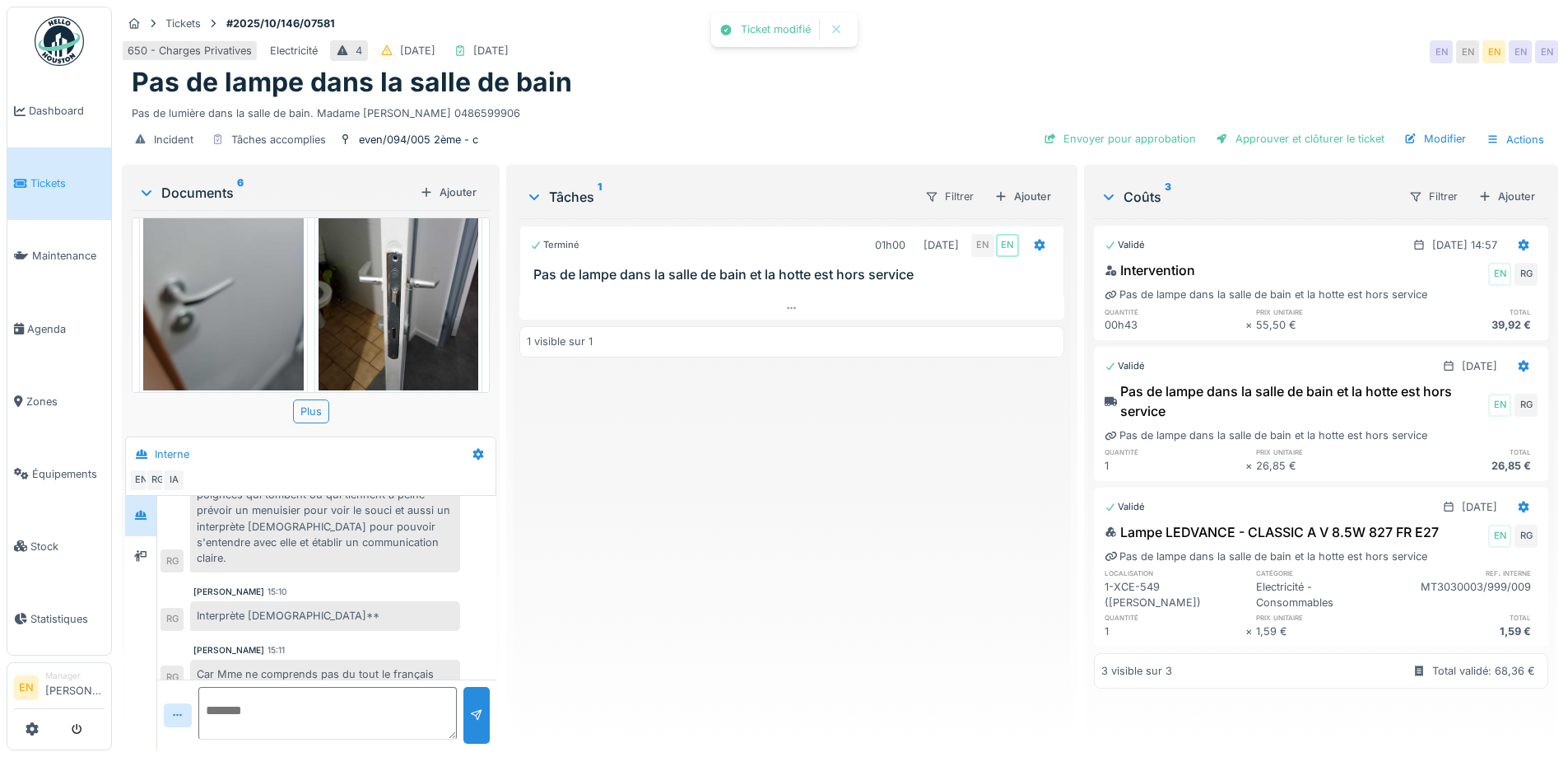
click at [809, 460] on div "Terminé 01h00 07/10/2025 EN EN Pas de lampe dans la salle de bain et la hotte e…" at bounding box center [791, 478] width 544 height 519
click at [1149, 39] on div "650 - Charges Privatives Electricité 4 05/10/2025 07/10/2025 EN EN CB EN EN" at bounding box center [840, 52] width 1436 height 30
click at [1147, 128] on div "Envoyer pour approbation" at bounding box center [1120, 139] width 165 height 23
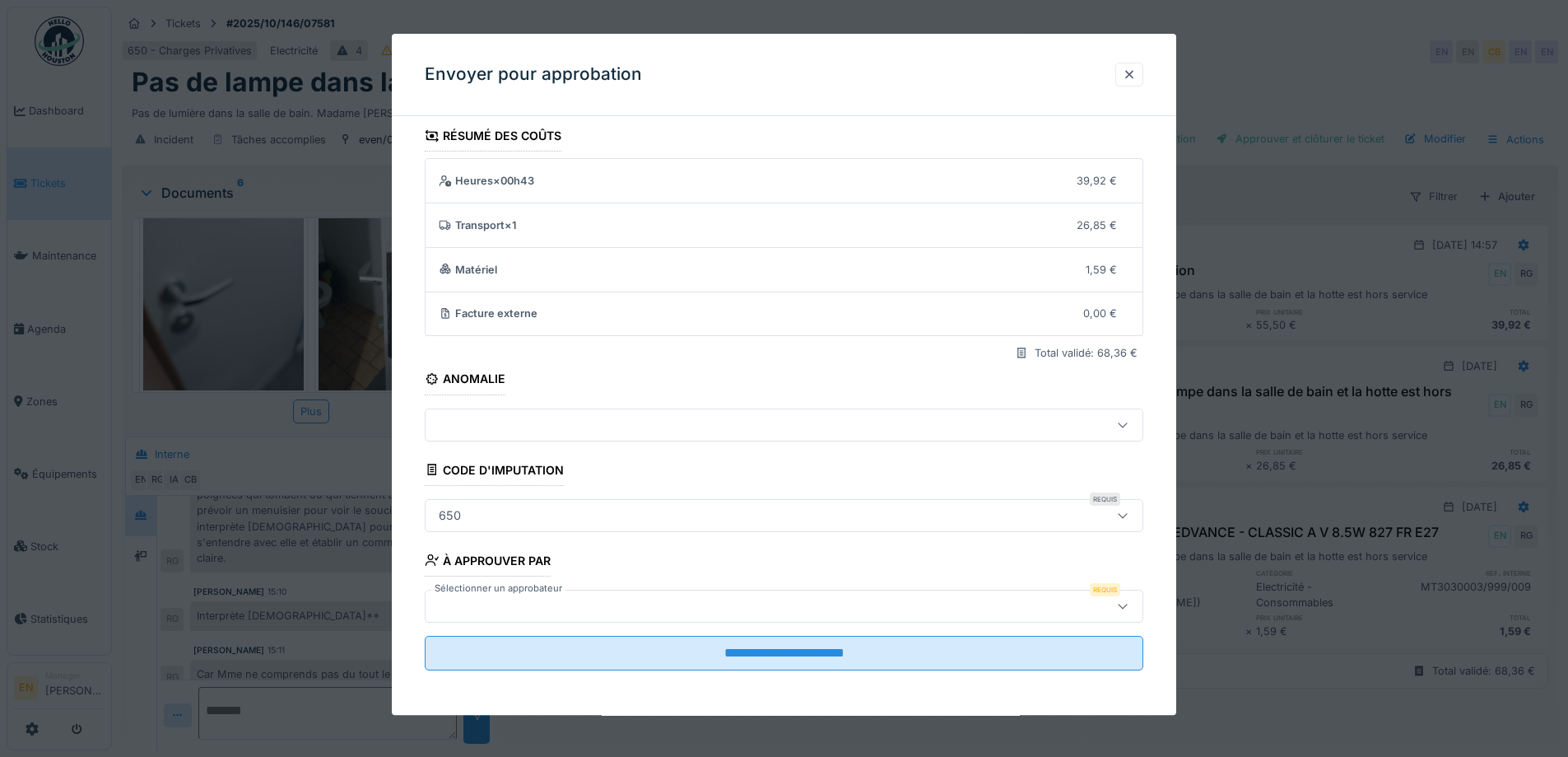
scroll to position [10, 0]
click at [1128, 600] on icon at bounding box center [1122, 603] width 13 height 10
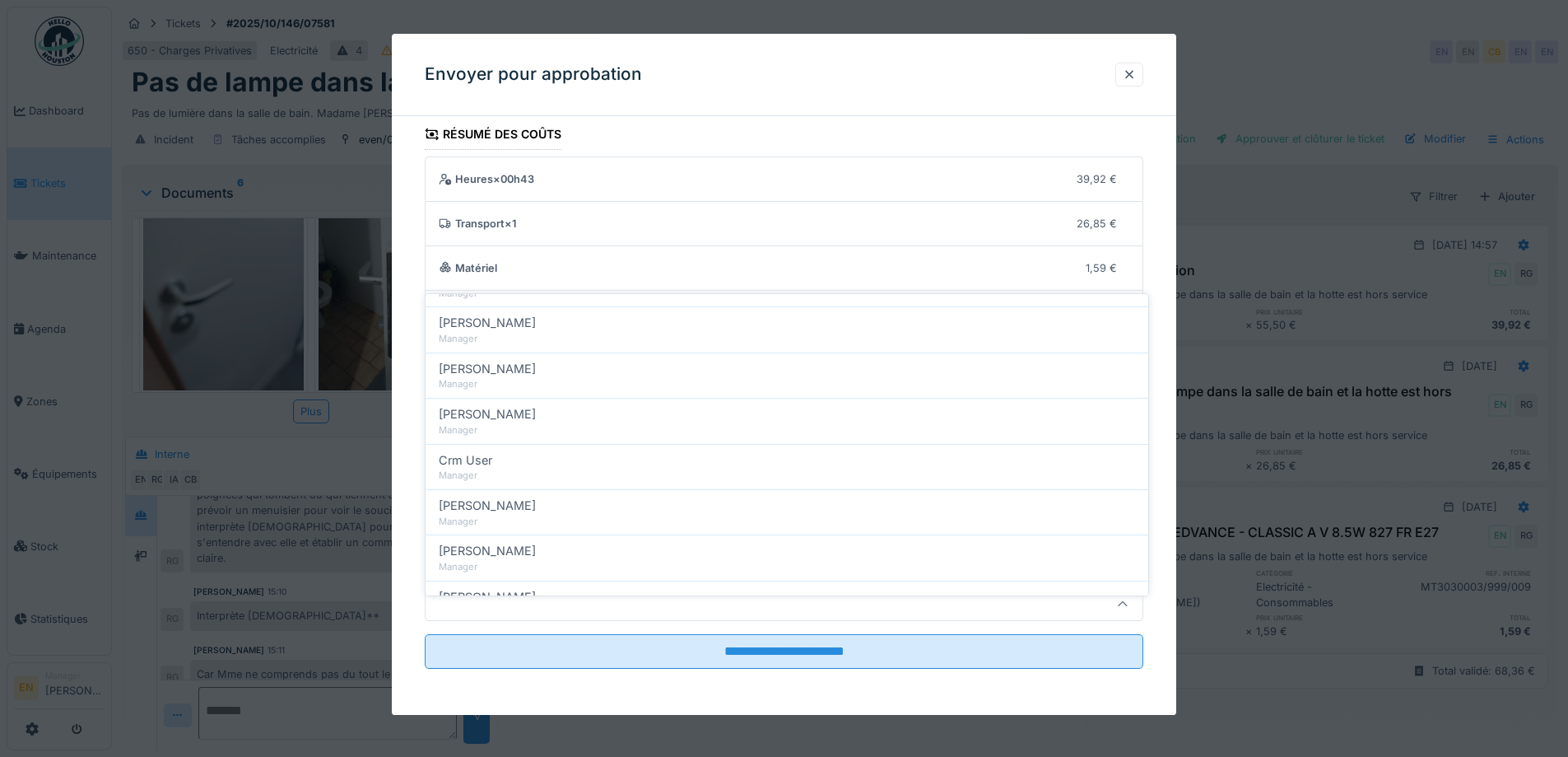
scroll to position [329, 0]
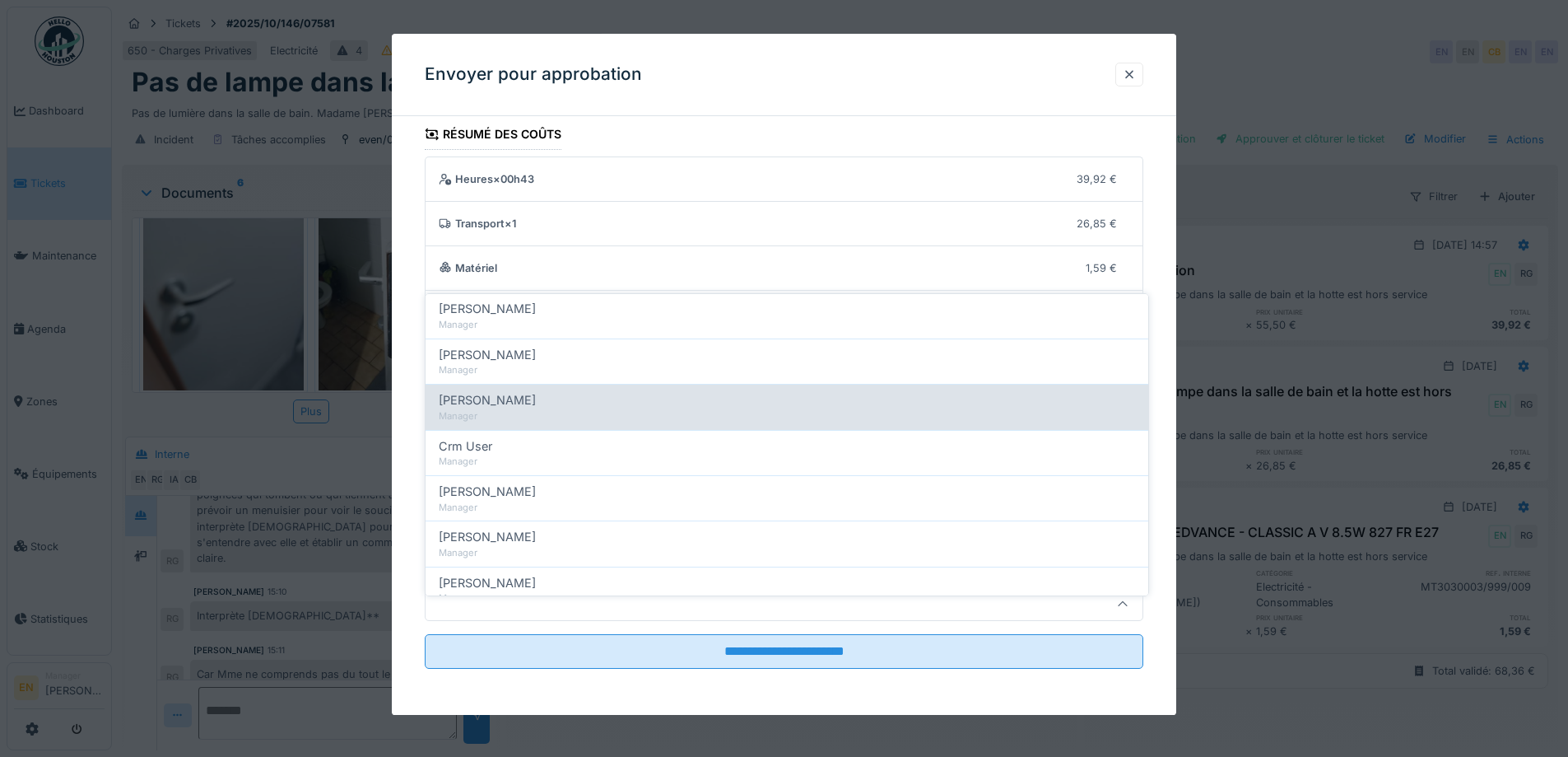
click at [526, 391] on span "Christian Bassette" at bounding box center [487, 400] width 97 height 18
type input "****"
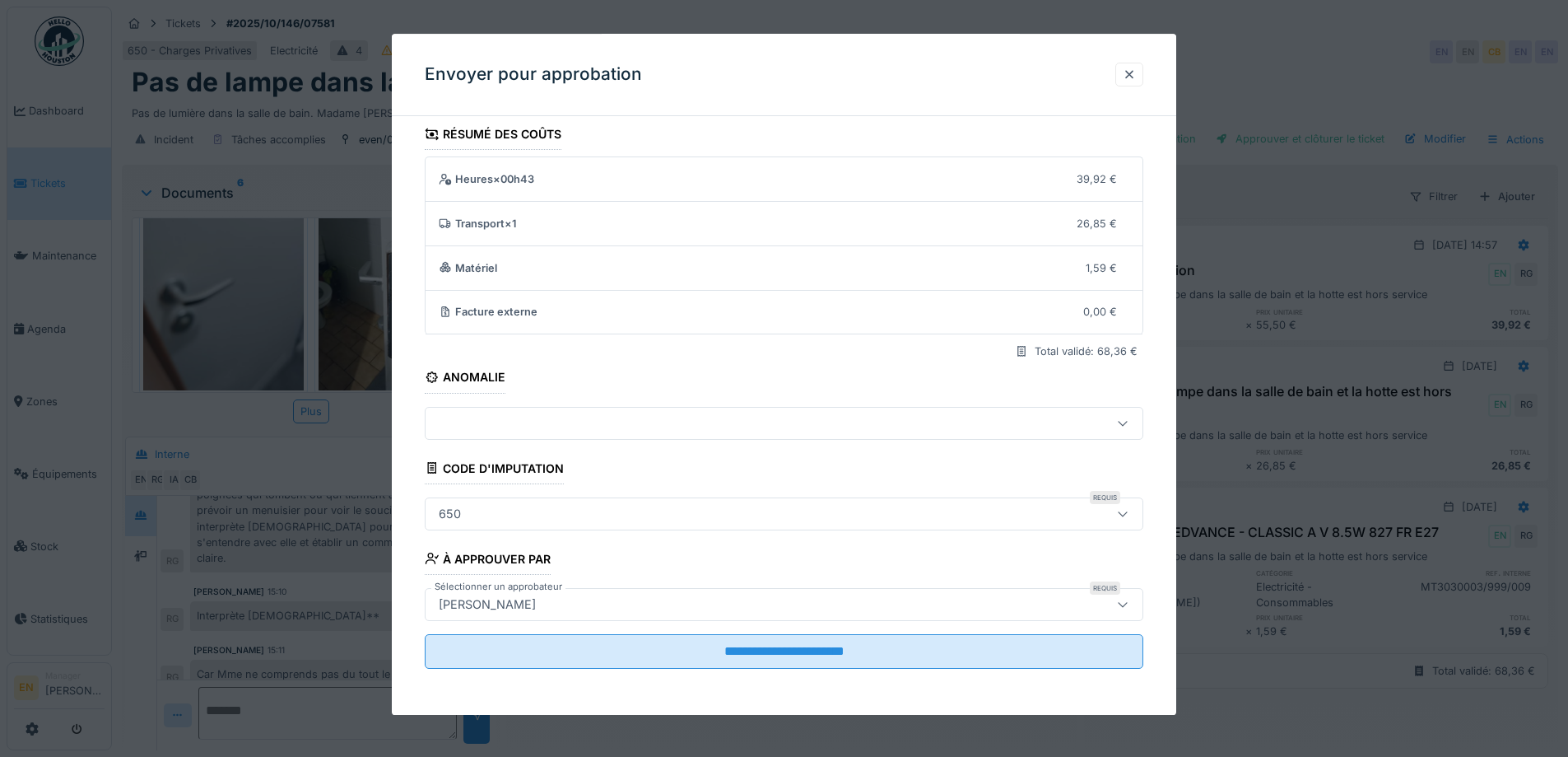
scroll to position [12, 0]
click at [762, 466] on fieldset "**********" at bounding box center [784, 400] width 718 height 563
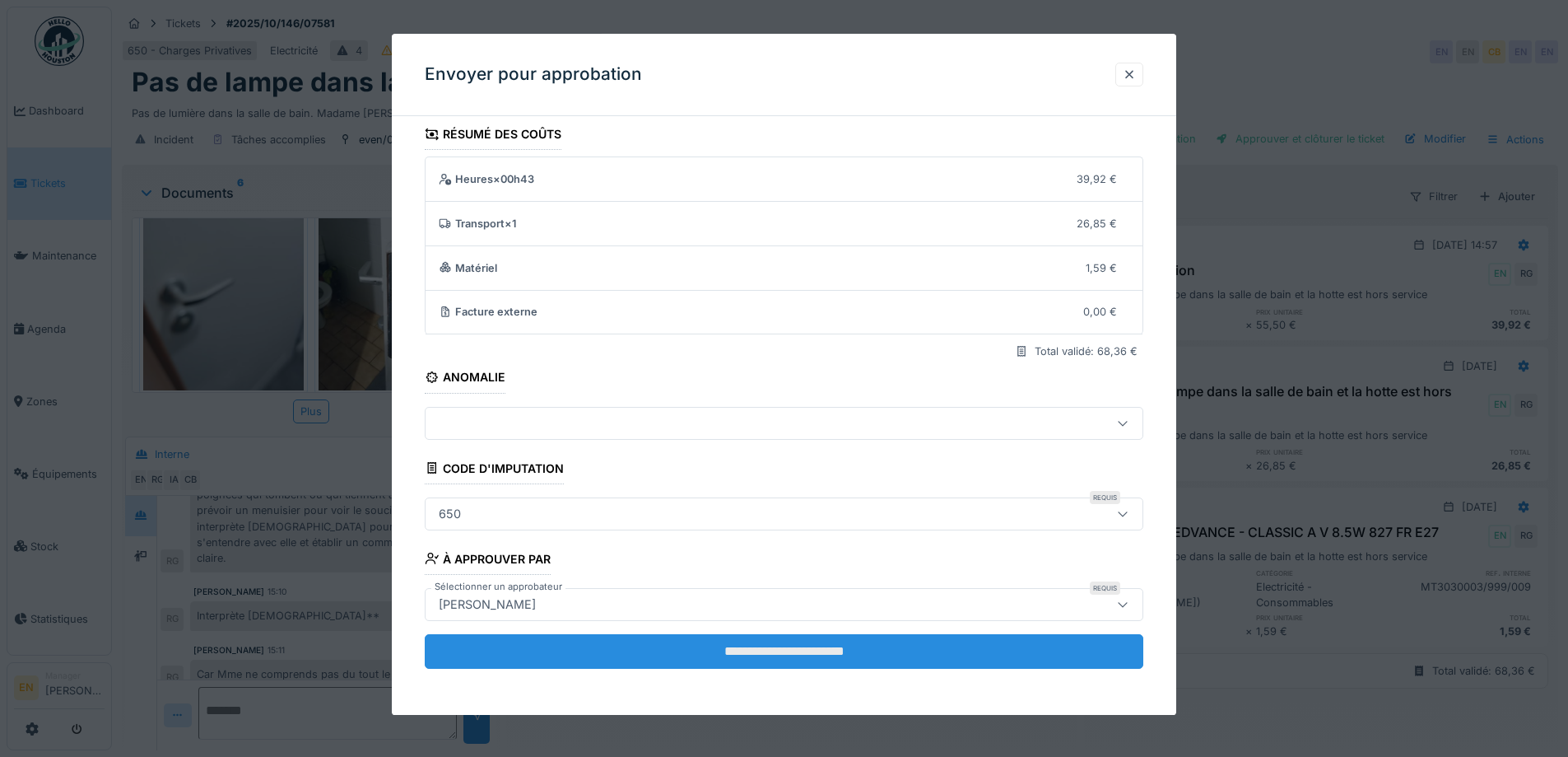
click at [795, 650] on input "**********" at bounding box center [784, 651] width 718 height 35
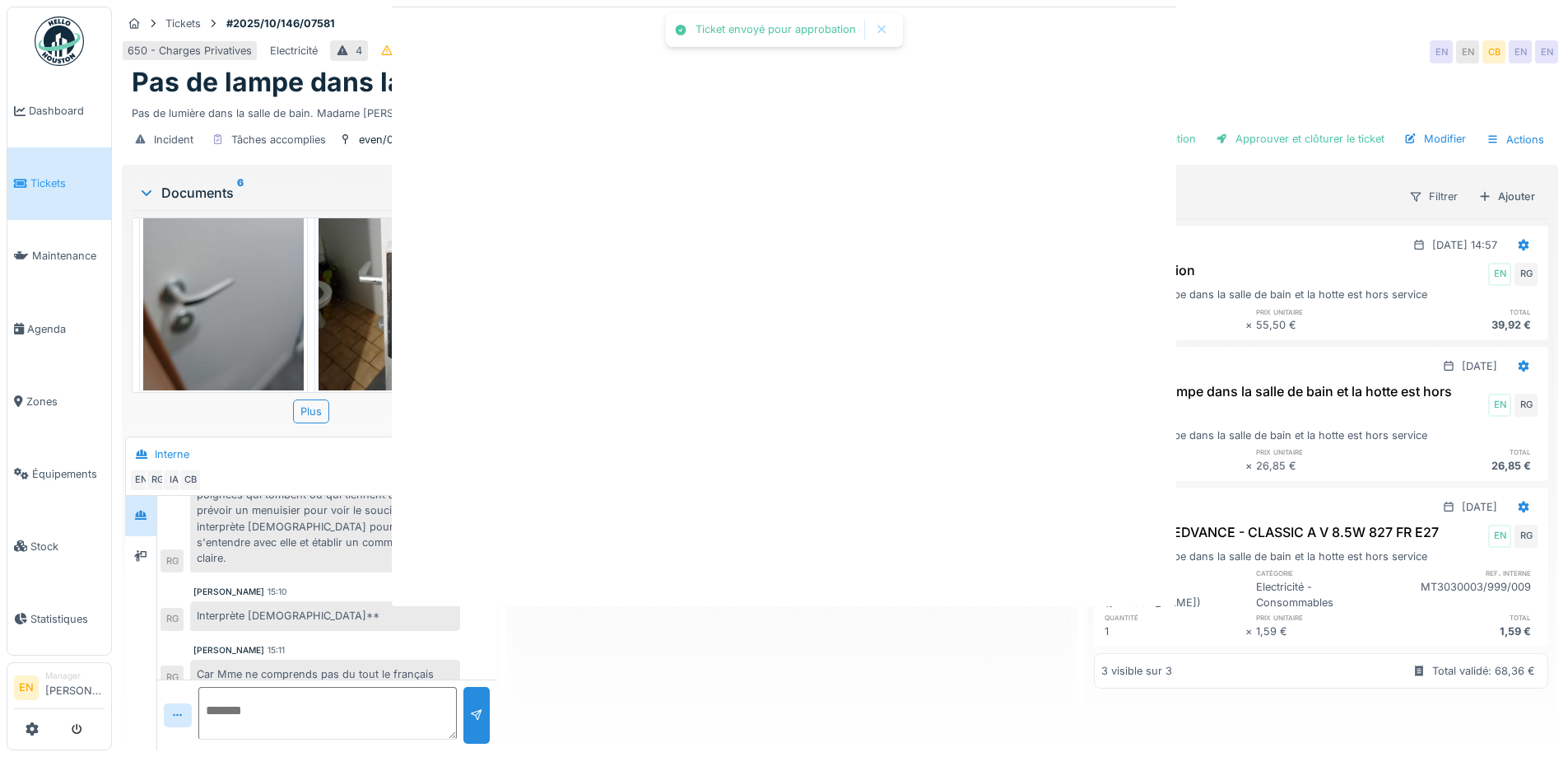
scroll to position [0, 0]
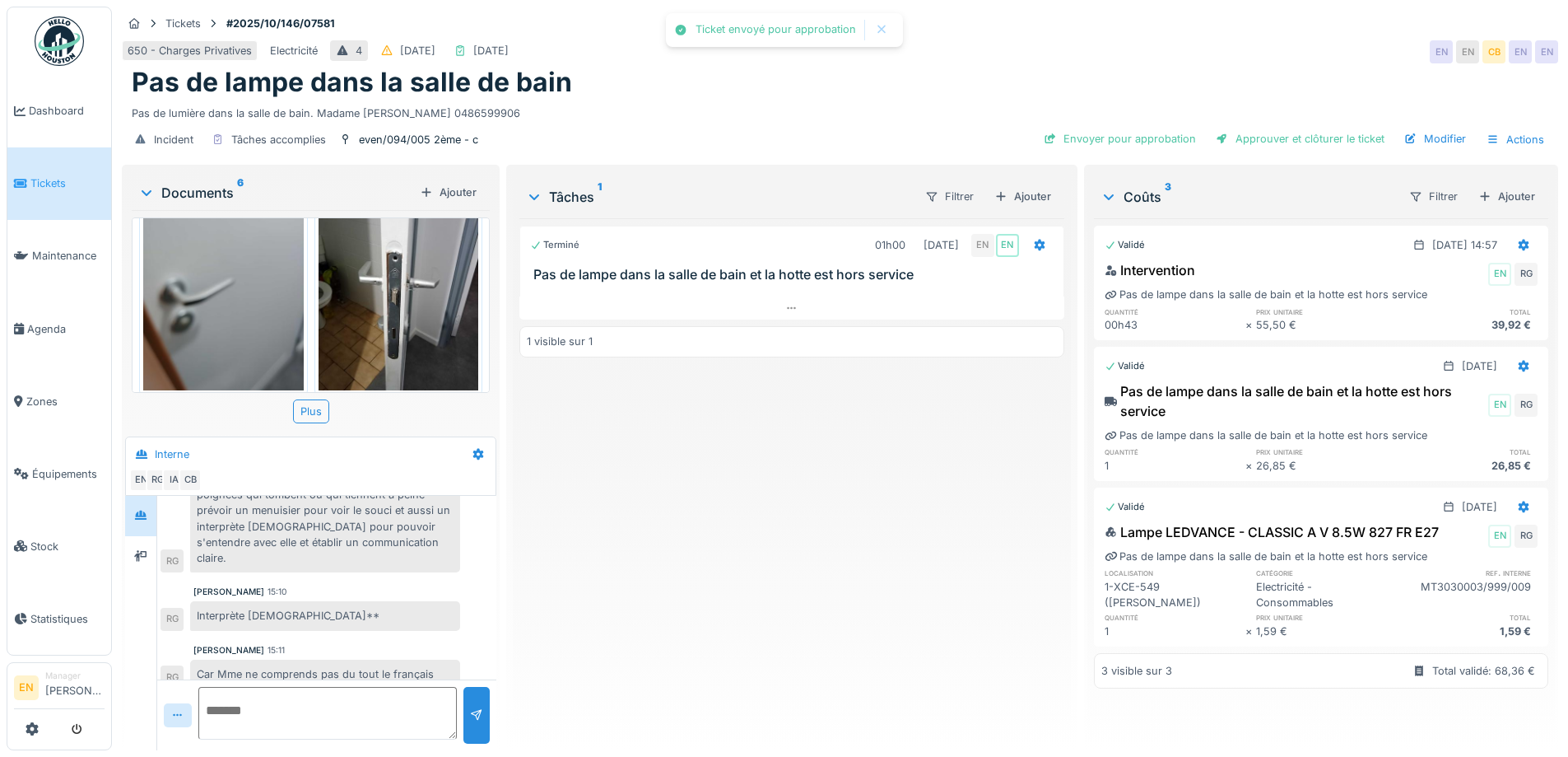
click at [774, 623] on div "Terminé 01h00 07/10/2025 EN EN Pas de lampe dans la salle de bain et la hotte e…" at bounding box center [791, 478] width 544 height 519
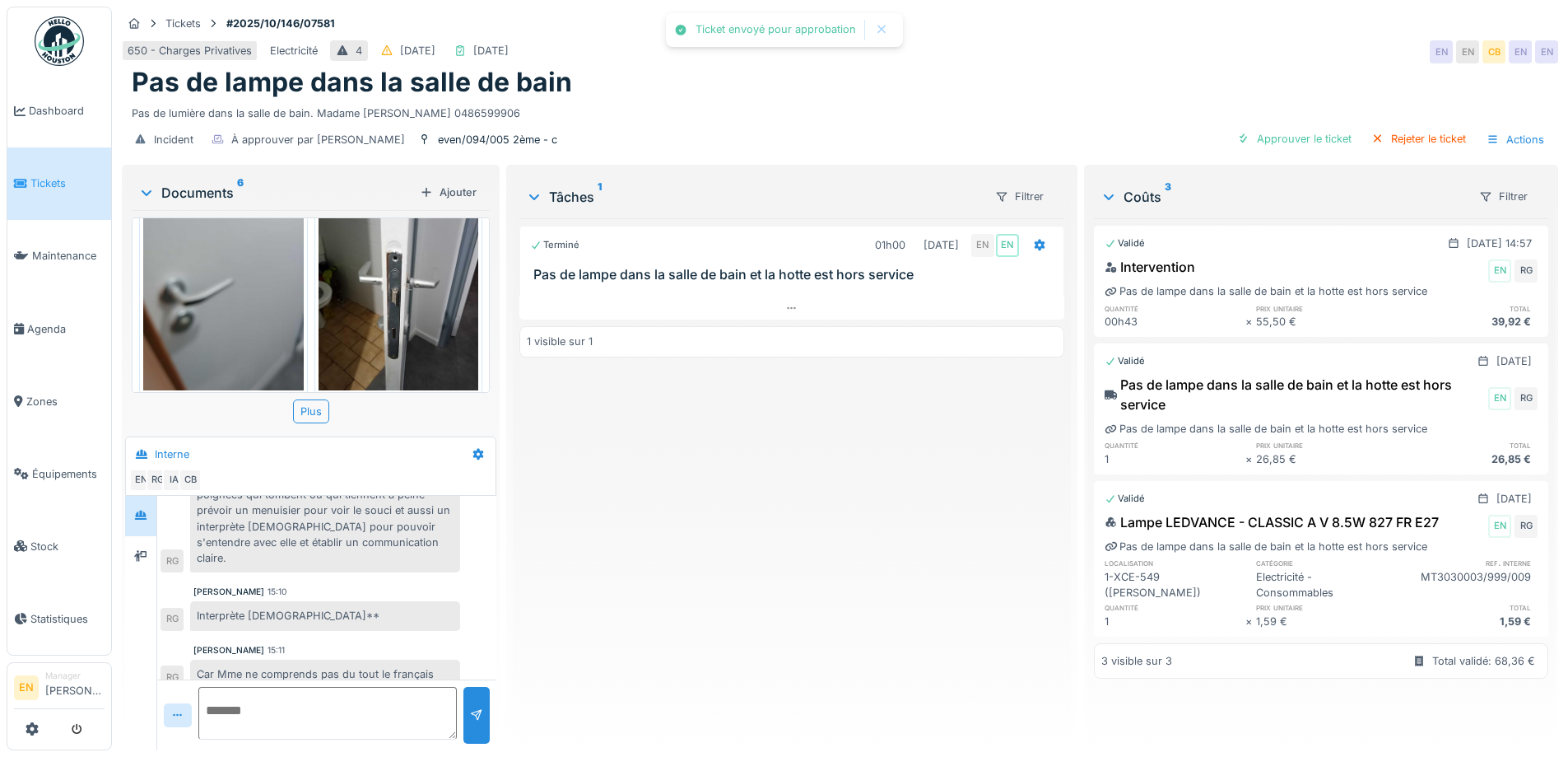
click at [770, 612] on div "Terminé 01h00 07/10/2025 EN EN Pas de lampe dans la salle de bain et la hotte e…" at bounding box center [791, 478] width 544 height 519
click at [757, 625] on div "Terminé 01h00 07/10/2025 EN EN Pas de lampe dans la salle de bain et la hotte e…" at bounding box center [791, 478] width 544 height 519
click at [711, 568] on div "Terminé 01h00 07/10/2025 EN EN Pas de lampe dans la salle de bain et la hotte e…" at bounding box center [791, 478] width 544 height 519
click at [770, 67] on div "Pas de lampe dans la salle de bain" at bounding box center [839, 82] width 1417 height 31
click at [1041, 41] on div "650 - Charges Privatives Electricité 4 05/10/2025 07/10/2025 EN EN CB EN EN" at bounding box center [840, 52] width 1436 height 30
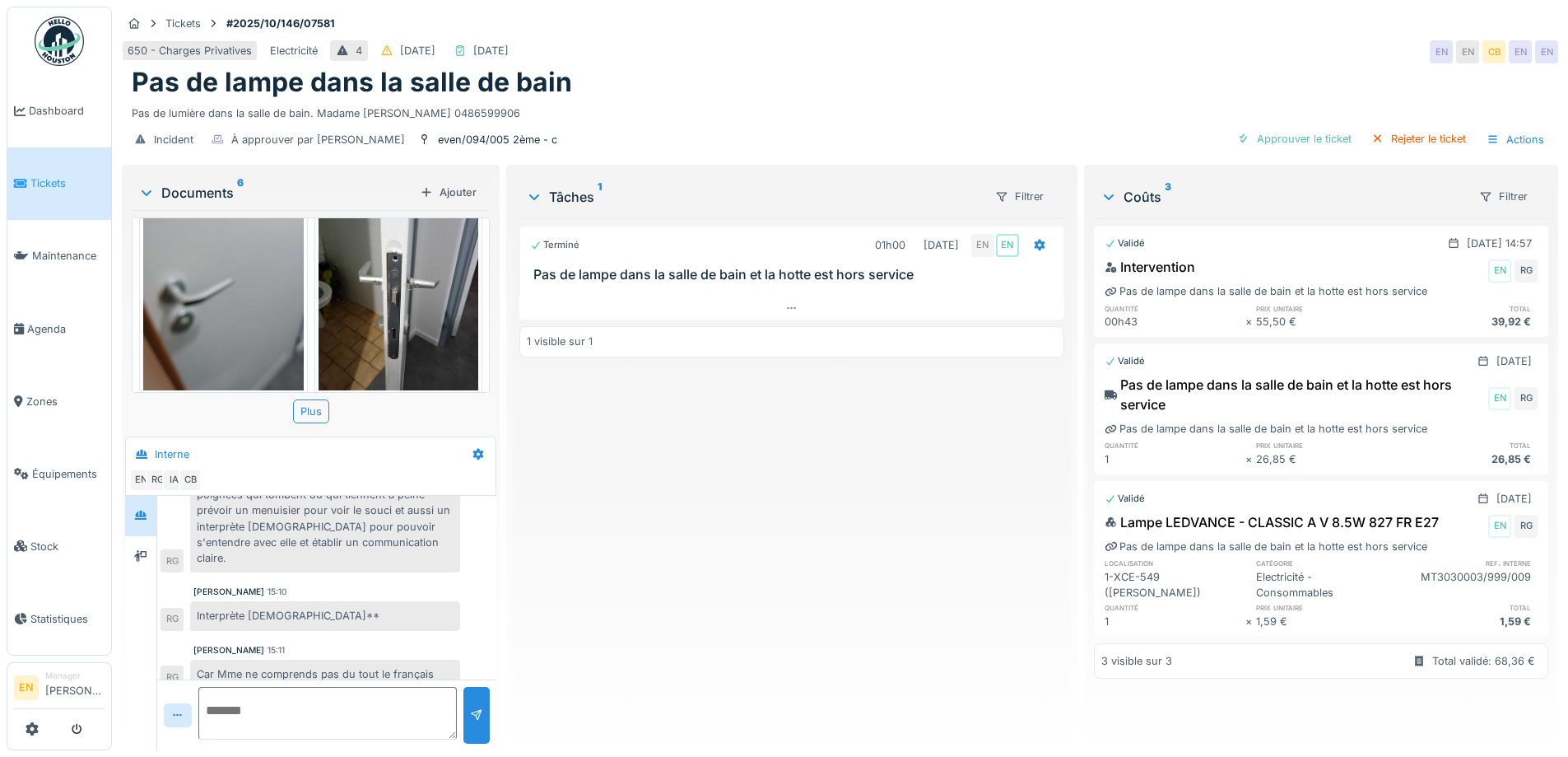
click at [1086, 67] on div "Pas de lampe dans la salle de bain" at bounding box center [839, 82] width 1417 height 31
click at [635, 607] on div "Terminé 01h00 07/10/2025 EN EN Pas de lampe dans la salle de bain et la hotte e…" at bounding box center [791, 478] width 544 height 519
click at [588, 597] on div "Terminé 01h00 07/10/2025 EN EN Pas de lampe dans la salle de bain et la hotte e…" at bounding box center [791, 478] width 544 height 519
click at [591, 594] on div "Terminé 01h00 07/10/2025 EN EN Pas de lampe dans la salle de bain et la hotte e…" at bounding box center [791, 478] width 544 height 519
drag, startPoint x: 1008, startPoint y: 67, endPoint x: 1044, endPoint y: 33, distance: 49.5
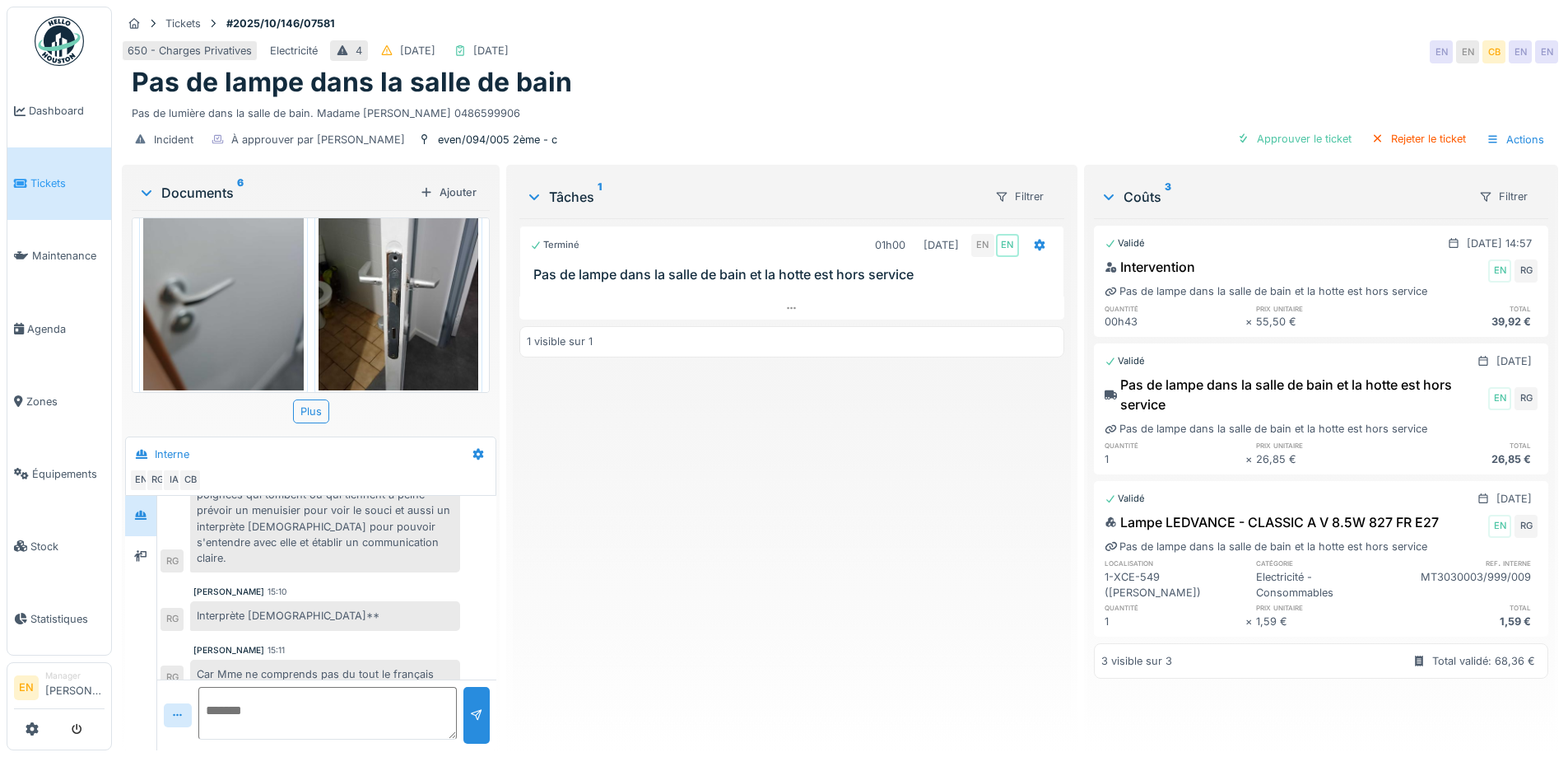
click at [1011, 67] on div "Pas de lampe dans la salle de bain" at bounding box center [839, 82] width 1417 height 31
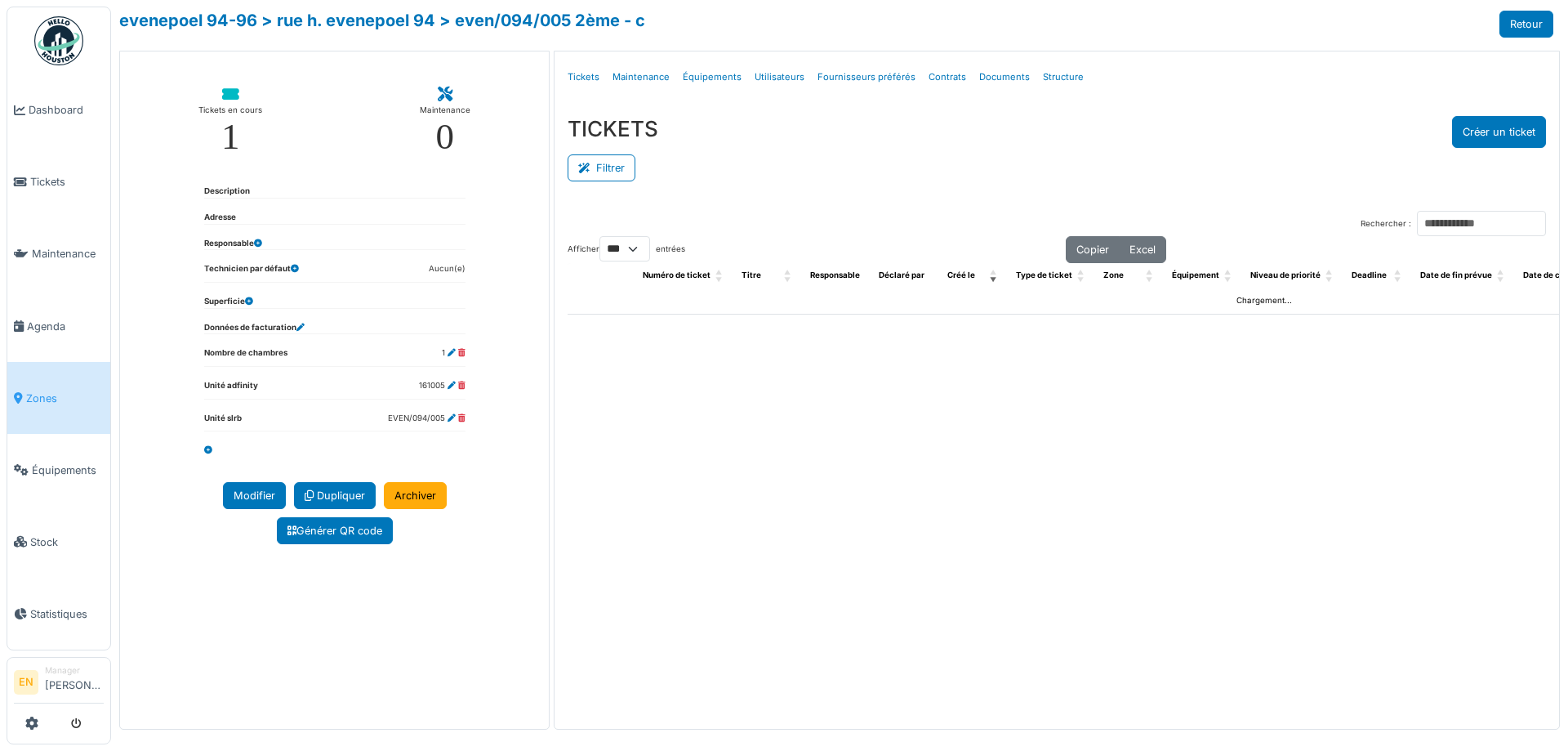
select select "***"
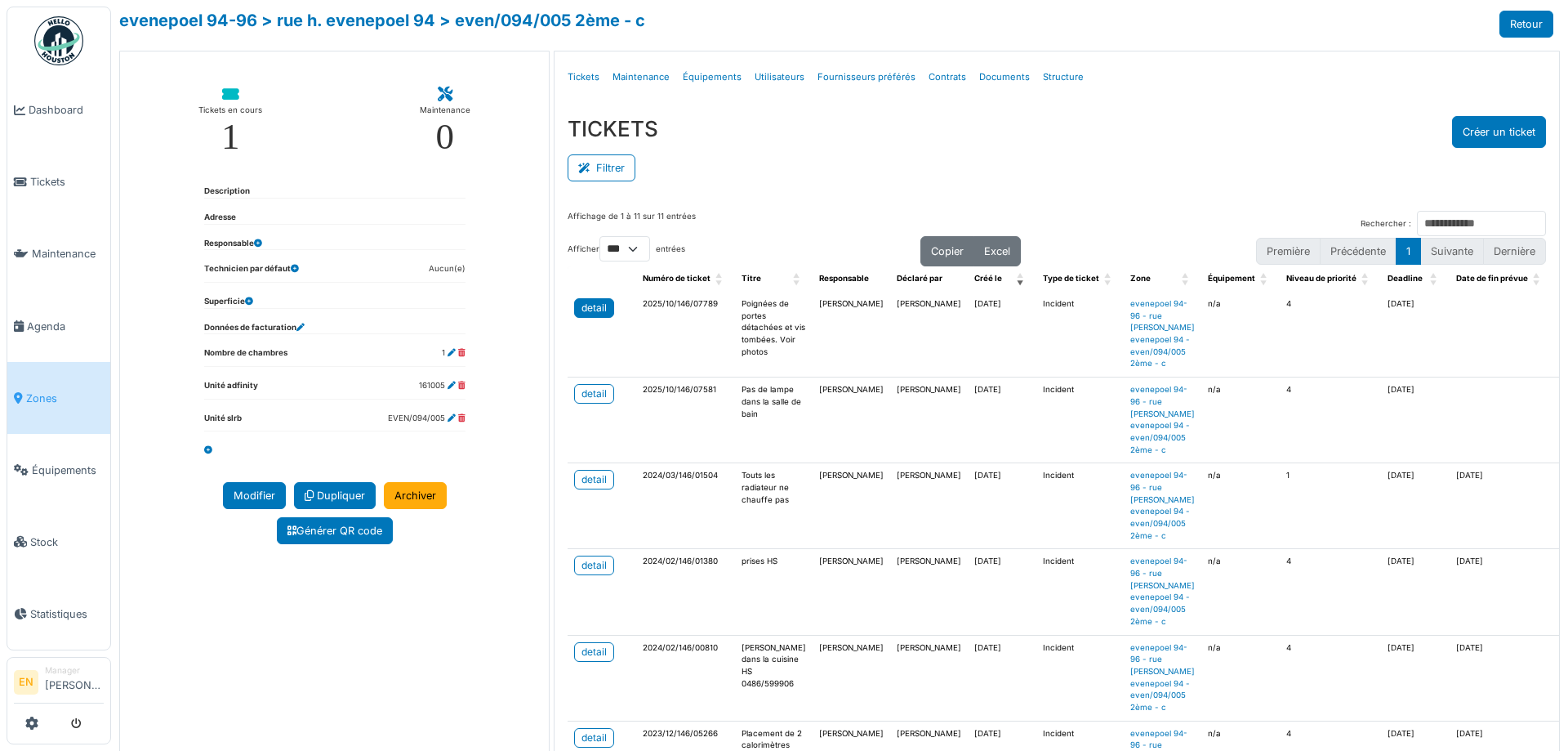
click at [590, 304] on div "detail" at bounding box center [593, 308] width 25 height 15
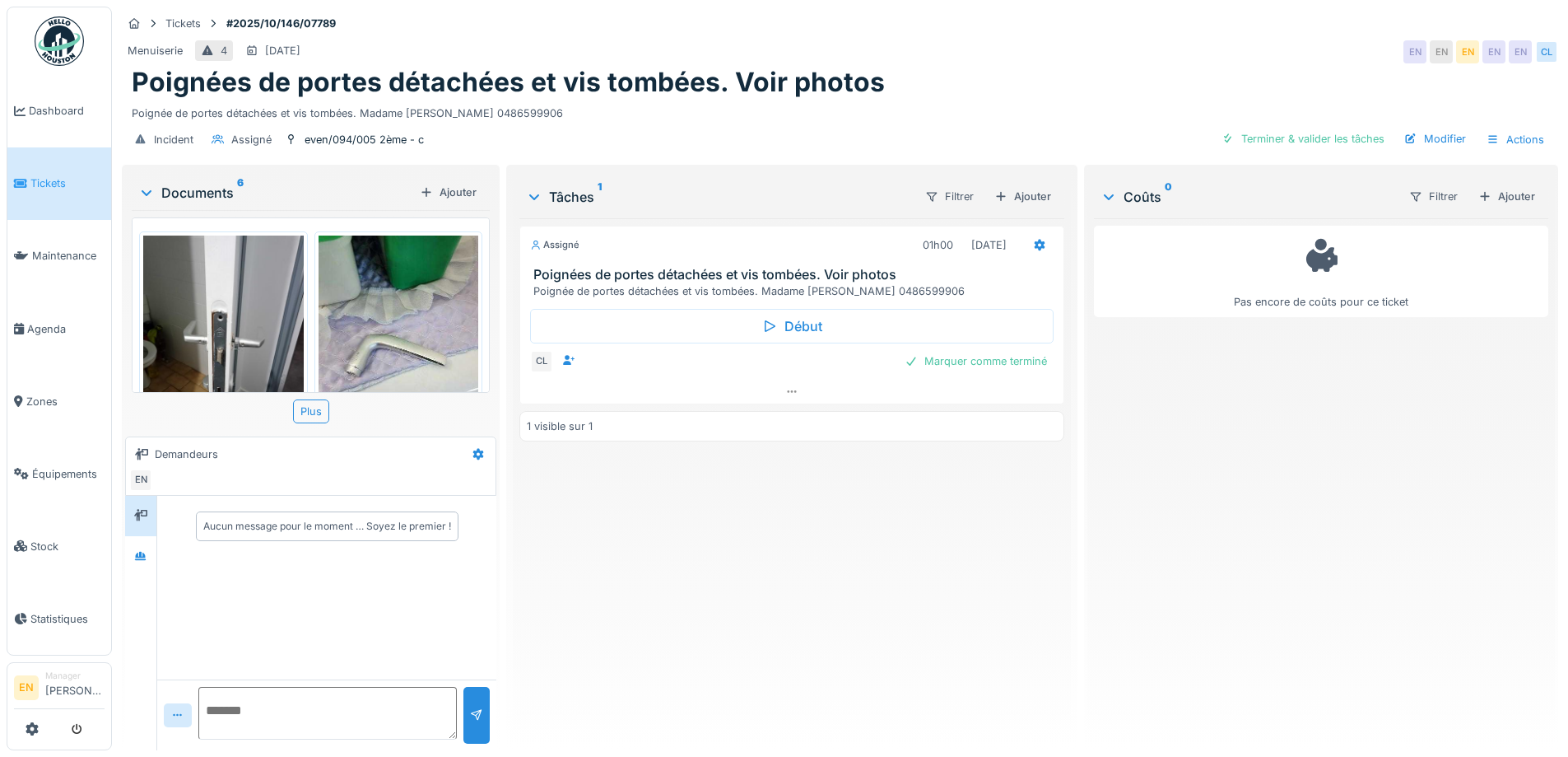
click at [945, 97] on div "Poignées de portes détachées et vis tombées. Voir photos" at bounding box center [839, 82] width 1417 height 31
click at [785, 394] on icon at bounding box center [792, 391] width 13 height 10
click at [1083, 53] on div "Menuiserie 4 12/10/2025 EN EN EN EN EN CL" at bounding box center [840, 52] width 1436 height 30
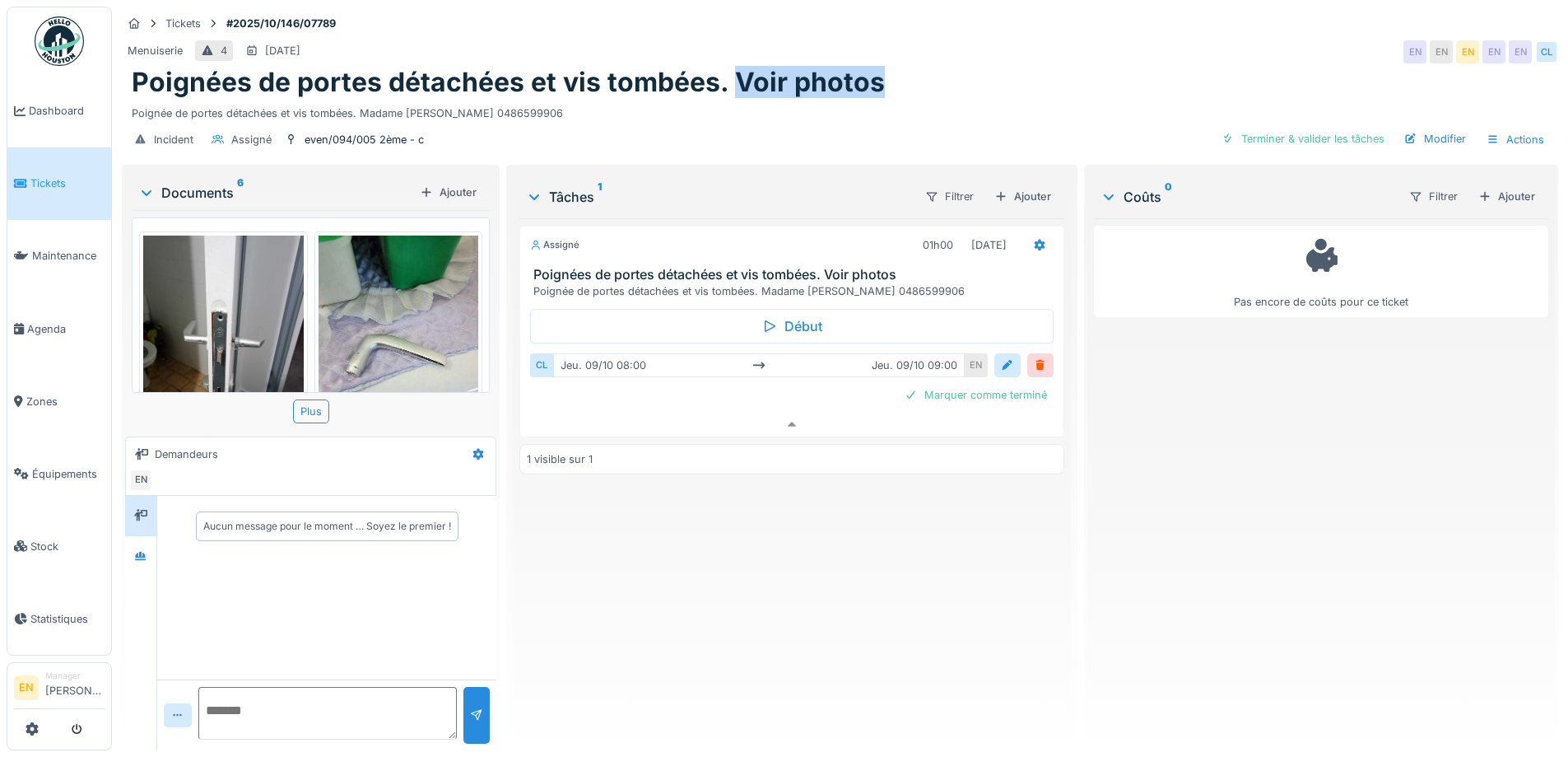
drag, startPoint x: 877, startPoint y: 70, endPoint x: 729, endPoint y: 75, distance: 148.1
click at [729, 75] on div "Poignées de portes détachées et vis tombées. Voir photos" at bounding box center [839, 82] width 1417 height 31
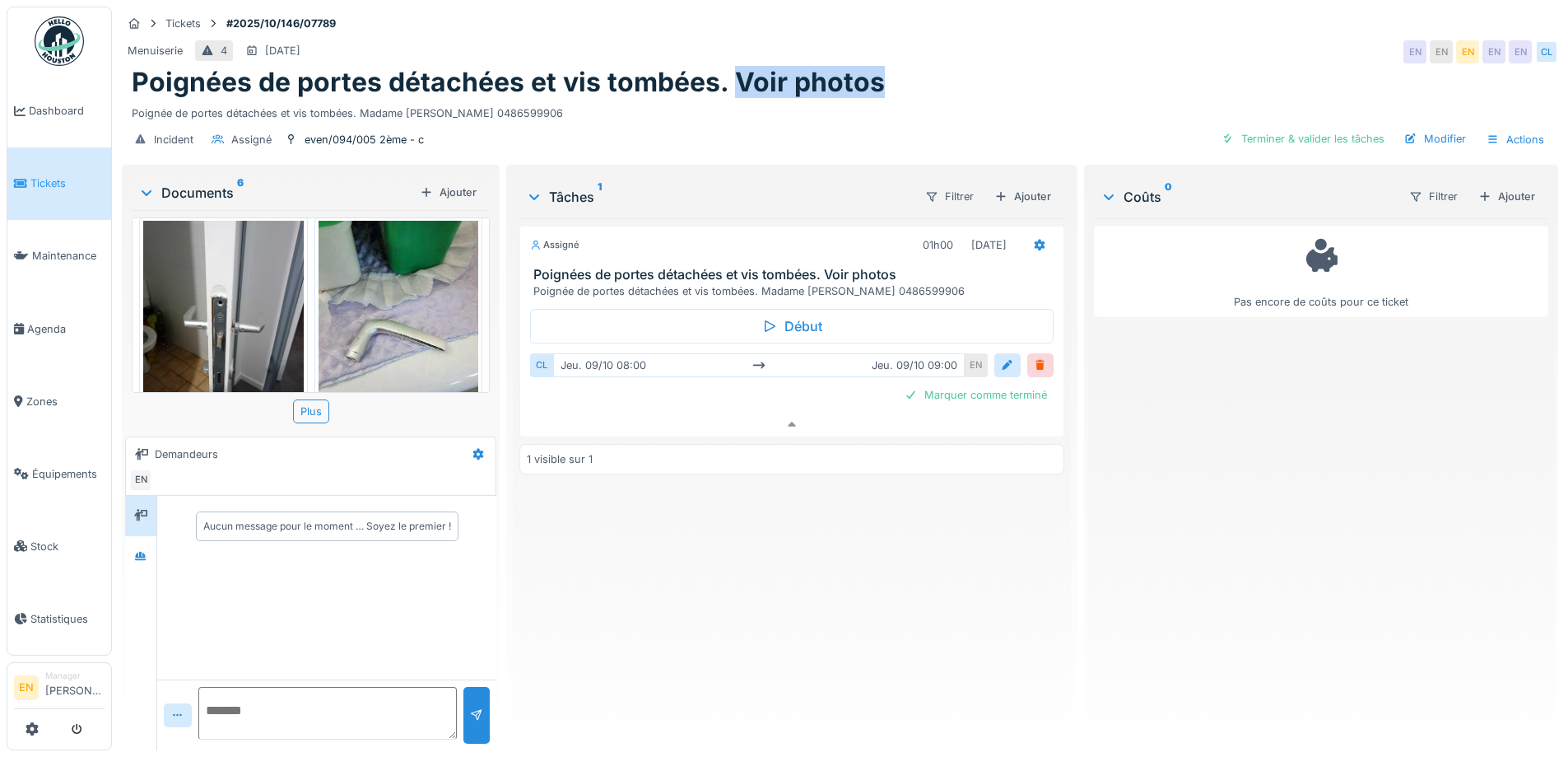
scroll to position [0, 0]
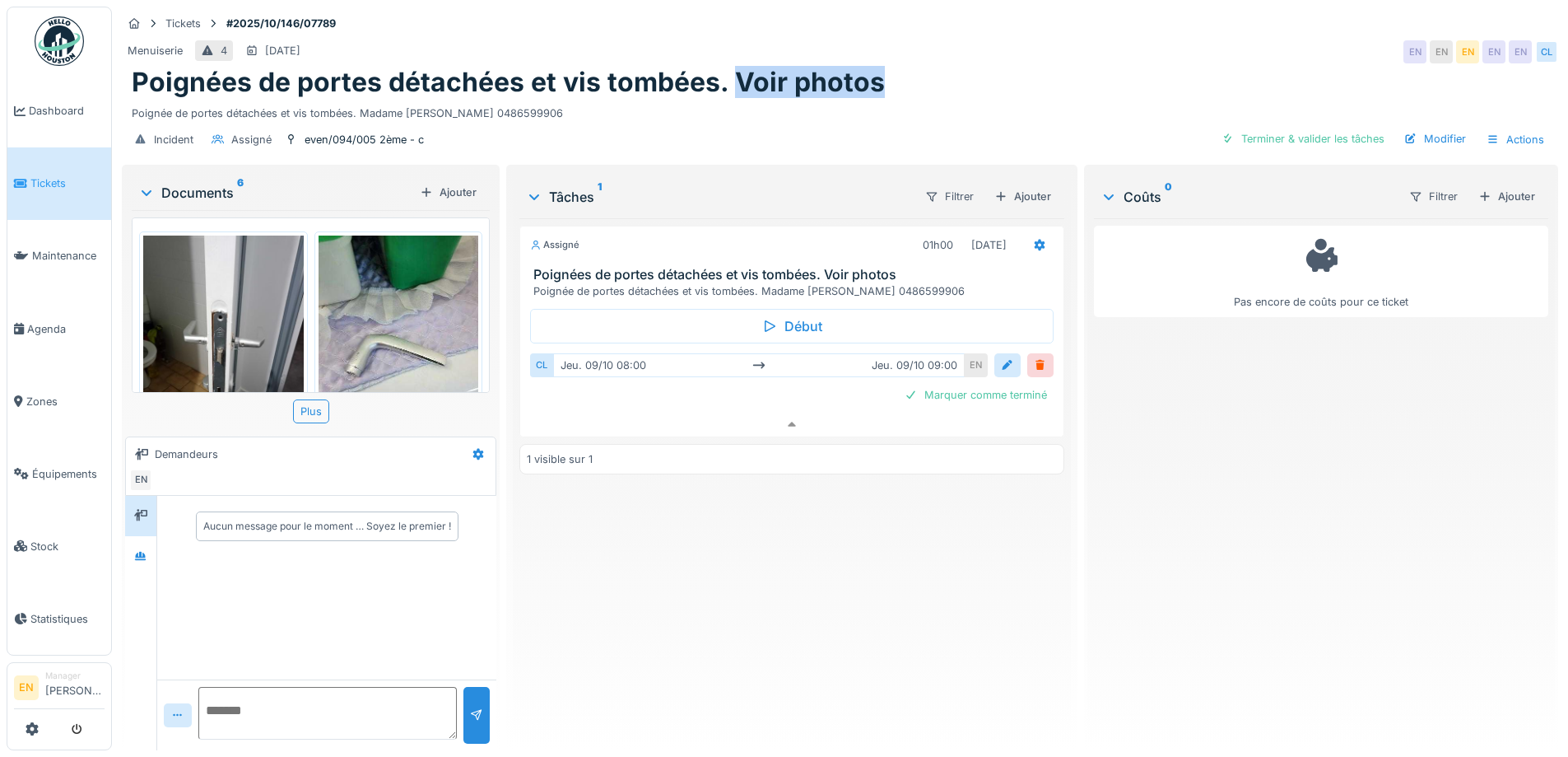
click at [969, 77] on div "Poignées de portes détachées et vis tombées. Voir photos" at bounding box center [839, 82] width 1417 height 31
click at [785, 419] on icon at bounding box center [792, 424] width 13 height 10
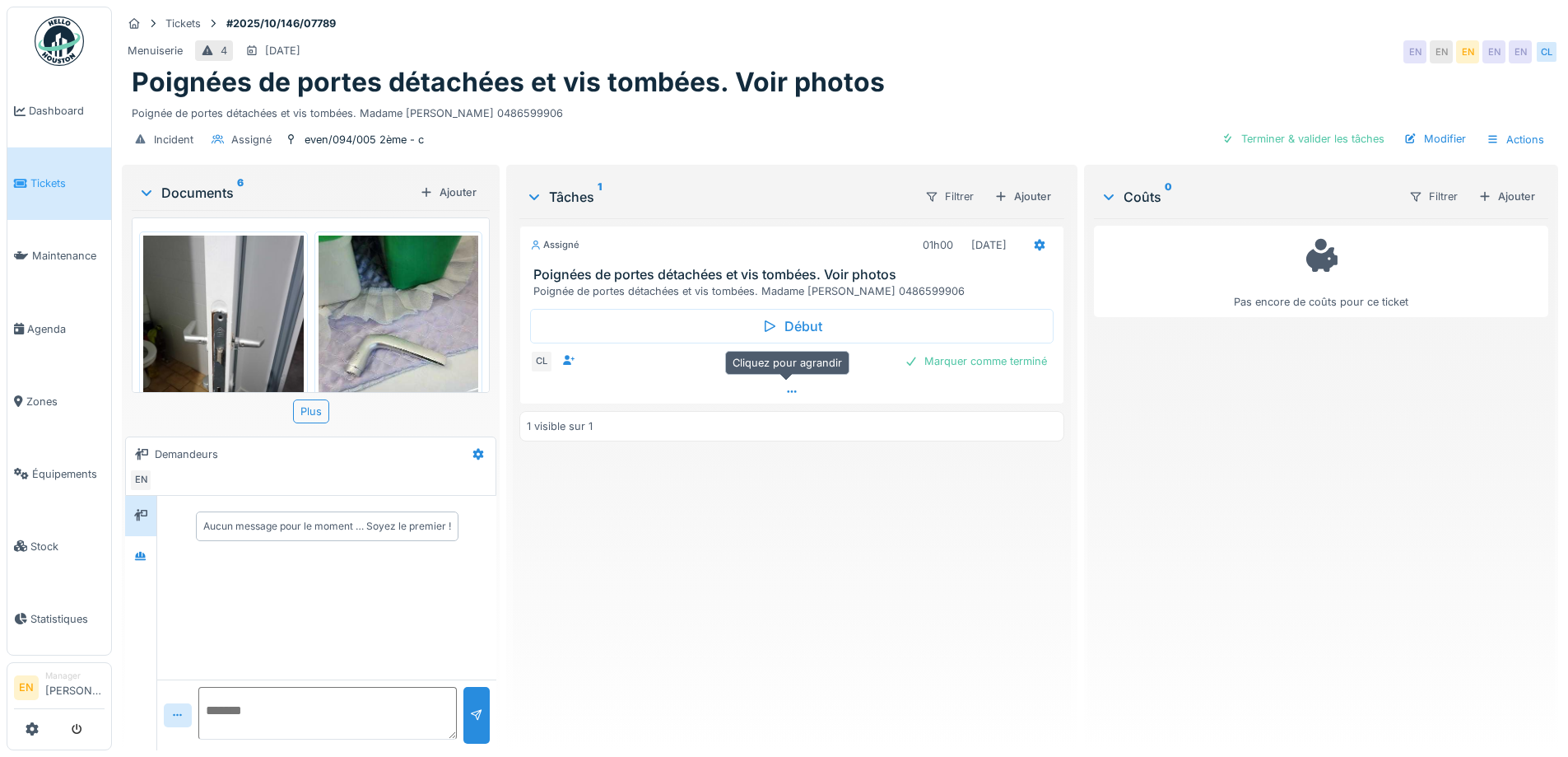
click at [791, 386] on icon at bounding box center [792, 391] width 13 height 10
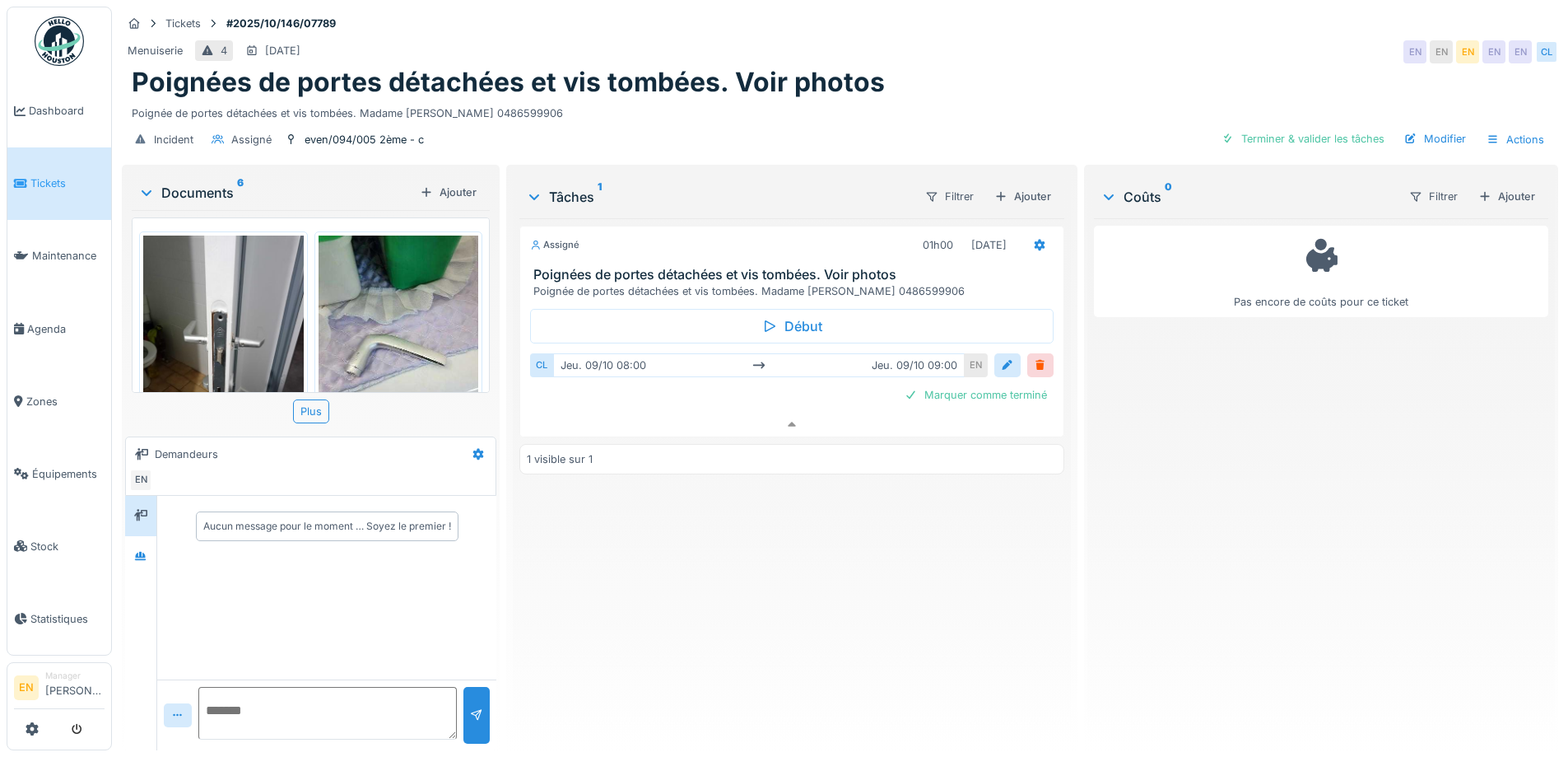
click at [1152, 386] on div "Pas encore de coûts pour ce ticket" at bounding box center [1321, 478] width 454 height 519
drag, startPoint x: 839, startPoint y: 110, endPoint x: 823, endPoint y: 110, distance: 16.0
click at [837, 121] on div "Incident Assigné even/094/005 2ème - c Terminer & valider les tâches Modifier A…" at bounding box center [840, 139] width 1436 height 37
drag, startPoint x: 896, startPoint y: 73, endPoint x: 737, endPoint y: 85, distance: 159.5
click at [737, 85] on div "Poignées de portes détachées et vis tombées. Voir photos" at bounding box center [839, 82] width 1417 height 31
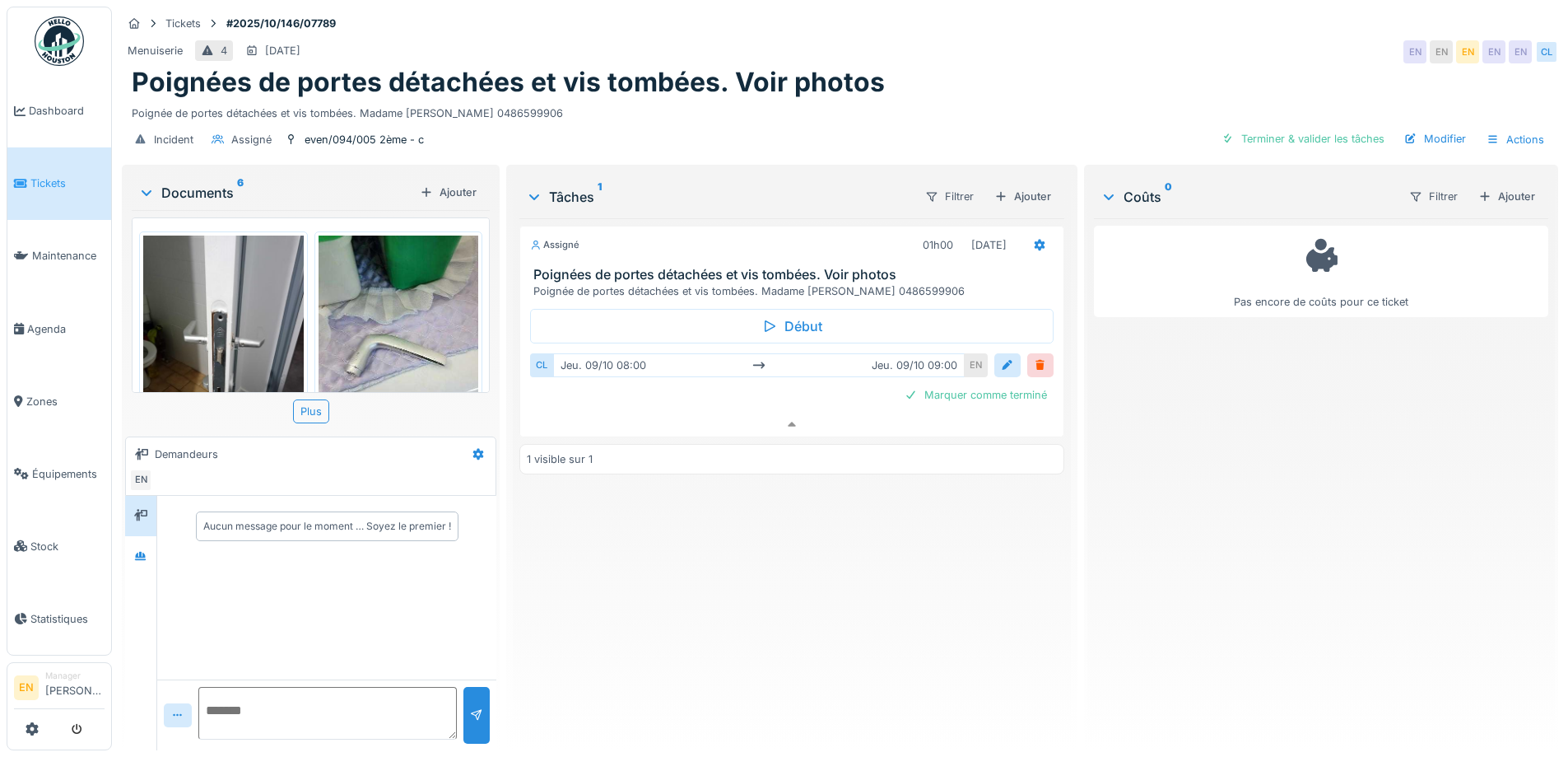
click at [902, 99] on div "Poignée de portes détachées et vis tombées. Madame Halime KILIC 0486599906" at bounding box center [839, 110] width 1417 height 23
click at [844, 121] on div "Incident Assigné even/094/005 2ème - c Terminer & valider les tâches Modifier A…" at bounding box center [840, 139] width 1436 height 37
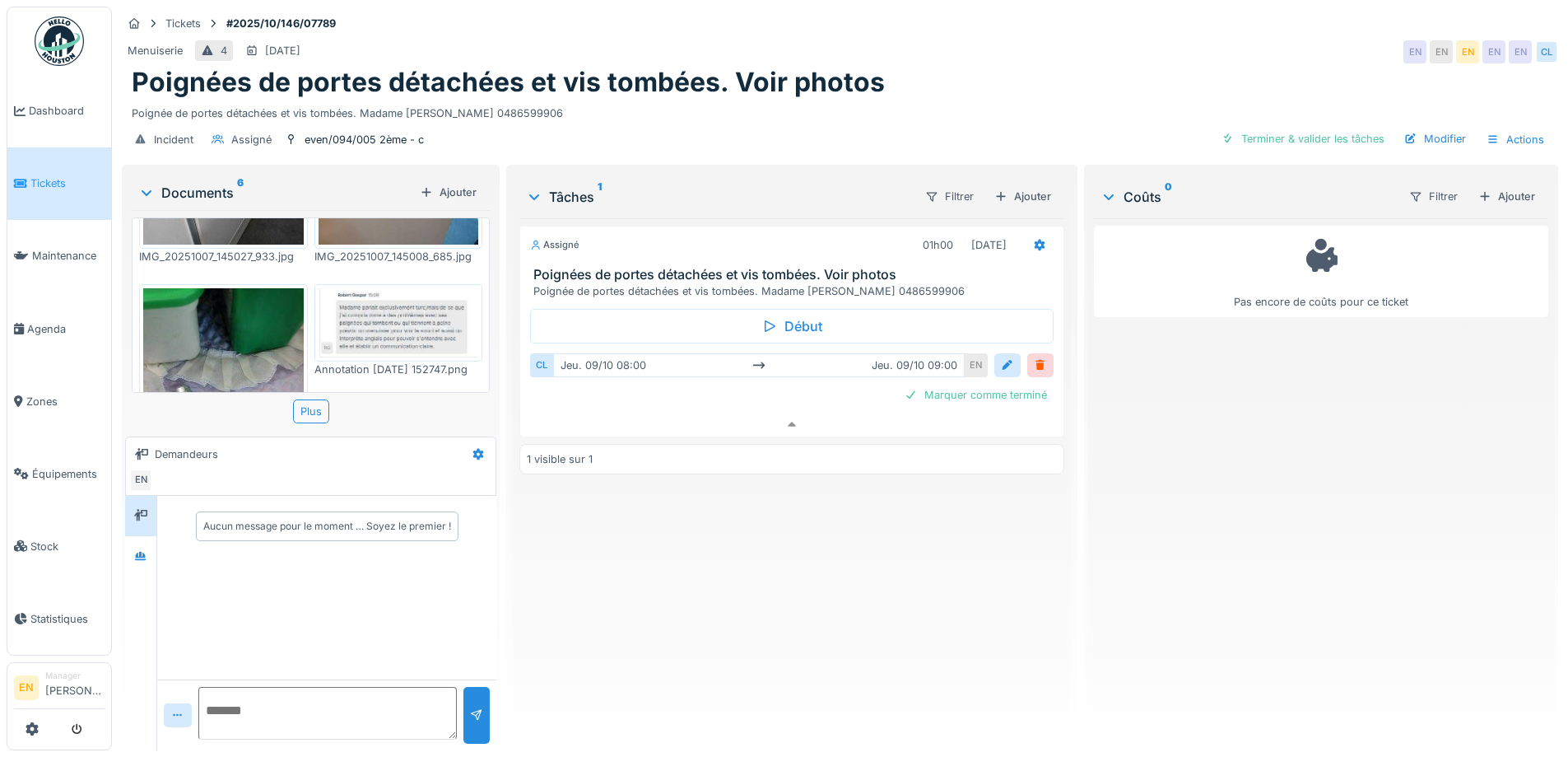
scroll to position [494, 0]
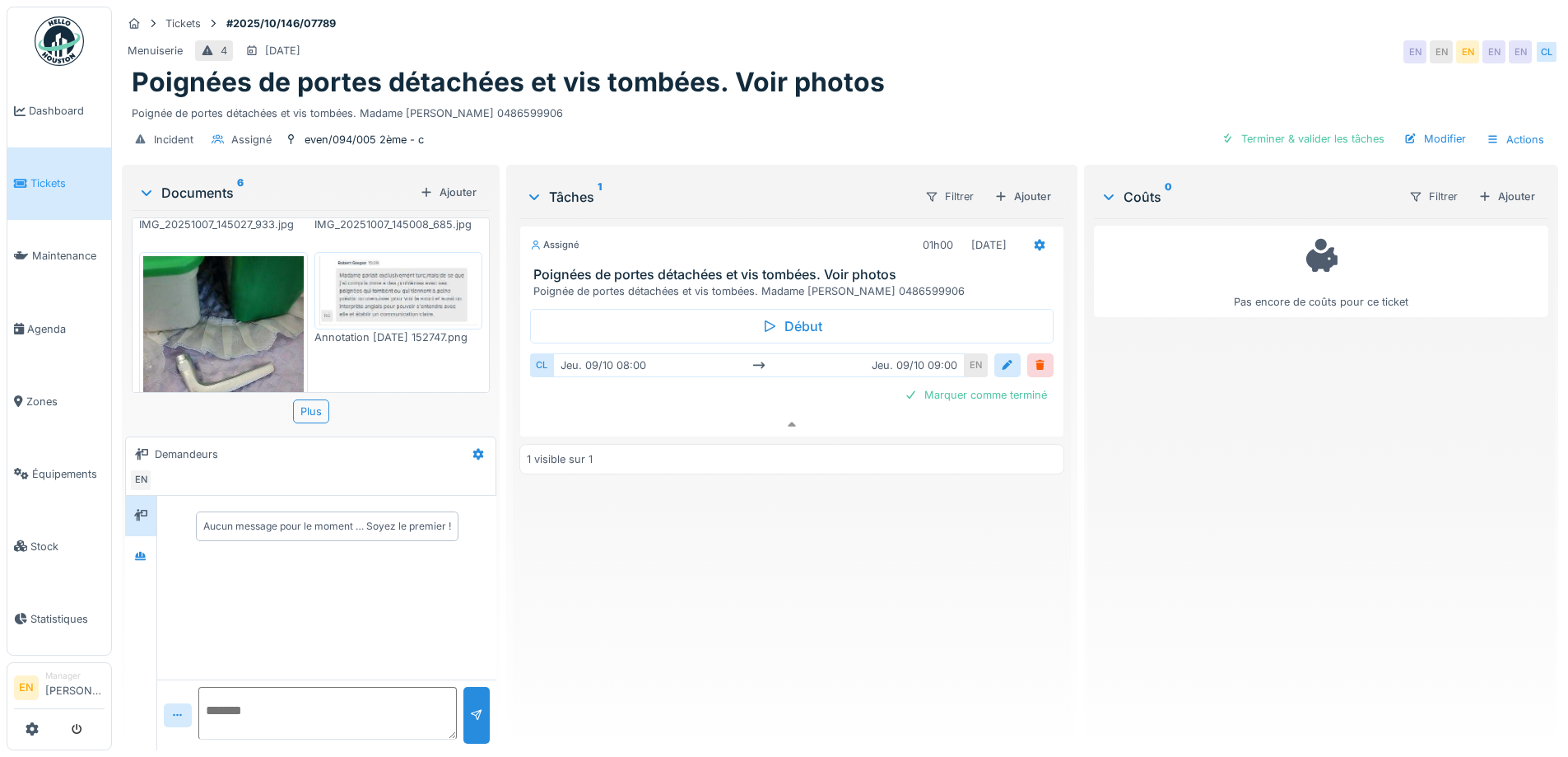
click at [931, 103] on div "Poignée de portes détachées et vis tombées. Madame Halime KILIC 0486599906" at bounding box center [839, 110] width 1417 height 23
click at [942, 85] on div "Poignées de portes détachées et vis tombées. Voir photos" at bounding box center [839, 82] width 1417 height 31
click at [991, 99] on div "Poignée de portes détachées et vis tombées. Madame Halime KILIC 0486599906" at bounding box center [839, 110] width 1417 height 23
click at [992, 84] on div "Poignées de portes détachées et vis tombées. Voir photos" at bounding box center [839, 82] width 1417 height 31
click at [1034, 240] on icon at bounding box center [1039, 245] width 10 height 11
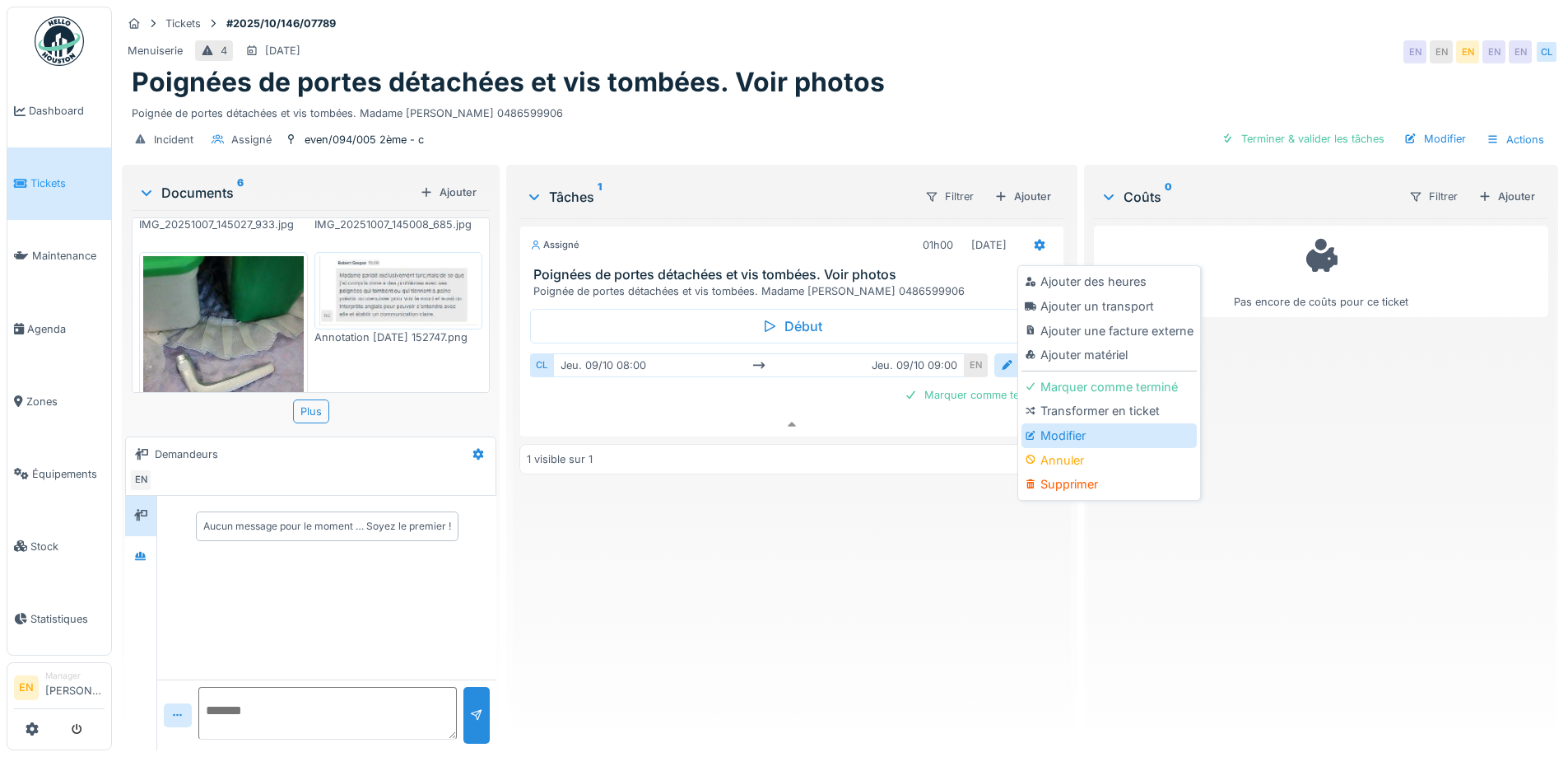
click at [1078, 426] on div "Modifier" at bounding box center [1109, 435] width 175 height 24
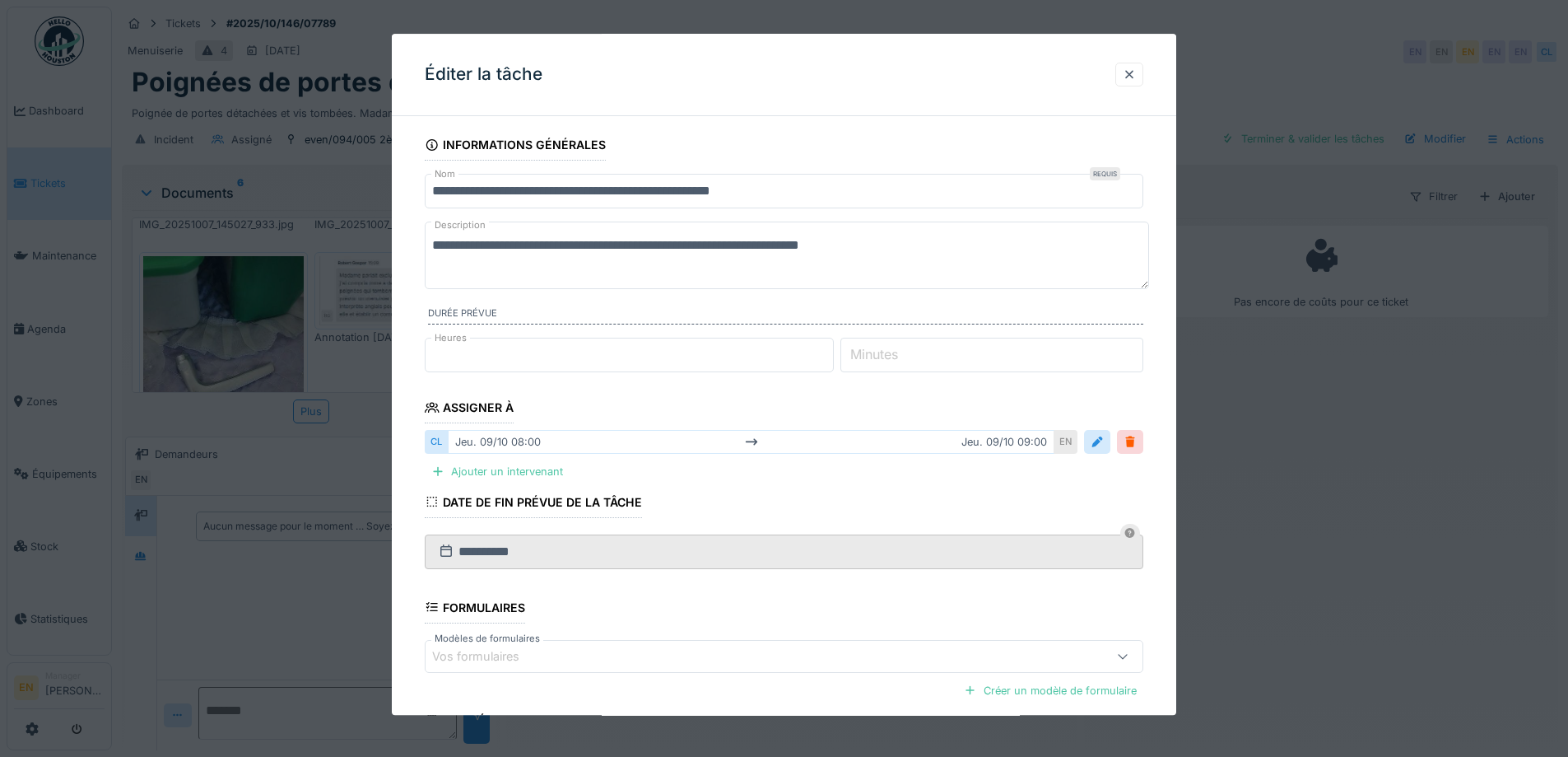
click at [965, 254] on textarea "**********" at bounding box center [787, 256] width 724 height 68
type textarea "**********"
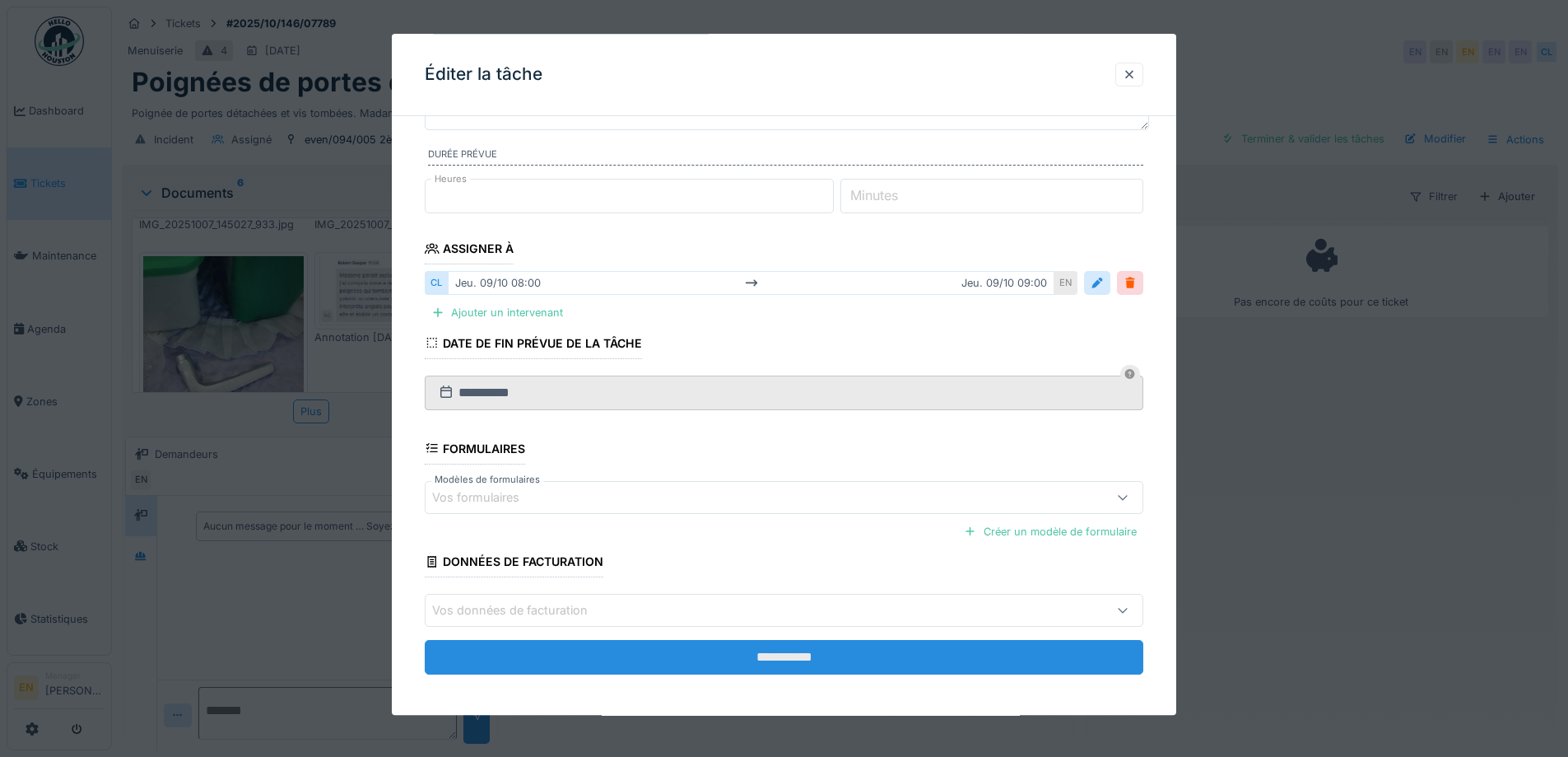
scroll to position [165, 0]
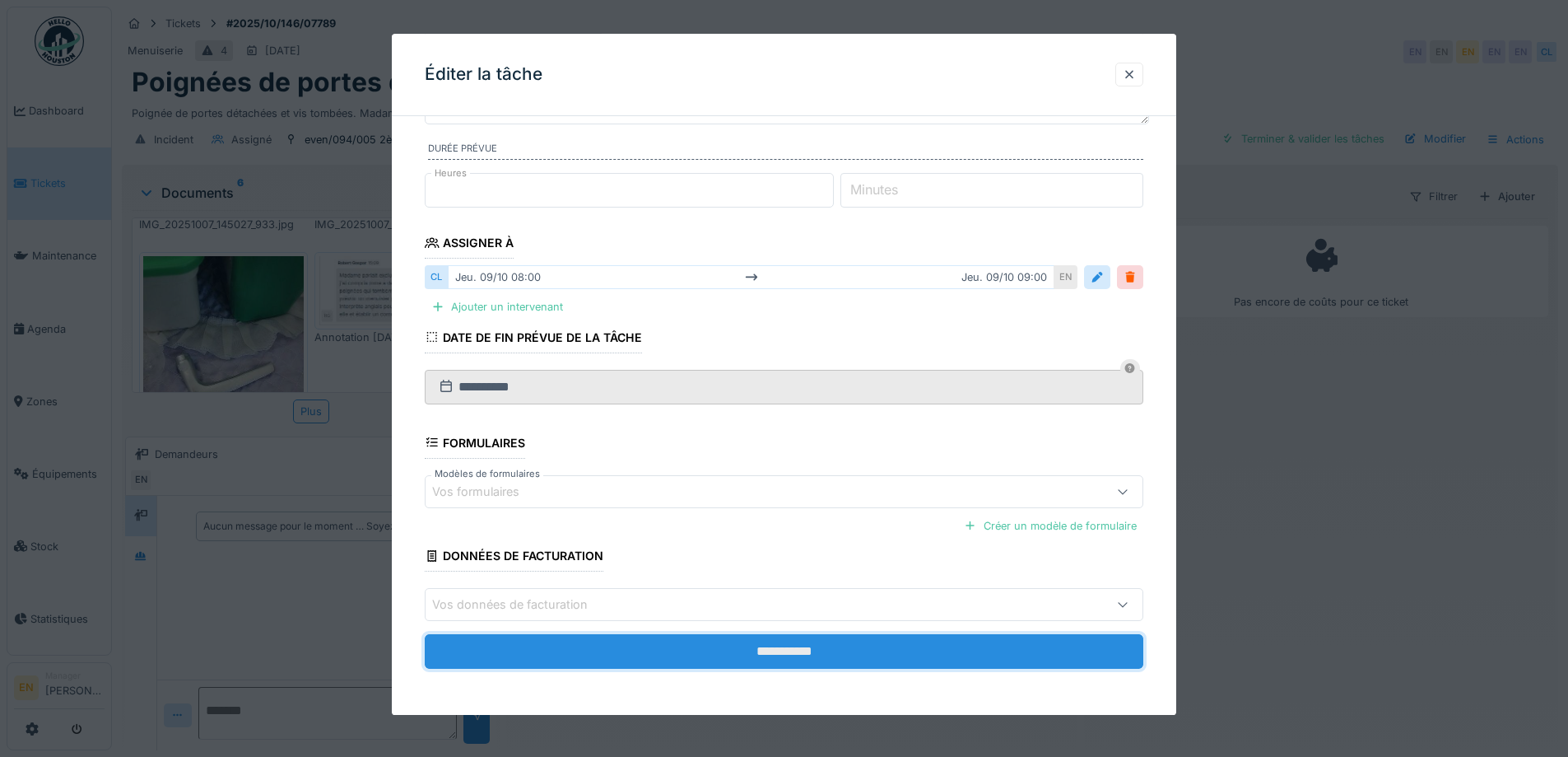
click at [809, 658] on input "**********" at bounding box center [784, 651] width 718 height 35
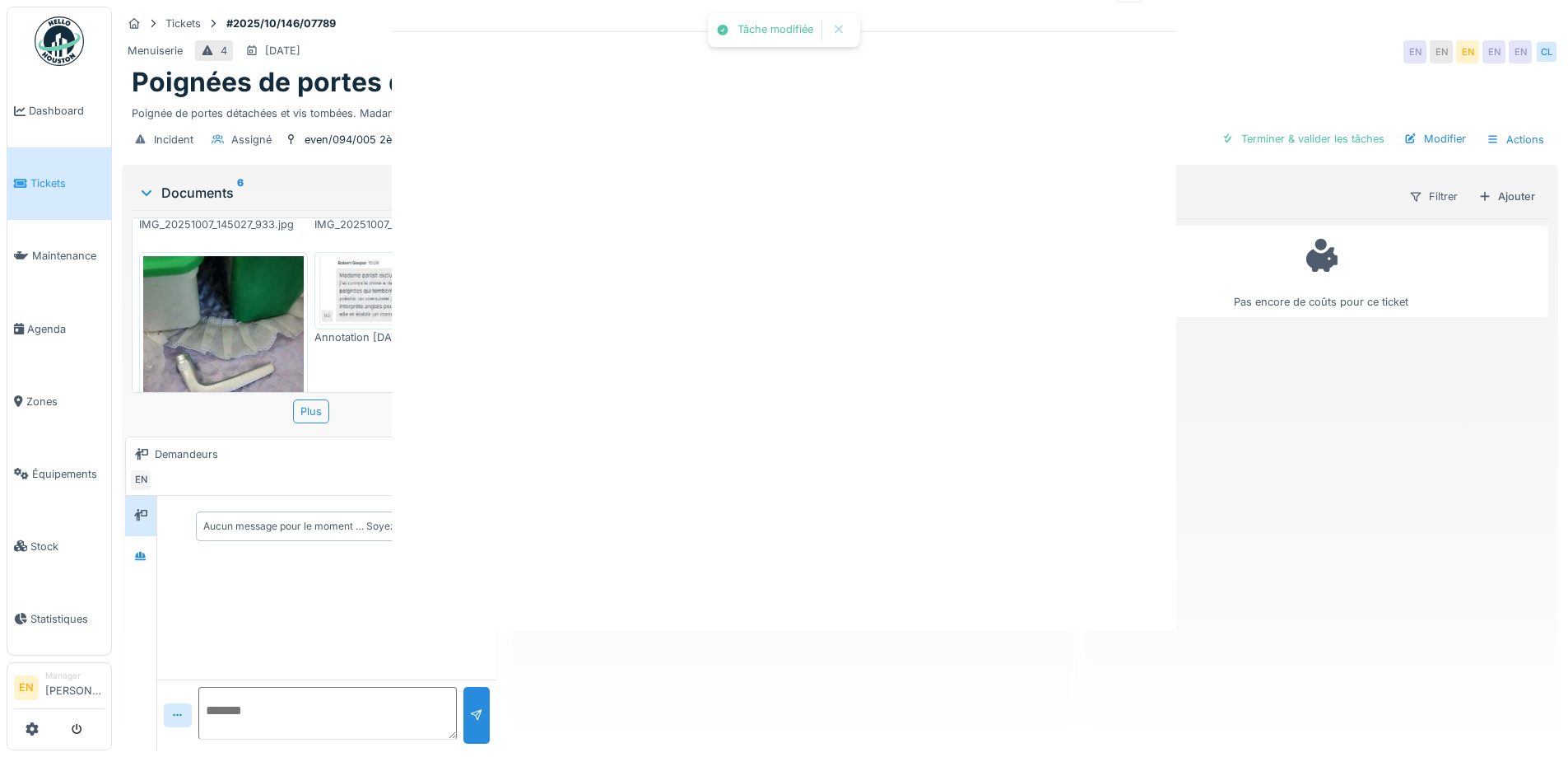
scroll to position [0, 0]
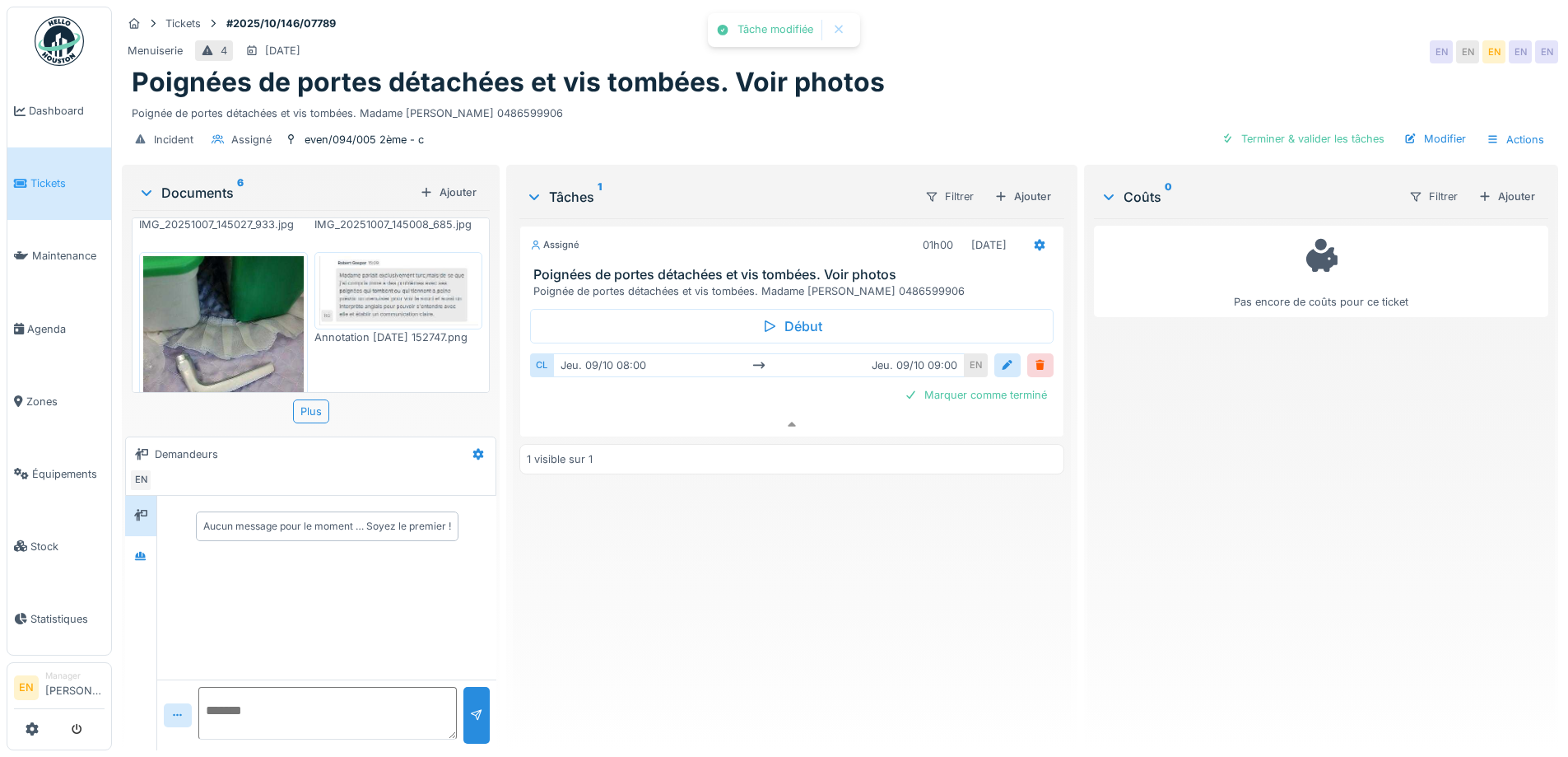
drag, startPoint x: 827, startPoint y: 603, endPoint x: 776, endPoint y: 592, distance: 52.2
click at [823, 603] on div "Assigné 01h00 09/10/2025 Poignées de portes détachées et vis tombées. Voir phot…" at bounding box center [791, 478] width 544 height 519
click at [902, 47] on div "Menuiserie 4 12/10/2025 EN EN EN EN EN" at bounding box center [840, 52] width 1436 height 30
drag, startPoint x: 893, startPoint y: 605, endPoint x: 1260, endPoint y: 76, distance: 643.8
click at [922, 551] on div "Assigné 01h00 09/10/2025 Poignées de portes détachées et vis tombées. Voir phot…" at bounding box center [791, 478] width 544 height 519
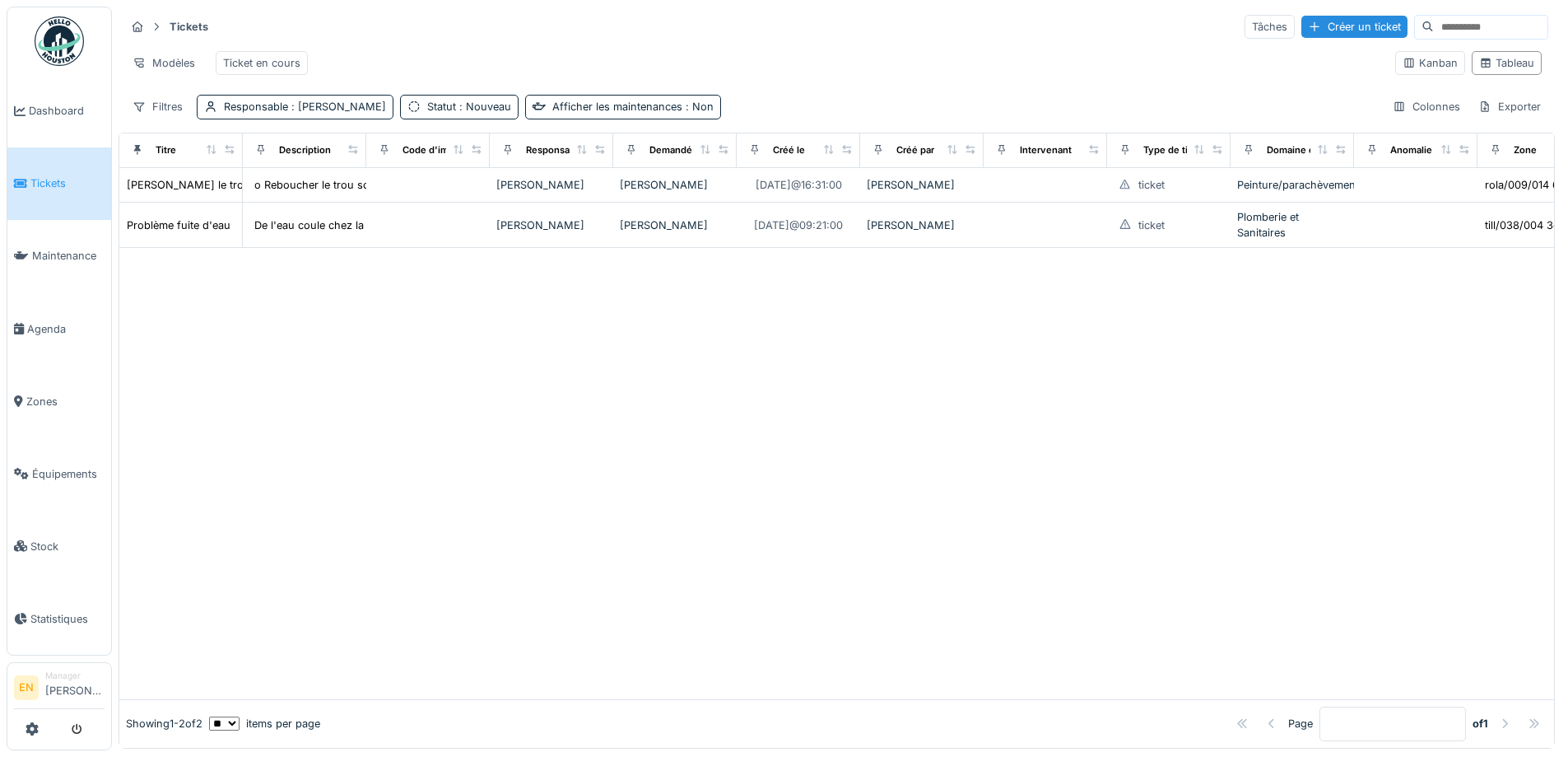
click at [650, 524] on div at bounding box center [837, 473] width 1435 height 450
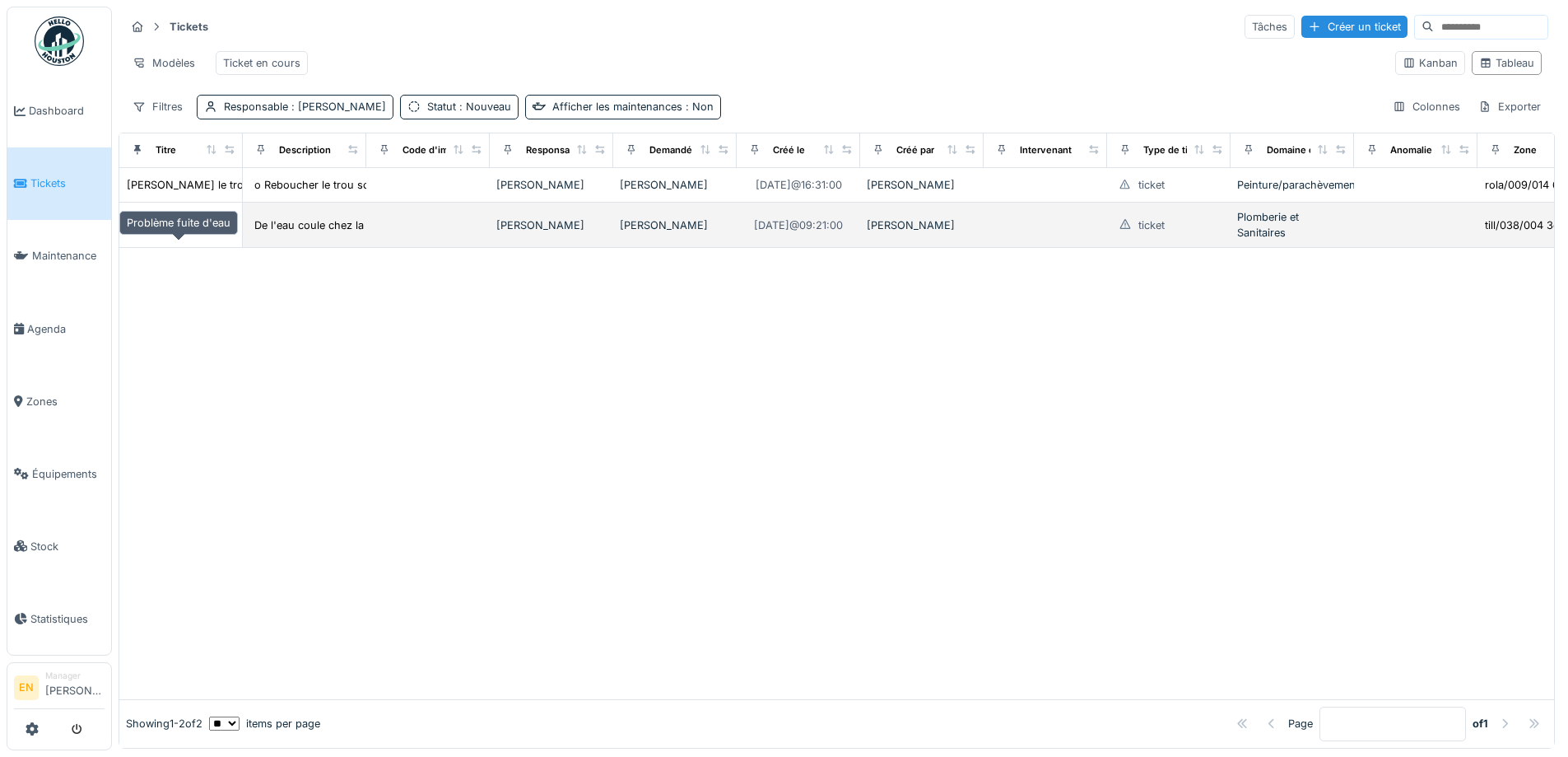
click at [161, 233] on div "Problème fuite d'eau" at bounding box center [179, 225] width 103 height 16
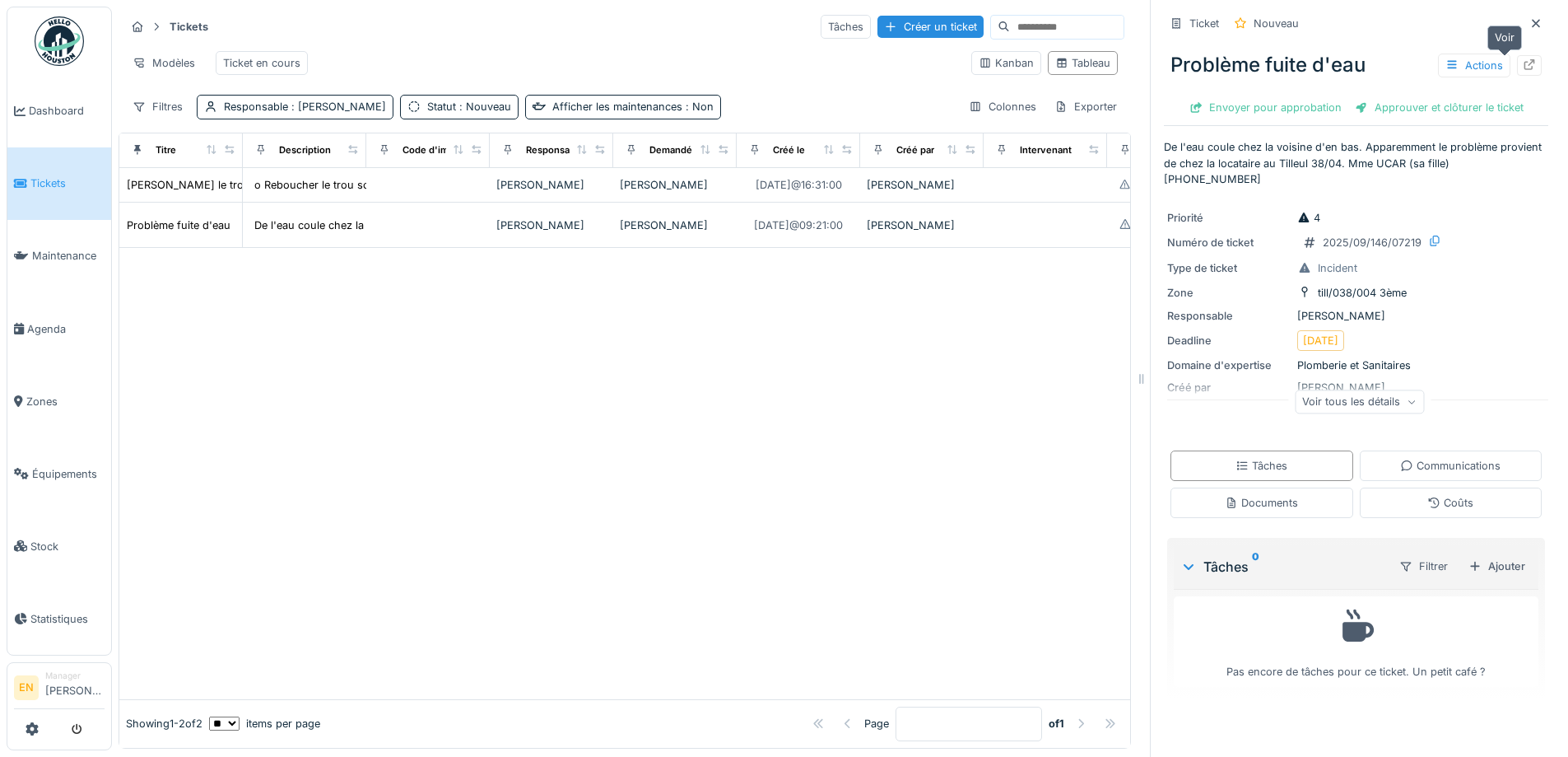
click at [1523, 65] on icon at bounding box center [1529, 64] width 13 height 10
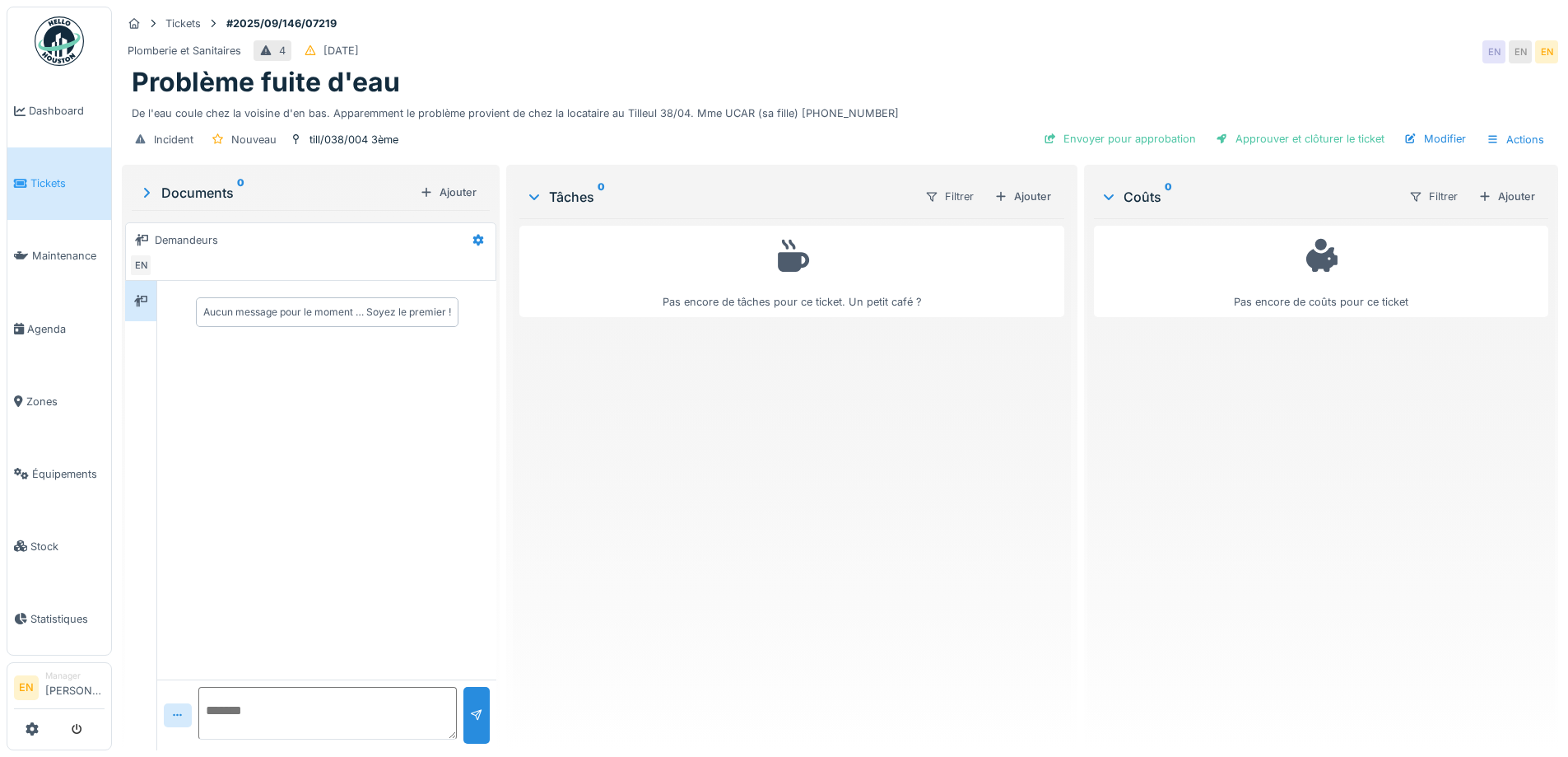
click at [595, 449] on div "Pas encore de tâches pour ce ticket. Un petit café ?" at bounding box center [791, 478] width 544 height 519
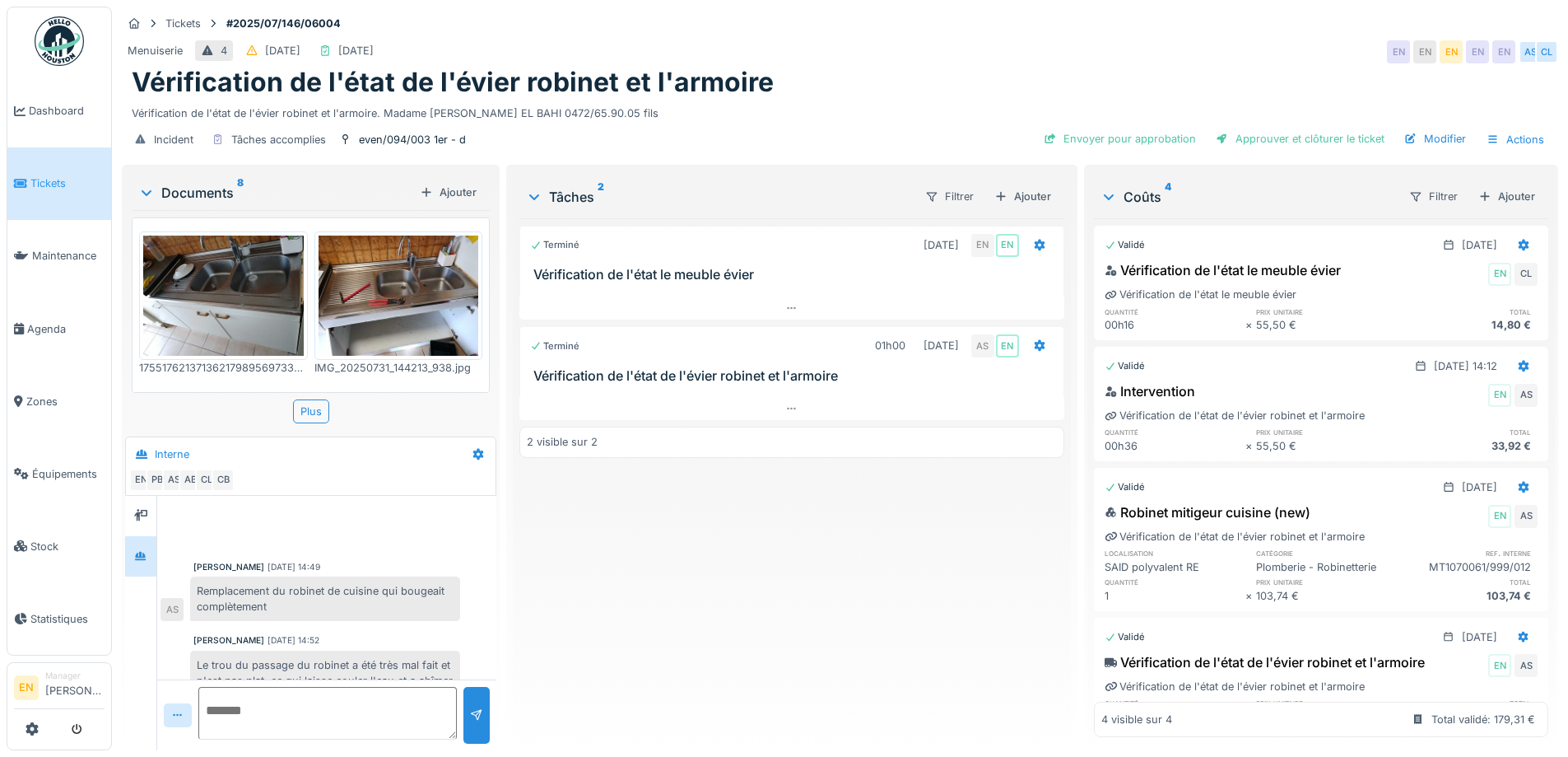
scroll to position [229, 0]
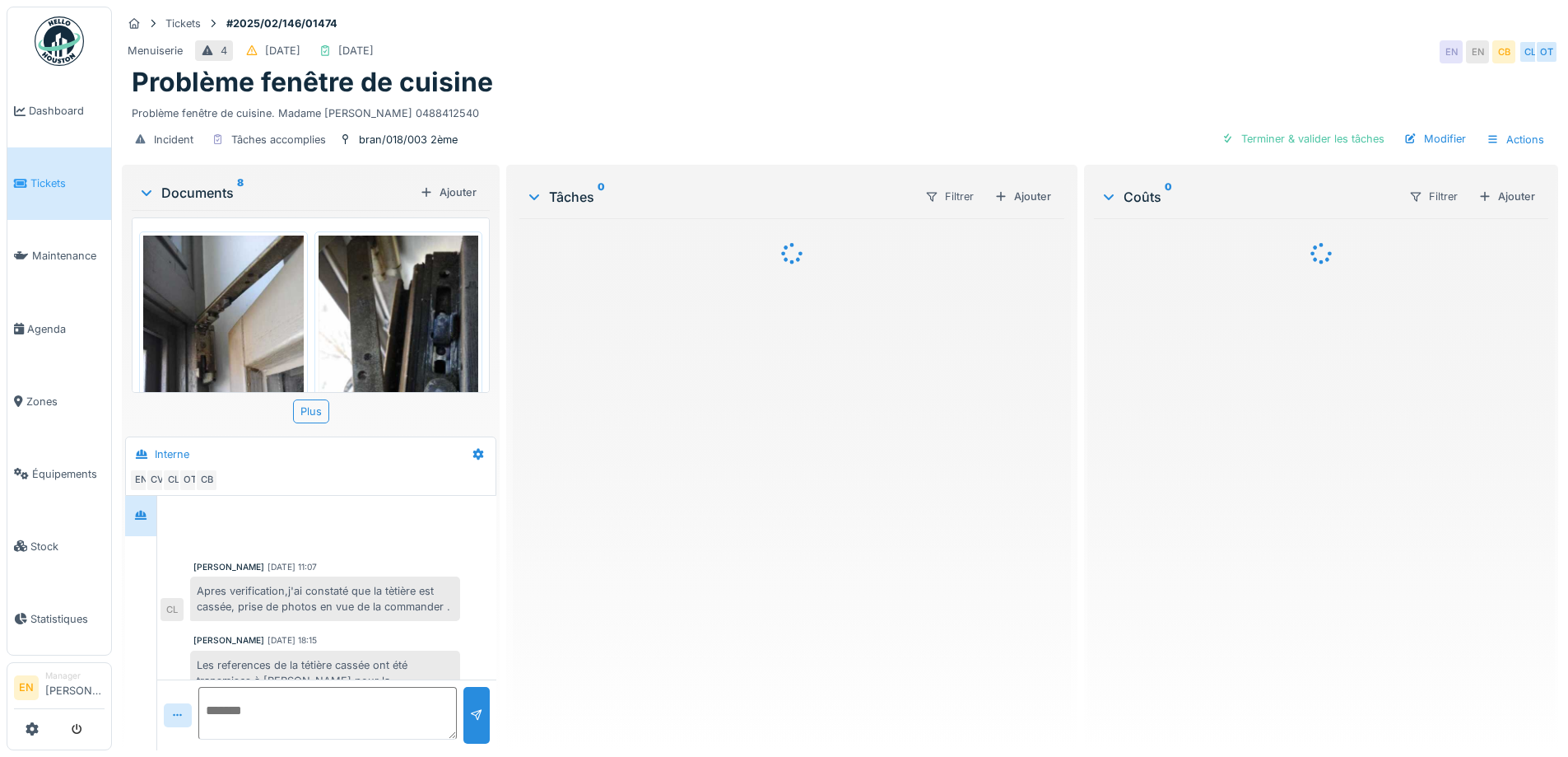
scroll to position [244, 0]
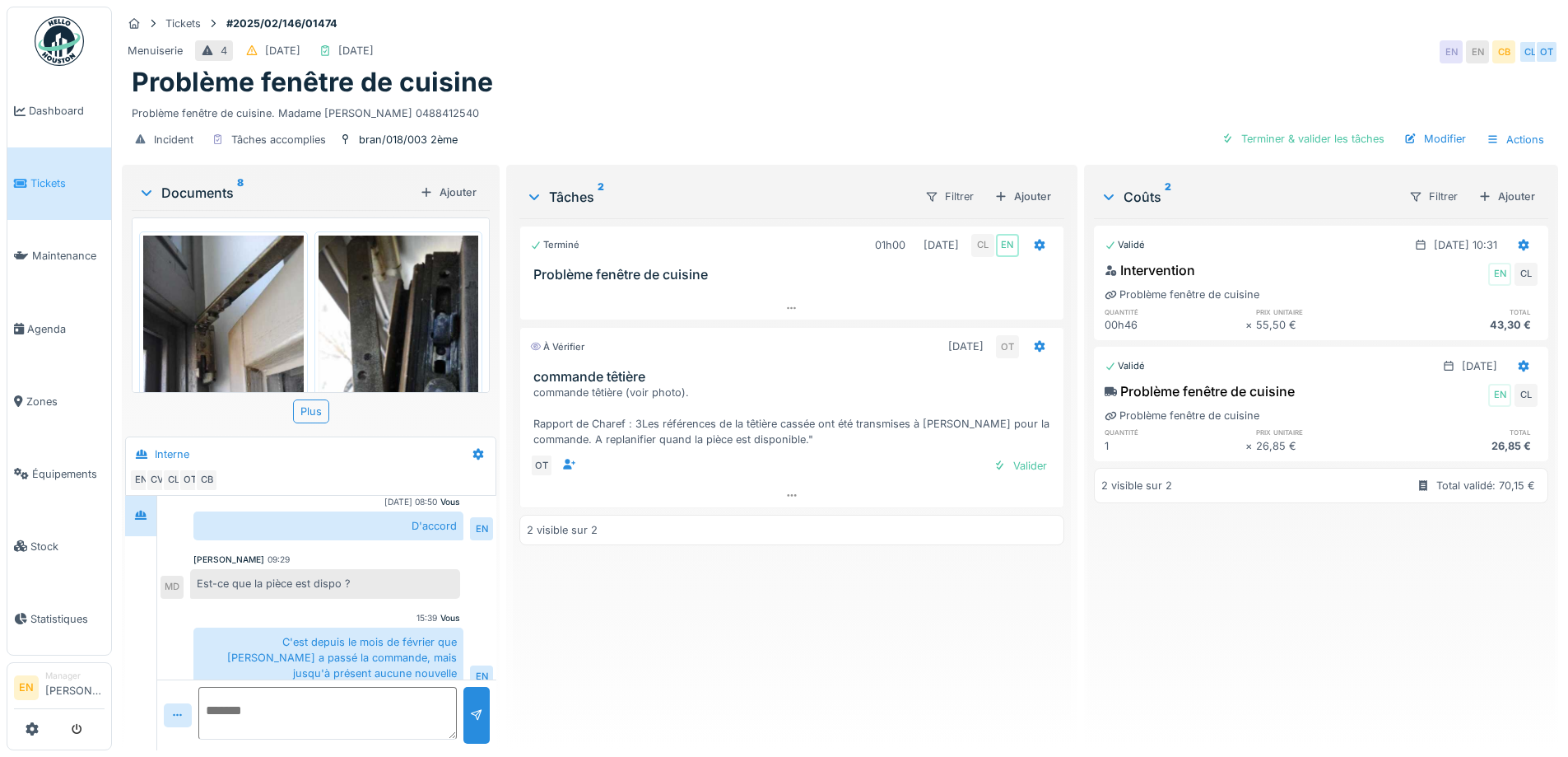
click at [359, 592] on div "[PERSON_NAME] [DATE] 11:07 Apres verification,j'ai constaté que la tètière est …" at bounding box center [326, 473] width 339 height 444
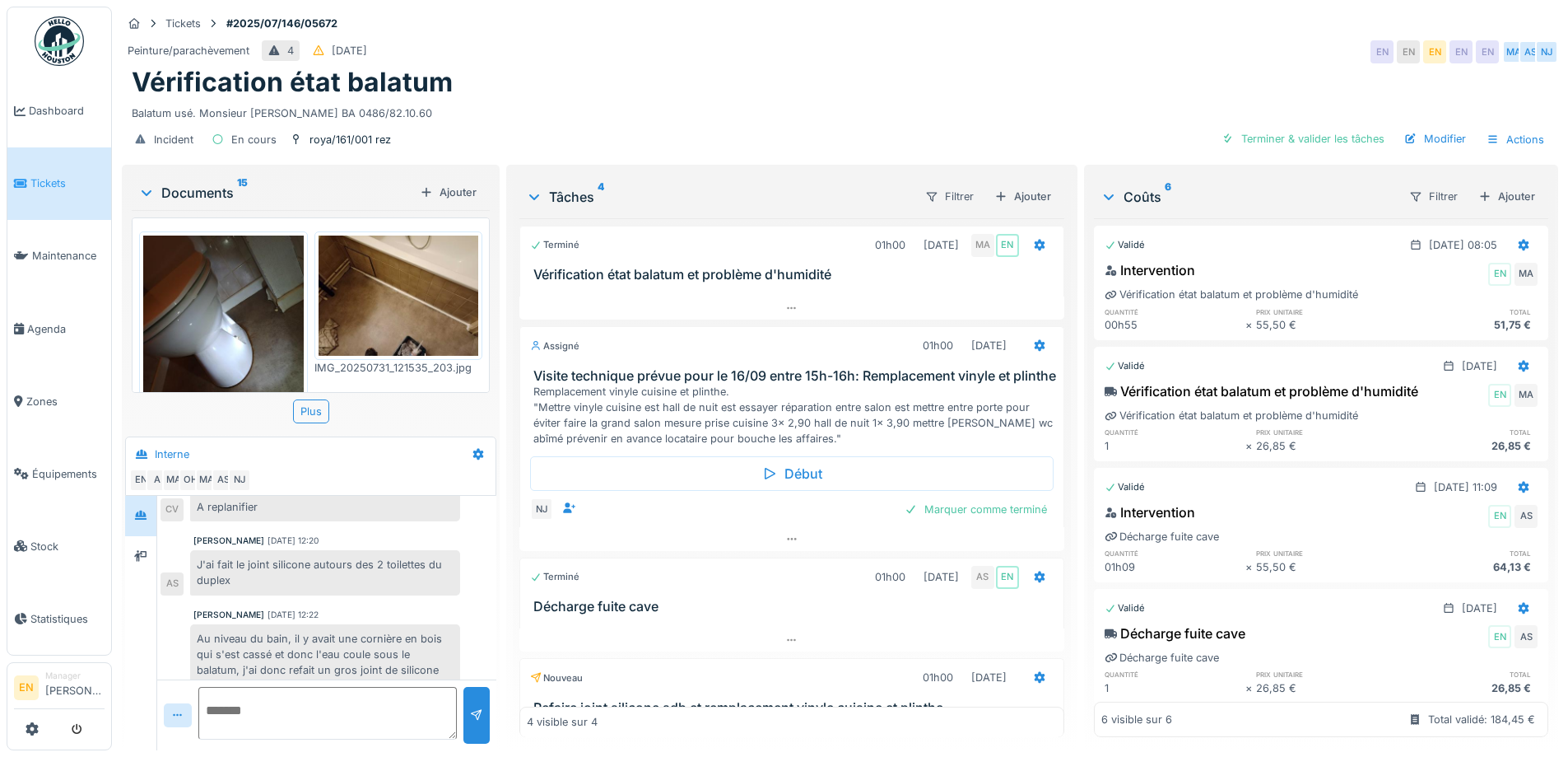
scroll to position [619, 0]
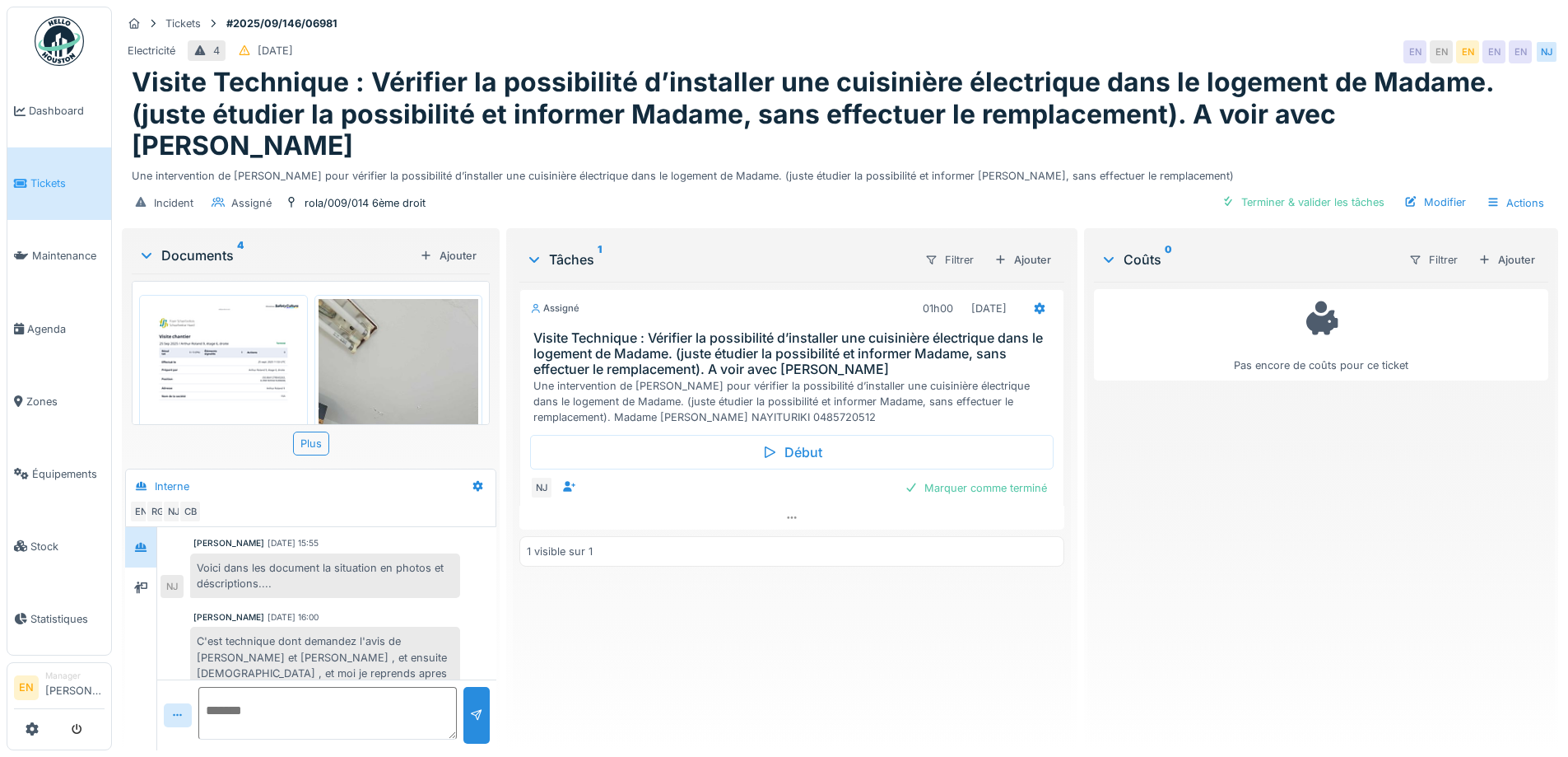
scroll to position [413, 0]
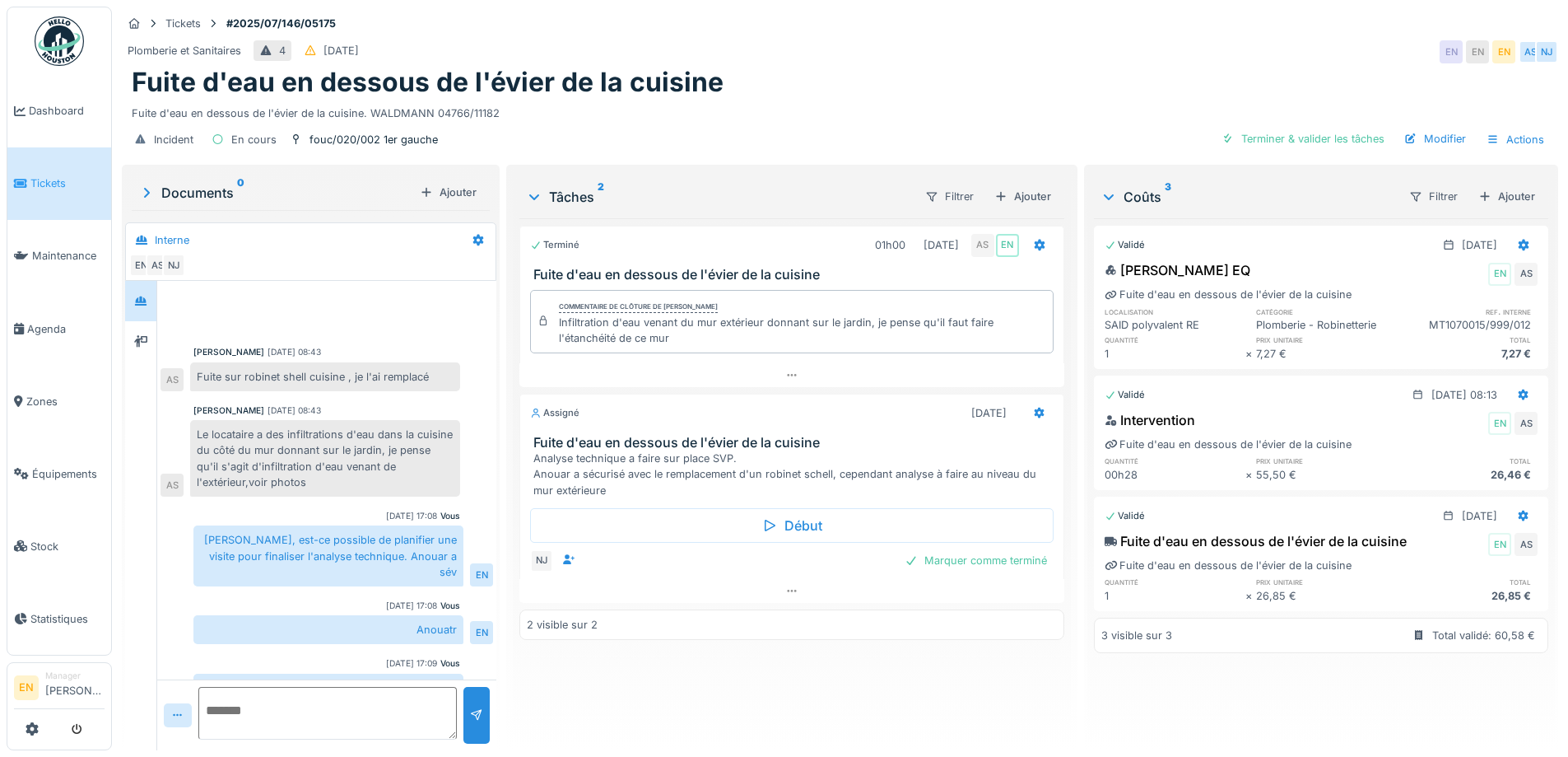
scroll to position [77, 0]
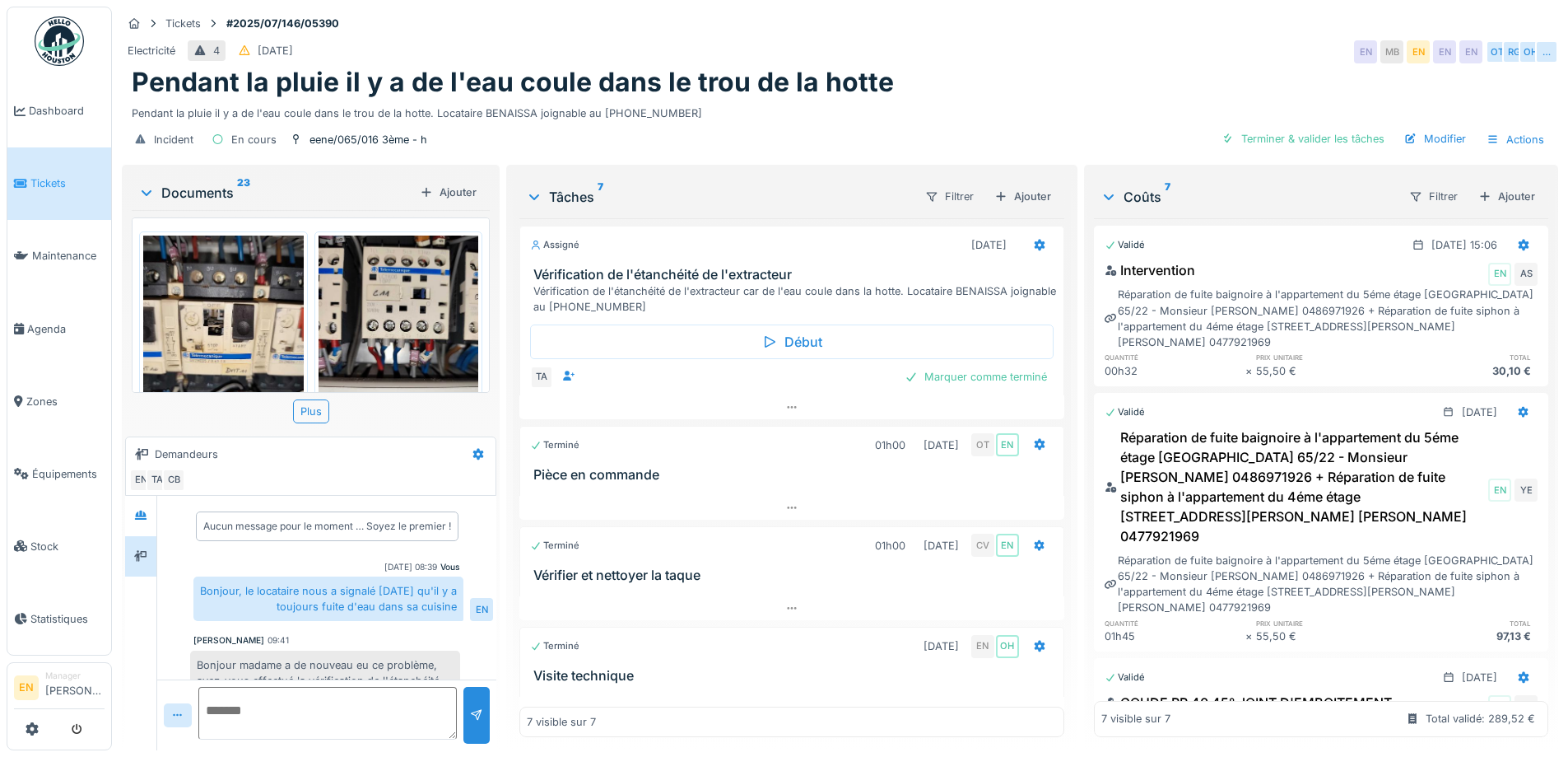
scroll to position [83, 0]
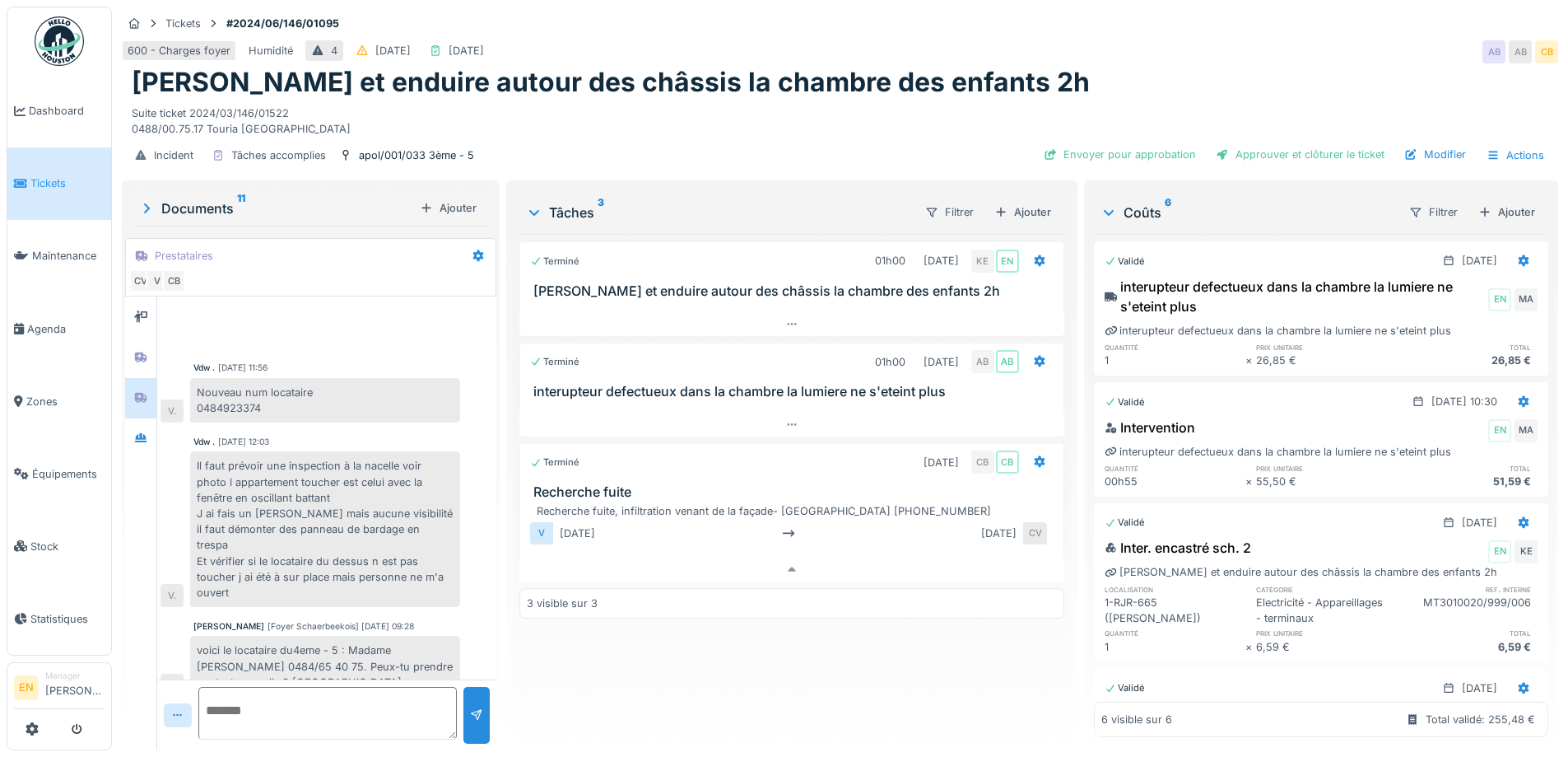
scroll to position [479, 0]
